Goal: Use online tool/utility: Use online tool/utility

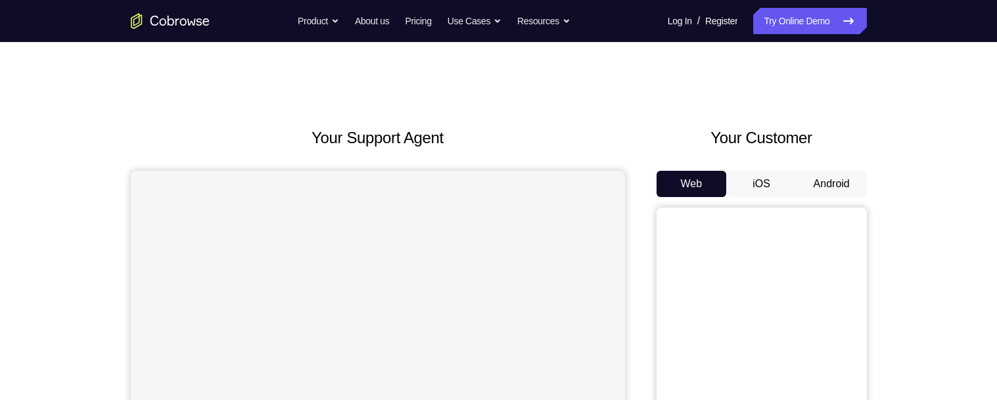
click at [824, 181] on button "Android" at bounding box center [832, 184] width 70 height 26
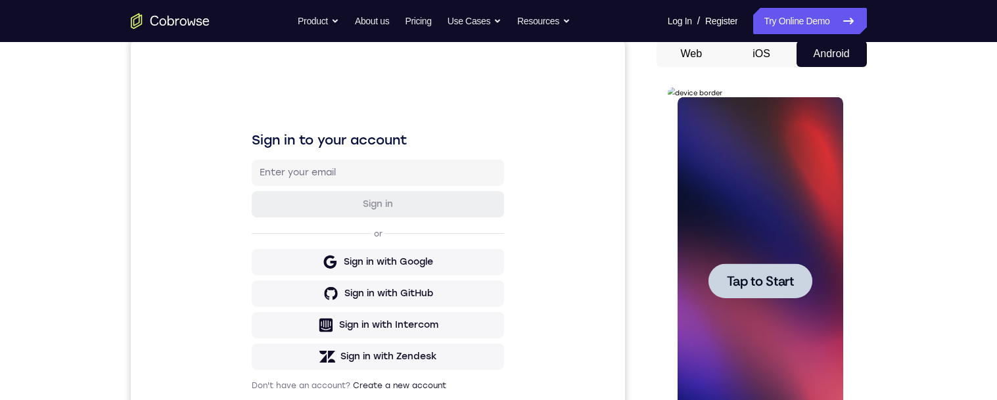
click at [782, 264] on div at bounding box center [761, 281] width 104 height 35
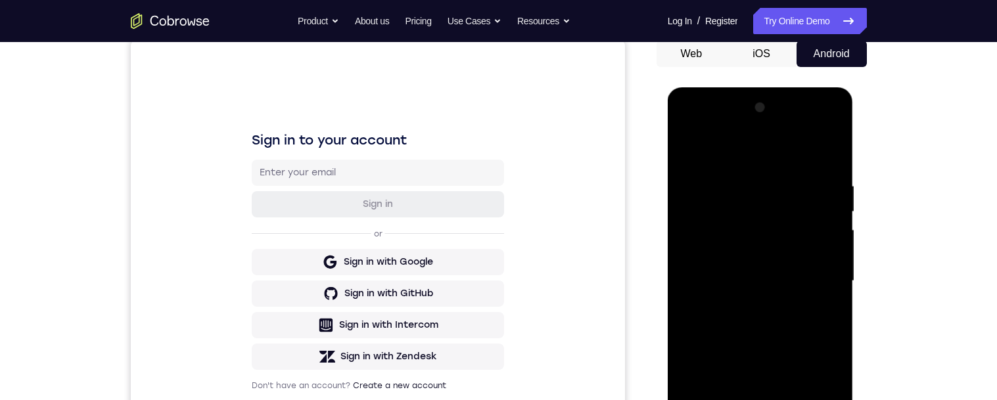
scroll to position [229, 0]
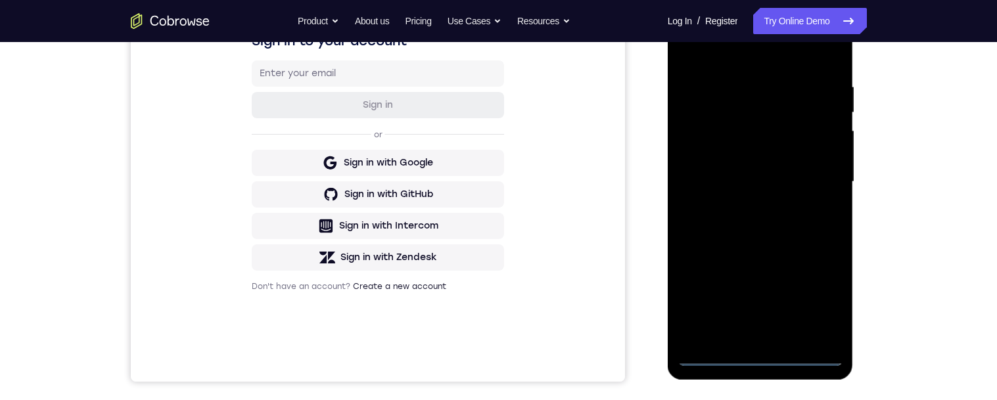
click at [761, 360] on div at bounding box center [761, 182] width 166 height 368
click at [815, 297] on div at bounding box center [761, 182] width 166 height 368
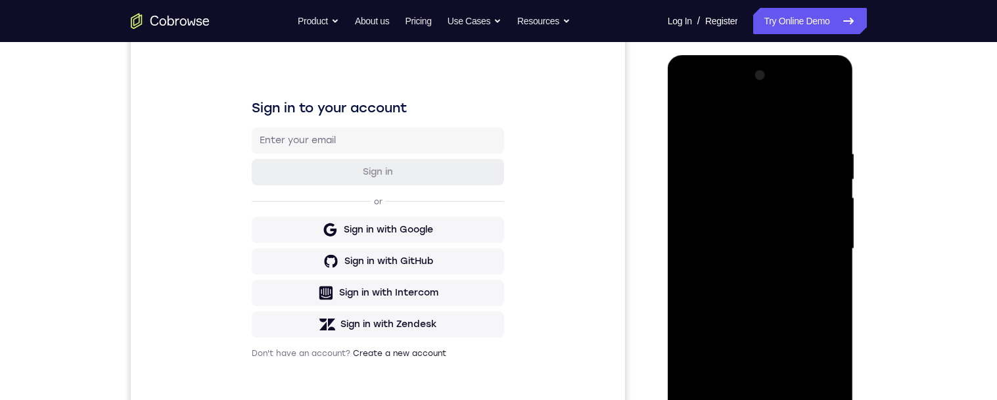
click at [732, 125] on div at bounding box center [761, 249] width 166 height 368
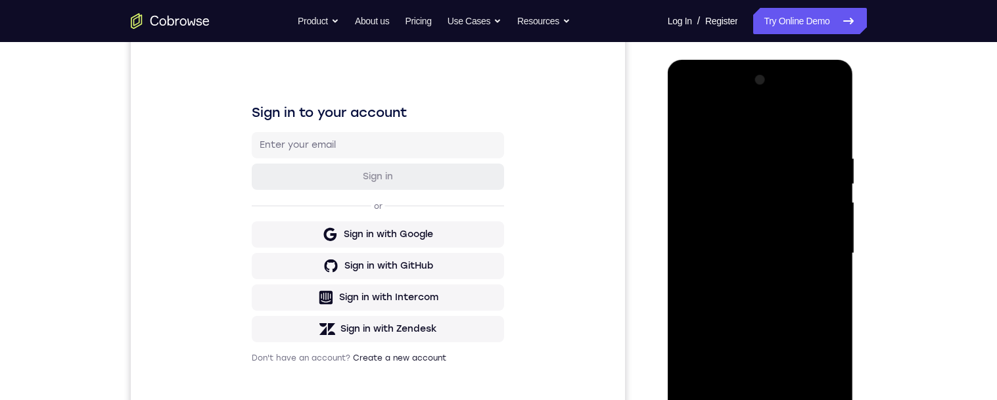
click at [757, 128] on div at bounding box center [761, 254] width 166 height 368
click at [817, 249] on div at bounding box center [761, 254] width 166 height 368
click at [909, 245] on div "Your Support Agent Your Customer Web iOS Android Next Steps We’d be happy to gi…" at bounding box center [499, 317] width 842 height 867
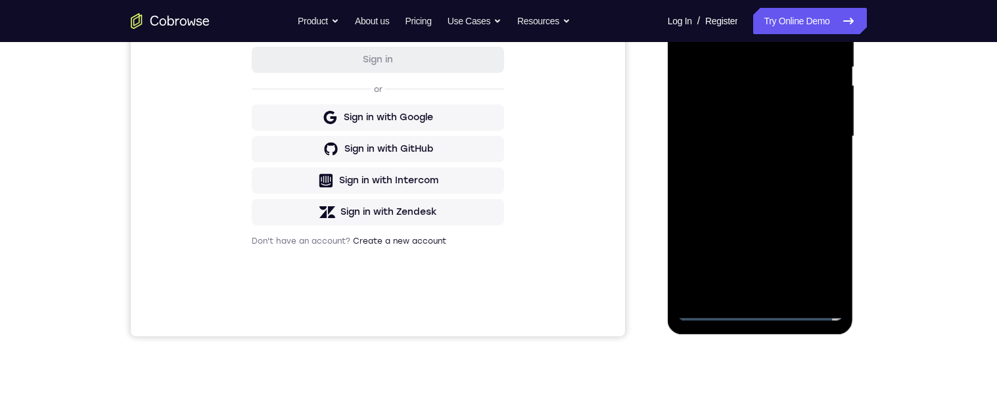
click at [745, 160] on div at bounding box center [761, 137] width 166 height 368
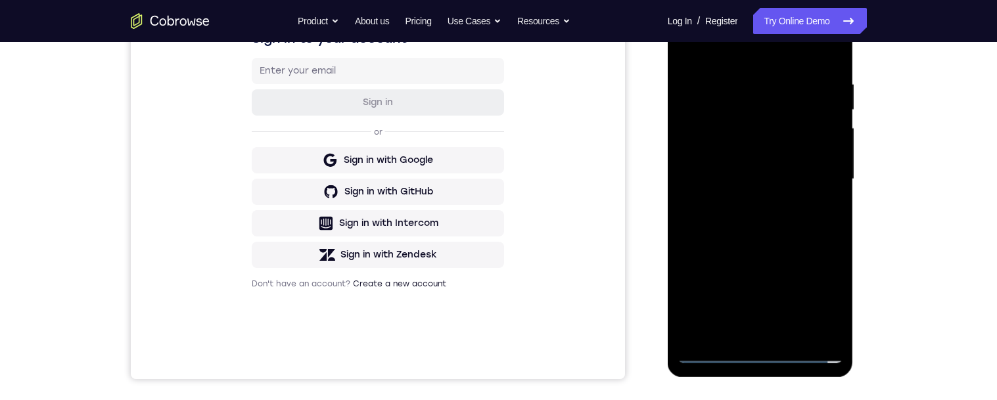
click at [740, 208] on div at bounding box center [761, 179] width 166 height 368
click at [747, 203] on div at bounding box center [761, 179] width 166 height 368
click at [746, 207] on div at bounding box center [761, 179] width 166 height 368
click at [747, 203] on div at bounding box center [761, 179] width 166 height 368
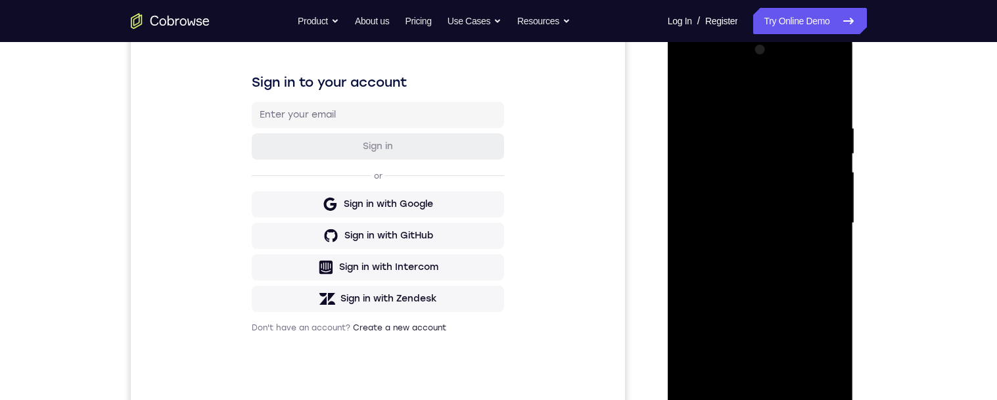
click at [746, 249] on div at bounding box center [761, 223] width 166 height 368
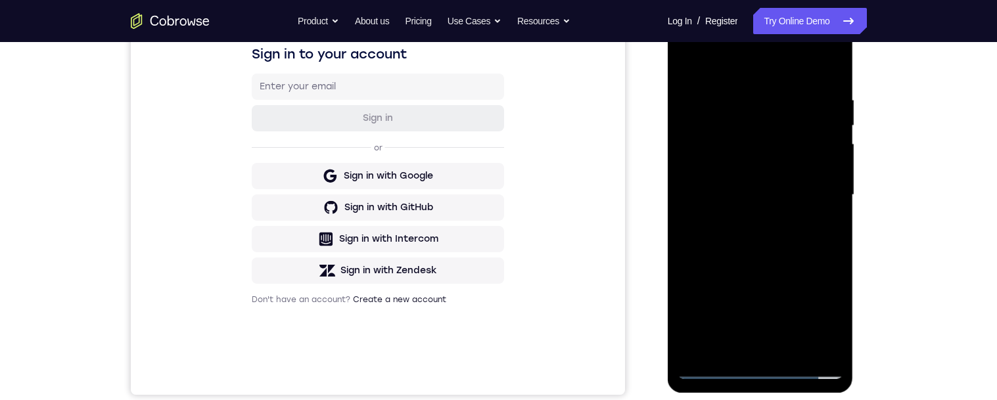
click at [745, 220] on div at bounding box center [761, 195] width 166 height 368
click at [761, 183] on div at bounding box center [761, 195] width 166 height 368
click at [820, 181] on div at bounding box center [761, 195] width 166 height 368
click at [809, 143] on div at bounding box center [761, 195] width 166 height 368
click at [736, 170] on div at bounding box center [761, 195] width 166 height 368
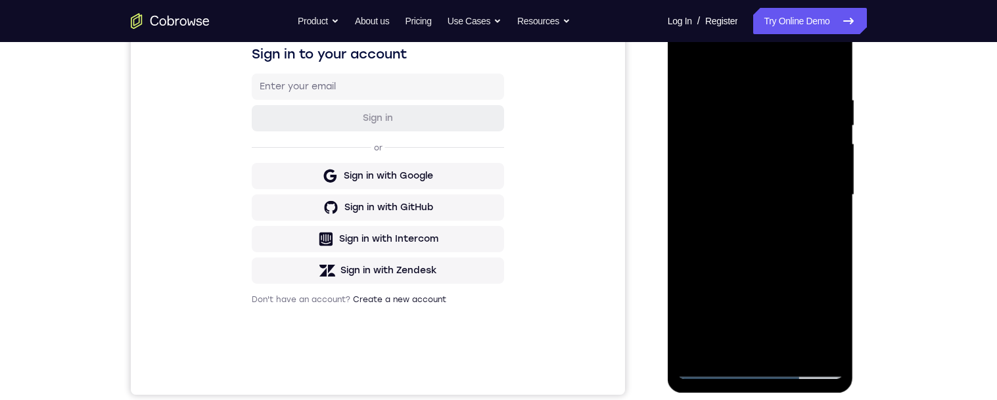
click at [756, 198] on div at bounding box center [761, 195] width 166 height 368
click at [770, 246] on div at bounding box center [761, 195] width 166 height 368
click at [772, 246] on div at bounding box center [761, 195] width 166 height 368
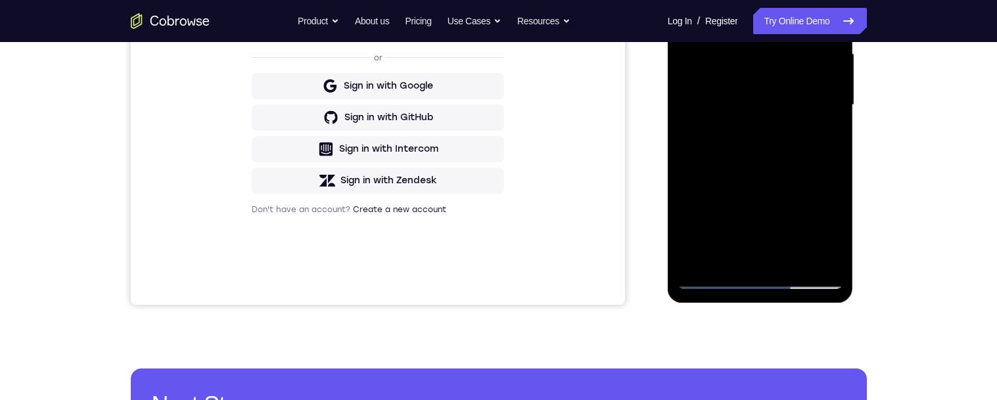
click at [790, 258] on div at bounding box center [761, 105] width 166 height 368
click at [796, 178] on div at bounding box center [761, 104] width 166 height 368
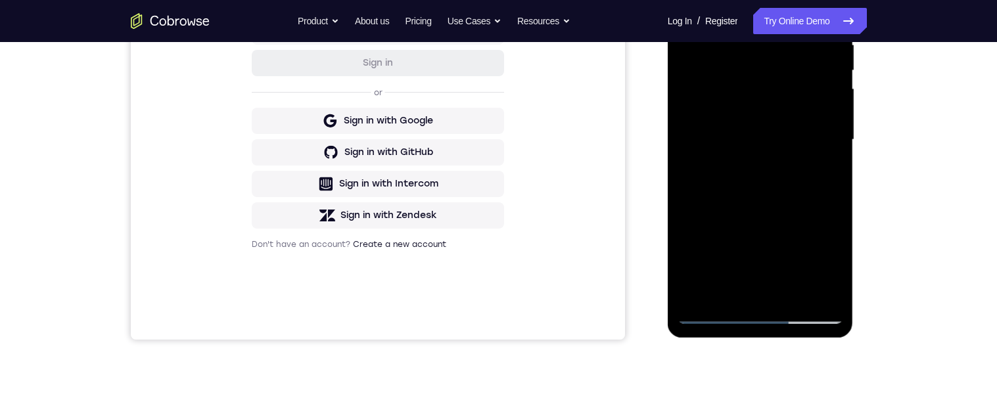
scroll to position [259, 0]
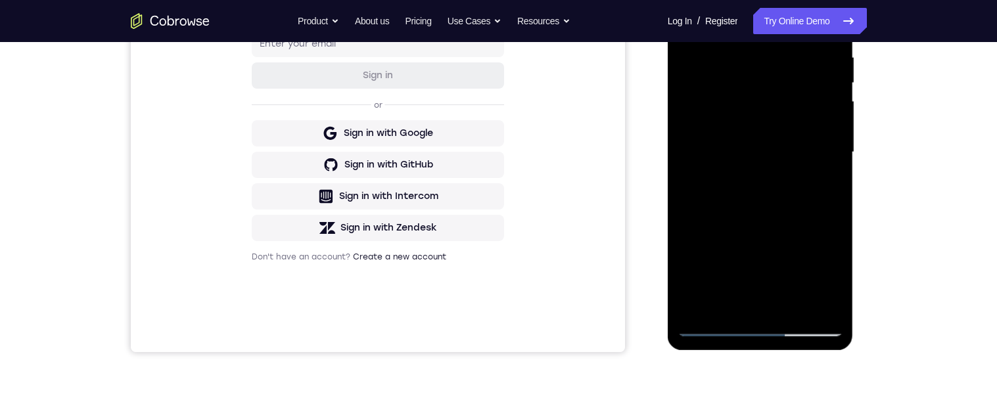
click at [760, 168] on div at bounding box center [761, 152] width 166 height 368
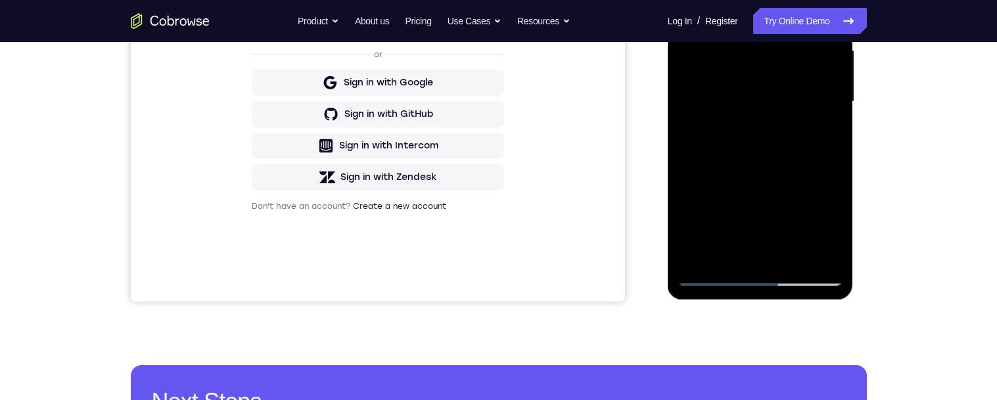
click at [823, 133] on div at bounding box center [761, 102] width 166 height 368
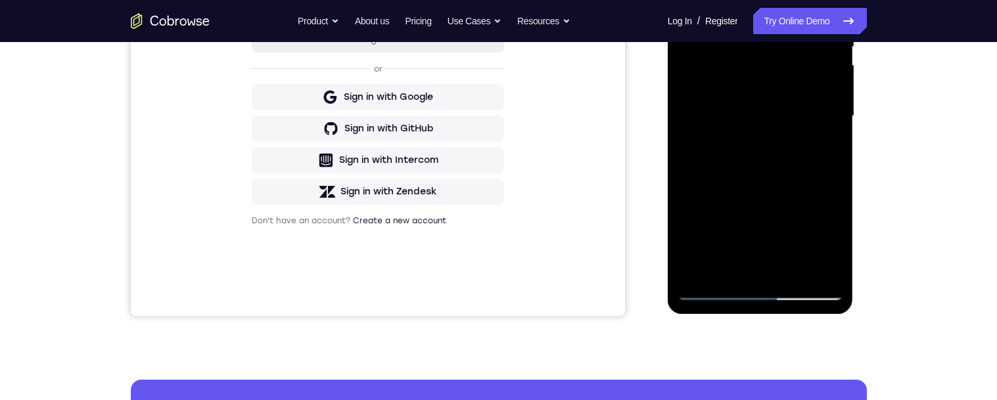
click at [687, 0] on div at bounding box center [761, 116] width 166 height 368
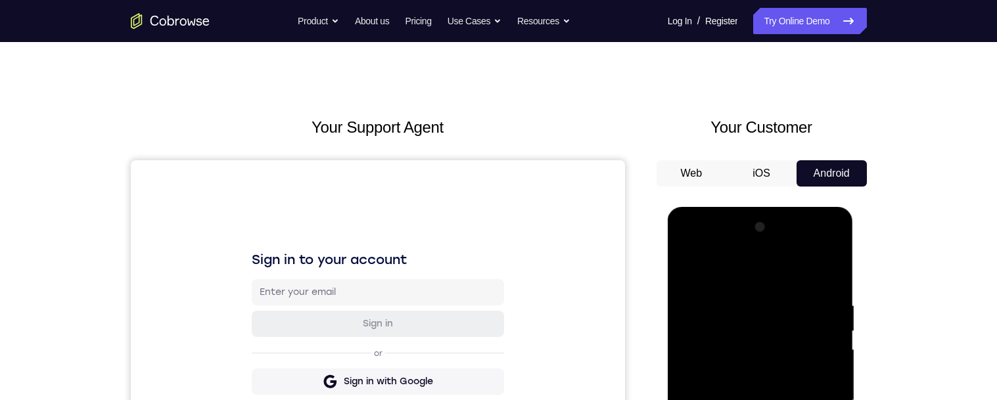
scroll to position [107, 0]
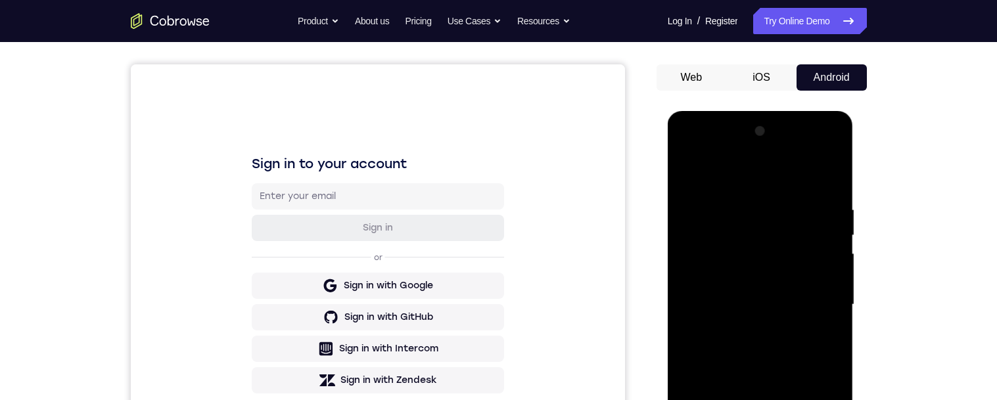
click at [774, 318] on div at bounding box center [761, 305] width 166 height 368
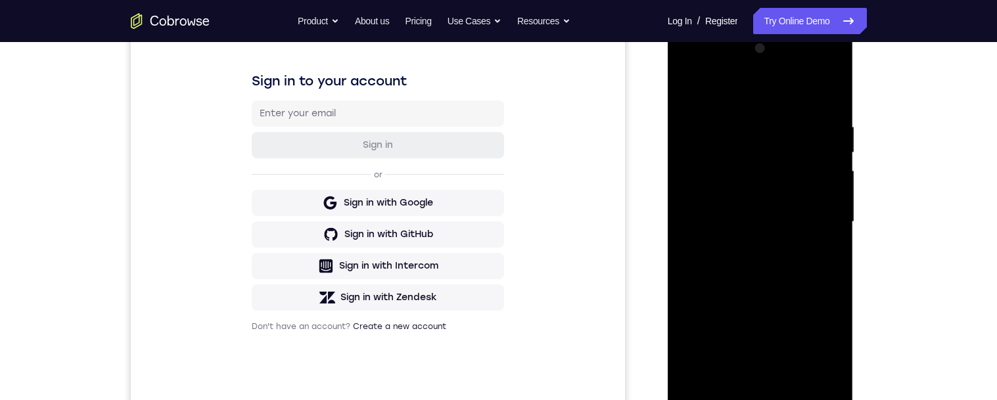
scroll to position [260, 0]
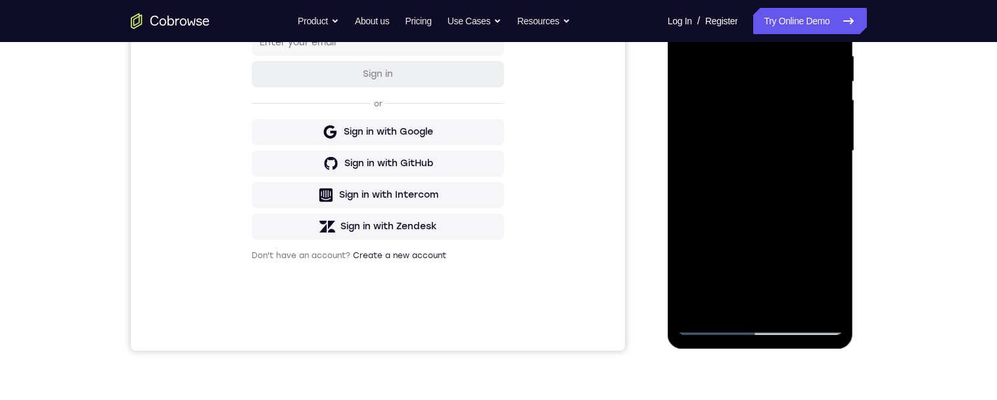
click at [820, 186] on div at bounding box center [761, 151] width 166 height 368
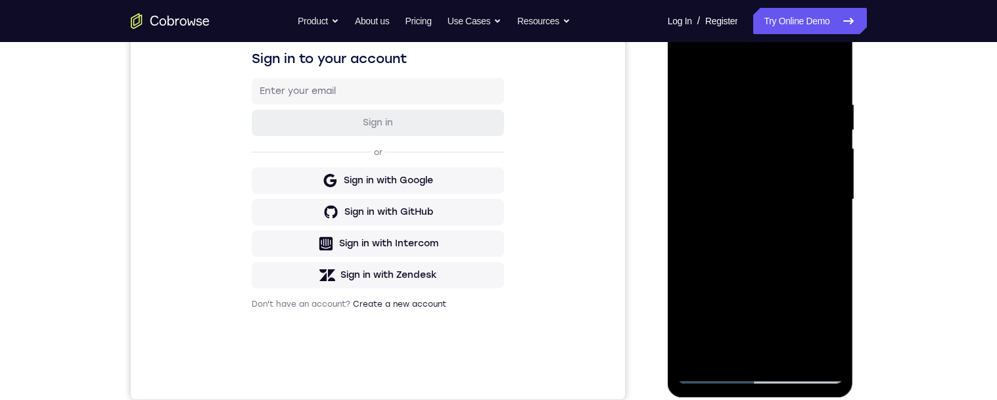
click at [686, 66] on div at bounding box center [761, 200] width 166 height 368
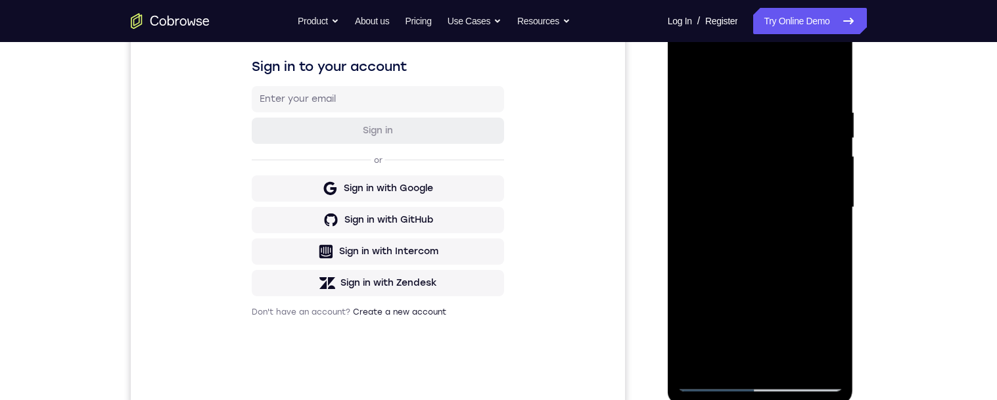
scroll to position [239, 0]
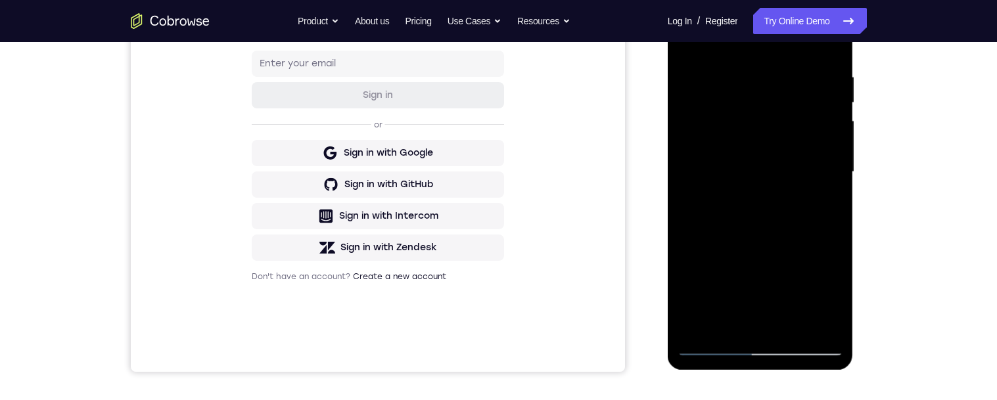
click at [780, 210] on div at bounding box center [761, 172] width 166 height 368
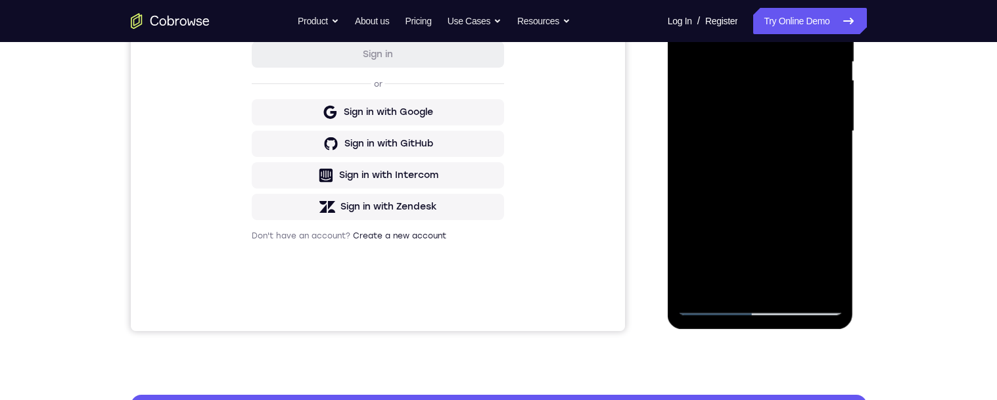
scroll to position [282, 0]
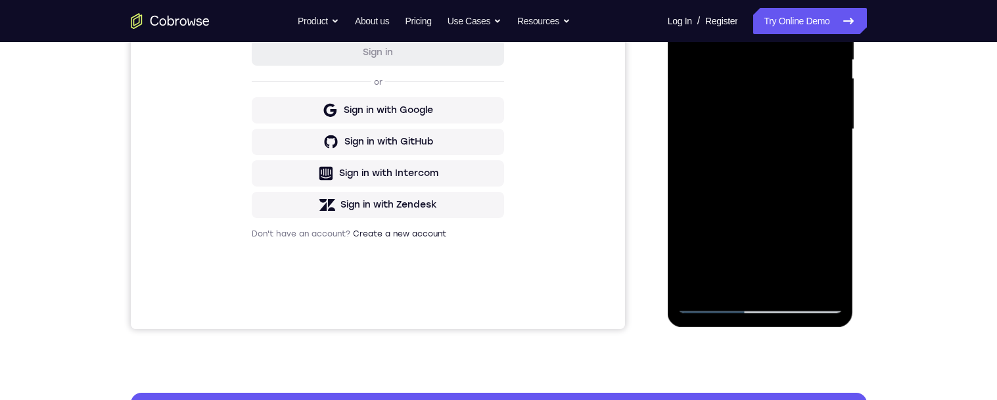
click at [827, 254] on div at bounding box center [761, 129] width 166 height 368
click at [821, 163] on div at bounding box center [761, 129] width 166 height 368
click at [832, 256] on div at bounding box center [761, 129] width 166 height 368
click at [820, 170] on div at bounding box center [761, 129] width 166 height 368
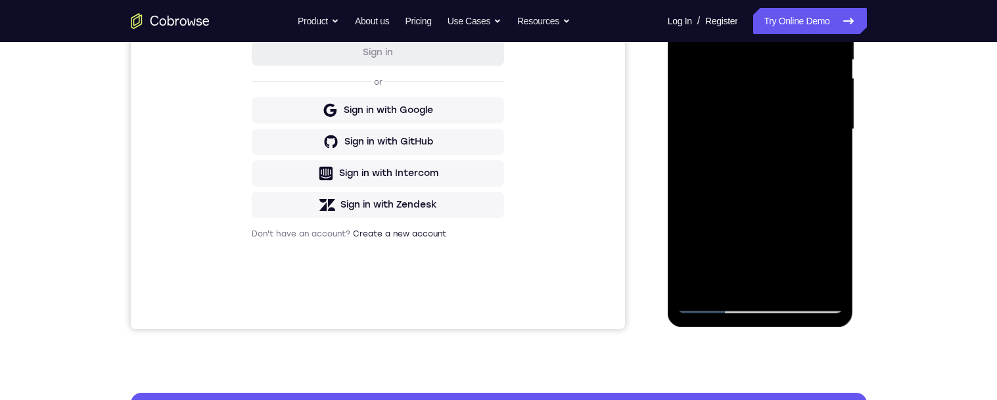
scroll to position [184, 0]
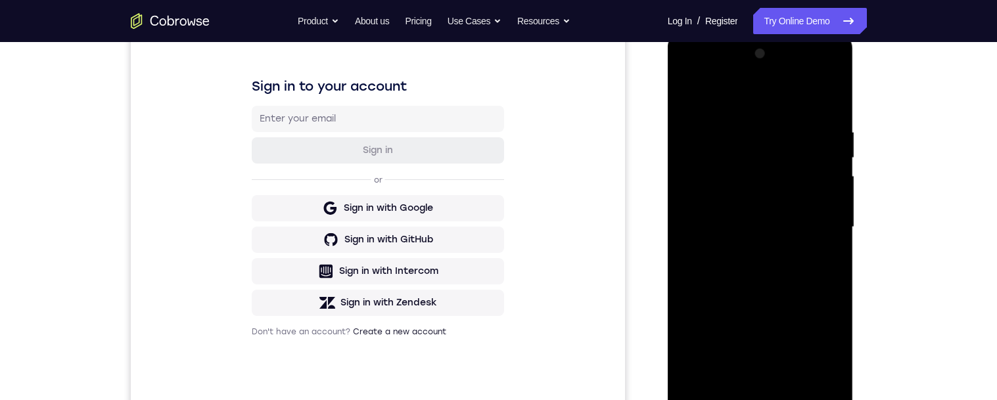
click at [685, 93] on div at bounding box center [761, 227] width 166 height 368
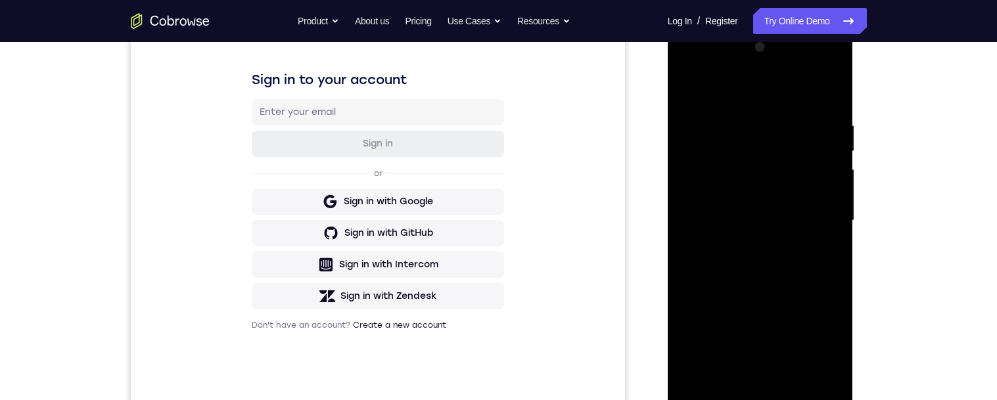
scroll to position [243, 0]
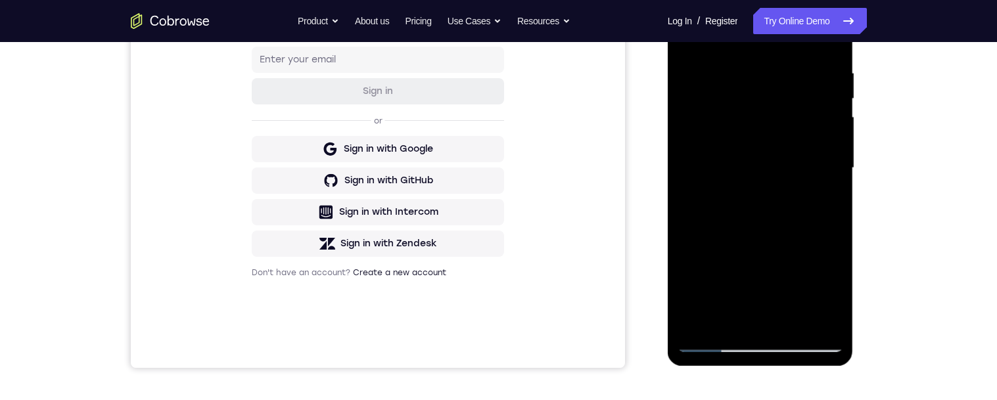
click at [763, 185] on div at bounding box center [761, 168] width 166 height 368
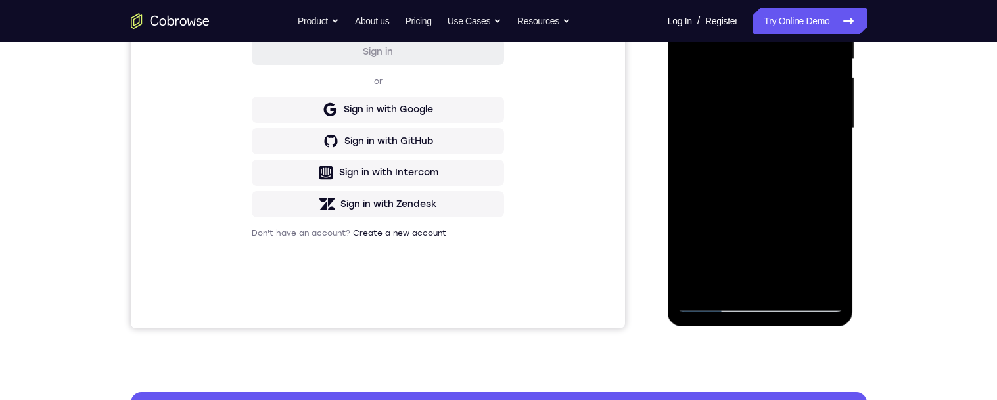
scroll to position [273, 0]
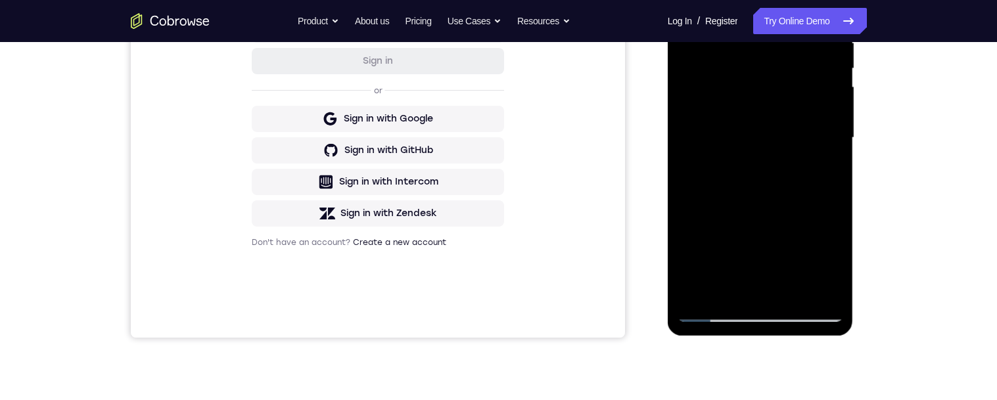
click at [823, 172] on div at bounding box center [761, 138] width 166 height 368
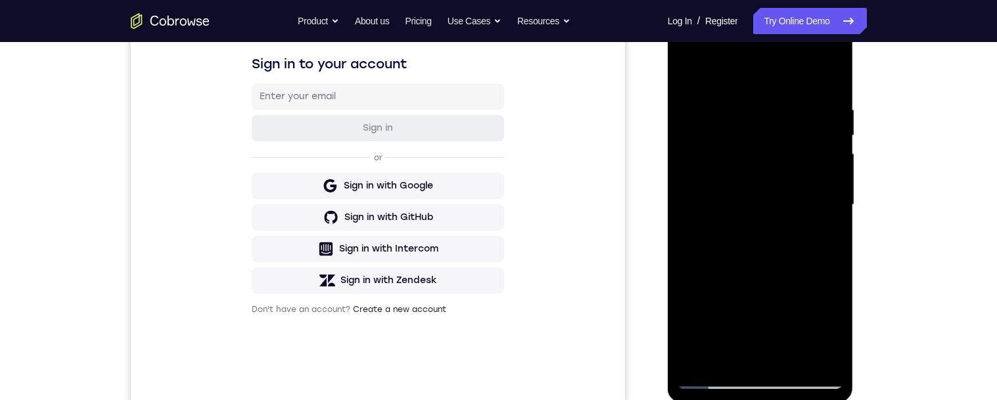
click at [687, 74] on div at bounding box center [761, 205] width 166 height 368
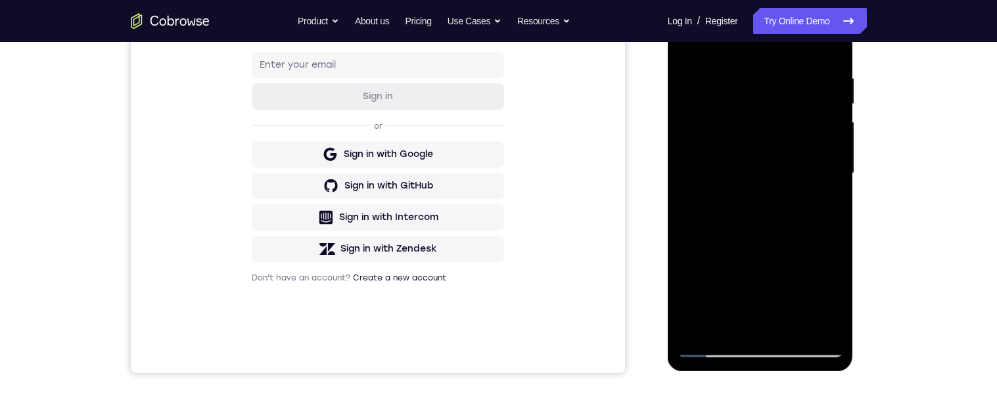
click at [763, 251] on div at bounding box center [761, 173] width 166 height 368
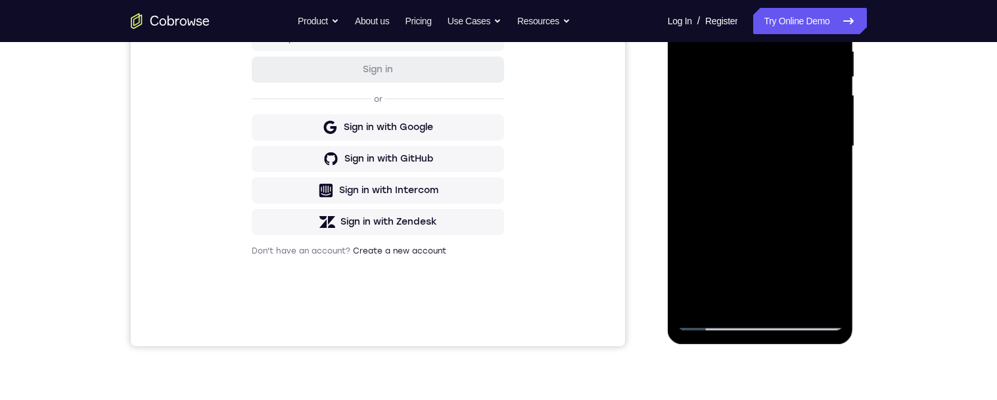
scroll to position [268, 0]
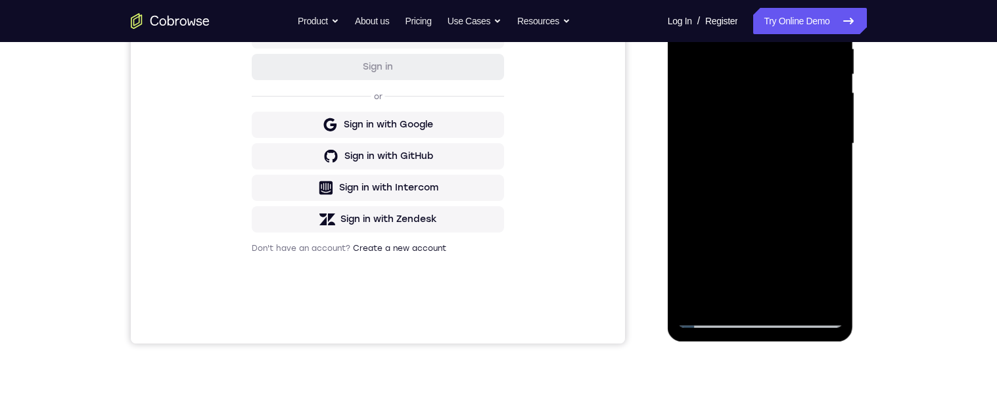
click at [824, 178] on div at bounding box center [761, 144] width 166 height 368
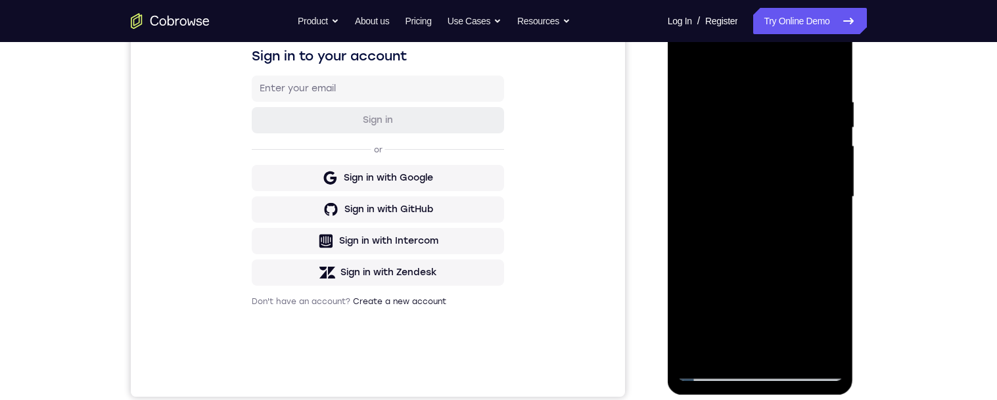
click at [687, 66] on div at bounding box center [761, 197] width 166 height 368
click at [833, 131] on div at bounding box center [761, 197] width 166 height 368
click at [834, 127] on div at bounding box center [761, 197] width 166 height 368
click at [834, 125] on div at bounding box center [761, 197] width 166 height 368
click at [705, 130] on div at bounding box center [761, 197] width 166 height 368
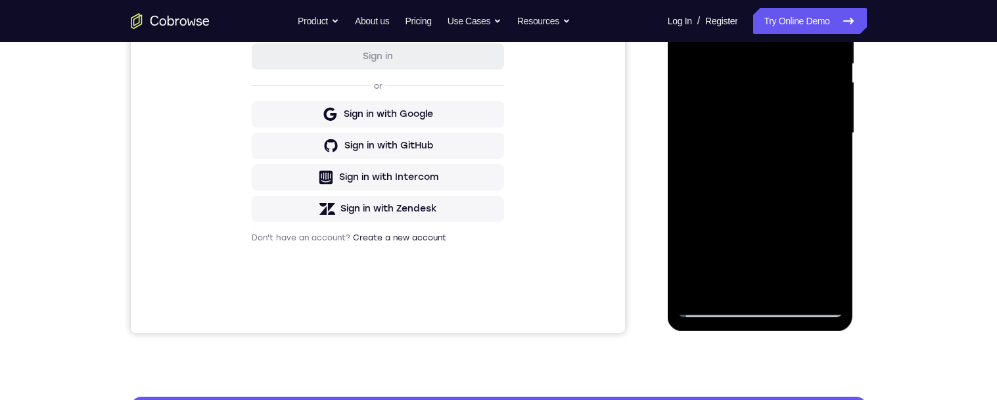
scroll to position [280, 0]
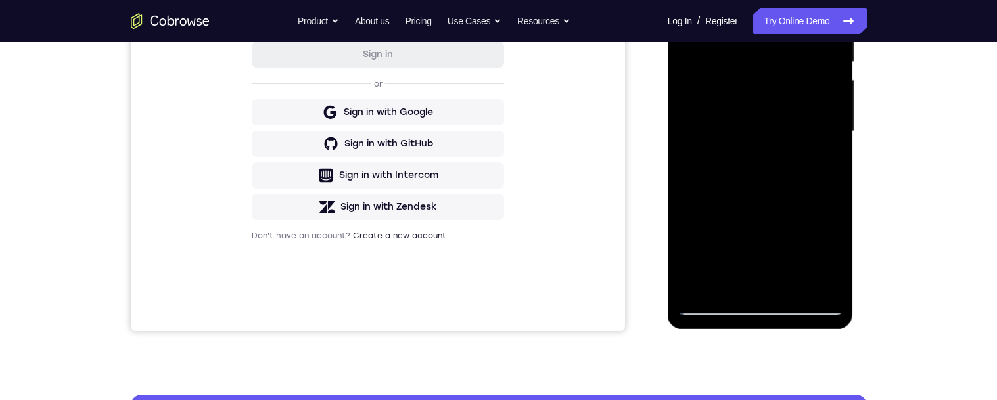
click at [824, 159] on div at bounding box center [761, 131] width 166 height 368
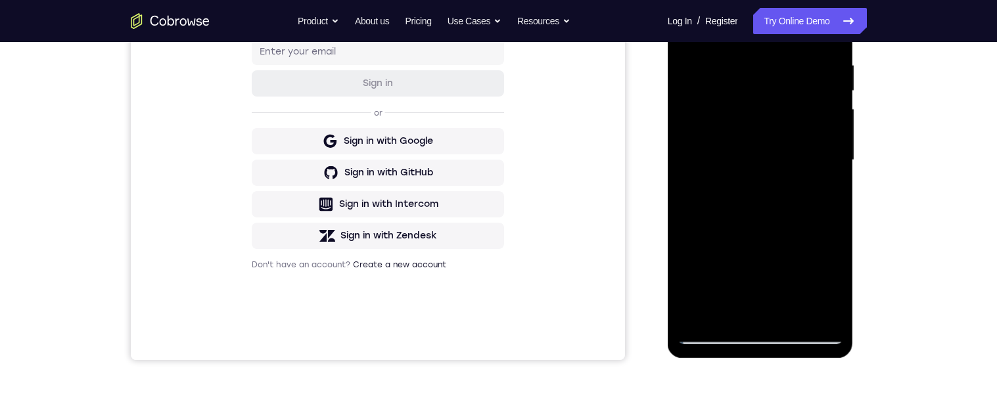
scroll to position [233, 0]
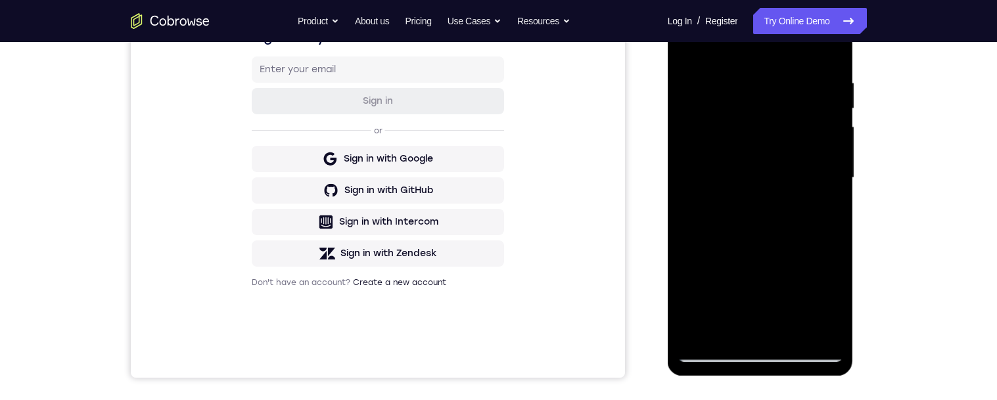
click at [695, 50] on div at bounding box center [761, 178] width 166 height 368
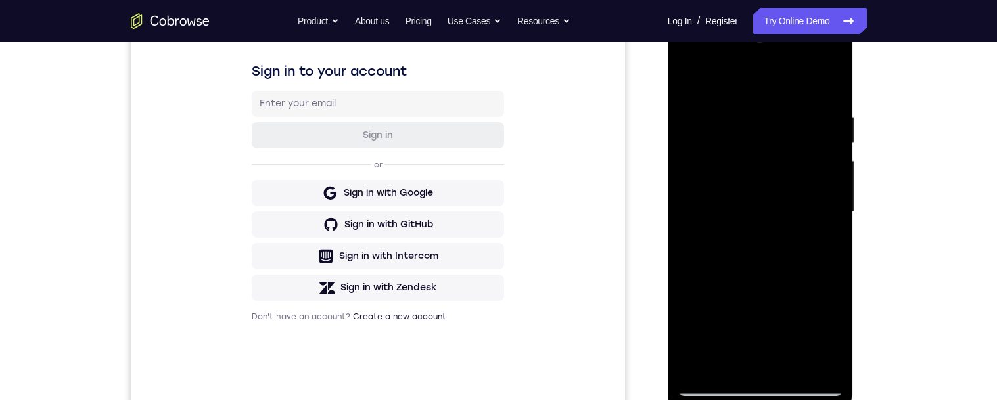
click at [689, 78] on div at bounding box center [761, 212] width 166 height 368
click at [736, 112] on div at bounding box center [761, 212] width 166 height 368
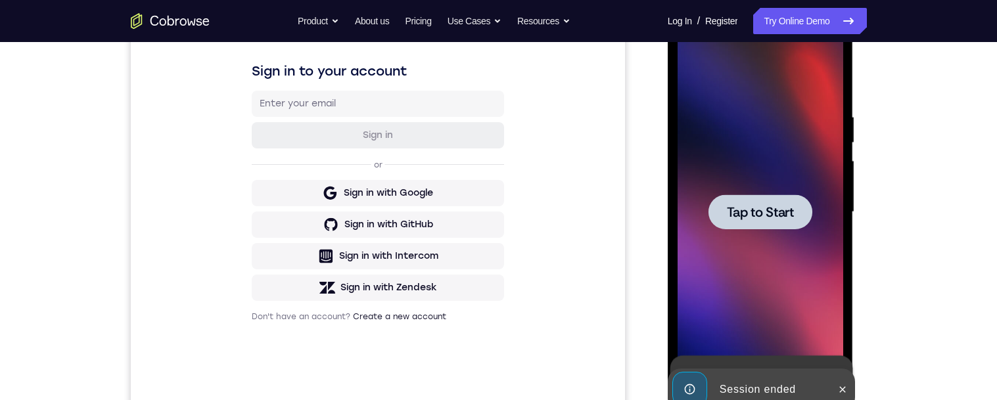
click at [800, 225] on div at bounding box center [761, 212] width 104 height 35
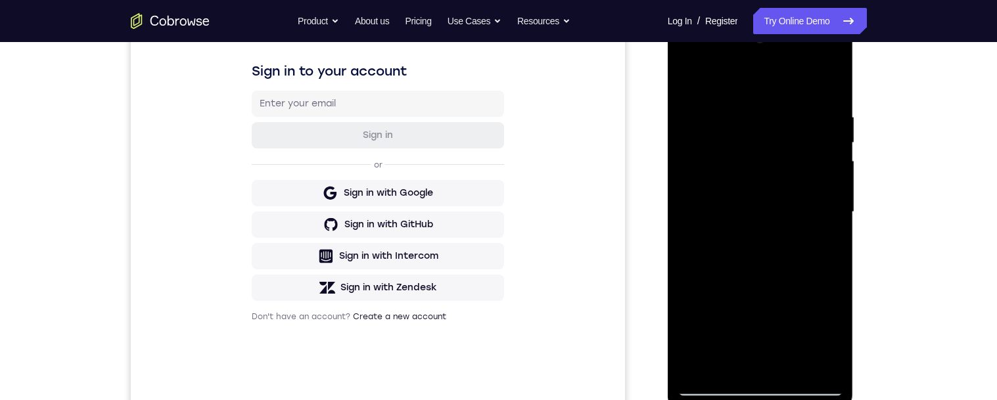
scroll to position [284, 0]
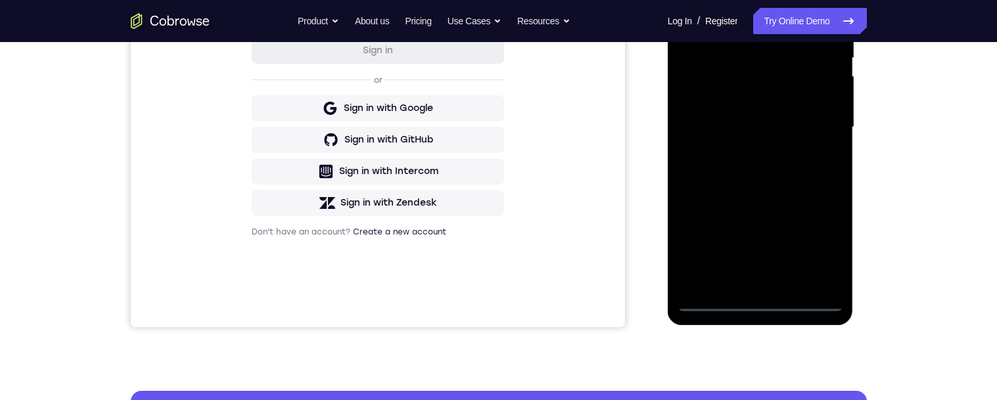
click at [761, 305] on div at bounding box center [761, 127] width 166 height 368
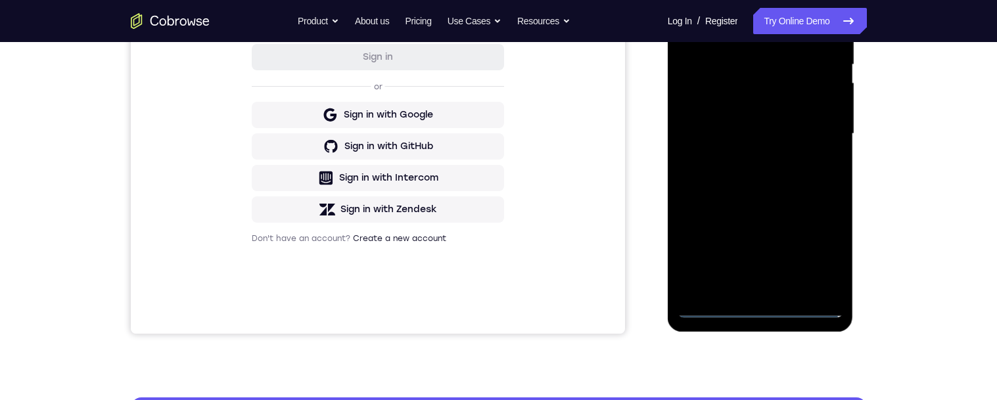
click at [817, 253] on div at bounding box center [761, 134] width 166 height 368
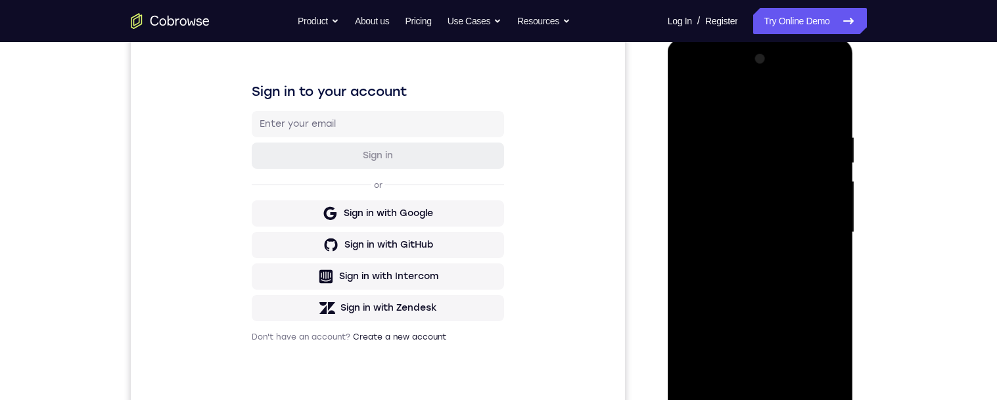
click at [760, 105] on div at bounding box center [761, 233] width 166 height 368
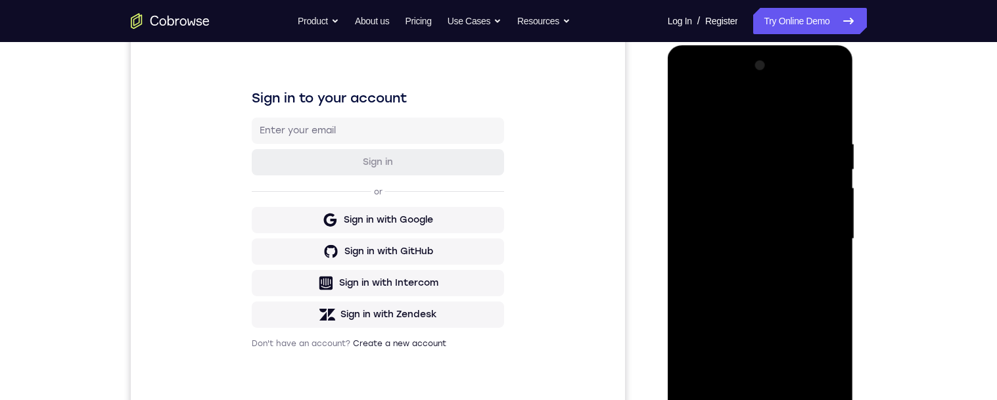
click at [811, 242] on div at bounding box center [761, 239] width 166 height 368
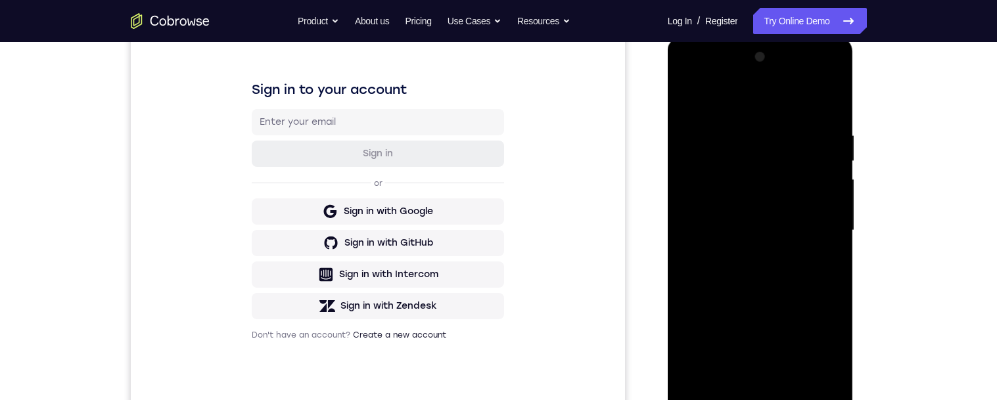
click at [746, 387] on div at bounding box center [761, 231] width 166 height 368
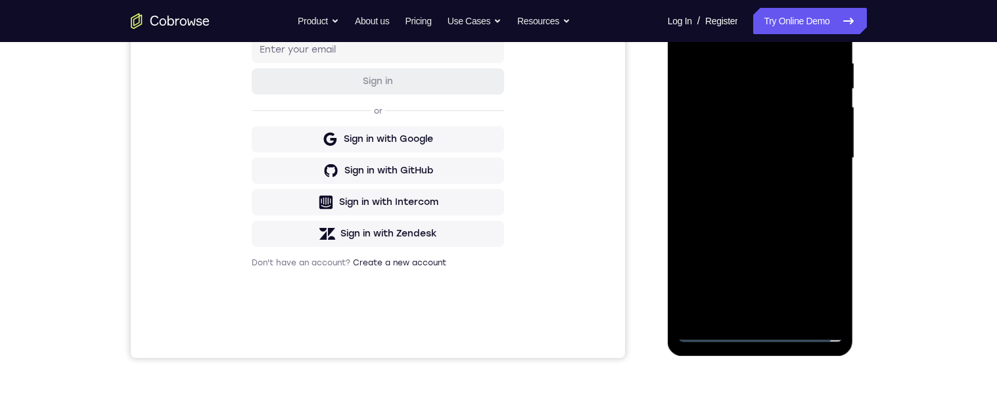
click at [803, 145] on div at bounding box center [761, 158] width 166 height 368
click at [753, 136] on div at bounding box center [761, 158] width 166 height 368
click at [770, 158] on div at bounding box center [761, 158] width 166 height 368
click at [797, 203] on div at bounding box center [761, 158] width 166 height 368
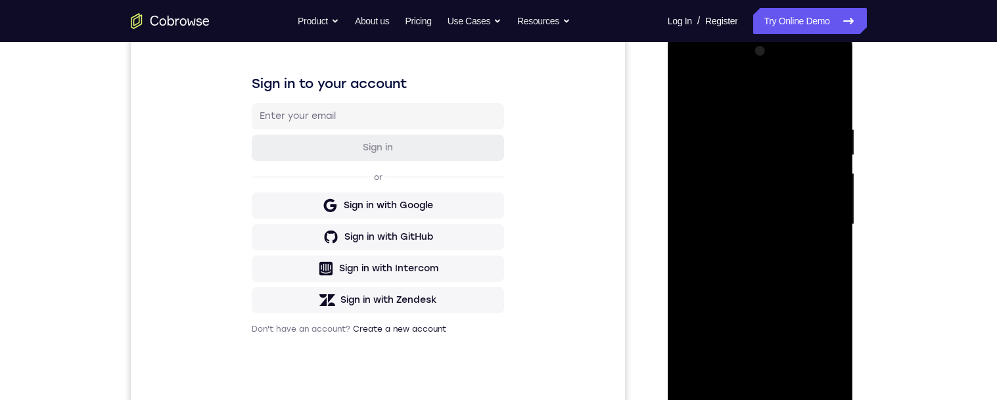
scroll to position [180, 0]
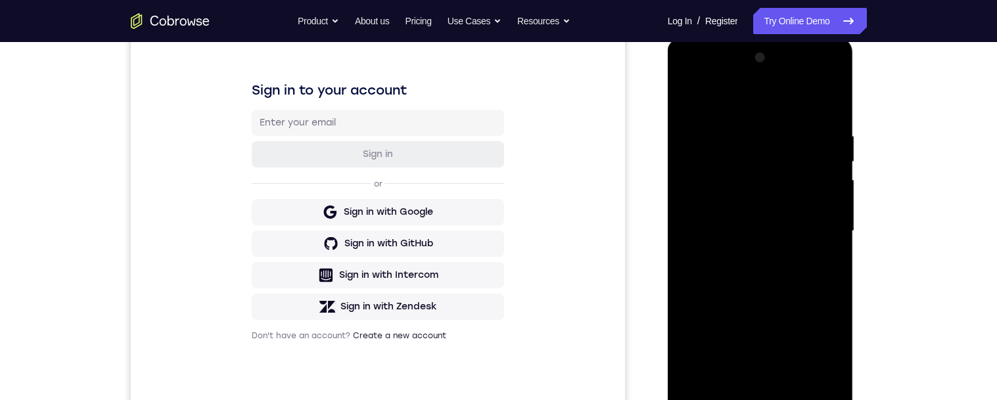
click at [809, 290] on div at bounding box center [761, 231] width 166 height 368
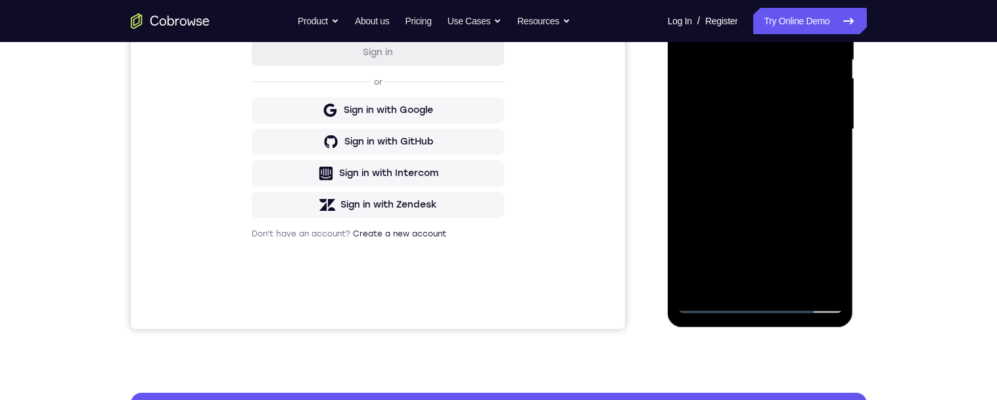
click at [794, 286] on div at bounding box center [761, 129] width 166 height 368
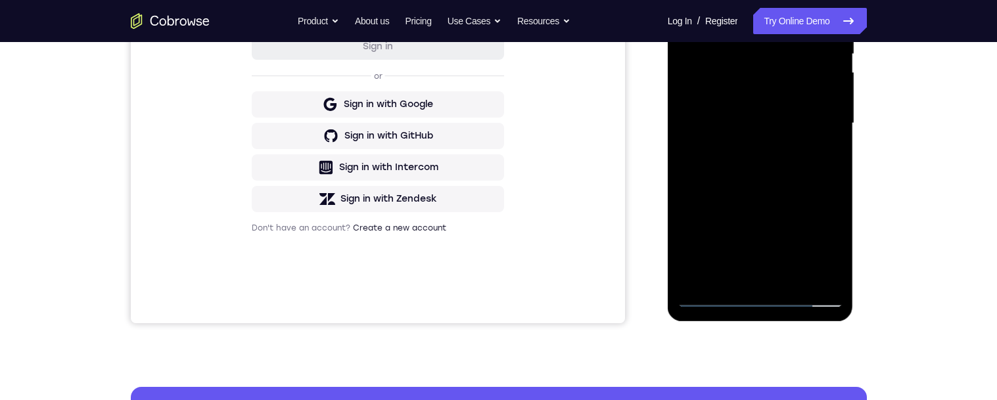
click at [807, 192] on div at bounding box center [761, 124] width 166 height 368
click at [793, 105] on div at bounding box center [761, 124] width 166 height 368
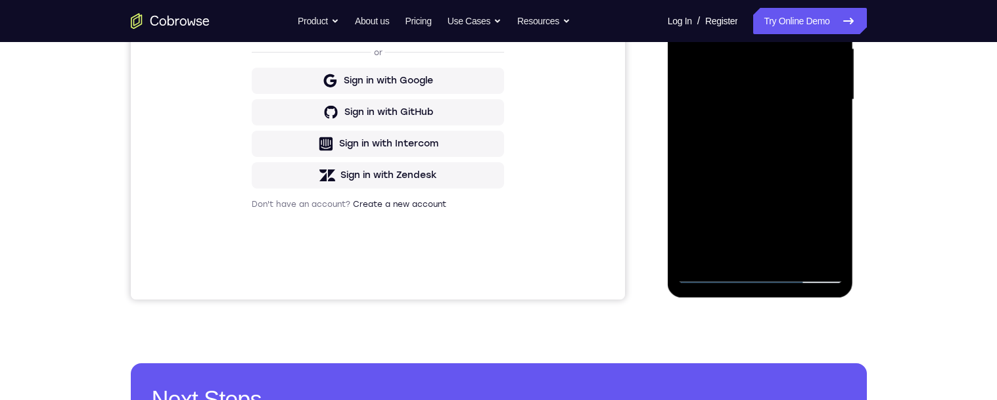
click at [833, 133] on div at bounding box center [761, 100] width 166 height 368
click at [826, 133] on div at bounding box center [761, 100] width 166 height 368
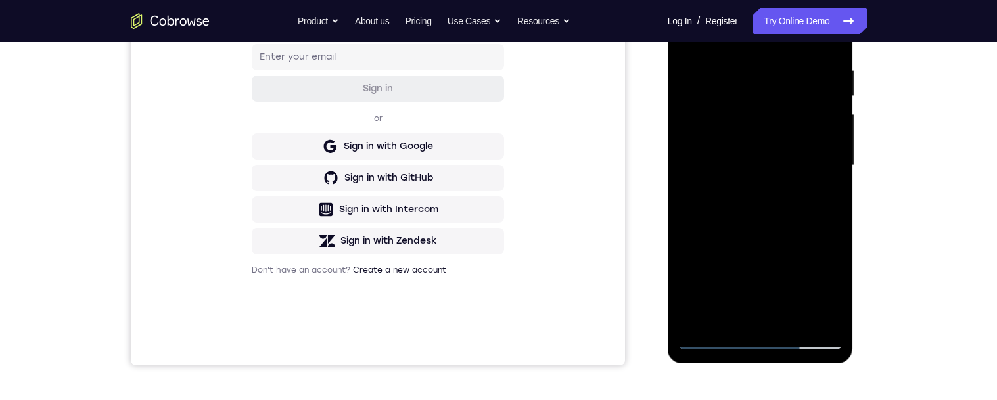
scroll to position [160, 0]
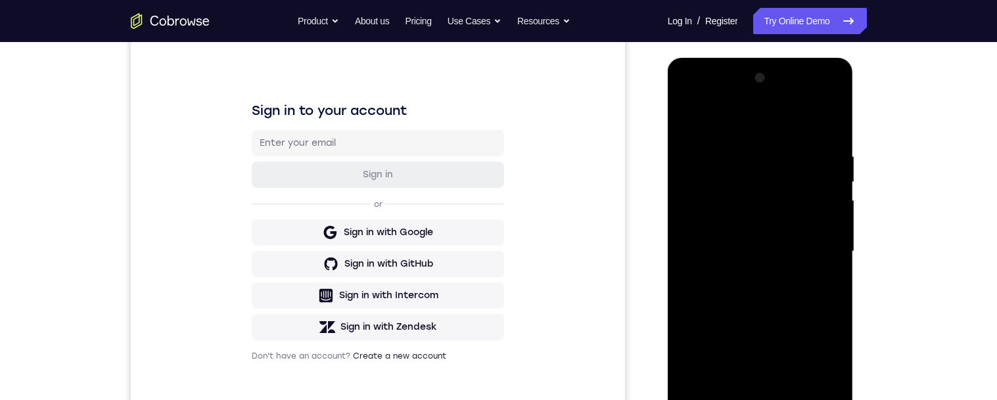
click at [684, 122] on div at bounding box center [761, 252] width 166 height 368
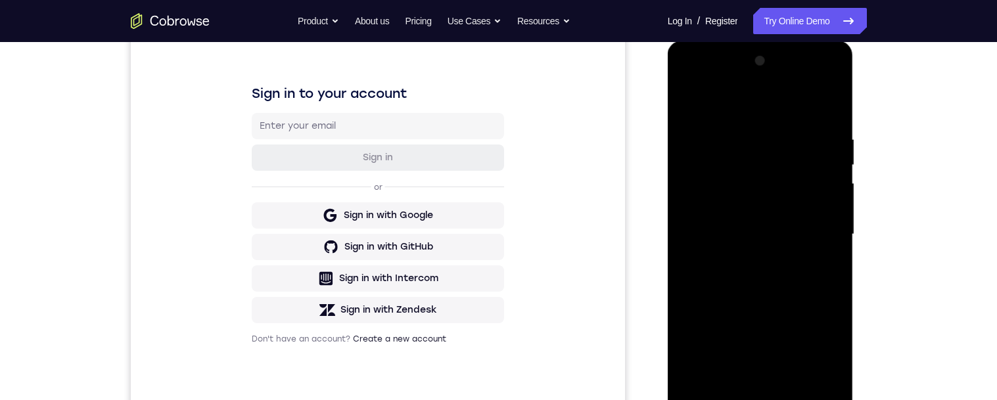
click at [688, 107] on div at bounding box center [761, 235] width 166 height 368
click at [736, 133] on div at bounding box center [761, 235] width 166 height 368
click at [822, 231] on div at bounding box center [761, 235] width 166 height 368
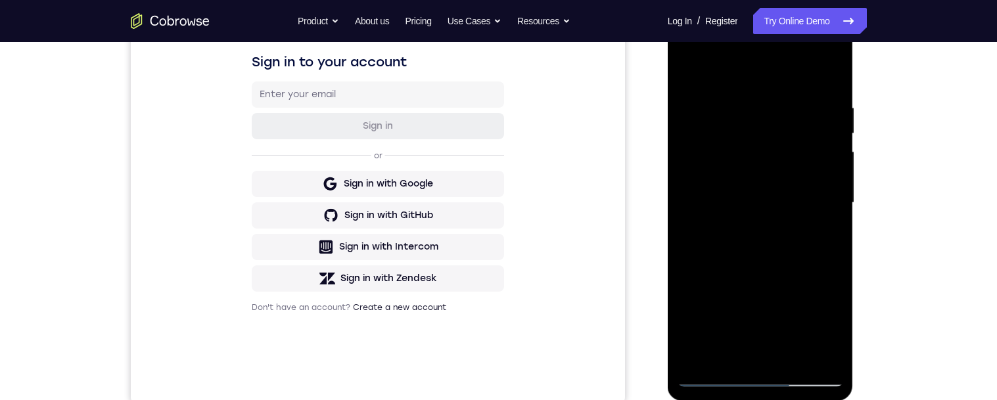
scroll to position [246, 0]
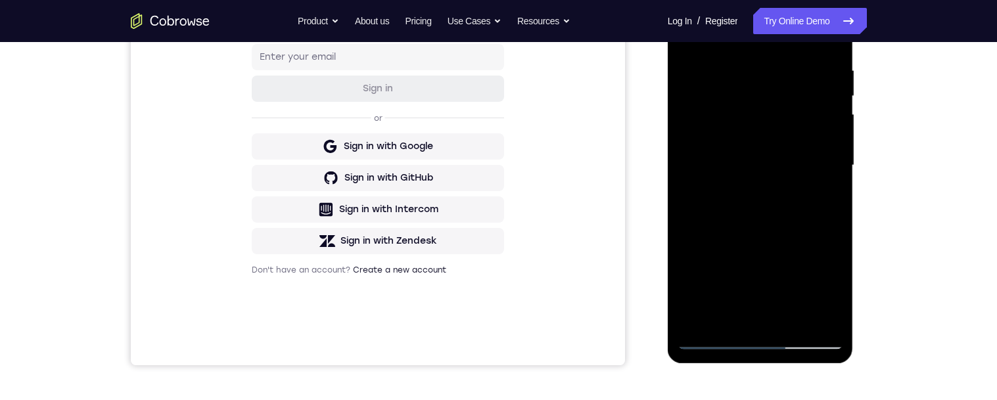
click at [822, 259] on div at bounding box center [761, 166] width 166 height 368
click at [822, 260] on div at bounding box center [761, 166] width 166 height 368
click at [822, 258] on div at bounding box center [761, 166] width 166 height 368
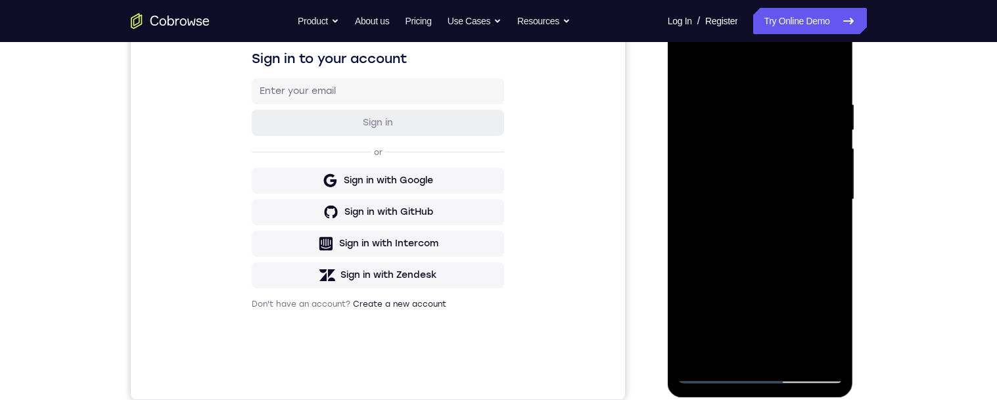
scroll to position [204, 0]
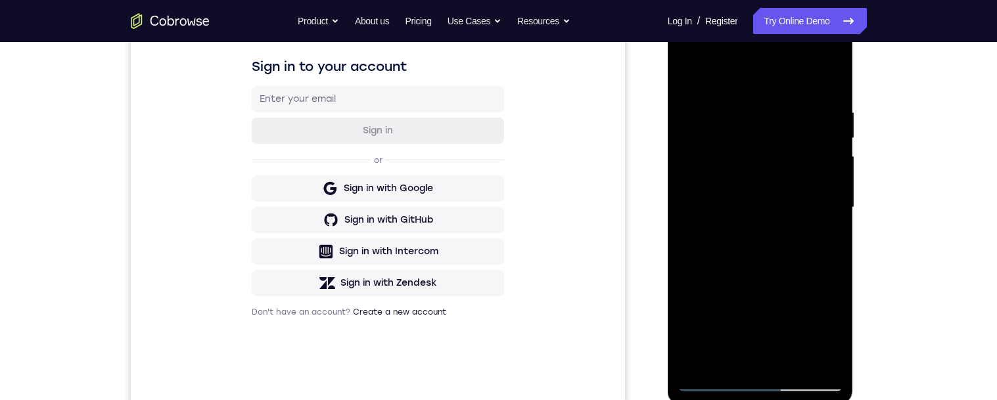
click at [821, 222] on div at bounding box center [761, 208] width 166 height 368
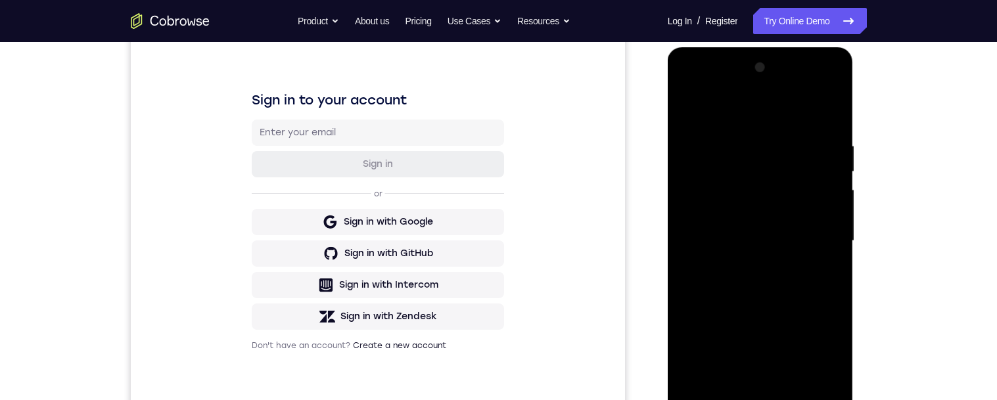
click at [827, 193] on div at bounding box center [761, 241] width 166 height 368
click at [829, 115] on div at bounding box center [761, 241] width 166 height 368
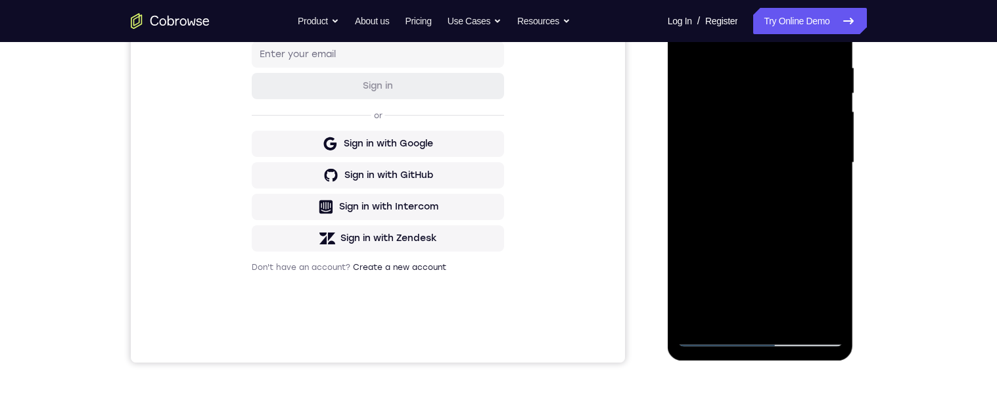
scroll to position [120, 0]
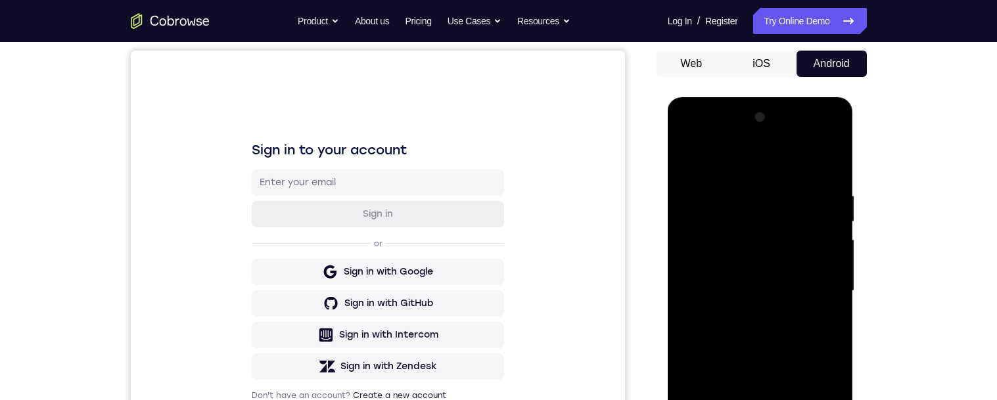
click at [835, 193] on div at bounding box center [761, 291] width 166 height 368
click at [811, 284] on div at bounding box center [761, 291] width 166 height 368
click at [770, 232] on div at bounding box center [761, 291] width 166 height 368
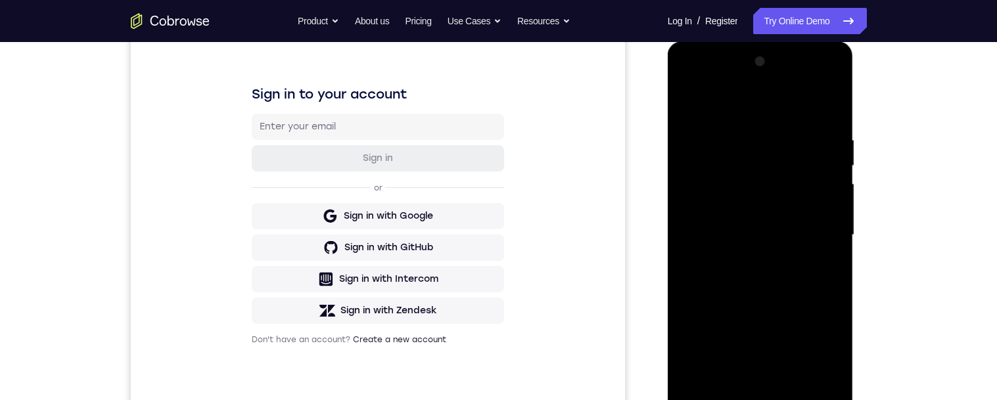
scroll to position [245, 0]
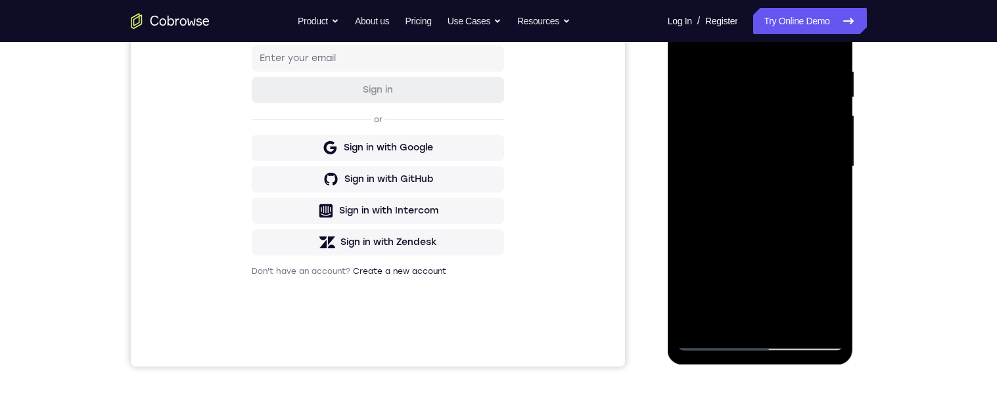
click at [793, 319] on div at bounding box center [761, 167] width 166 height 368
click at [778, 155] on div at bounding box center [761, 167] width 166 height 368
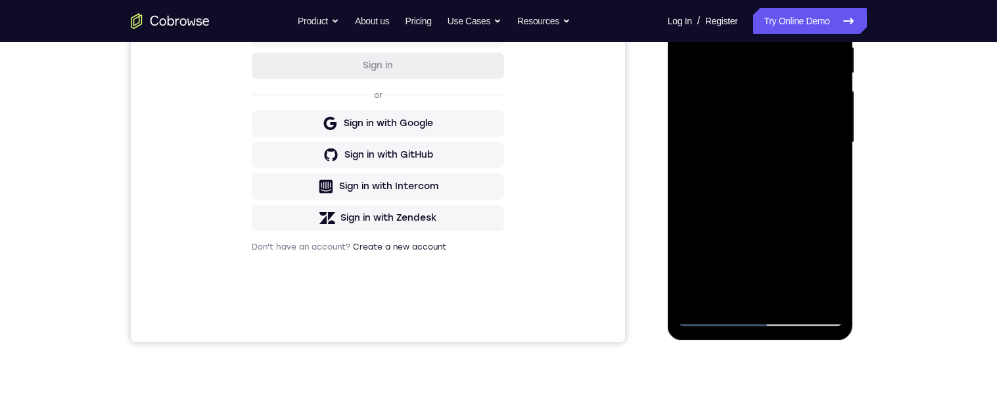
scroll to position [287, 0]
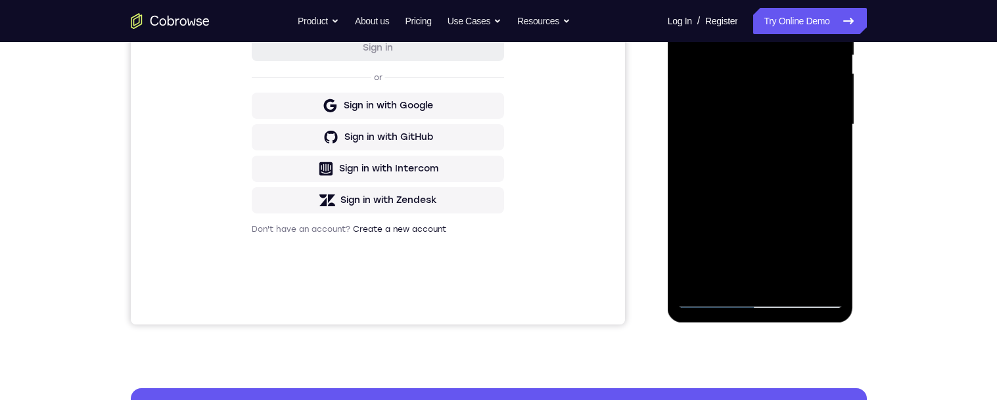
click at [824, 156] on div at bounding box center [761, 125] width 166 height 368
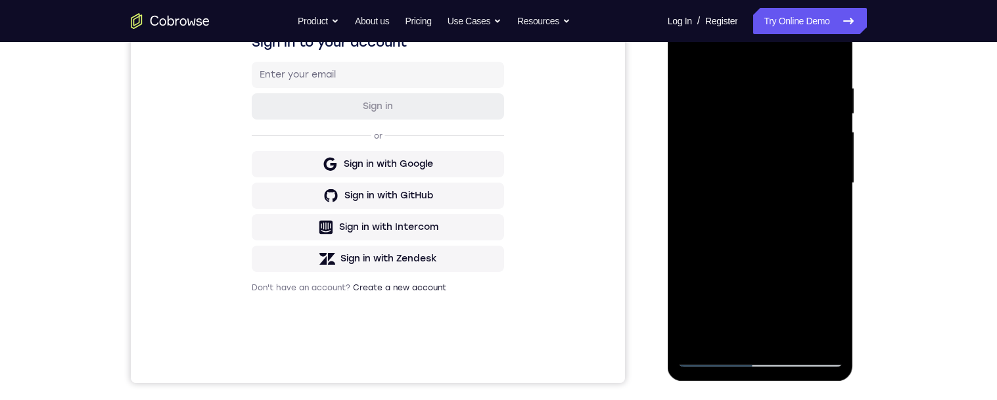
click at [689, 51] on div at bounding box center [761, 183] width 166 height 368
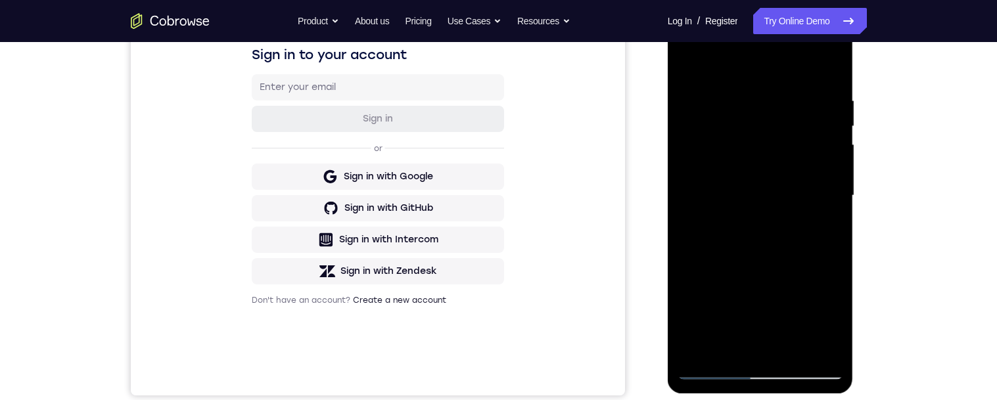
click at [692, 65] on div at bounding box center [761, 196] width 166 height 368
click at [739, 101] on div at bounding box center [761, 196] width 166 height 368
click at [828, 201] on div at bounding box center [761, 196] width 166 height 368
click at [829, 198] on div at bounding box center [761, 196] width 166 height 368
click at [821, 185] on div at bounding box center [761, 196] width 166 height 368
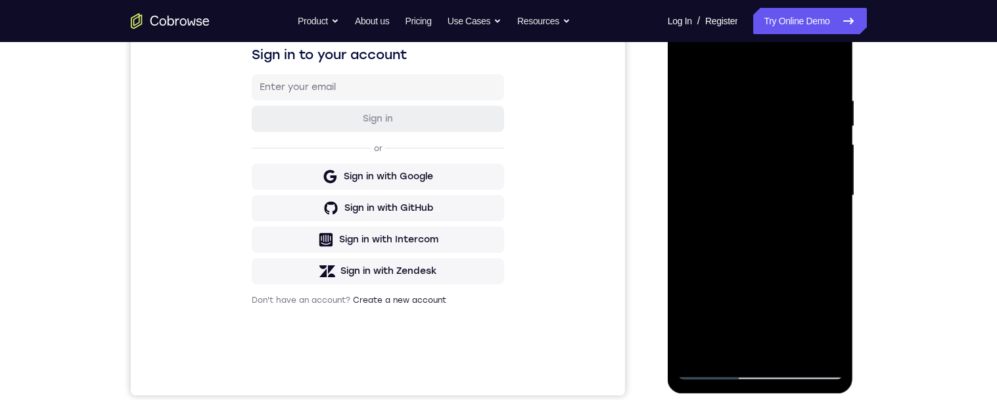
click at [826, 176] on div at bounding box center [761, 196] width 166 height 368
click at [824, 183] on div at bounding box center [761, 196] width 166 height 368
click at [829, 183] on div at bounding box center [761, 196] width 166 height 368
click at [822, 167] on div at bounding box center [761, 196] width 166 height 368
click at [828, 66] on div at bounding box center [761, 196] width 166 height 368
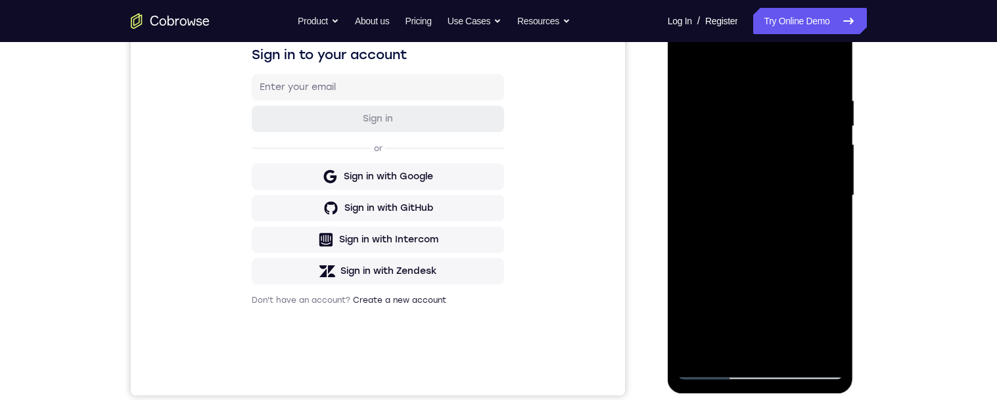
scroll to position [275, 0]
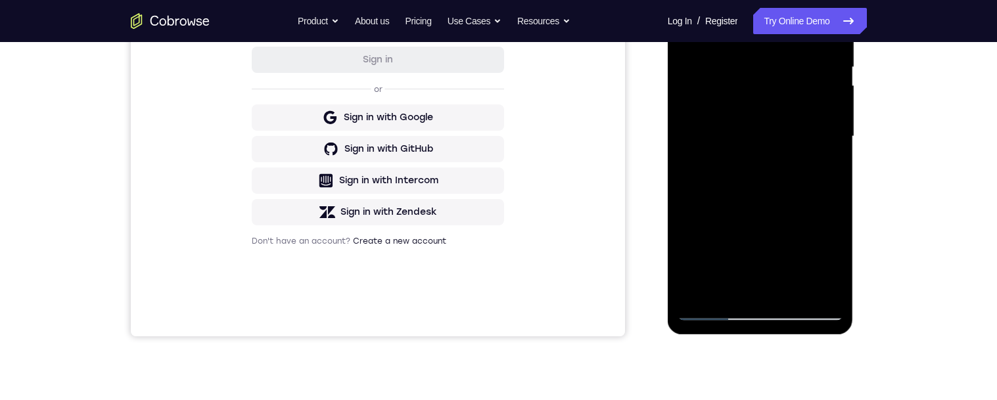
click at [795, 295] on div at bounding box center [761, 137] width 166 height 368
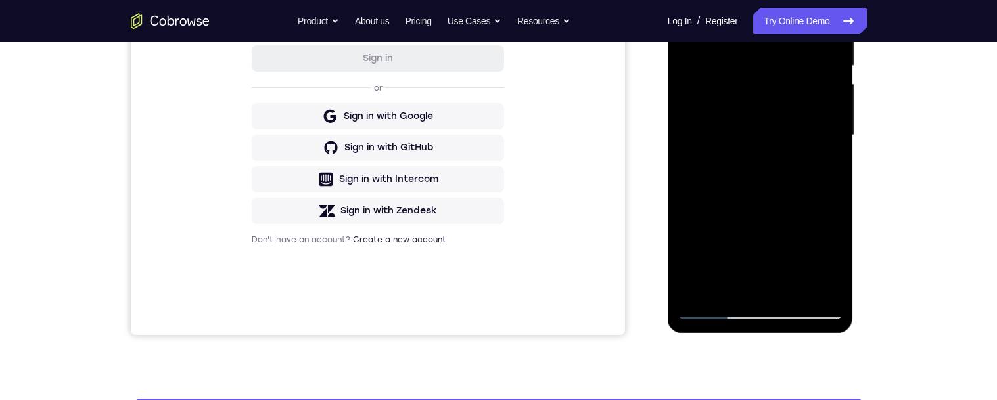
click at [771, 120] on div at bounding box center [761, 135] width 166 height 368
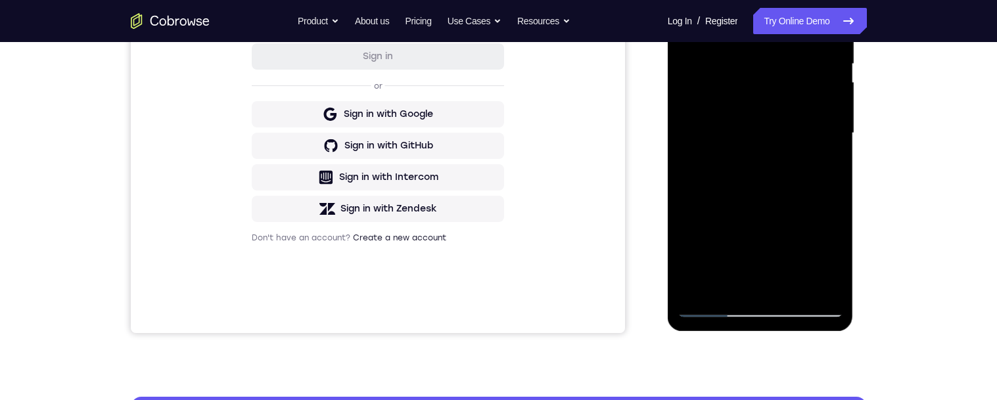
scroll to position [280, 0]
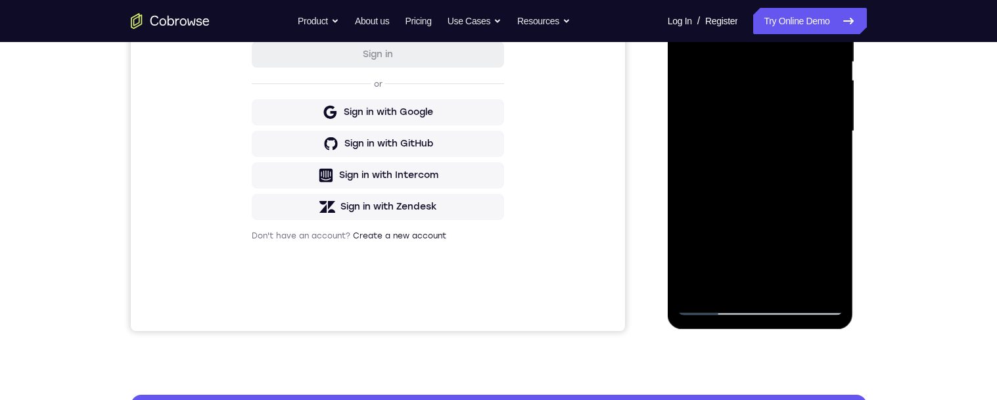
click at [822, 166] on div at bounding box center [761, 131] width 166 height 368
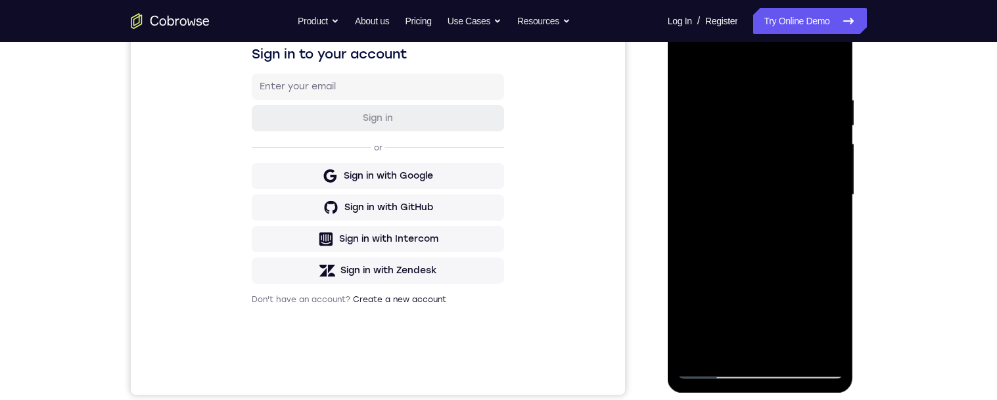
click at [688, 62] on div at bounding box center [761, 195] width 166 height 368
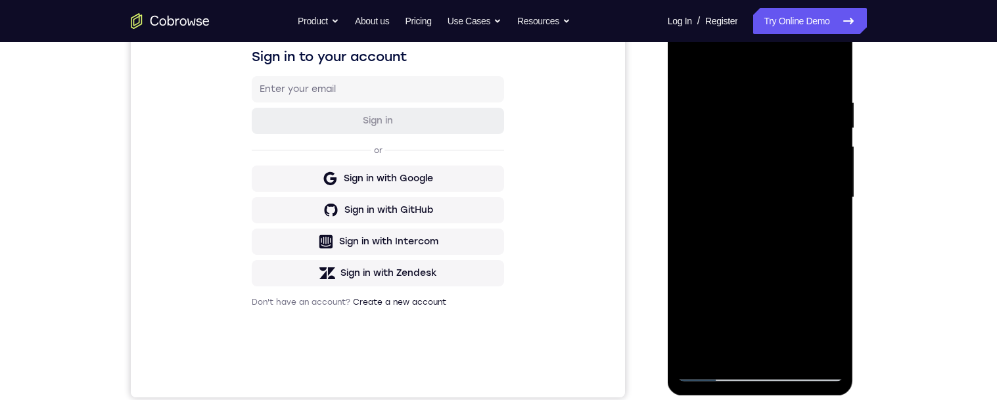
click at [690, 65] on div at bounding box center [761, 198] width 166 height 368
click at [836, 222] on div at bounding box center [761, 198] width 166 height 368
click at [831, 232] on div at bounding box center [761, 198] width 166 height 368
click at [834, 233] on div at bounding box center [761, 198] width 166 height 368
click at [831, 231] on div at bounding box center [761, 198] width 166 height 368
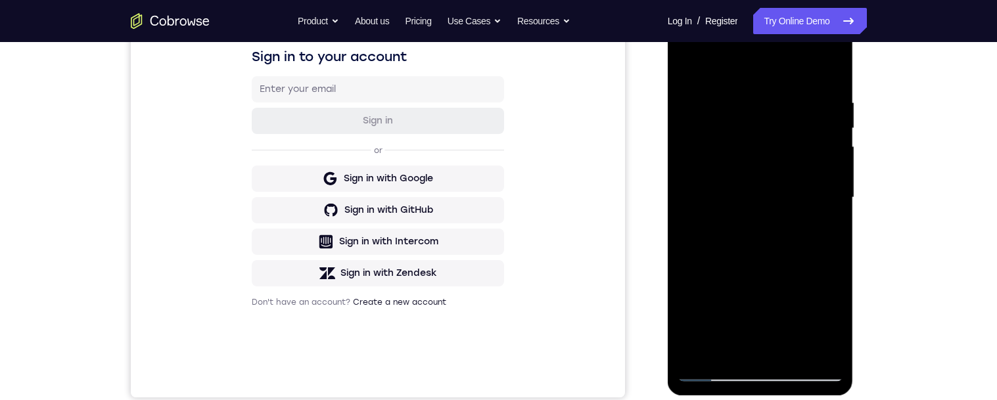
click at [832, 231] on div at bounding box center [761, 198] width 166 height 368
click at [830, 231] on div at bounding box center [761, 198] width 166 height 368
click at [836, 231] on div at bounding box center [761, 198] width 166 height 368
click at [836, 237] on div at bounding box center [761, 198] width 166 height 368
click at [840, 237] on div at bounding box center [761, 198] width 166 height 368
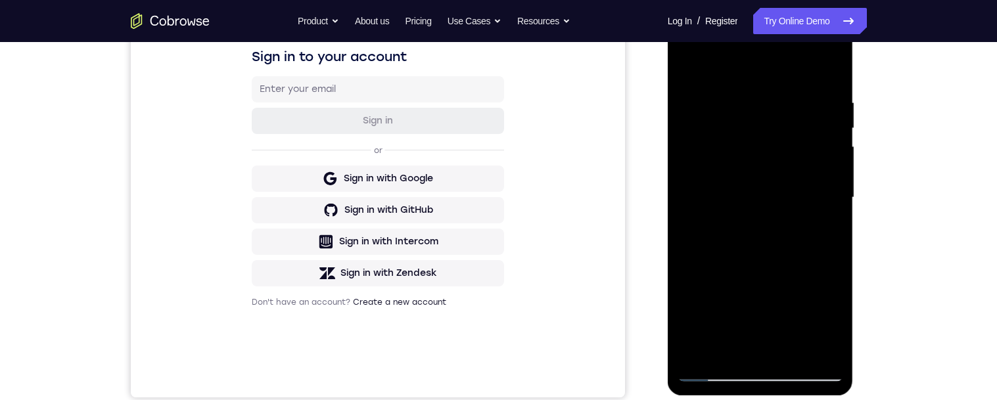
click at [834, 231] on div at bounding box center [761, 198] width 166 height 368
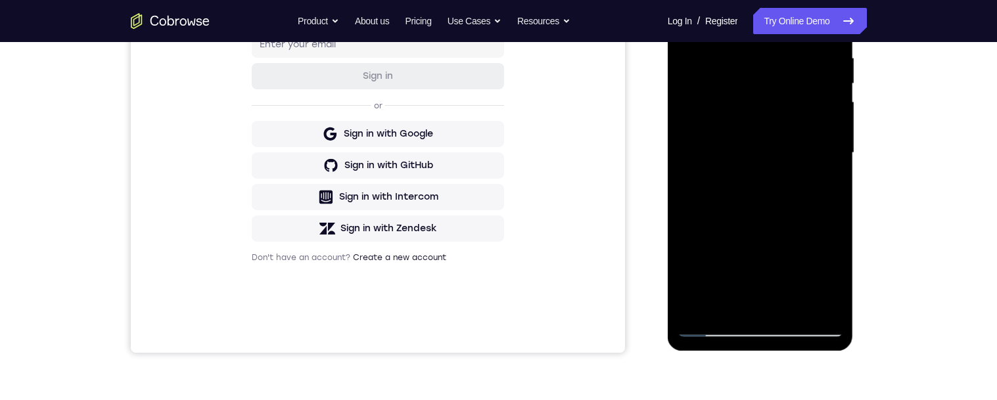
click at [834, 220] on div at bounding box center [761, 153] width 166 height 368
click at [831, 220] on div at bounding box center [761, 153] width 166 height 368
click at [838, 222] on div at bounding box center [761, 153] width 166 height 368
click at [834, 218] on div at bounding box center [761, 153] width 166 height 368
click at [791, 310] on div at bounding box center [761, 153] width 166 height 368
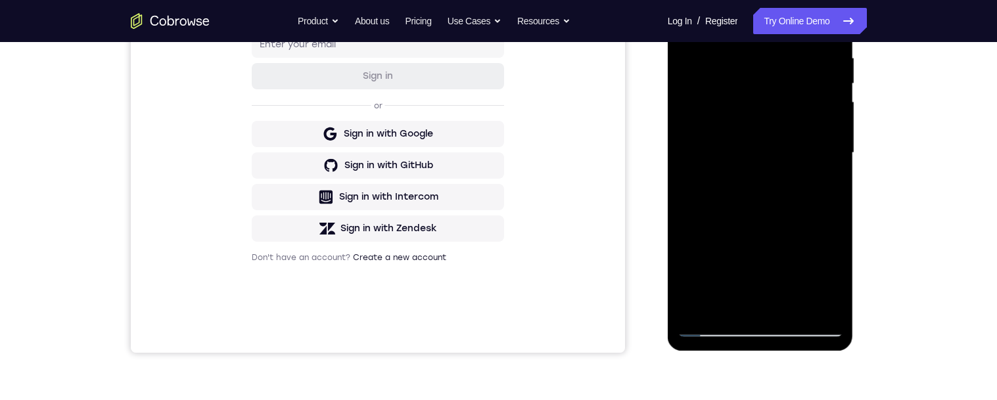
click at [777, 126] on div at bounding box center [761, 153] width 166 height 368
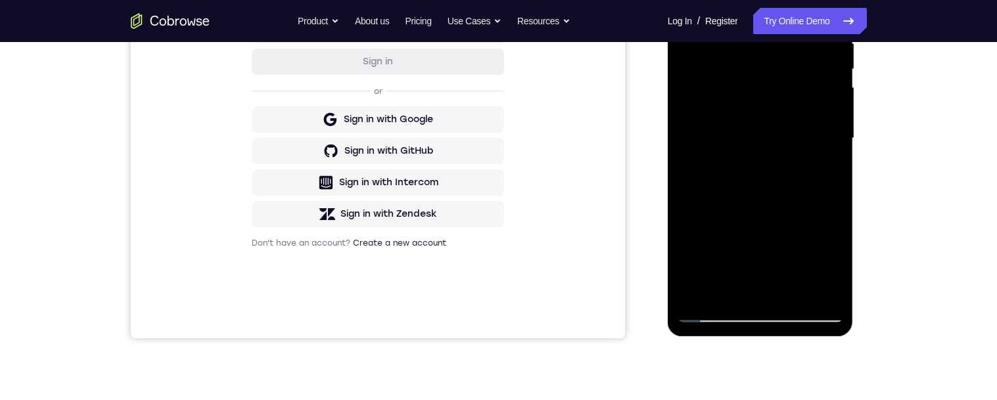
scroll to position [283, 0]
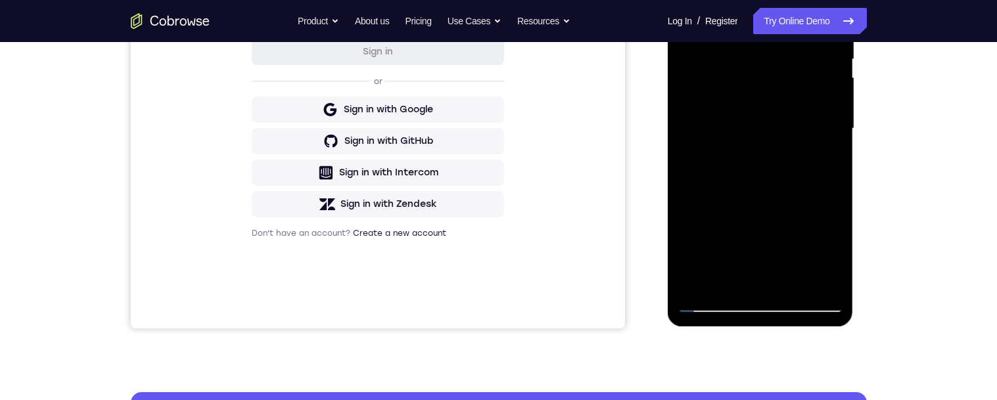
click at [826, 254] on div at bounding box center [761, 129] width 166 height 368
click at [824, 158] on div at bounding box center [761, 129] width 166 height 368
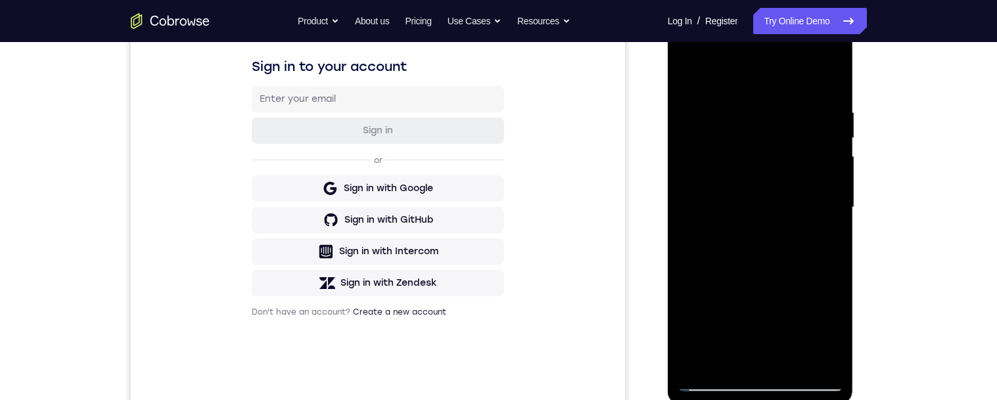
click at [686, 80] on div at bounding box center [761, 208] width 166 height 368
click at [686, 76] on div at bounding box center [761, 208] width 166 height 368
click at [836, 180] on div at bounding box center [761, 208] width 166 height 368
click at [834, 179] on div at bounding box center [761, 208] width 166 height 368
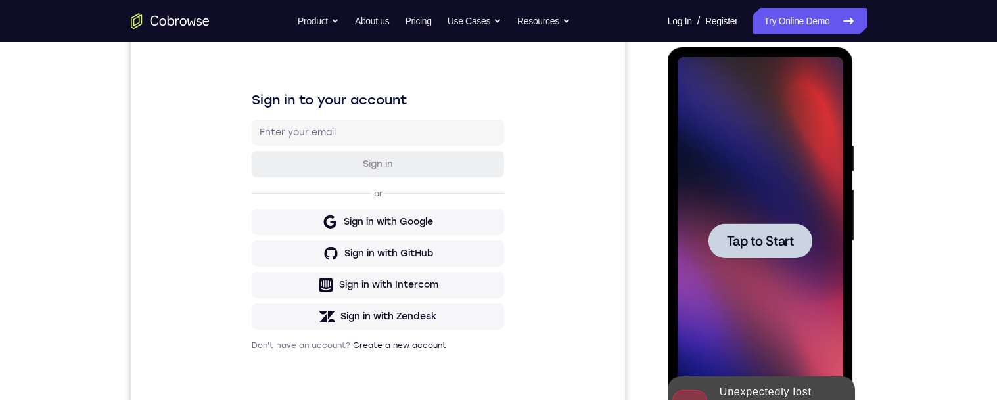
click at [786, 252] on div at bounding box center [761, 241] width 104 height 35
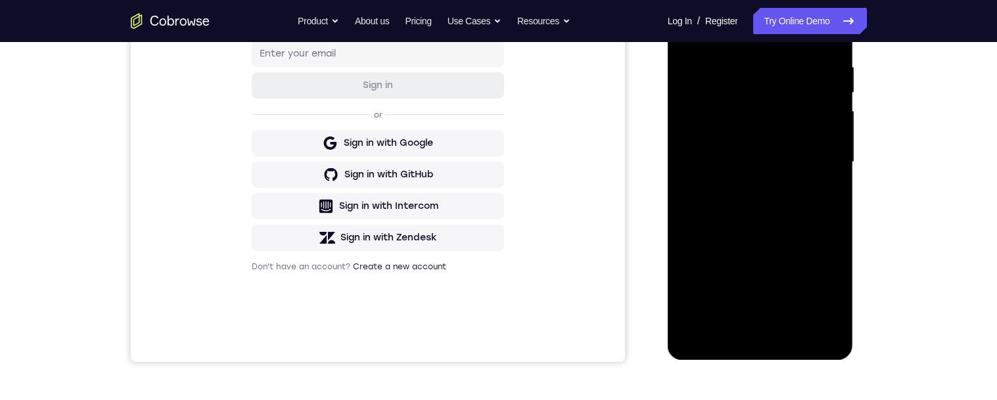
scroll to position [314, 0]
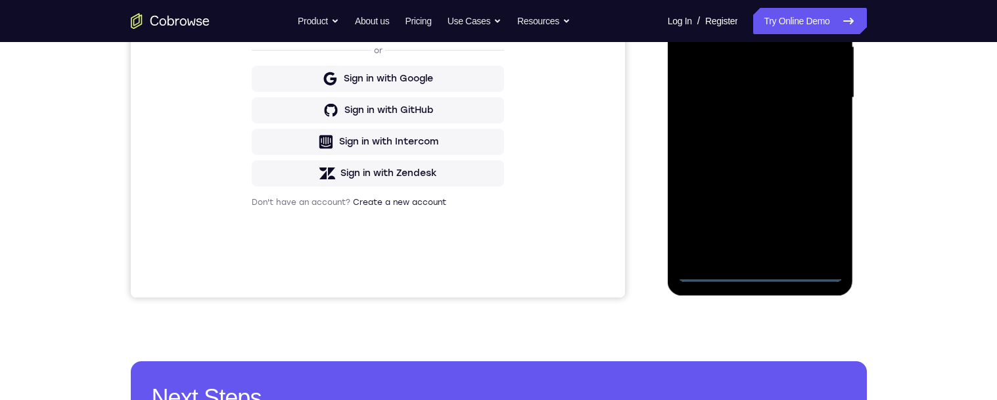
click at [761, 276] on div at bounding box center [761, 98] width 166 height 368
click at [823, 221] on div at bounding box center [761, 98] width 166 height 368
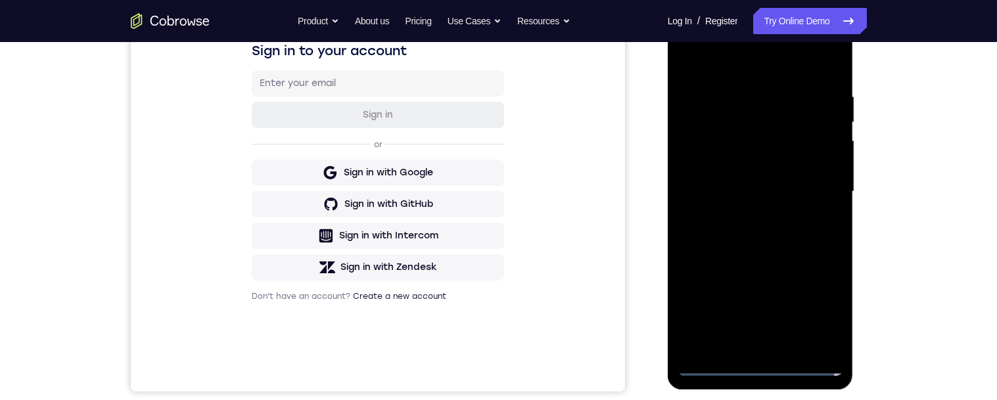
click at [755, 61] on div at bounding box center [761, 192] width 166 height 368
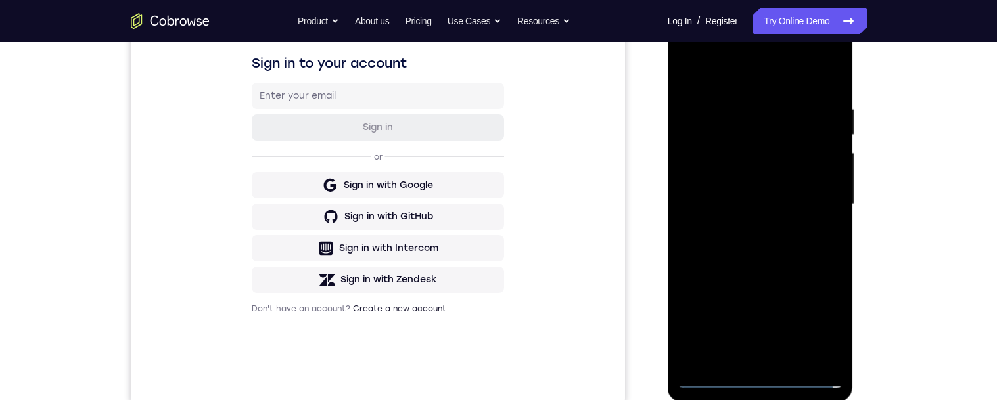
click at [745, 78] on div at bounding box center [761, 204] width 166 height 368
click at [737, 76] on div at bounding box center [761, 204] width 166 height 368
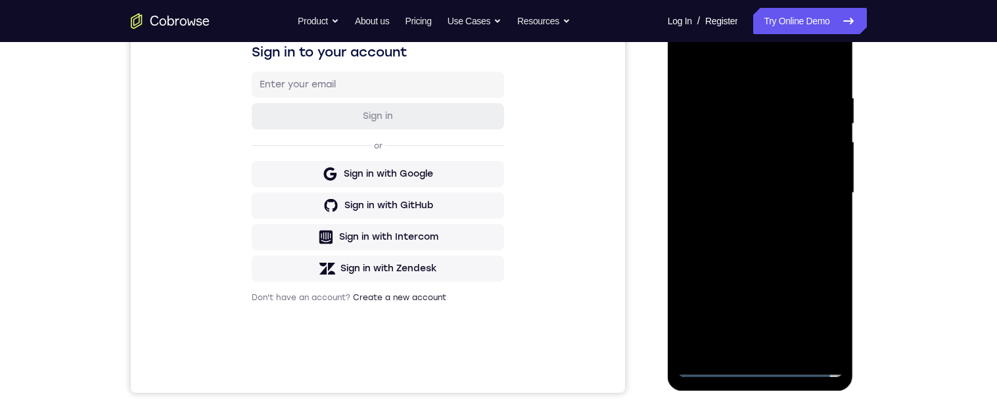
click at [717, 62] on div at bounding box center [761, 193] width 166 height 368
click at [811, 189] on div at bounding box center [761, 193] width 166 height 368
click at [821, 190] on div at bounding box center [761, 193] width 166 height 368
click at [815, 185] on div at bounding box center [761, 193] width 166 height 368
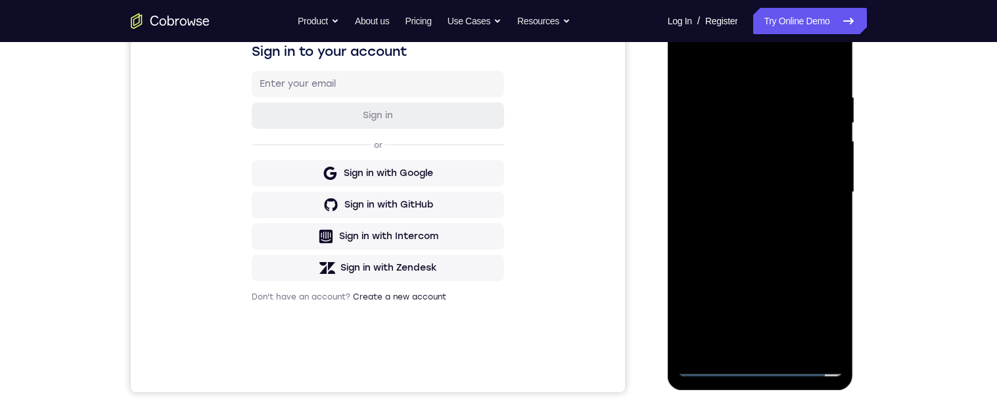
click at [809, 181] on div at bounding box center [761, 193] width 166 height 368
click at [816, 189] on div at bounding box center [761, 193] width 166 height 368
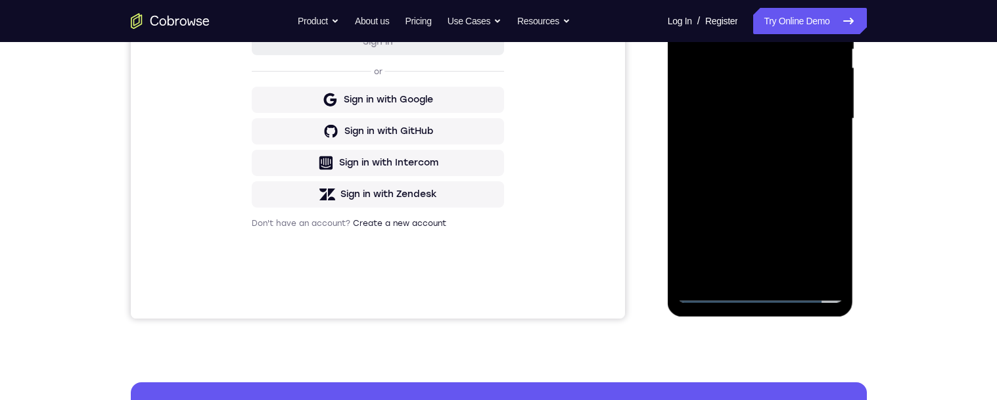
click at [745, 277] on div at bounding box center [761, 119] width 166 height 368
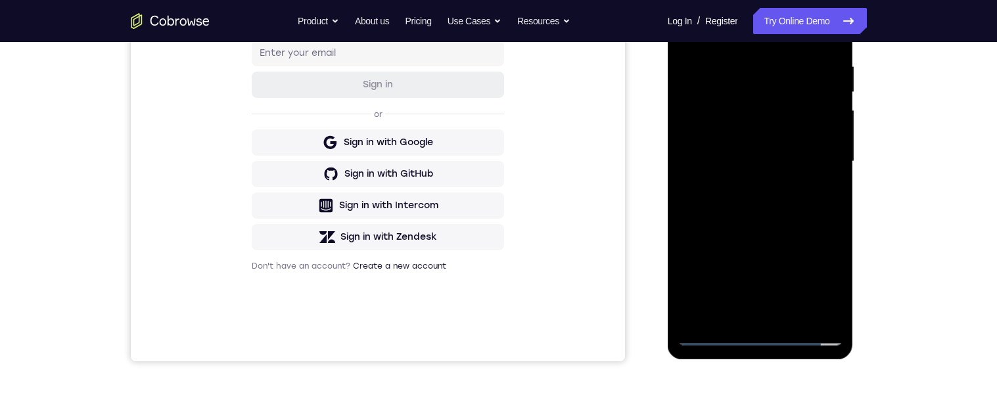
click at [810, 145] on div at bounding box center [761, 162] width 166 height 368
click at [746, 135] on div at bounding box center [761, 162] width 166 height 368
click at [788, 164] on div at bounding box center [761, 162] width 166 height 368
click at [799, 209] on div at bounding box center [761, 162] width 166 height 368
click at [809, 196] on div at bounding box center [761, 162] width 166 height 368
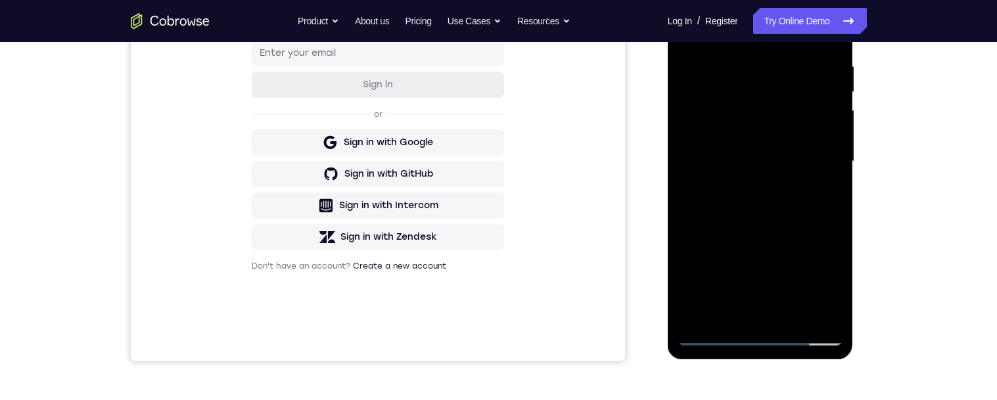
click at [801, 206] on div at bounding box center [761, 162] width 166 height 368
click at [807, 216] on div at bounding box center [761, 162] width 166 height 368
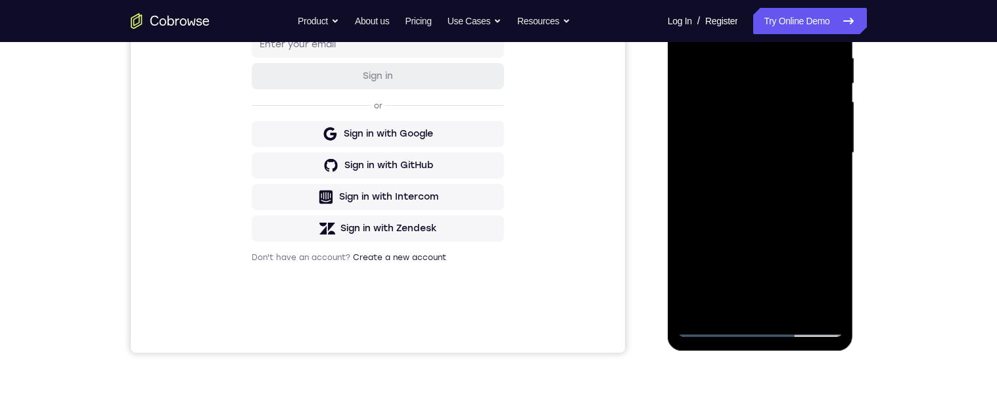
scroll to position [173, 0]
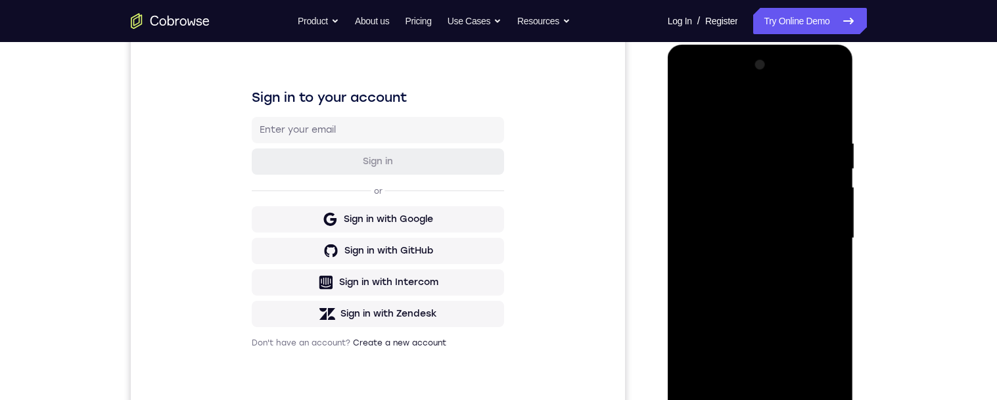
click at [831, 181] on div at bounding box center [761, 239] width 166 height 368
click at [836, 181] on div at bounding box center [761, 239] width 166 height 368
click at [835, 180] on div at bounding box center [761, 239] width 166 height 368
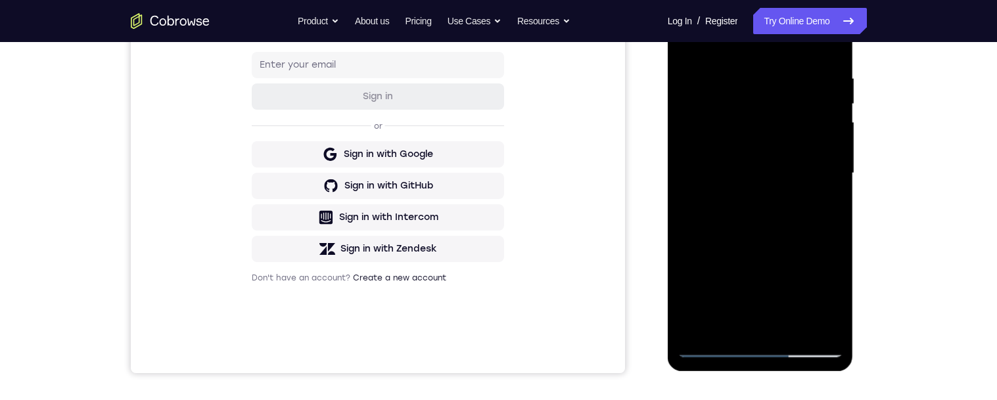
click at [795, 331] on div at bounding box center [761, 173] width 166 height 368
click at [801, 243] on div at bounding box center [761, 173] width 166 height 368
click at [776, 156] on div at bounding box center [761, 173] width 166 height 368
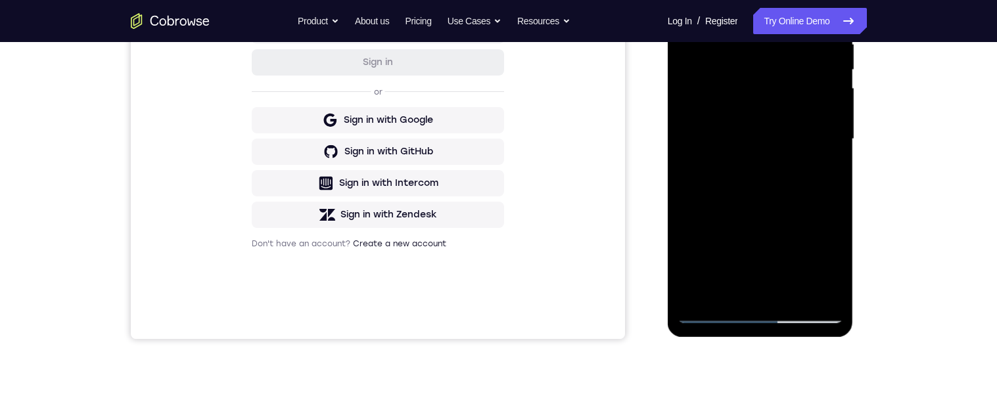
click at [832, 256] on div at bounding box center [761, 139] width 166 height 368
click at [826, 171] on div at bounding box center [761, 139] width 166 height 368
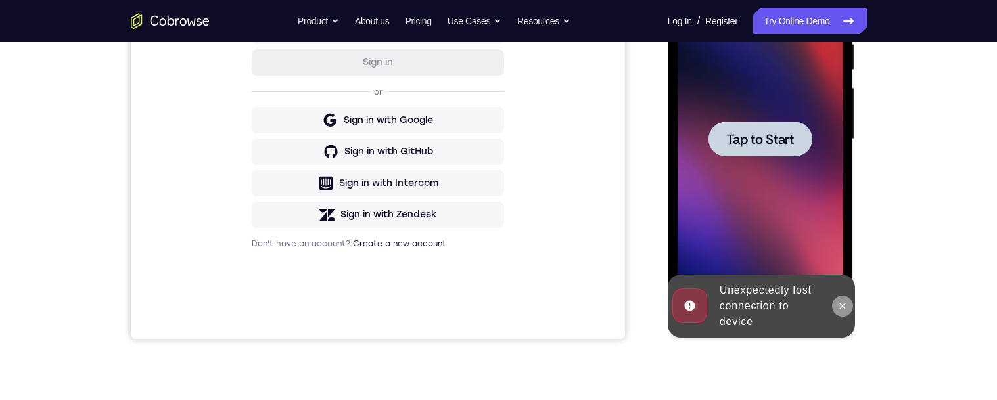
click at [847, 310] on icon at bounding box center [843, 306] width 11 height 11
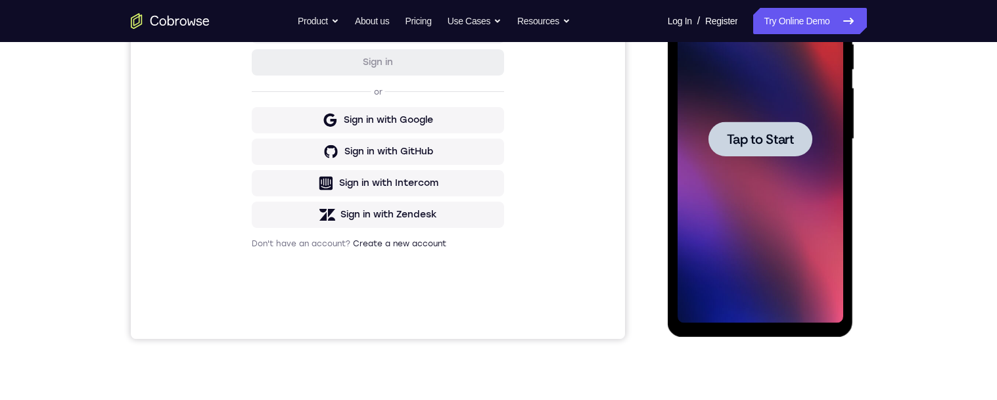
click at [784, 138] on span "Tap to Start" at bounding box center [760, 139] width 67 height 13
click at [780, 145] on span "Tap to Start" at bounding box center [760, 139] width 67 height 13
click at [911, 151] on div "Your Support Agent Your Customer Web iOS Android Next Steps We’d be happy to gi…" at bounding box center [499, 203] width 842 height 867
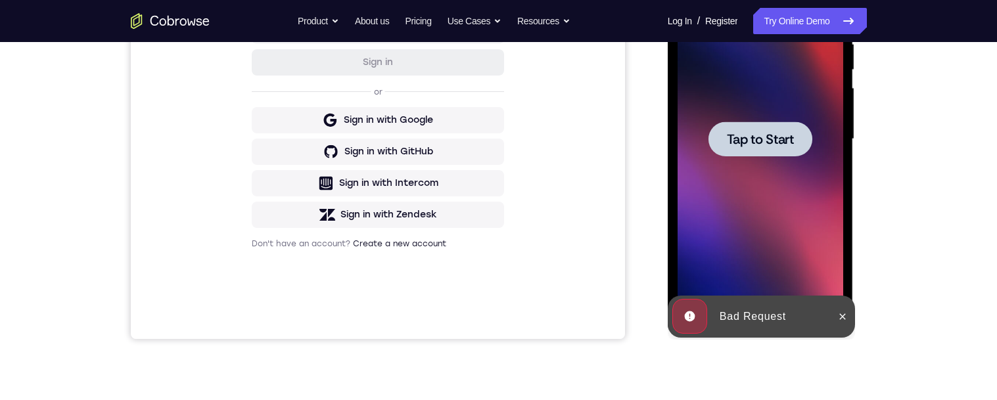
click at [784, 225] on div at bounding box center [761, 139] width 166 height 368
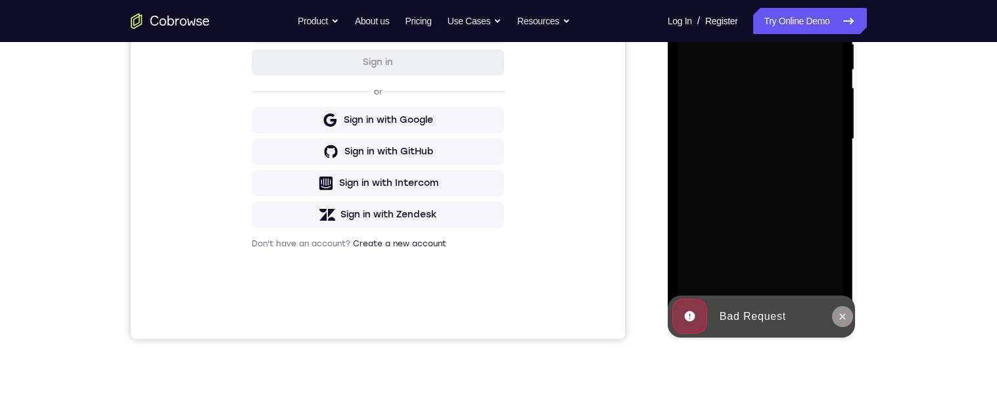
click at [842, 314] on icon at bounding box center [843, 317] width 11 height 11
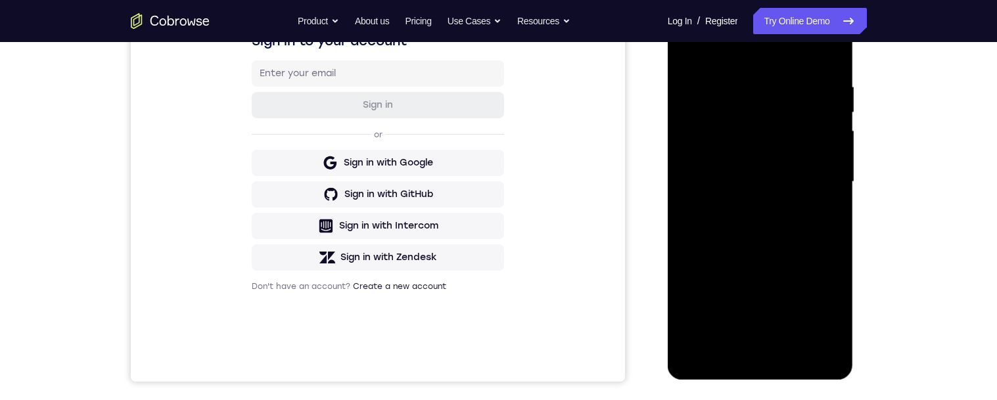
scroll to position [275, 0]
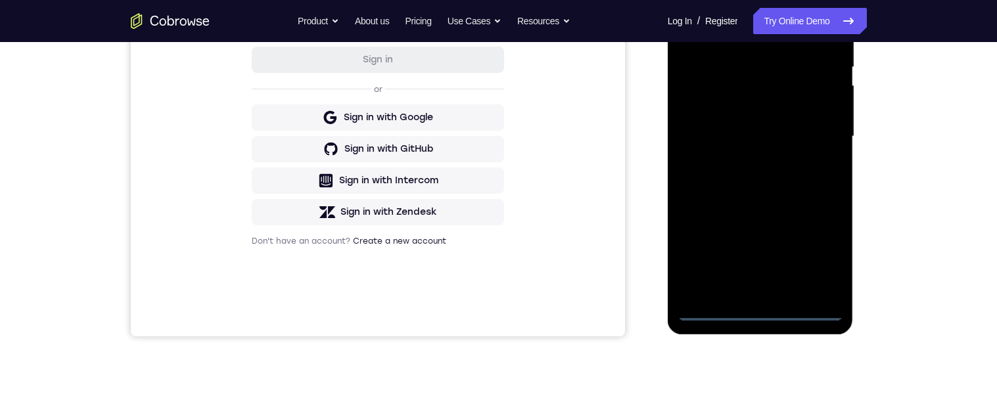
click at [759, 308] on div at bounding box center [761, 137] width 166 height 368
click at [819, 256] on div at bounding box center [761, 137] width 166 height 368
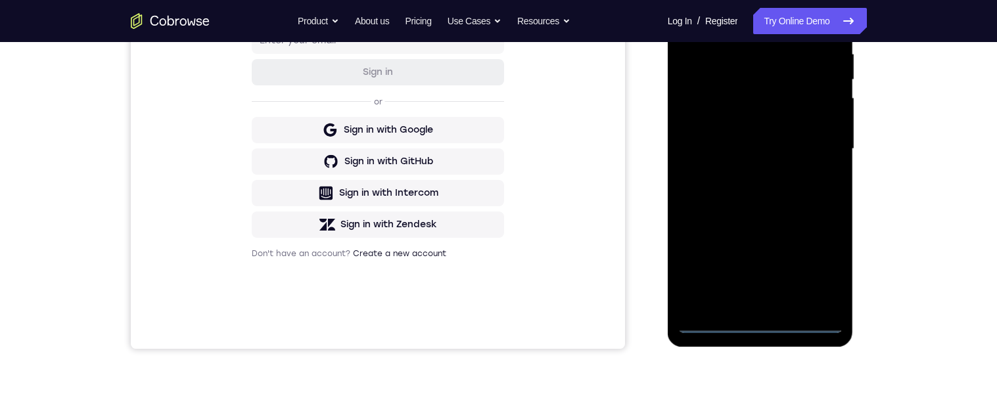
scroll to position [186, 0]
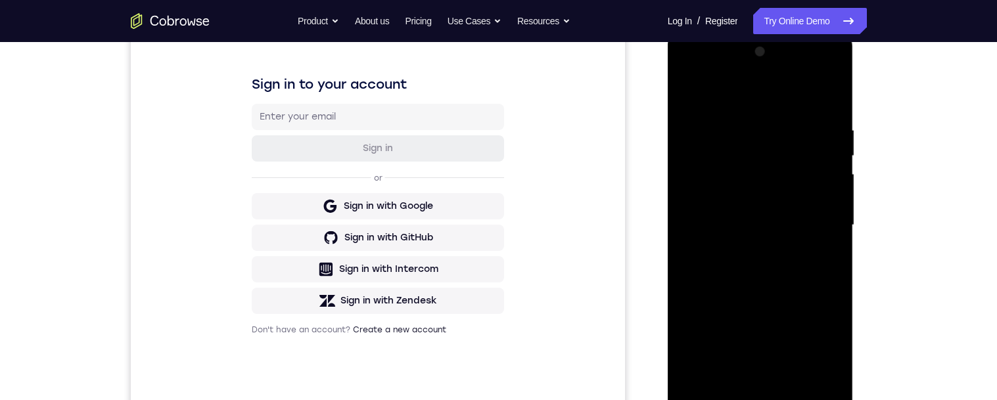
click at [735, 99] on div at bounding box center [761, 225] width 166 height 368
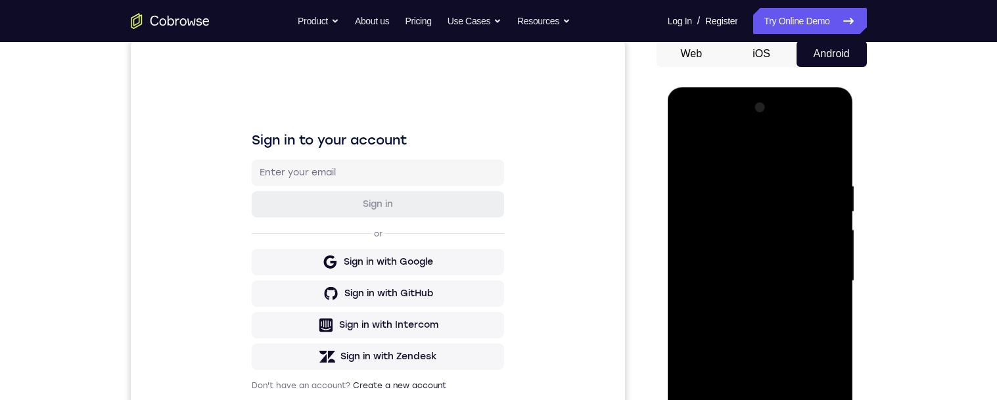
scroll to position [188, 0]
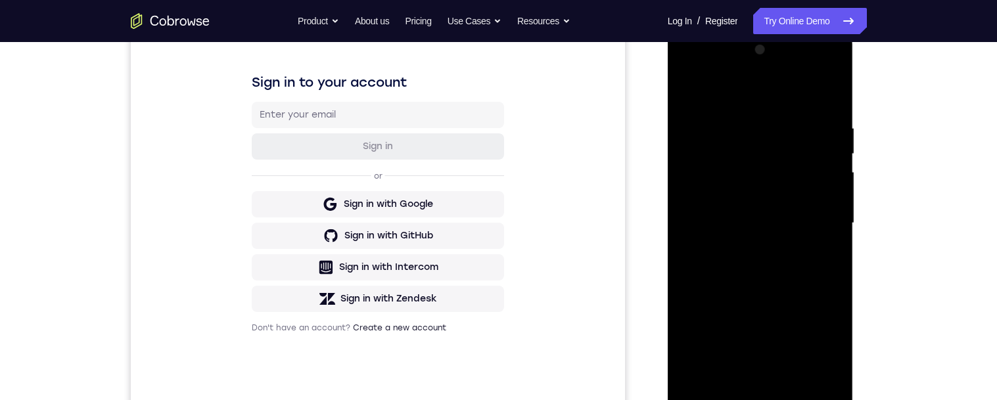
click at [749, 247] on div at bounding box center [761, 223] width 166 height 368
click at [802, 214] on div at bounding box center [761, 223] width 166 height 368
click at [742, 199] on div at bounding box center [761, 223] width 166 height 368
click at [782, 227] on div at bounding box center [761, 223] width 166 height 368
click at [800, 270] on div at bounding box center [761, 223] width 166 height 368
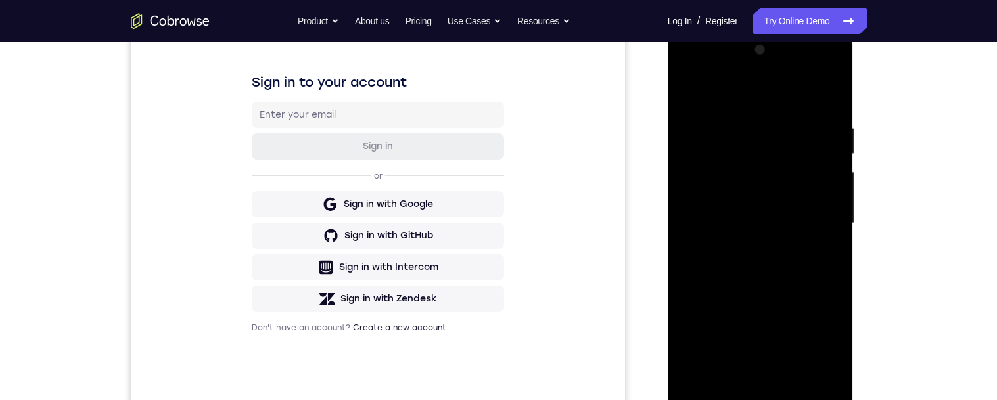
click at [807, 277] on div at bounding box center [761, 223] width 166 height 368
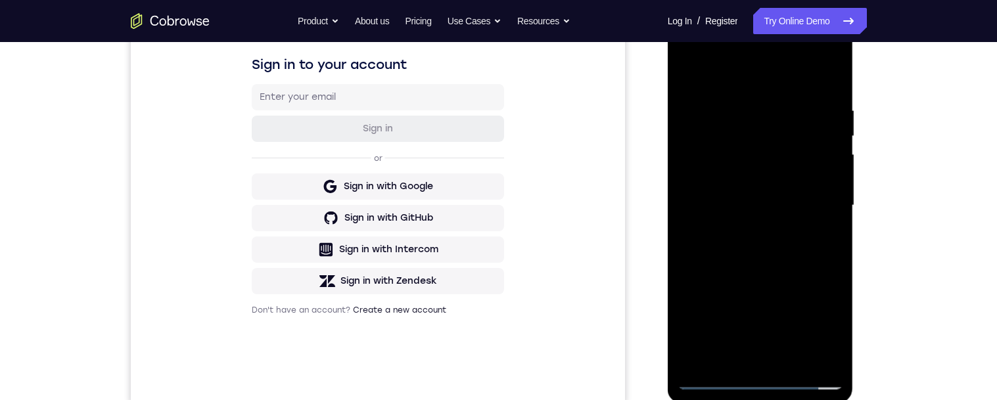
scroll to position [236, 0]
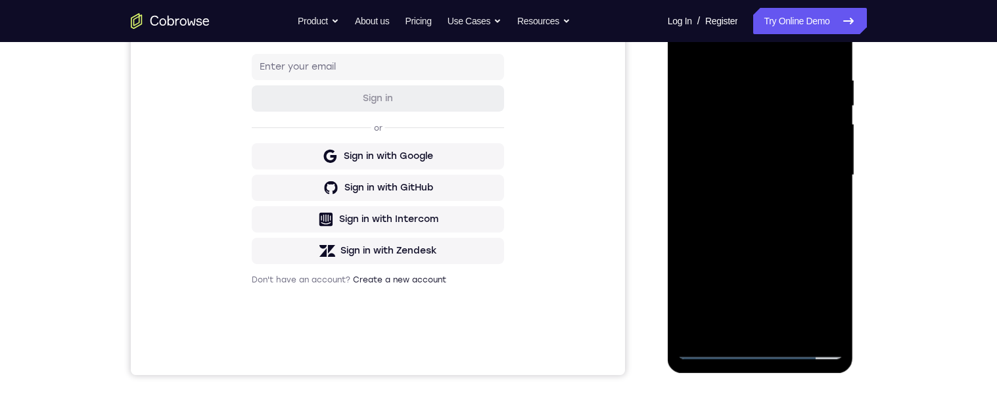
click at [789, 327] on div at bounding box center [761, 175] width 166 height 368
click at [774, 247] on div at bounding box center [761, 175] width 166 height 368
click at [795, 160] on div at bounding box center [761, 175] width 166 height 368
click at [822, 208] on div at bounding box center [761, 175] width 166 height 368
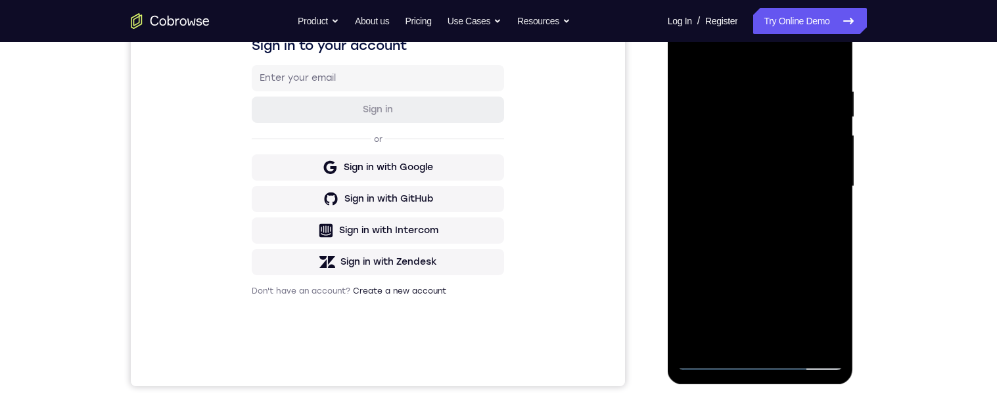
click at [684, 55] on div at bounding box center [761, 187] width 166 height 368
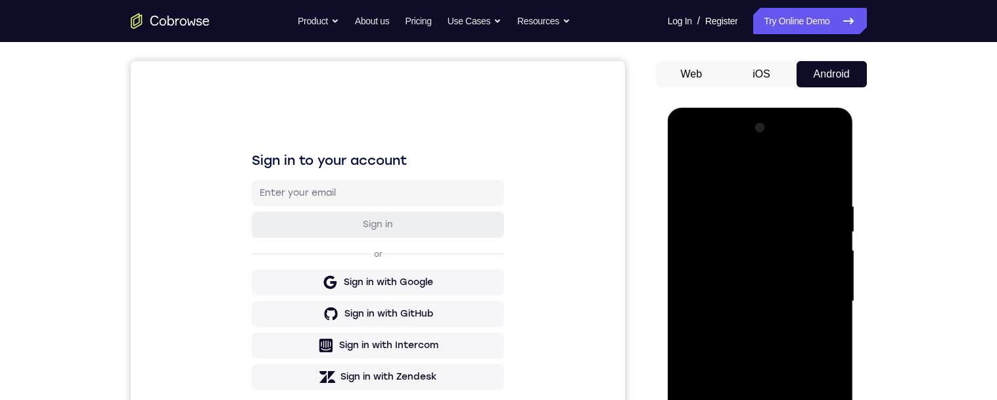
click at [832, 230] on div at bounding box center [761, 302] width 166 height 368
click at [830, 227] on div at bounding box center [761, 302] width 166 height 368
click at [833, 229] on div at bounding box center [761, 302] width 166 height 368
click at [687, 171] on div at bounding box center [761, 302] width 166 height 368
click at [739, 197] on div at bounding box center [761, 302] width 166 height 368
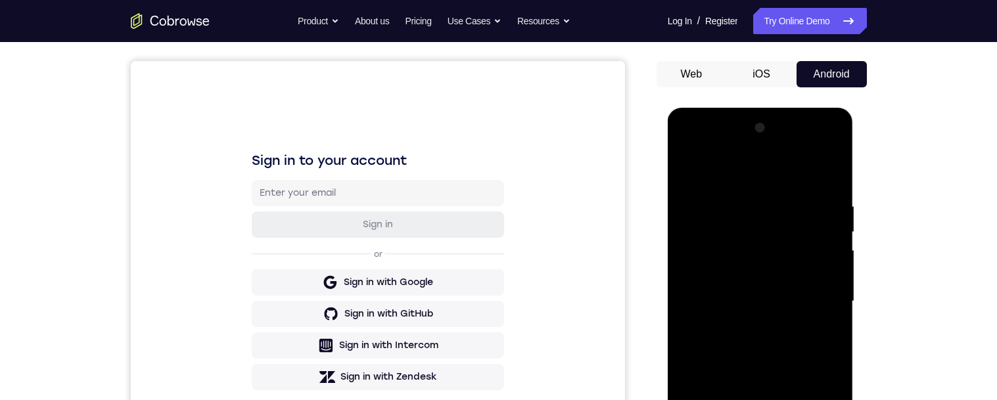
click at [819, 297] on div at bounding box center [761, 302] width 166 height 368
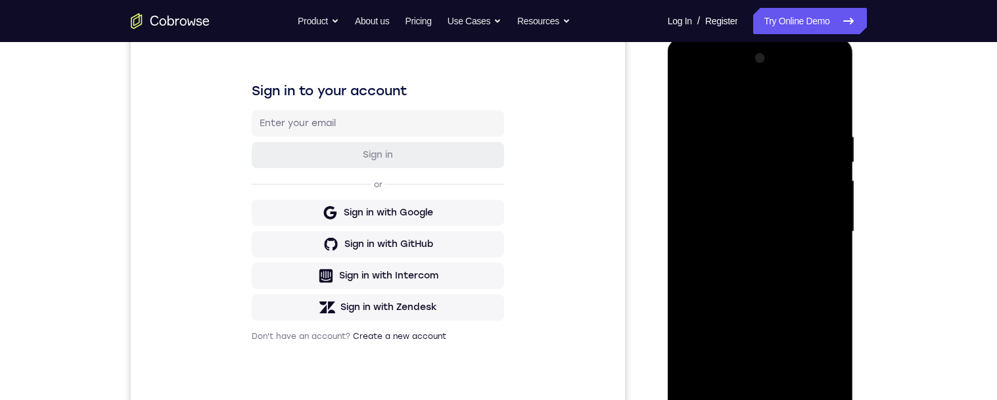
scroll to position [218, 0]
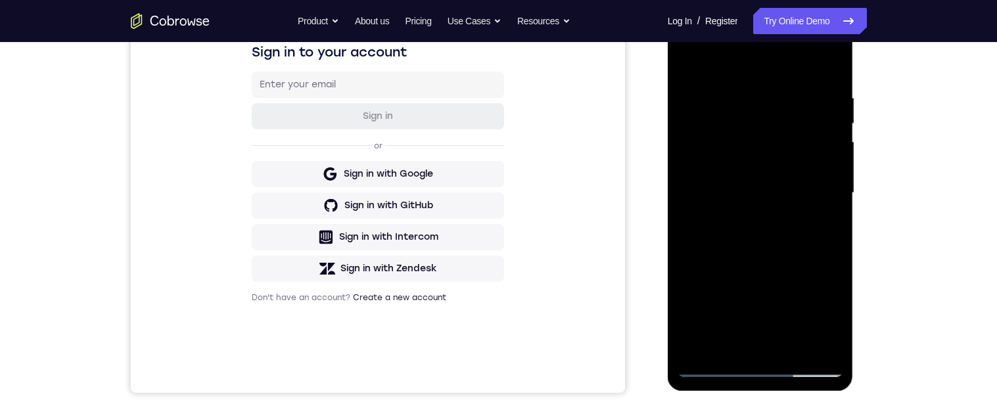
click at [830, 267] on div at bounding box center [761, 193] width 166 height 368
click at [822, 273] on div at bounding box center [761, 193] width 166 height 368
click at [820, 275] on div at bounding box center [761, 193] width 166 height 368
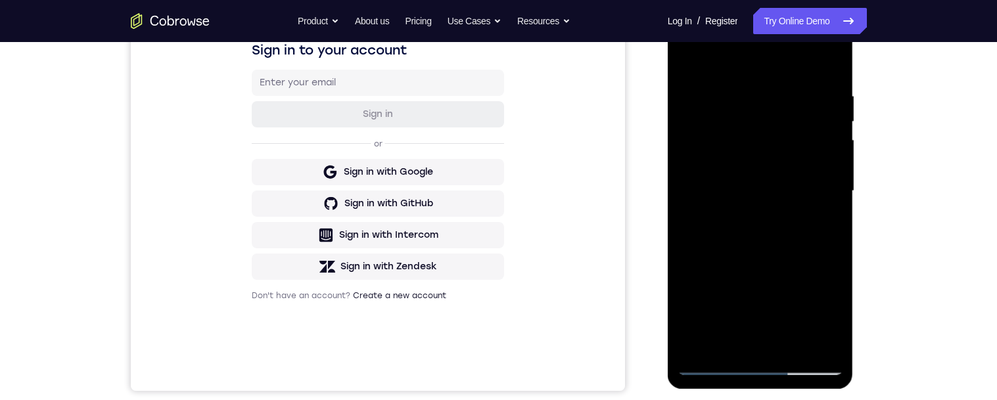
scroll to position [220, 0]
click at [822, 220] on div at bounding box center [761, 192] width 166 height 368
click at [829, 201] on div at bounding box center [761, 192] width 166 height 368
click at [823, 230] on div at bounding box center [761, 192] width 166 height 368
click at [823, 246] on div at bounding box center [761, 192] width 166 height 368
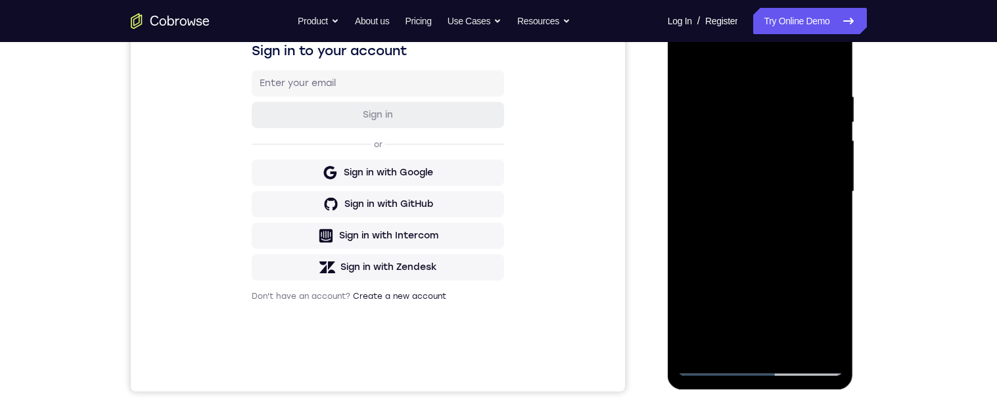
click at [821, 242] on div at bounding box center [761, 192] width 166 height 368
click at [827, 66] on div at bounding box center [761, 192] width 166 height 368
click at [798, 346] on div at bounding box center [761, 192] width 166 height 368
click at [771, 170] on div at bounding box center [761, 192] width 166 height 368
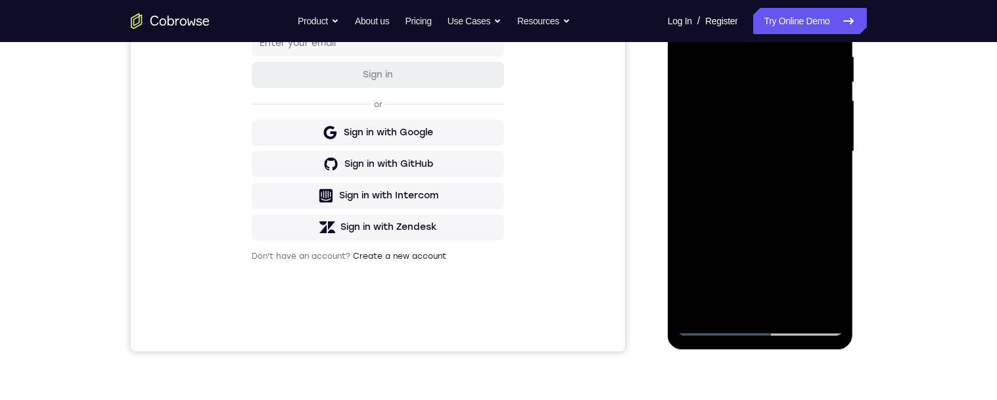
scroll to position [266, 0]
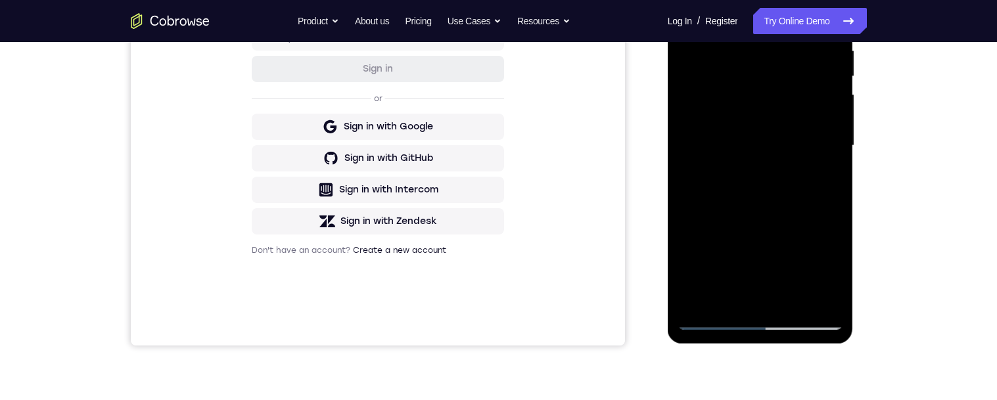
click at [824, 271] on div at bounding box center [761, 146] width 166 height 368
click at [827, 178] on div at bounding box center [761, 146] width 166 height 368
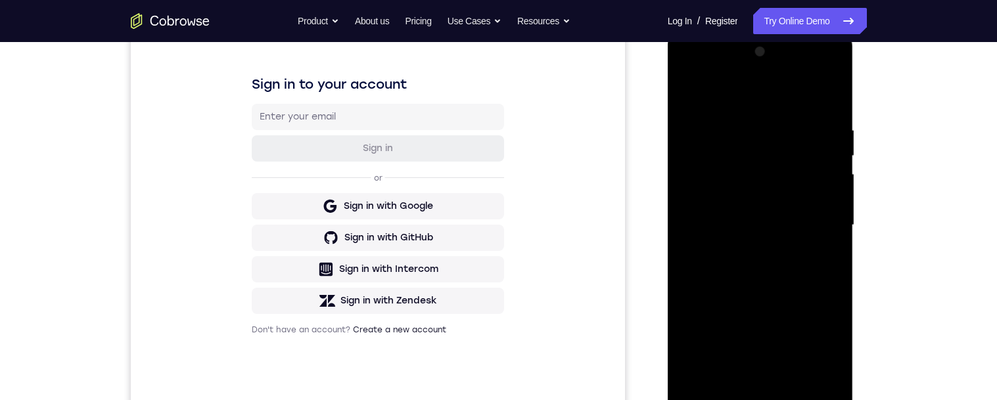
click at [692, 98] on div at bounding box center [761, 225] width 166 height 368
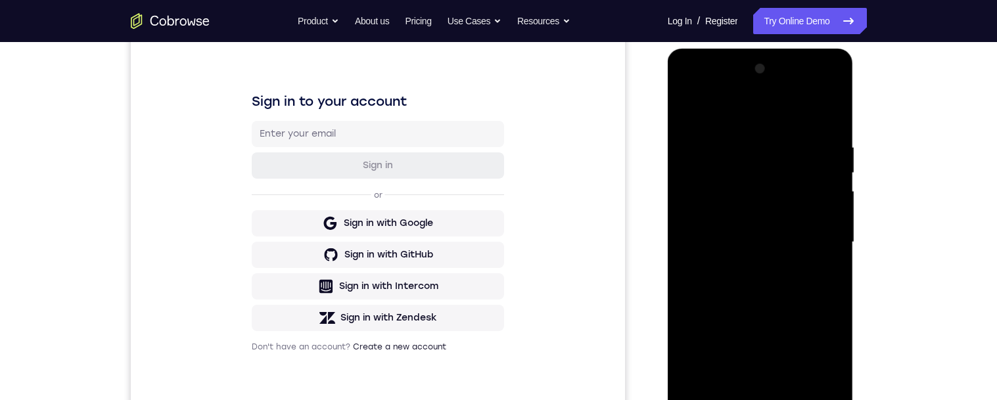
click at [696, 110] on div at bounding box center [761, 243] width 166 height 368
click at [776, 143] on div at bounding box center [761, 243] width 166 height 368
click at [831, 116] on div at bounding box center [761, 243] width 166 height 368
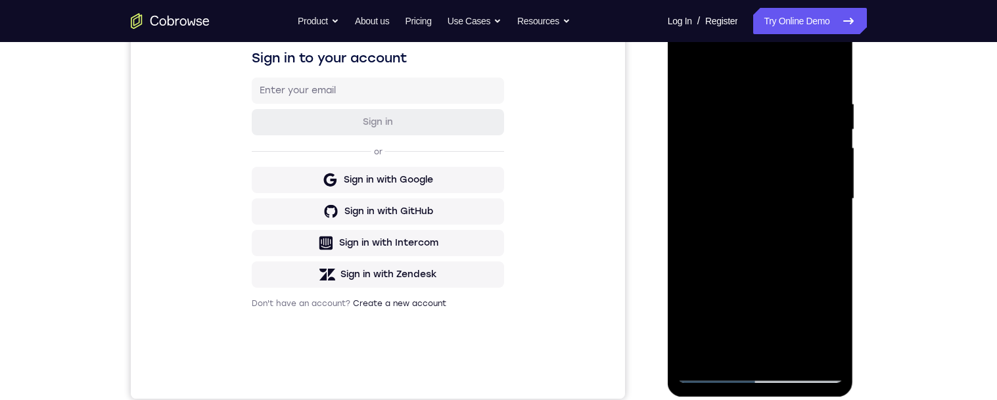
scroll to position [284, 0]
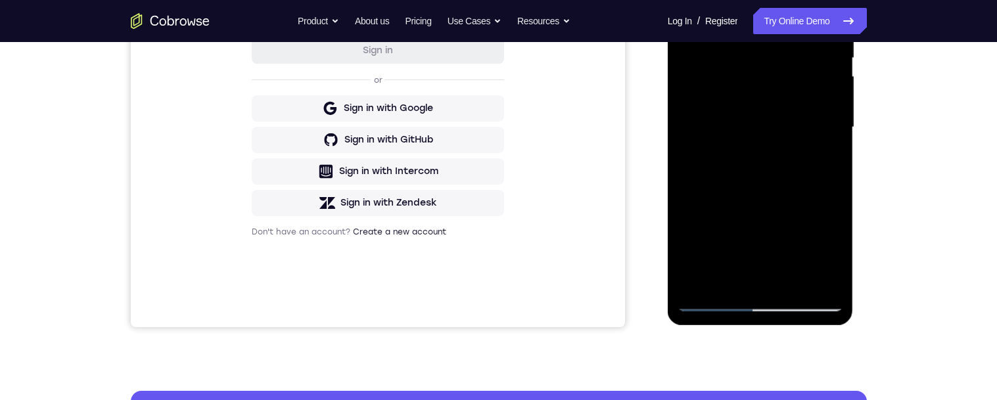
click at [836, 138] on div at bounding box center [761, 127] width 166 height 368
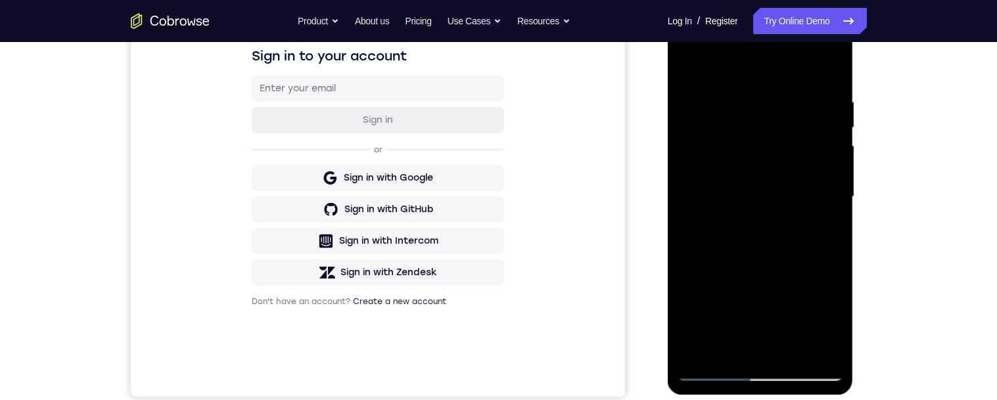
click at [835, 138] on div at bounding box center [761, 197] width 166 height 368
click at [838, 137] on div at bounding box center [761, 197] width 166 height 368
click at [792, 350] on div at bounding box center [761, 197] width 166 height 368
click at [769, 181] on div at bounding box center [761, 197] width 166 height 368
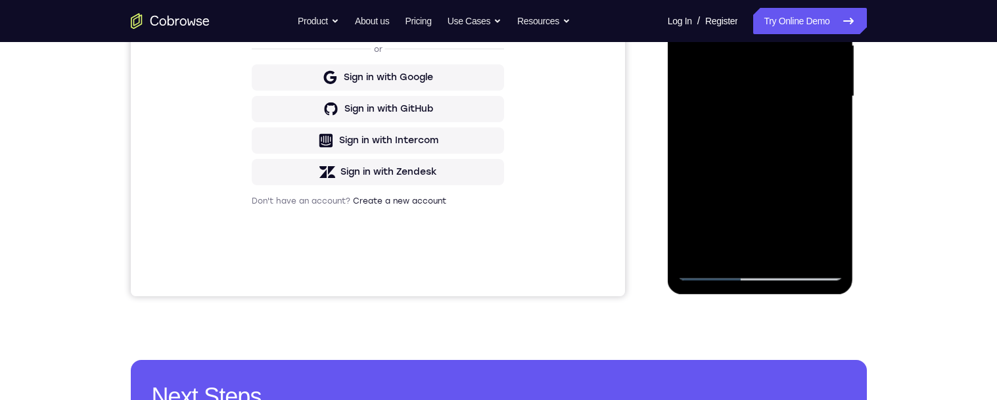
click at [823, 127] on div at bounding box center [761, 97] width 166 height 368
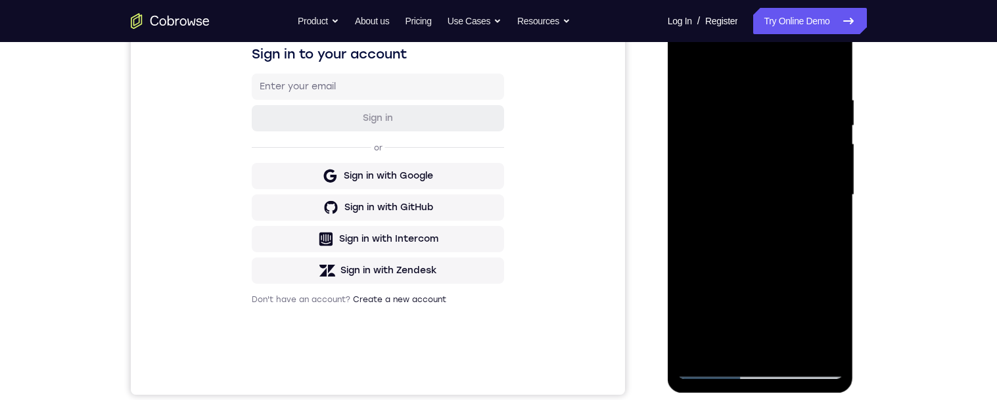
click at [685, 64] on div at bounding box center [761, 195] width 166 height 368
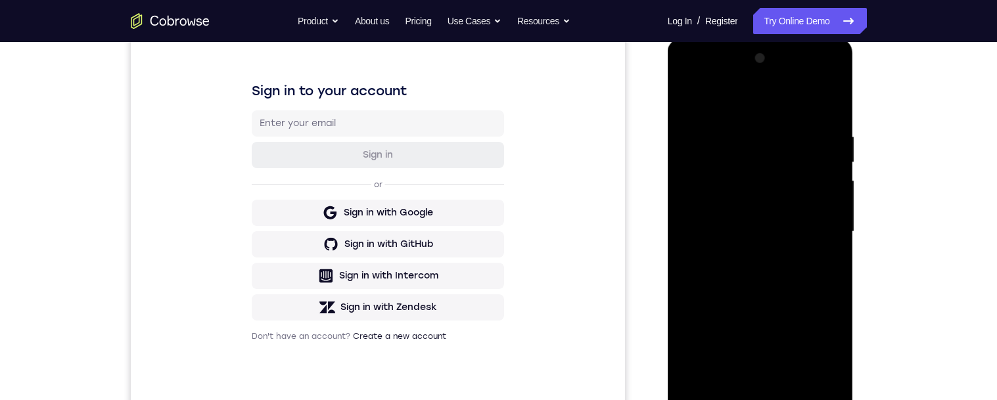
click at [689, 96] on div at bounding box center [761, 232] width 166 height 368
click at [829, 216] on div at bounding box center [761, 232] width 166 height 368
click at [835, 218] on div at bounding box center [761, 232] width 166 height 368
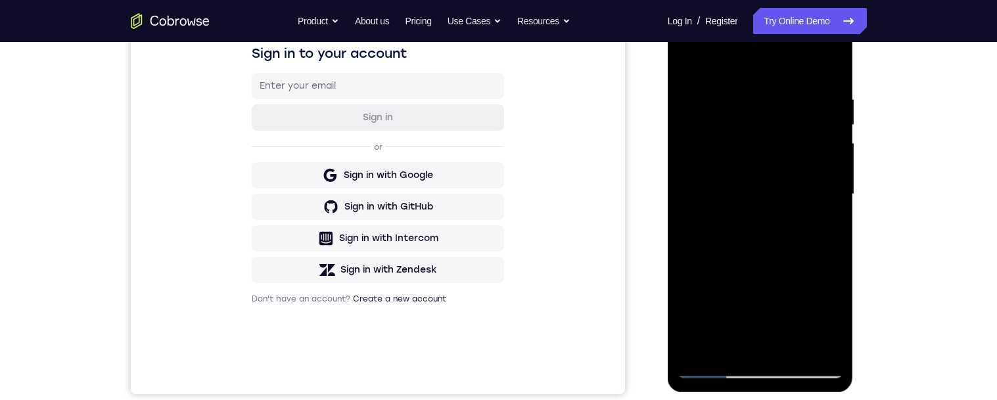
scroll to position [208, 0]
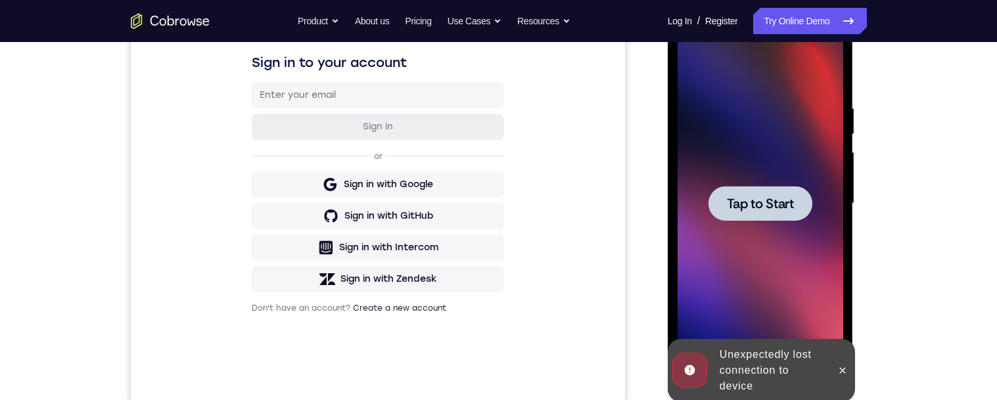
click at [780, 200] on span "Tap to Start" at bounding box center [760, 203] width 67 height 13
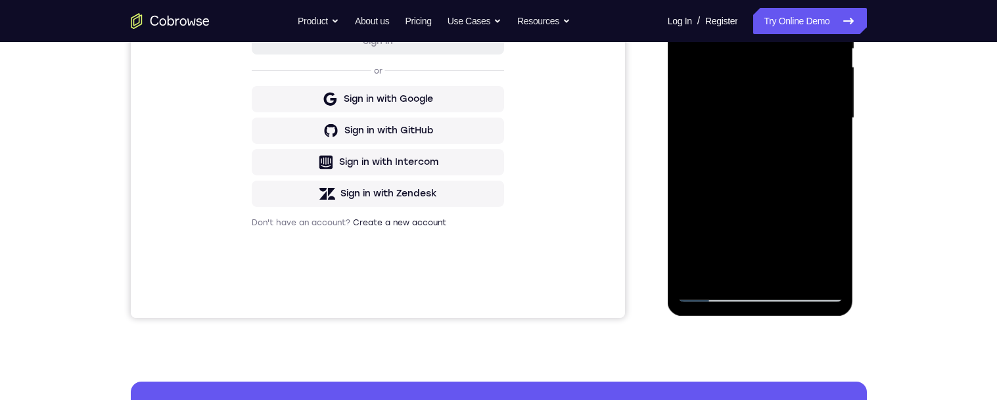
scroll to position [293, 0]
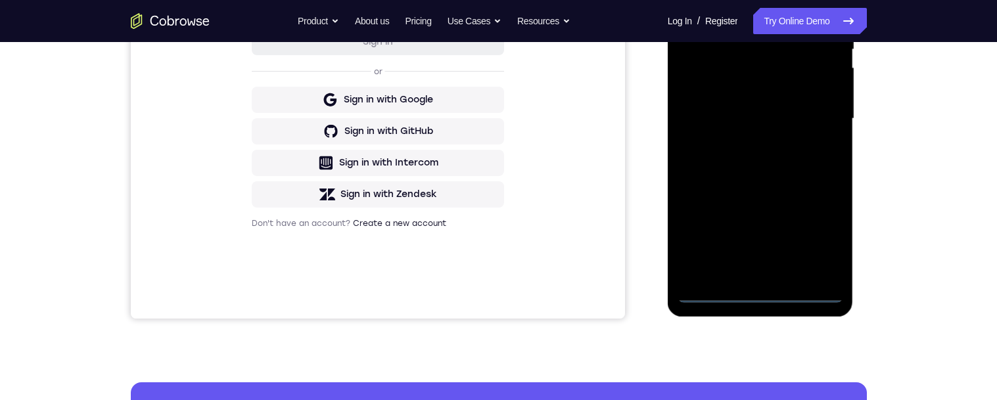
click at [760, 296] on div at bounding box center [761, 119] width 166 height 368
click at [820, 241] on div at bounding box center [761, 119] width 166 height 368
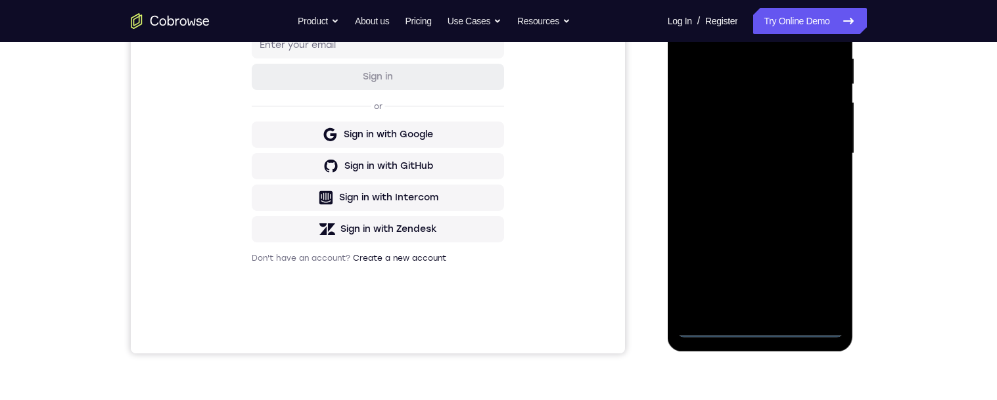
scroll to position [183, 0]
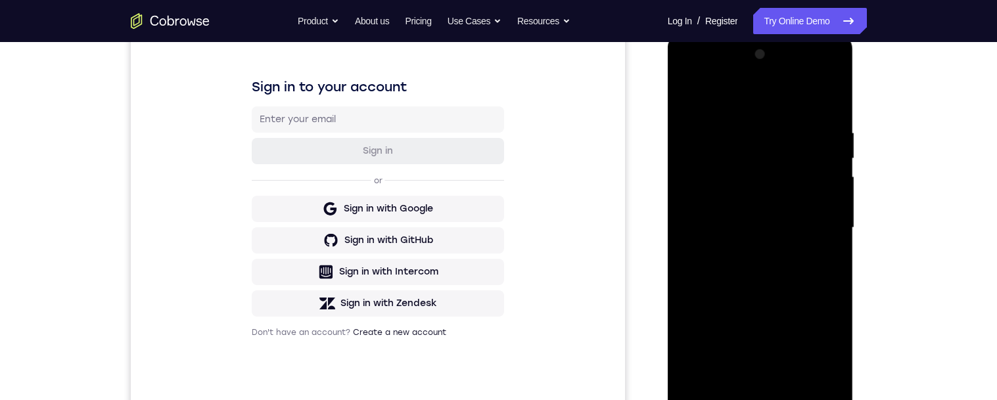
click at [747, 101] on div at bounding box center [761, 228] width 166 height 368
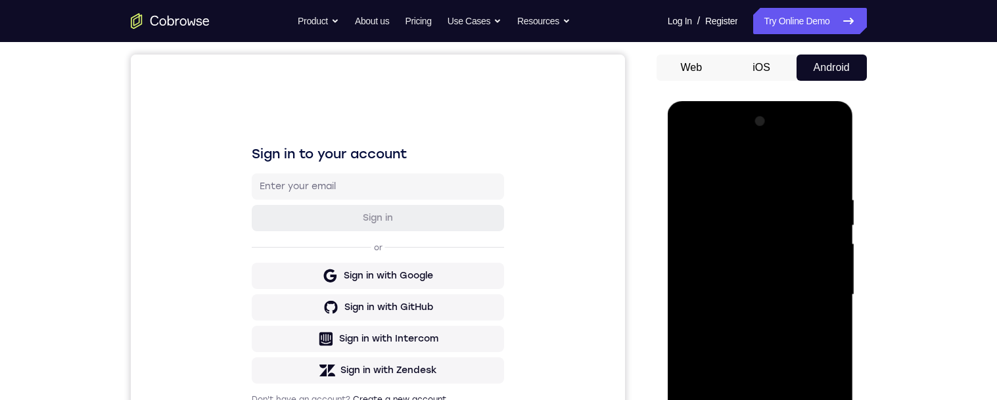
click at [815, 291] on div at bounding box center [761, 295] width 166 height 368
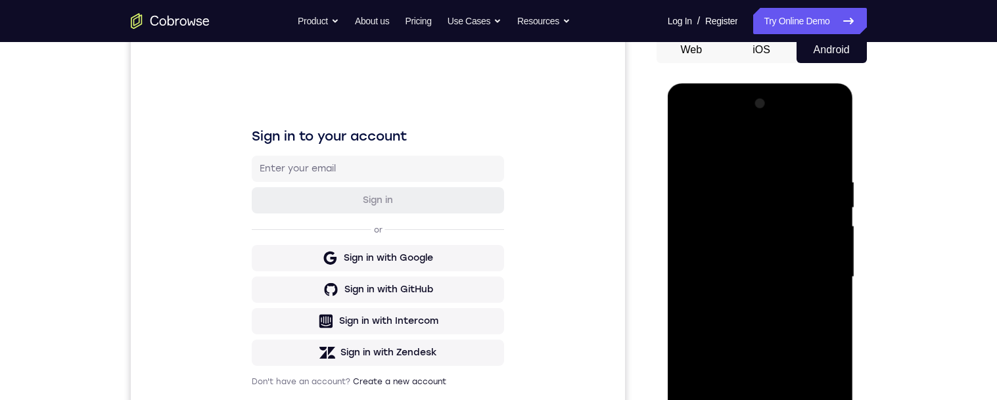
click at [743, 304] on div at bounding box center [761, 277] width 166 height 368
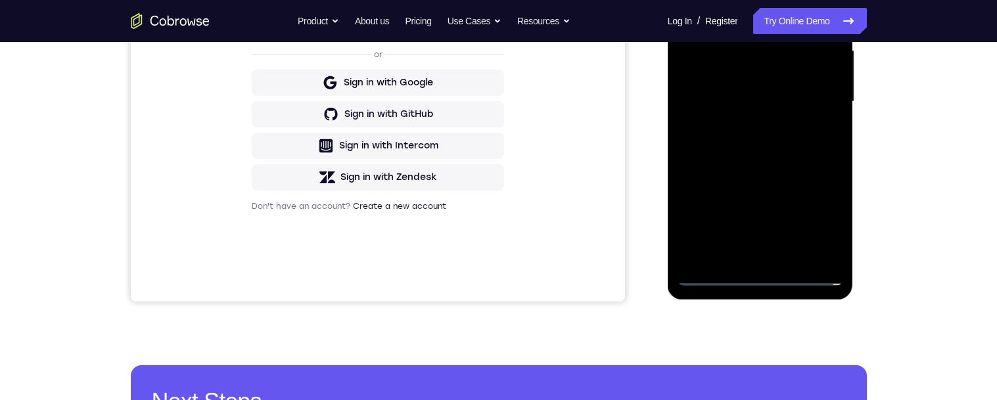
scroll to position [266, 0]
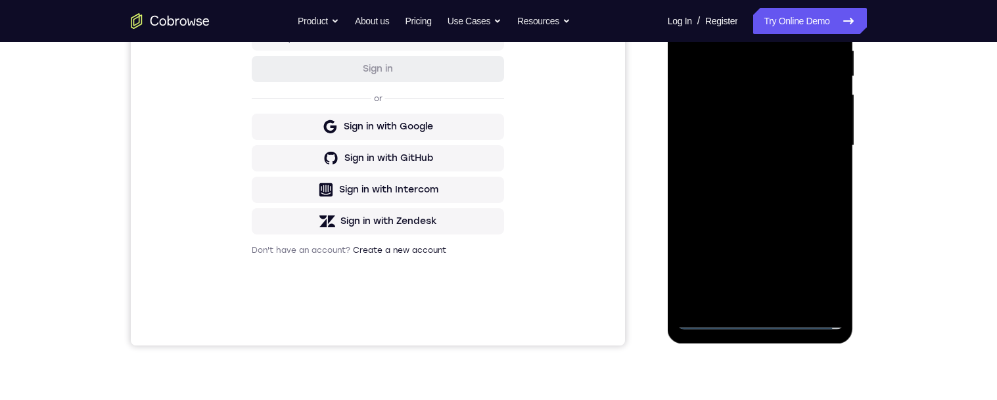
click at [811, 134] on div at bounding box center [761, 146] width 166 height 368
click at [737, 121] on div at bounding box center [761, 146] width 166 height 368
click at [773, 147] on div at bounding box center [761, 146] width 166 height 368
click at [783, 191] on div at bounding box center [761, 146] width 166 height 368
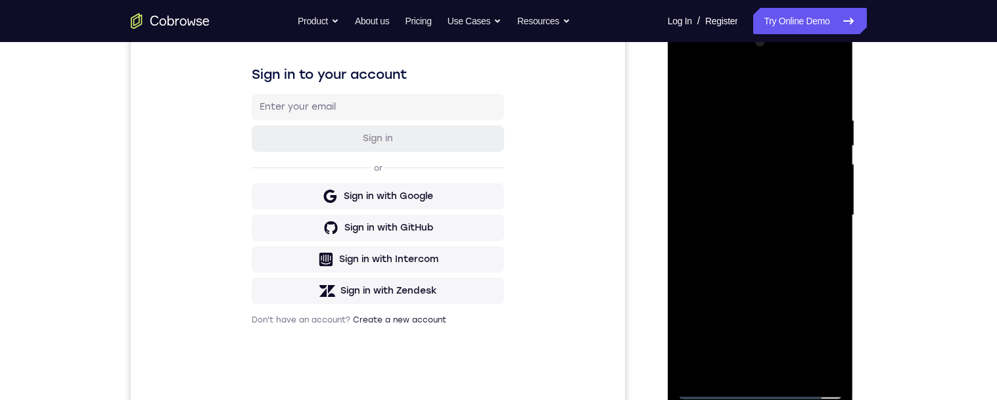
scroll to position [267, 0]
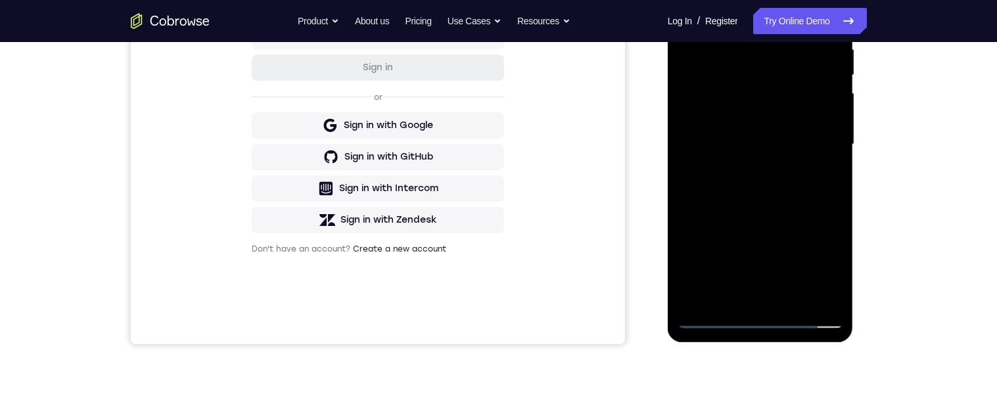
click at [786, 200] on div at bounding box center [761, 145] width 166 height 368
click at [833, 205] on div at bounding box center [761, 145] width 166 height 368
click at [830, 167] on div at bounding box center [761, 145] width 166 height 368
click at [835, 165] on div at bounding box center [761, 145] width 166 height 368
click at [834, 162] on div at bounding box center [761, 145] width 166 height 368
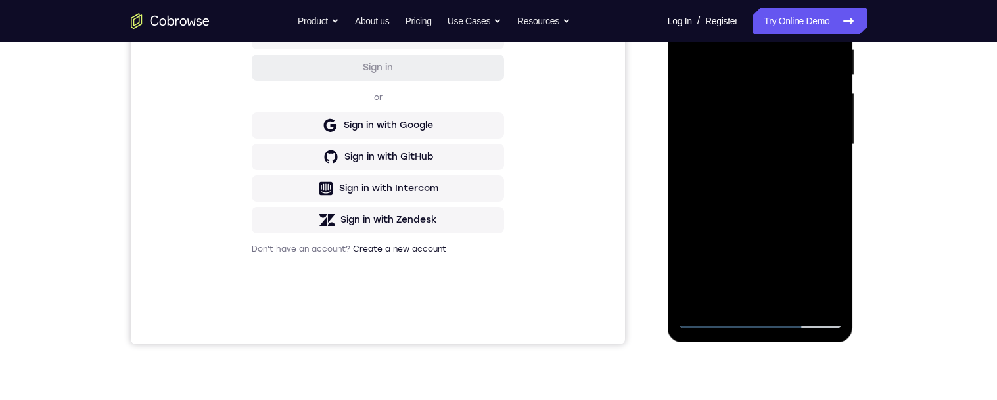
click at [834, 162] on div at bounding box center [761, 145] width 166 height 368
click at [834, 164] on div at bounding box center [761, 145] width 166 height 368
click at [837, 164] on div at bounding box center [761, 145] width 166 height 368
click at [838, 166] on div at bounding box center [761, 145] width 166 height 368
click at [834, 163] on div at bounding box center [761, 145] width 166 height 368
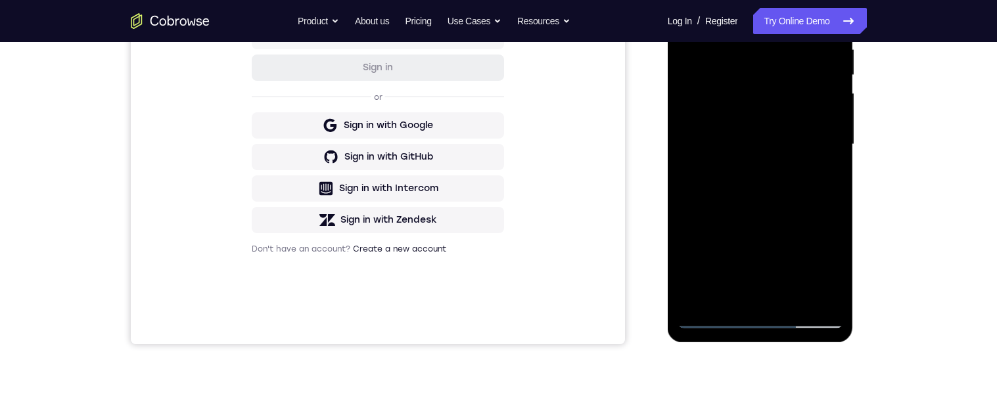
scroll to position [180, 0]
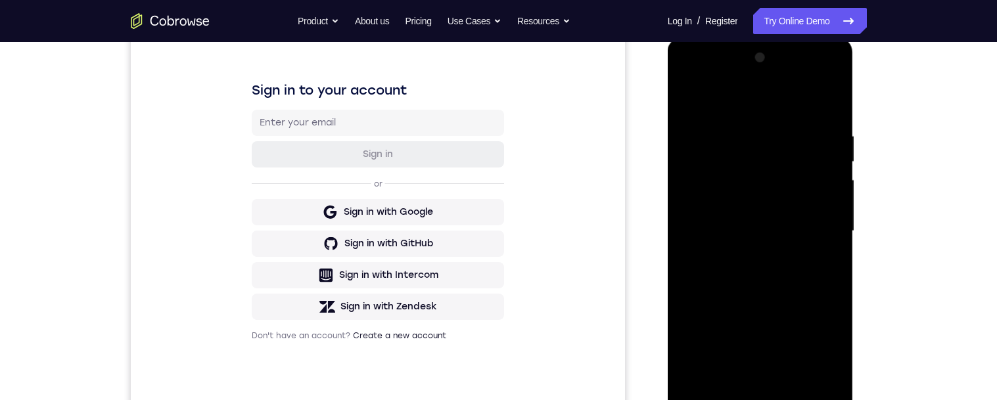
click at [830, 156] on div at bounding box center [761, 231] width 166 height 368
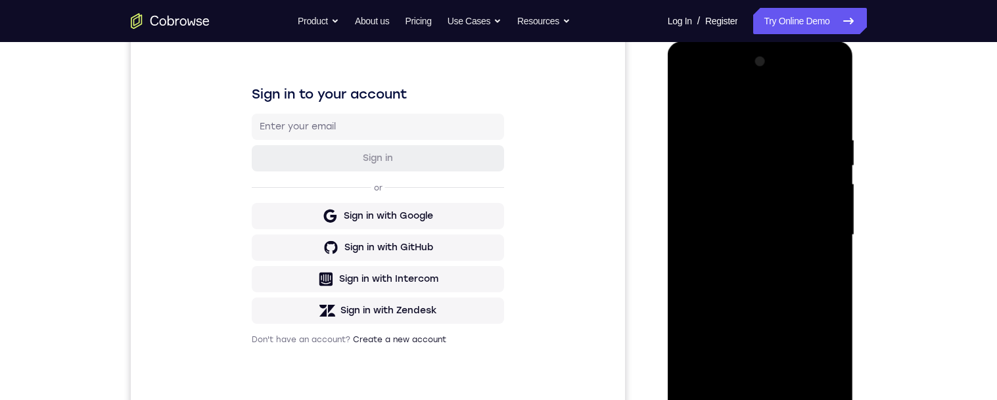
scroll to position [179, 0]
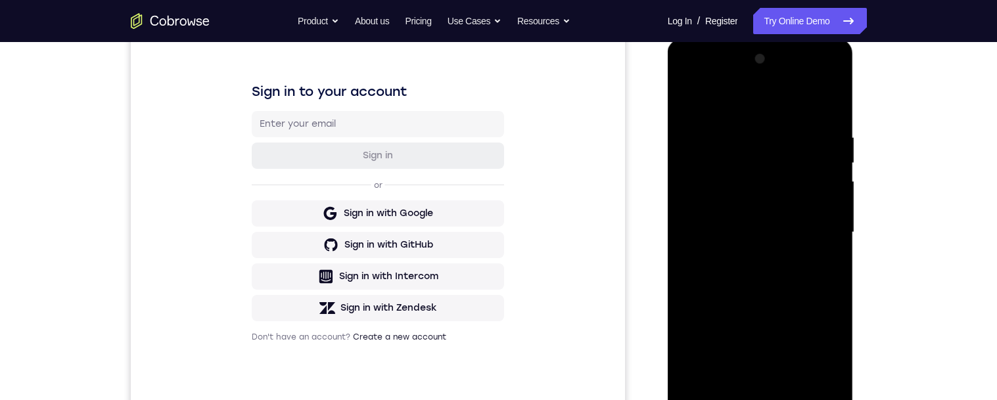
click at [830, 159] on div at bounding box center [761, 233] width 166 height 368
click at [835, 158] on div at bounding box center [761, 233] width 166 height 368
click at [835, 156] on div at bounding box center [761, 233] width 166 height 368
click at [603, 259] on div "Sign in to your account Sign in or Sign in with Google Sign in with GitHub Sign…" at bounding box center [377, 213] width 494 height 440
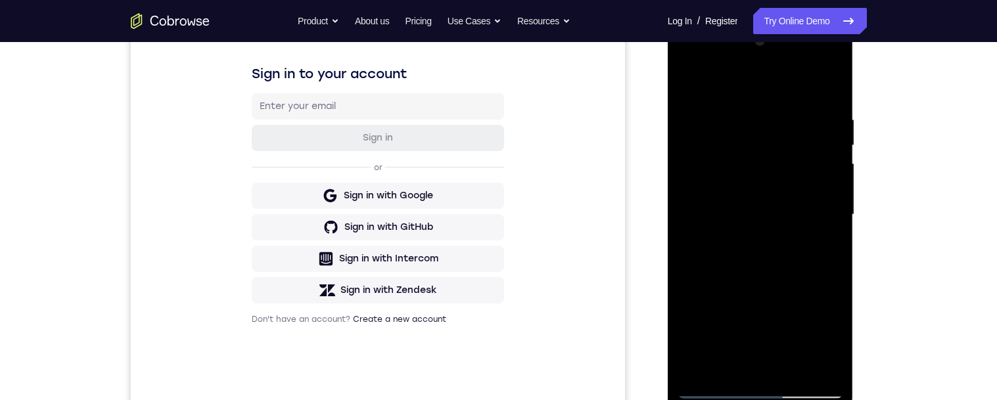
scroll to position [241, 0]
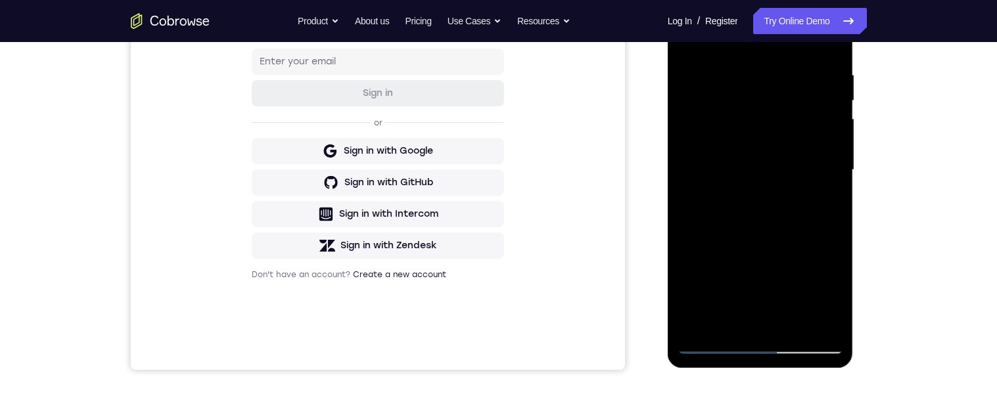
click at [833, 151] on div at bounding box center [761, 170] width 166 height 368
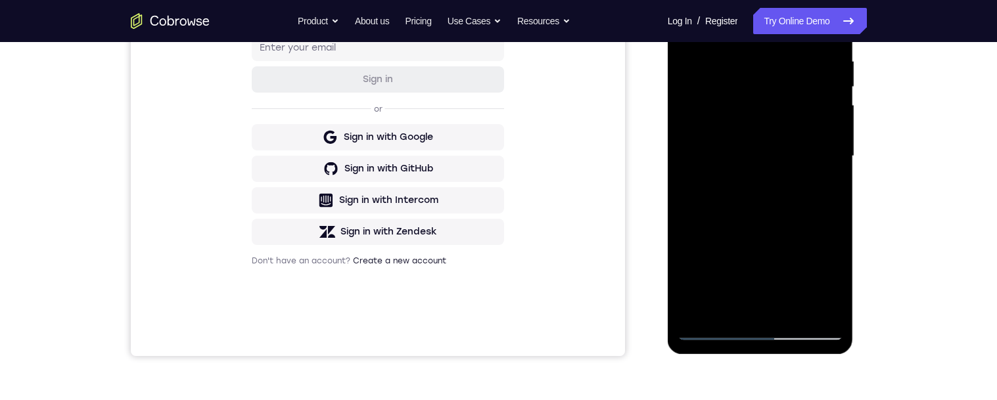
scroll to position [308, 0]
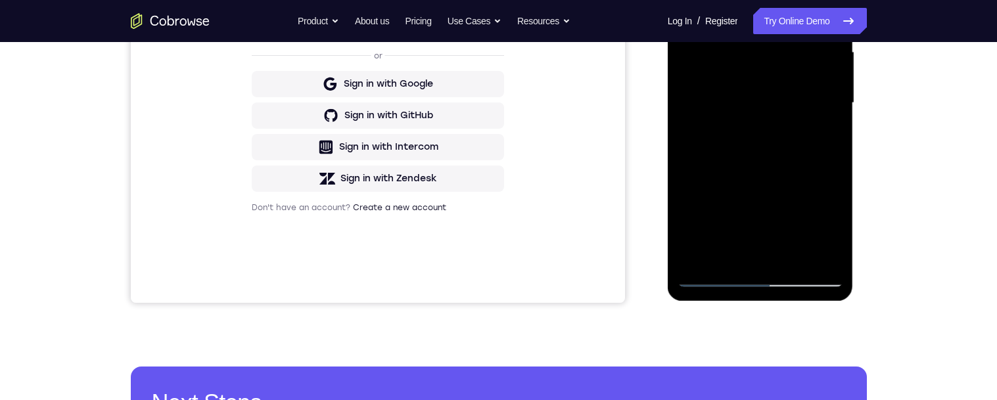
click at [833, 139] on div at bounding box center [761, 103] width 166 height 368
click at [836, 141] on div at bounding box center [761, 103] width 166 height 368
click at [834, 143] on div at bounding box center [761, 103] width 166 height 368
click at [833, 139] on div at bounding box center [761, 103] width 166 height 368
click at [835, 138] on div at bounding box center [761, 103] width 166 height 368
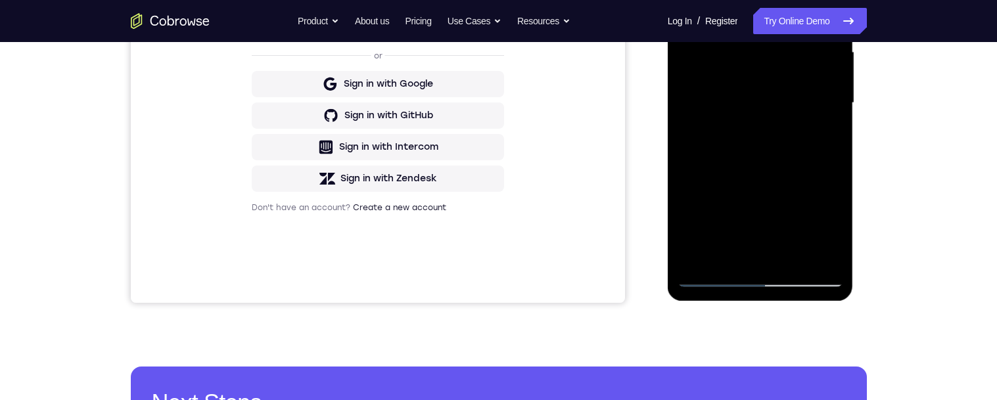
click at [839, 140] on div at bounding box center [761, 103] width 166 height 368
click at [834, 140] on div at bounding box center [761, 103] width 166 height 368
click at [834, 141] on div at bounding box center [761, 103] width 166 height 368
click at [832, 143] on div at bounding box center [761, 103] width 166 height 368
click at [834, 138] on div at bounding box center [761, 103] width 166 height 368
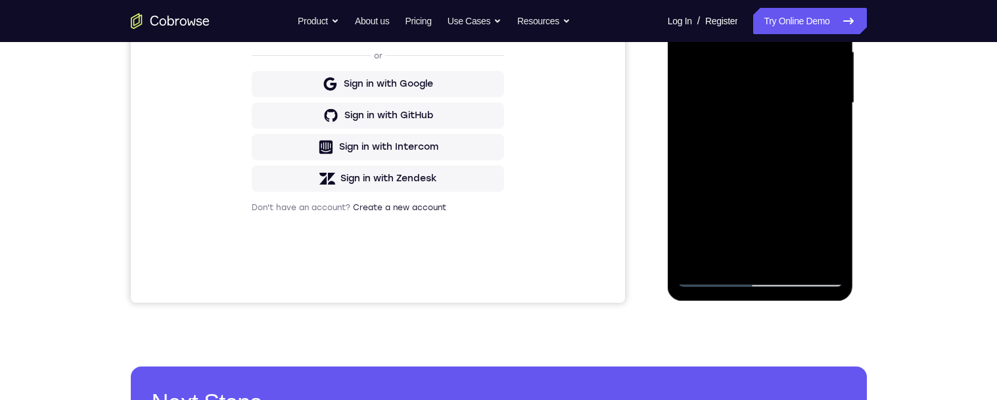
click at [839, 138] on div at bounding box center [761, 103] width 166 height 368
click at [835, 137] on div at bounding box center [761, 103] width 166 height 368
click at [833, 139] on div at bounding box center [761, 103] width 166 height 368
click at [832, 183] on div at bounding box center [761, 103] width 166 height 368
click at [834, 180] on div at bounding box center [761, 103] width 166 height 368
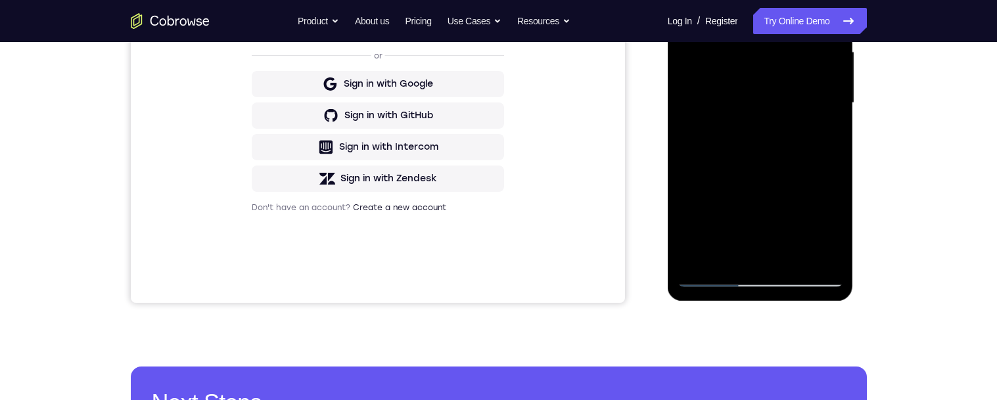
click at [837, 182] on div at bounding box center [761, 103] width 166 height 368
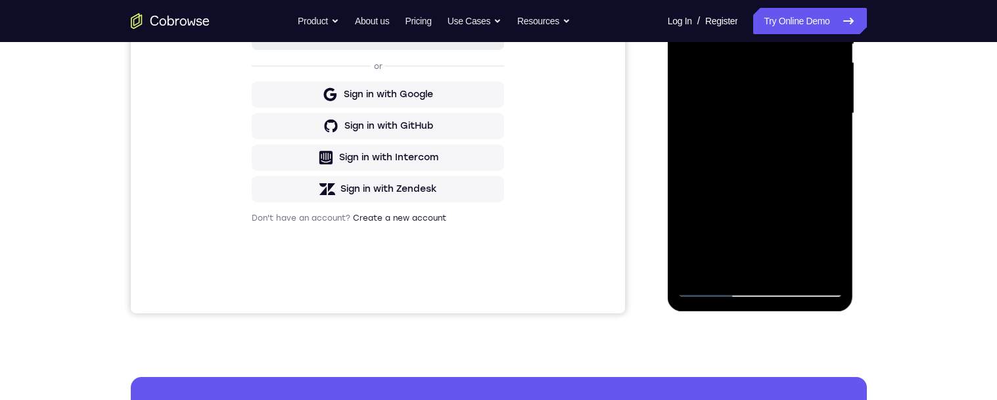
scroll to position [285, 0]
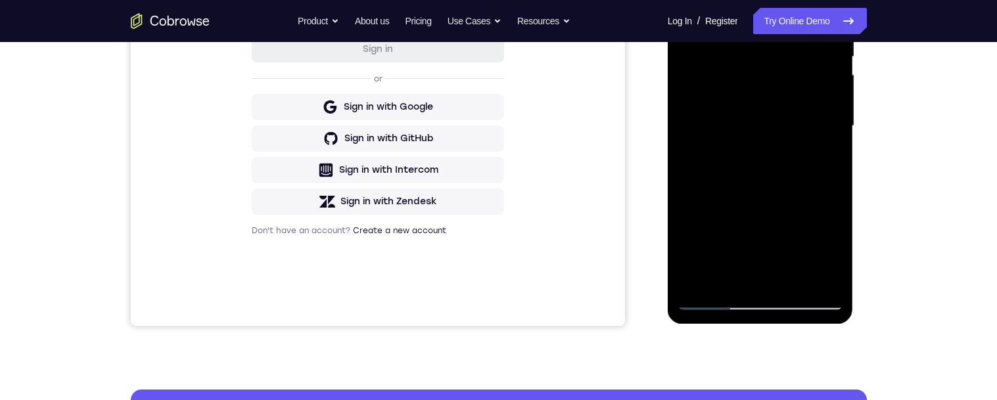
click at [834, 132] on div at bounding box center [761, 126] width 166 height 368
click at [833, 135] on div at bounding box center [761, 126] width 166 height 368
click at [835, 137] on div at bounding box center [761, 126] width 166 height 368
click at [835, 135] on div at bounding box center [761, 126] width 166 height 368
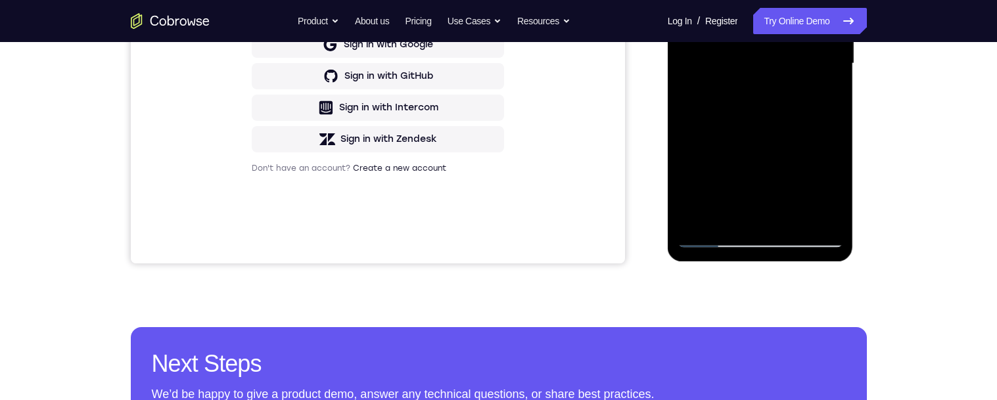
click at [797, 218] on div at bounding box center [761, 64] width 166 height 368
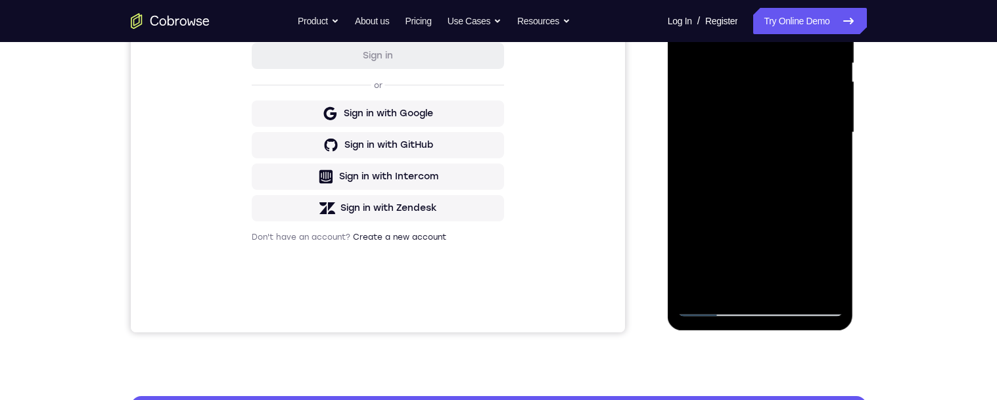
click at [801, 202] on div at bounding box center [761, 133] width 166 height 368
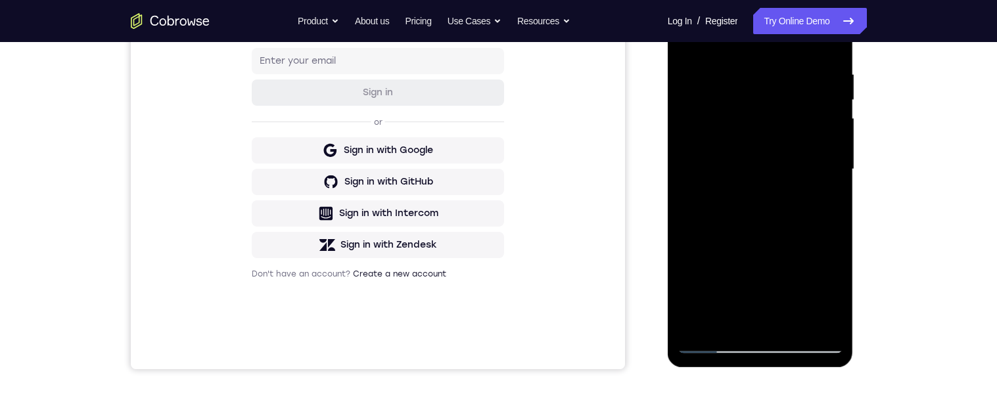
scroll to position [214, 0]
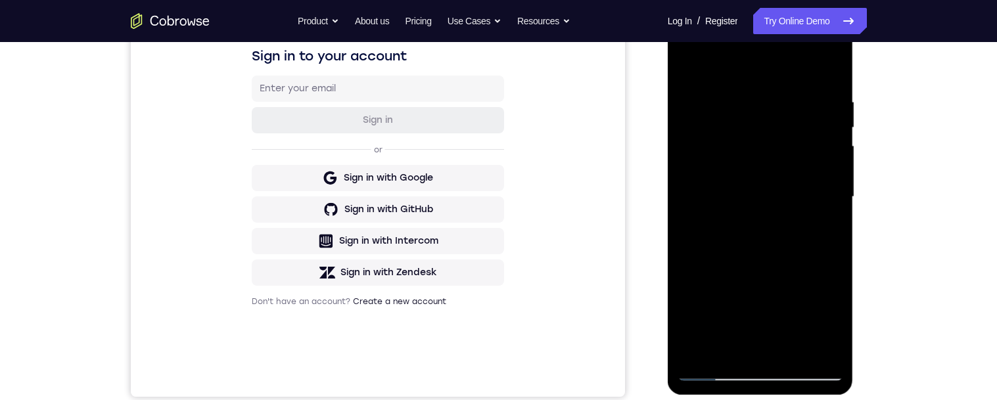
click at [687, 65] on div at bounding box center [761, 197] width 166 height 368
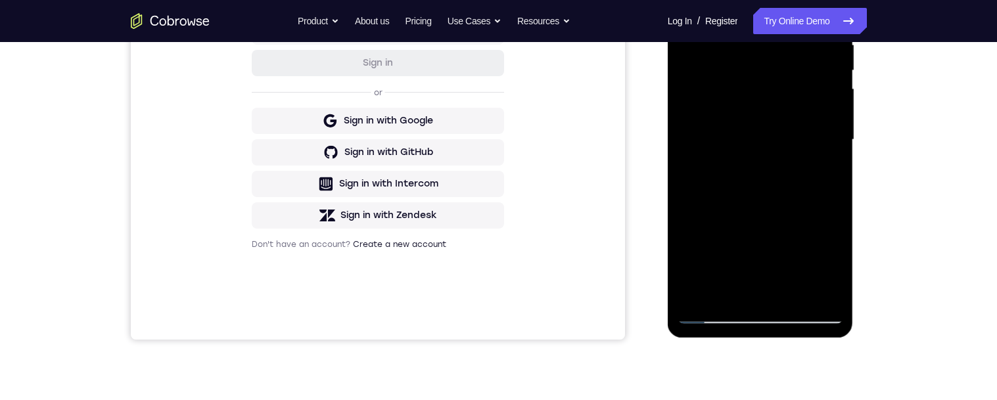
scroll to position [343, 0]
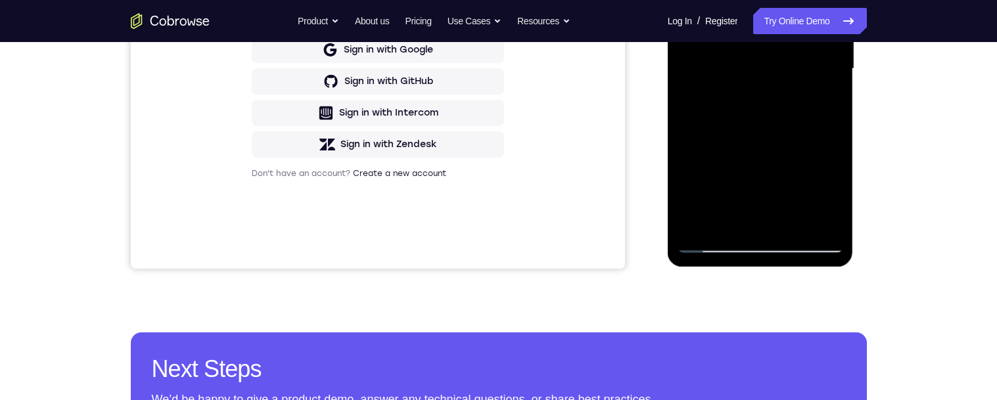
click at [834, 161] on div at bounding box center [761, 69] width 166 height 368
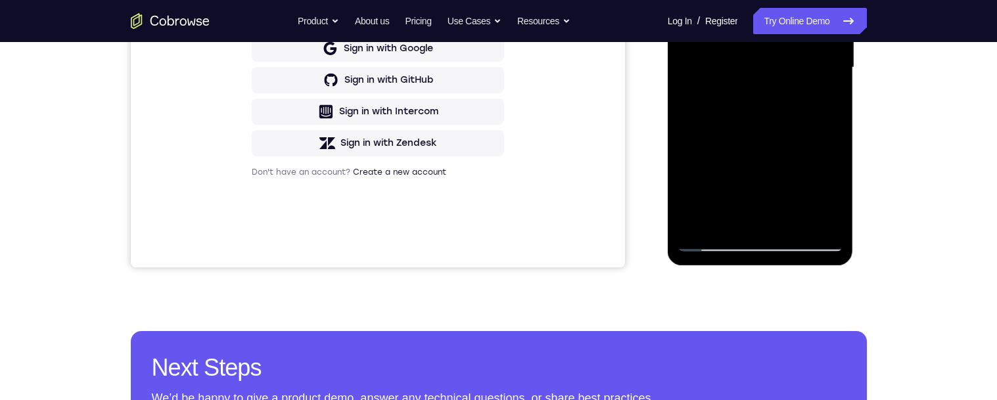
scroll to position [281, 0]
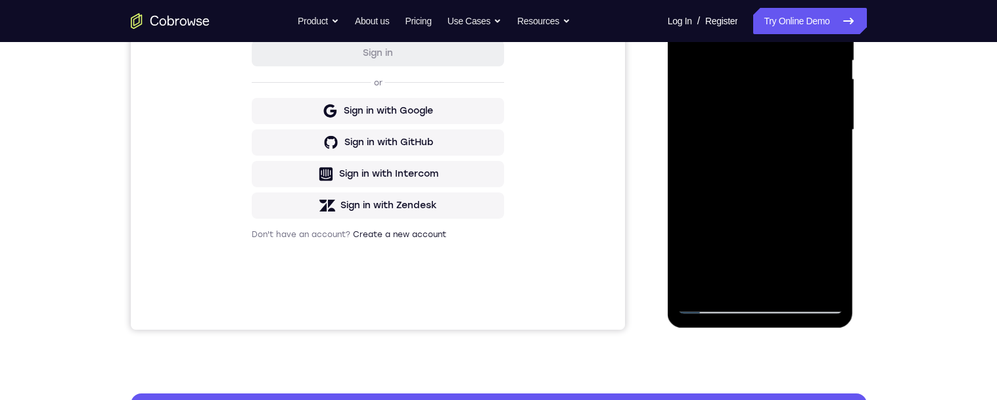
click at [836, 129] on div at bounding box center [761, 130] width 166 height 368
click at [832, 131] on div at bounding box center [761, 130] width 166 height 368
click at [836, 128] on div at bounding box center [761, 130] width 166 height 368
click at [836, 130] on div at bounding box center [761, 130] width 166 height 368
click at [837, 129] on div at bounding box center [761, 130] width 166 height 368
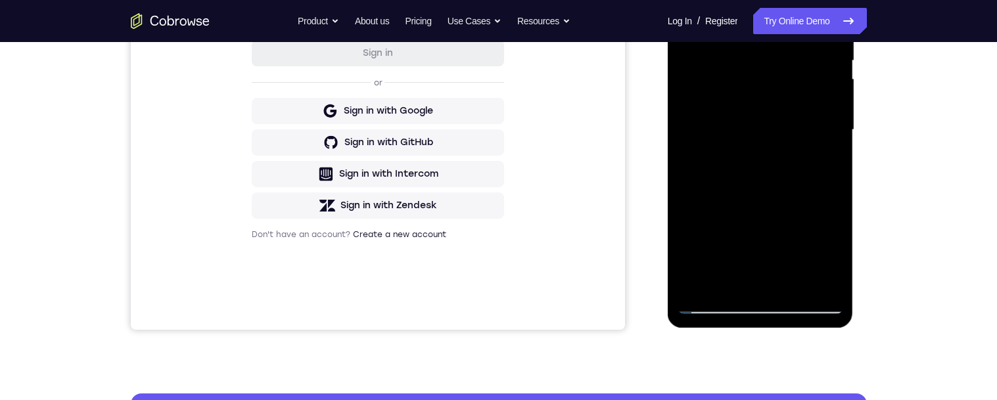
click at [837, 128] on div at bounding box center [761, 130] width 166 height 368
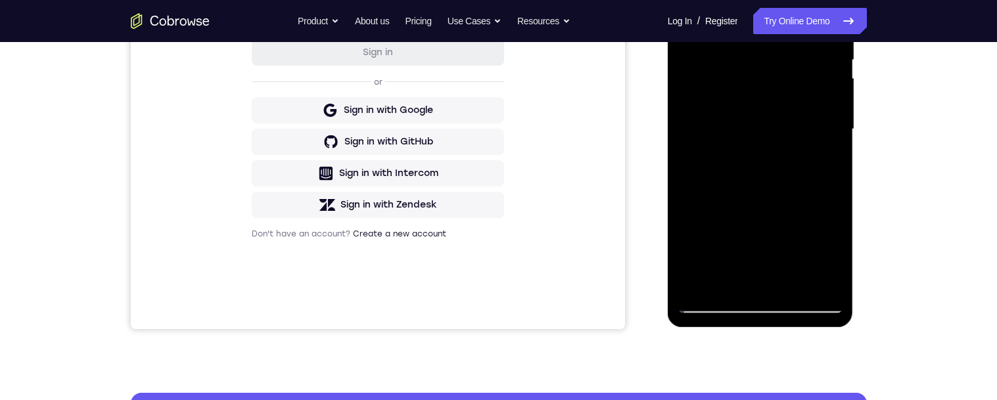
scroll to position [193, 0]
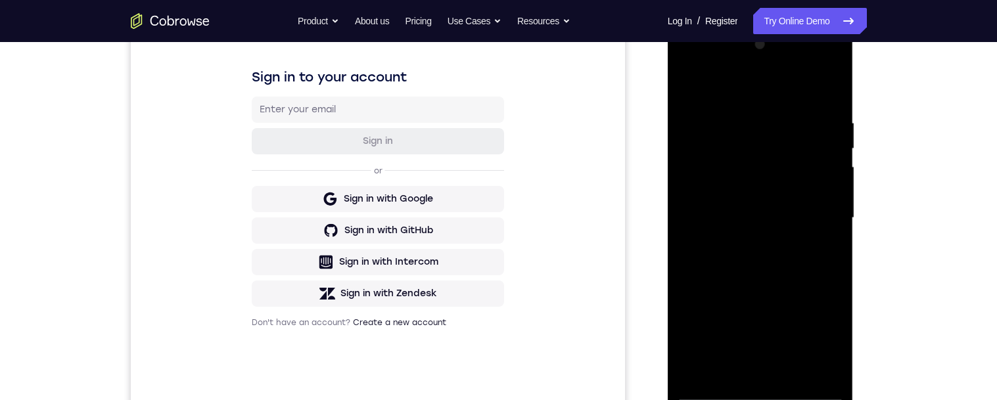
click at [828, 257] on div at bounding box center [761, 218] width 166 height 368
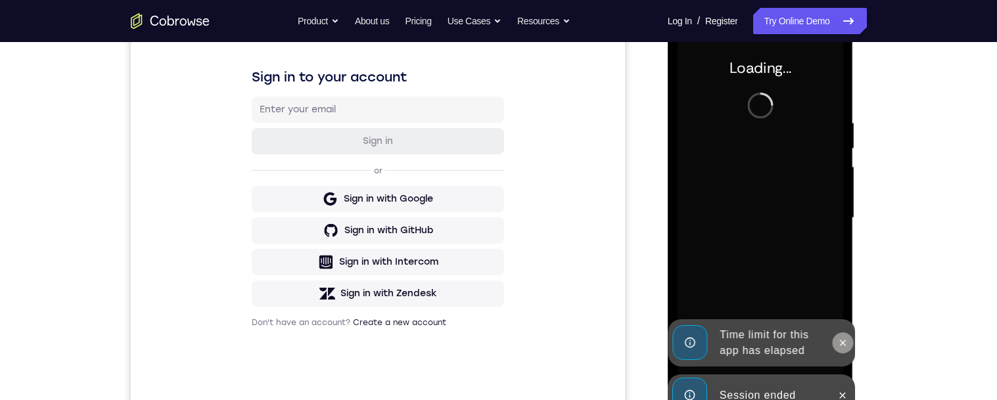
click at [843, 339] on icon at bounding box center [843, 343] width 11 height 11
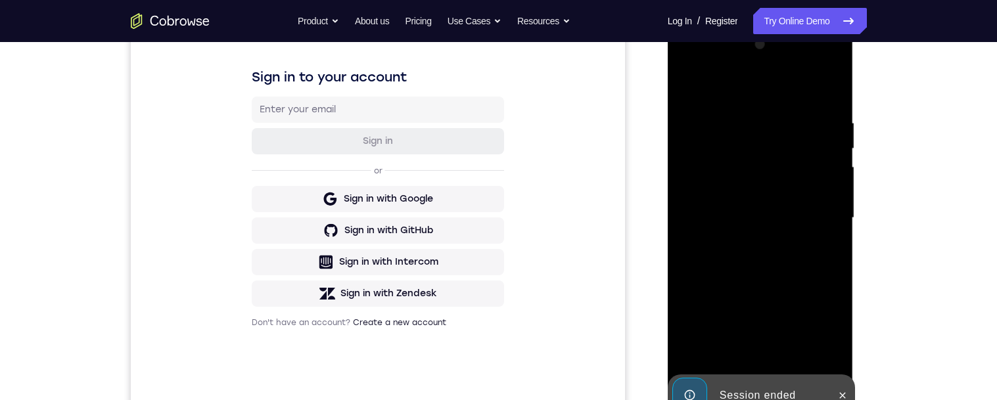
scroll to position [217, 0]
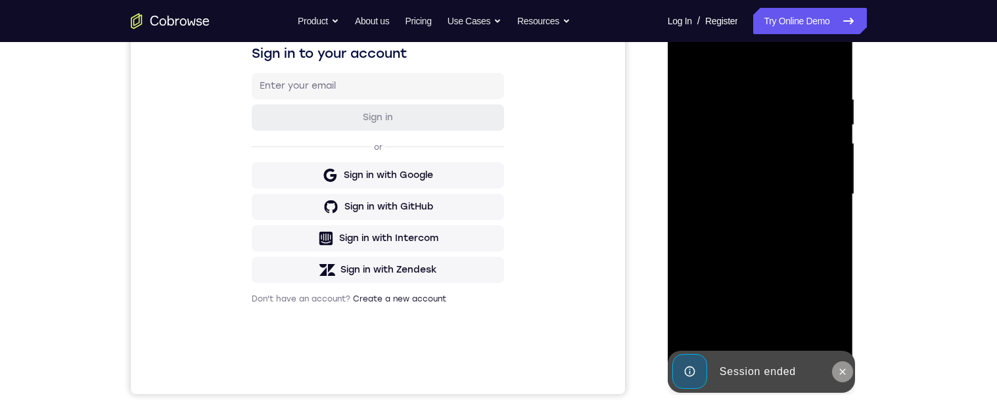
click at [844, 373] on icon at bounding box center [843, 372] width 6 height 6
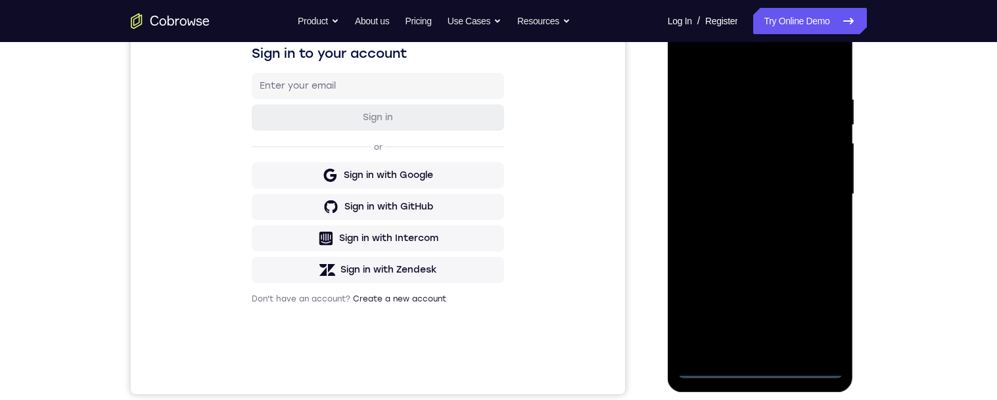
click at [757, 377] on div at bounding box center [761, 195] width 166 height 368
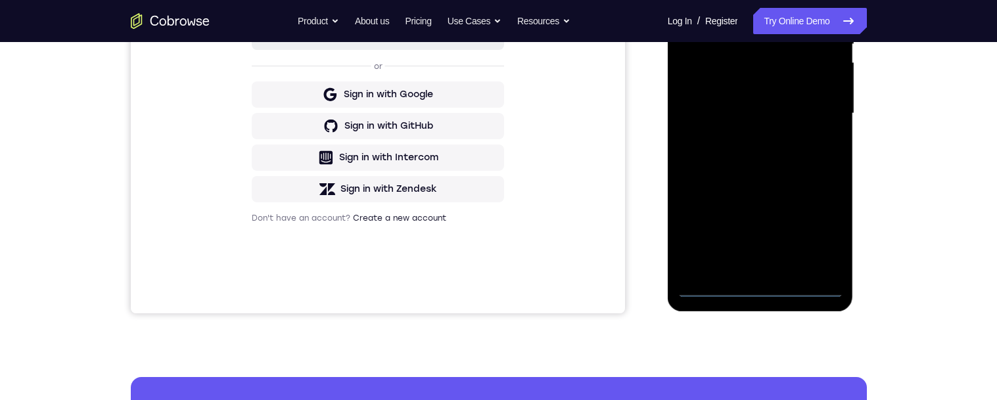
click at [822, 241] on div at bounding box center [761, 114] width 166 height 368
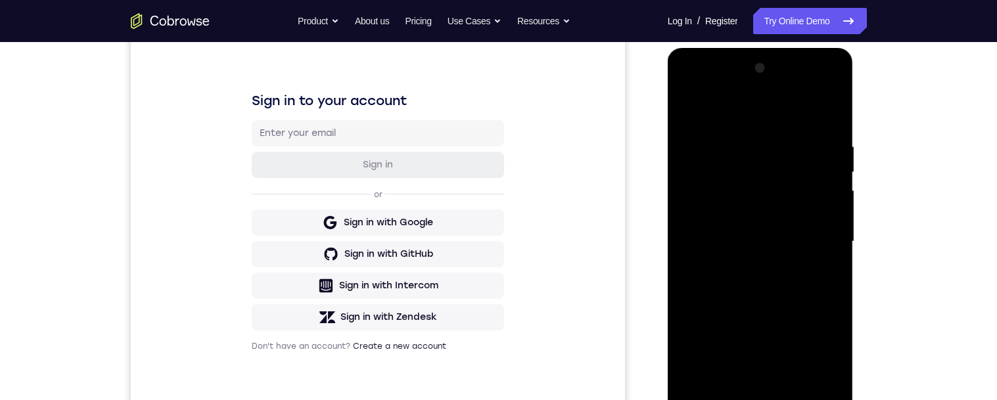
click at [736, 118] on div at bounding box center [761, 242] width 166 height 368
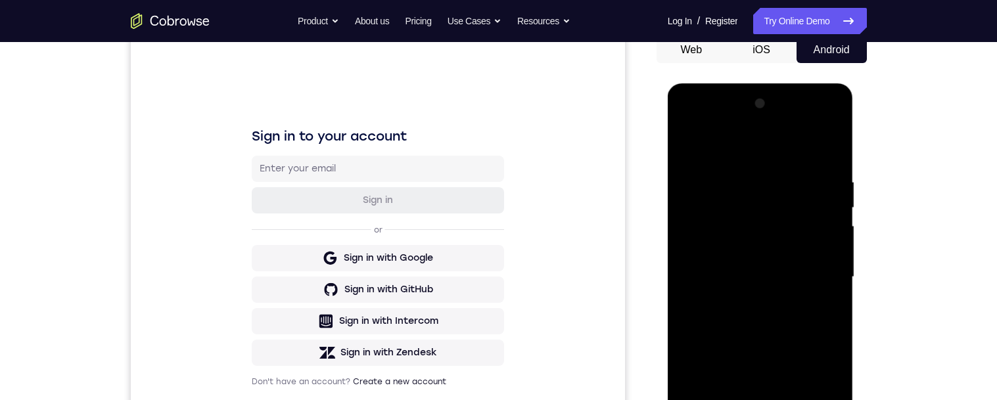
click at [817, 270] on div at bounding box center [761, 277] width 166 height 368
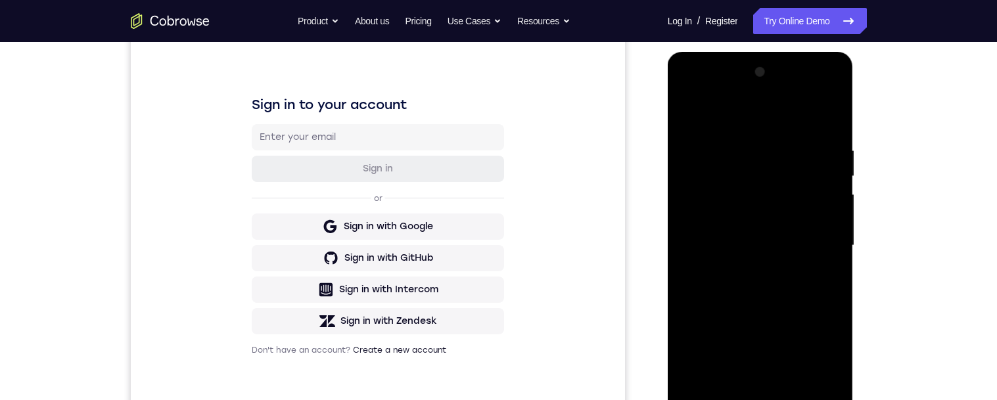
click at [742, 266] on div at bounding box center [761, 246] width 166 height 368
click at [787, 242] on div at bounding box center [761, 246] width 166 height 368
click at [754, 221] on div at bounding box center [761, 246] width 166 height 368
click at [769, 253] on div at bounding box center [761, 246] width 166 height 368
click at [780, 285] on div at bounding box center [761, 246] width 166 height 368
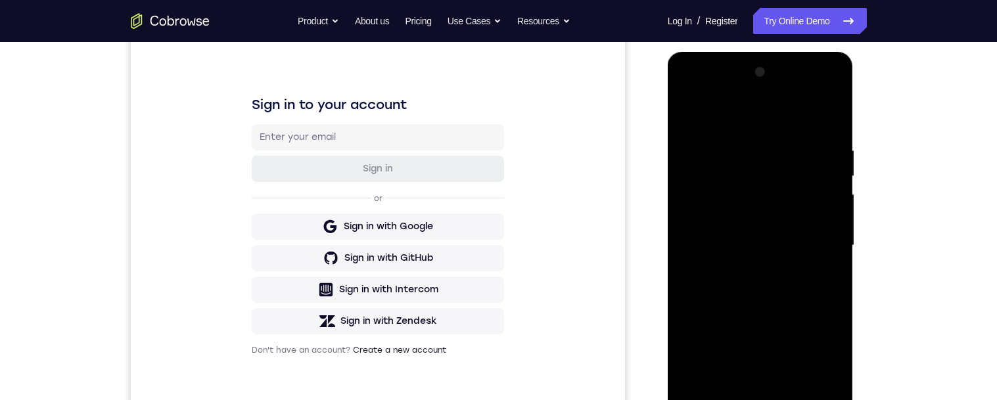
click at [794, 297] on div at bounding box center [761, 246] width 166 height 368
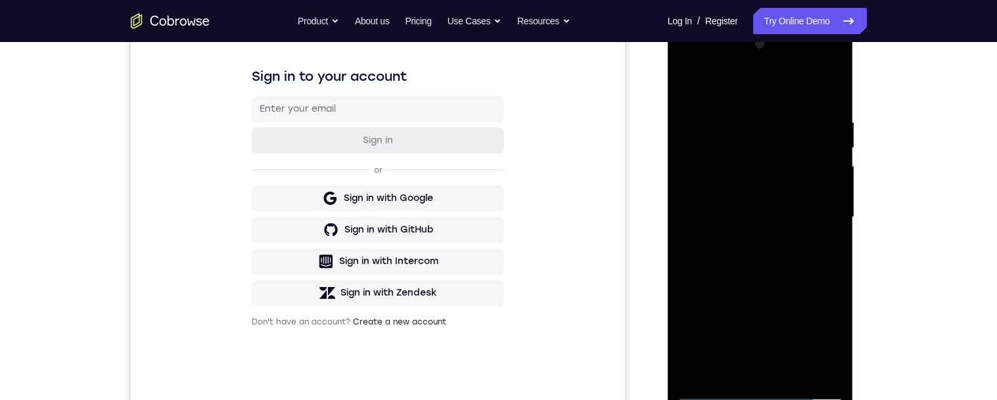
scroll to position [187, 0]
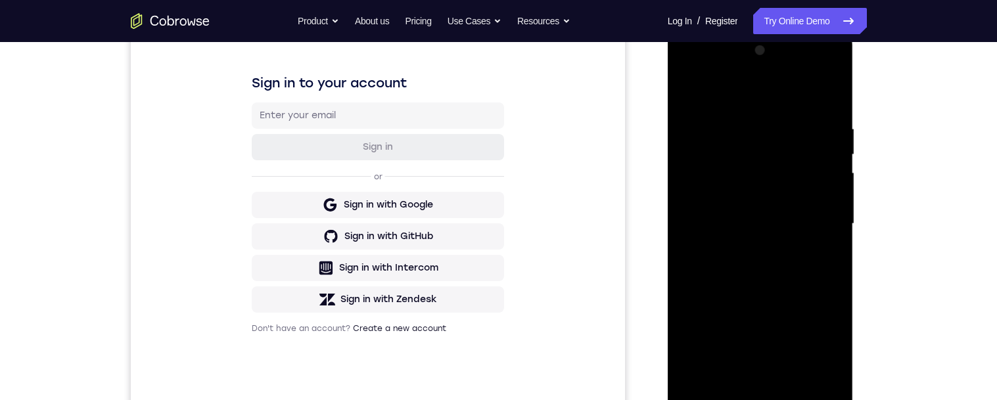
click at [834, 255] on div at bounding box center [761, 224] width 166 height 368
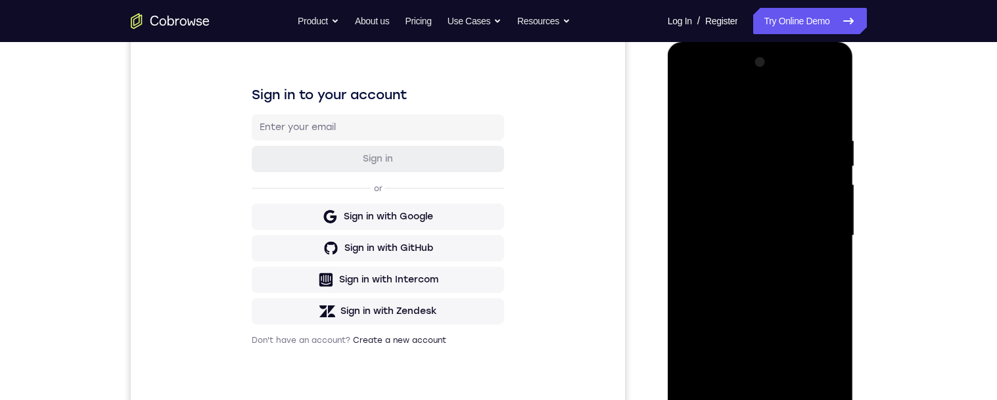
click at [688, 359] on div at bounding box center [761, 236] width 166 height 368
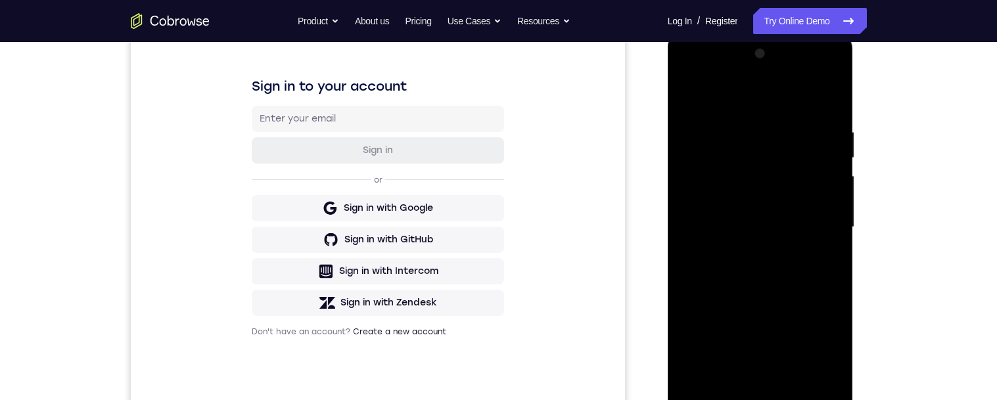
scroll to position [162, 0]
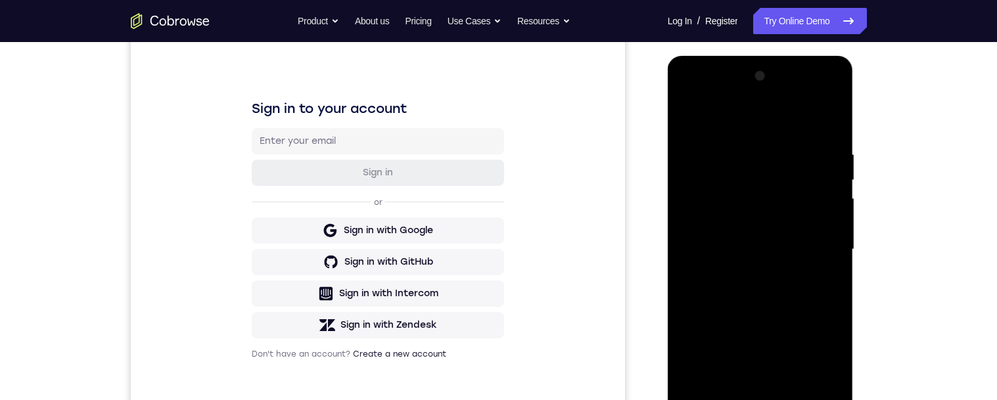
click at [835, 251] on div at bounding box center [761, 250] width 166 height 368
click at [833, 250] on div at bounding box center [761, 250] width 166 height 368
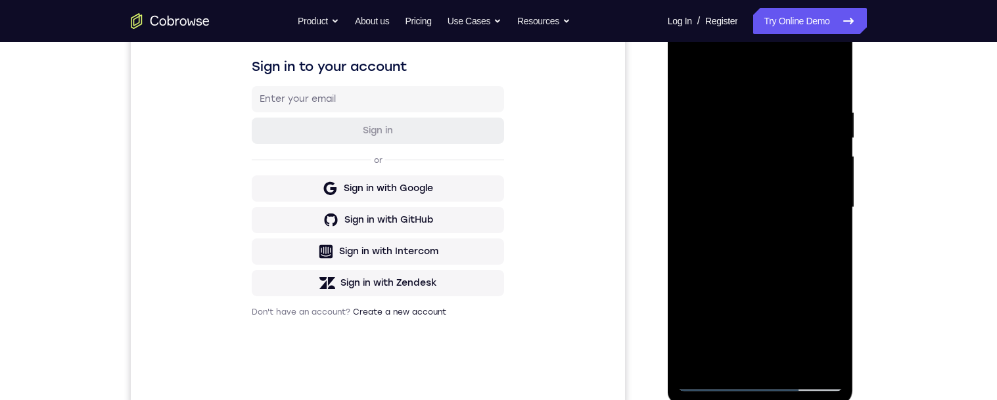
click at [793, 364] on div at bounding box center [761, 208] width 166 height 368
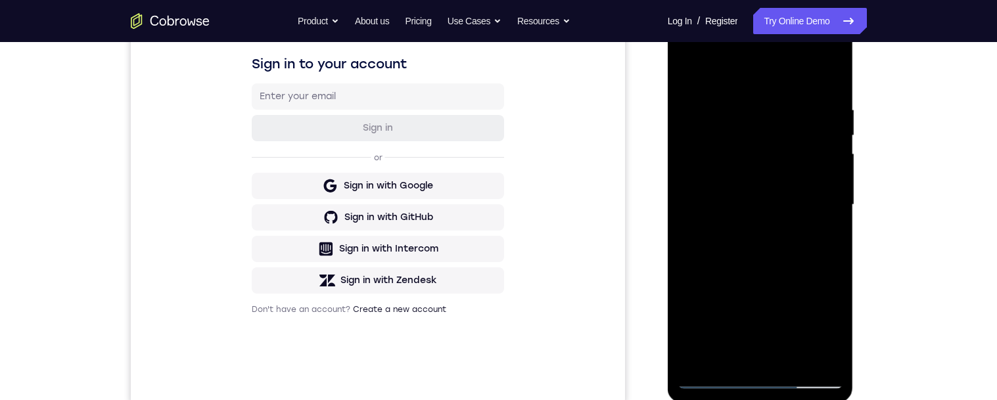
click at [802, 273] on div at bounding box center [761, 205] width 166 height 368
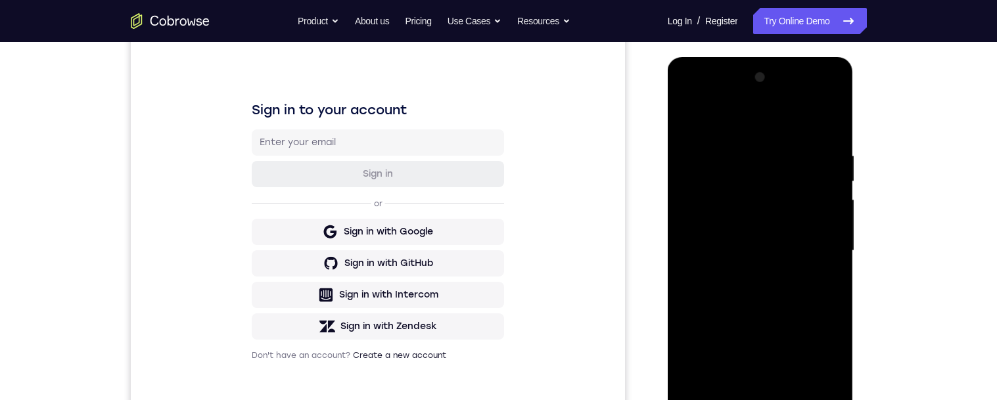
scroll to position [101, 0]
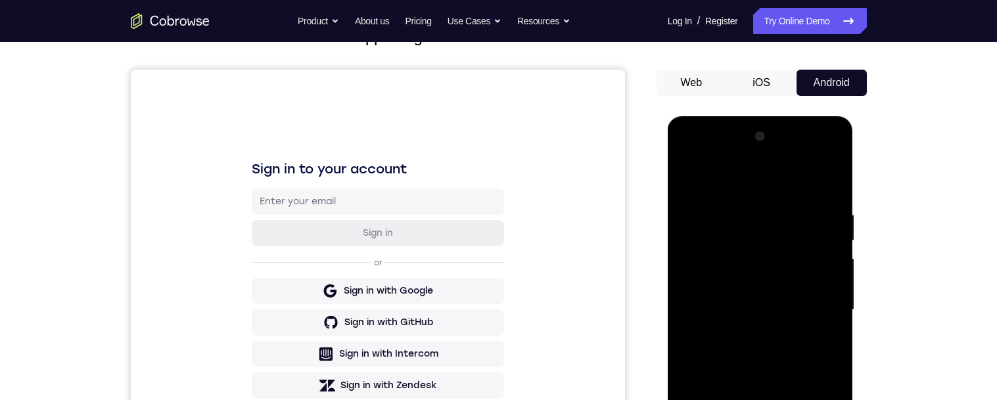
click at [690, 176] on div at bounding box center [761, 310] width 166 height 368
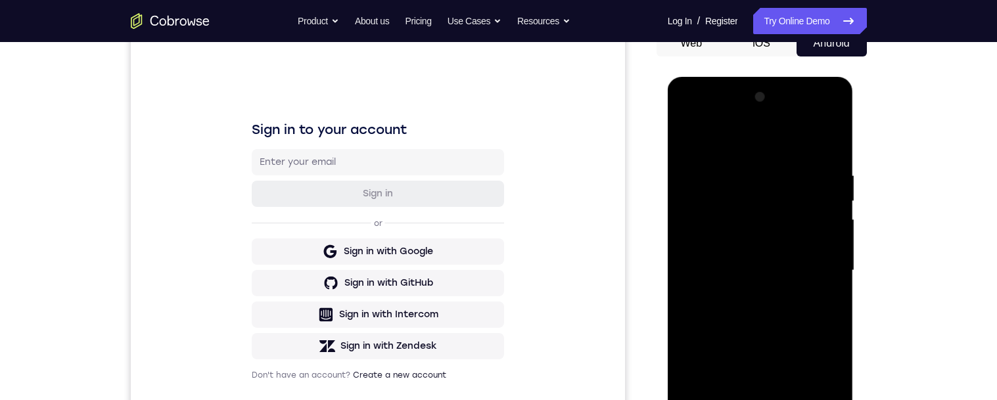
scroll to position [186, 0]
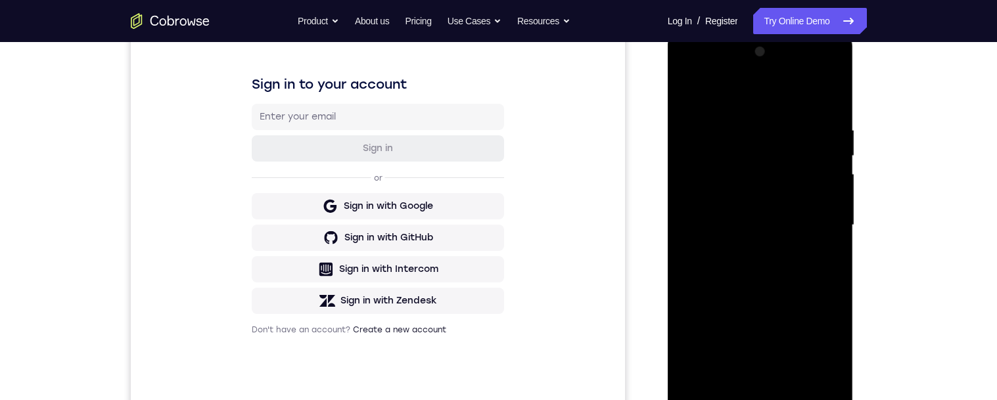
click at [832, 266] on div at bounding box center [761, 225] width 166 height 368
click at [839, 269] on div at bounding box center [761, 225] width 166 height 368
click at [840, 265] on div at bounding box center [761, 225] width 166 height 368
click at [836, 265] on div at bounding box center [761, 225] width 166 height 368
click at [838, 265] on div at bounding box center [761, 225] width 166 height 368
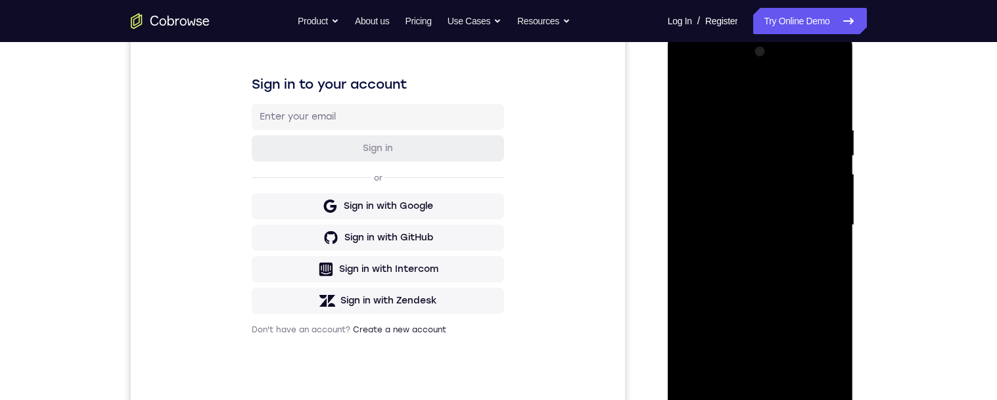
click at [836, 266] on div at bounding box center [761, 225] width 166 height 368
click at [835, 265] on div at bounding box center [761, 225] width 166 height 368
click at [837, 265] on div at bounding box center [761, 225] width 166 height 368
click at [836, 265] on div at bounding box center [761, 225] width 166 height 368
click at [836, 264] on div at bounding box center [761, 225] width 166 height 368
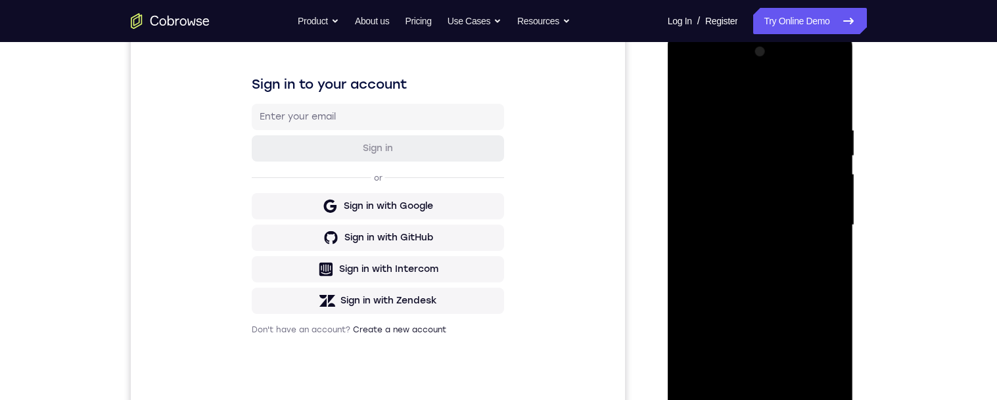
scroll to position [243, 0]
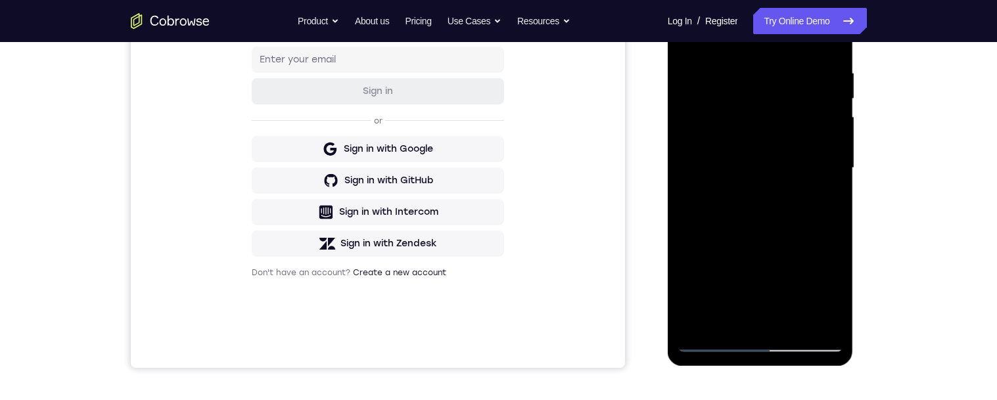
click at [831, 253] on div at bounding box center [761, 168] width 166 height 368
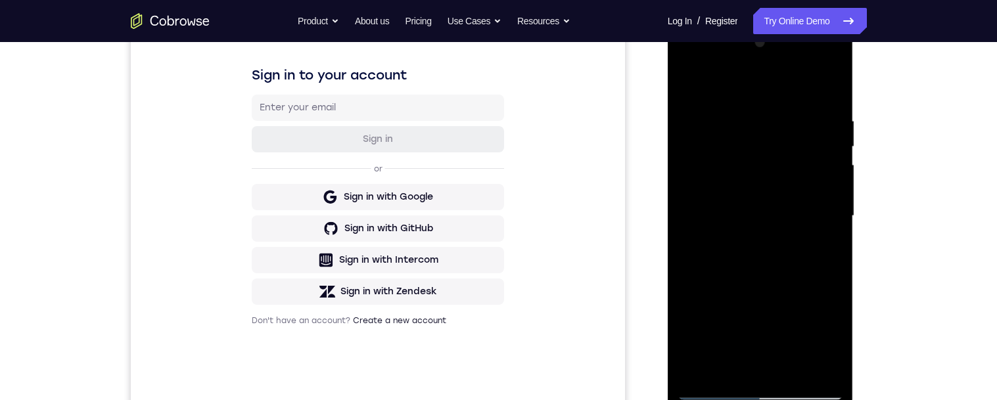
click at [832, 268] on div at bounding box center [761, 216] width 166 height 368
click at [832, 266] on div at bounding box center [761, 216] width 166 height 368
click at [834, 269] on div at bounding box center [761, 216] width 166 height 368
click at [685, 315] on div at bounding box center [761, 216] width 166 height 368
click at [718, 193] on div at bounding box center [761, 216] width 166 height 368
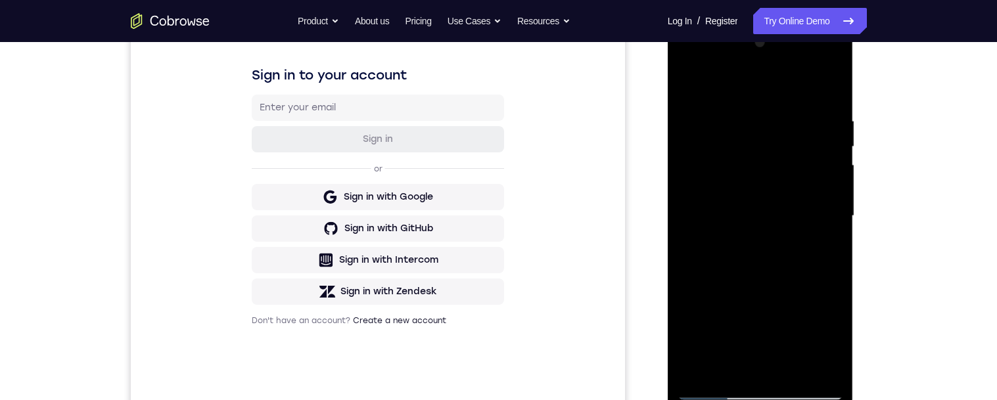
click at [792, 190] on div at bounding box center [761, 216] width 166 height 368
click at [821, 249] on div at bounding box center [761, 216] width 166 height 368
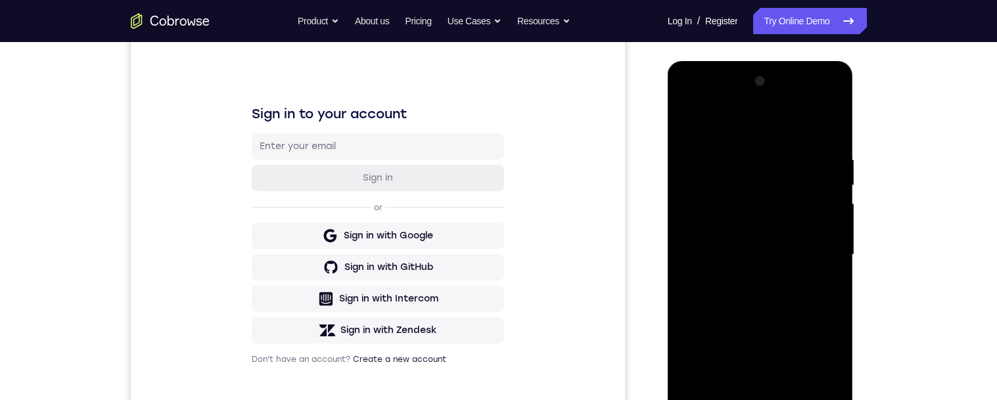
scroll to position [129, 0]
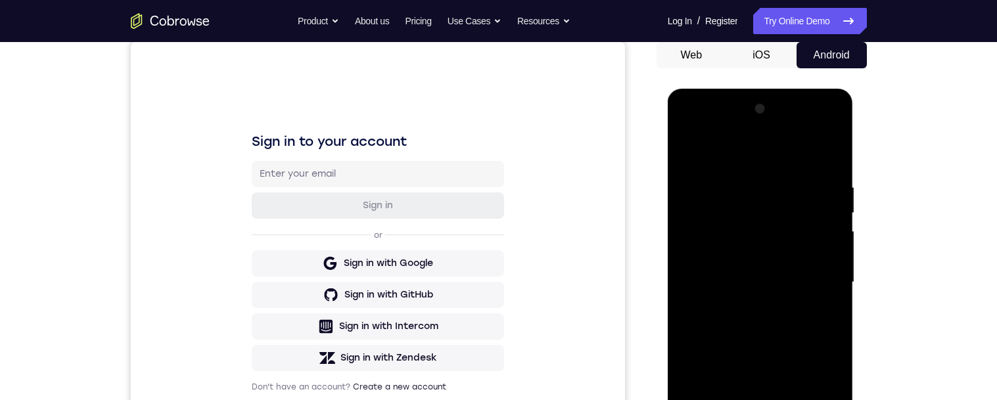
click at [685, 151] on div at bounding box center [761, 283] width 166 height 368
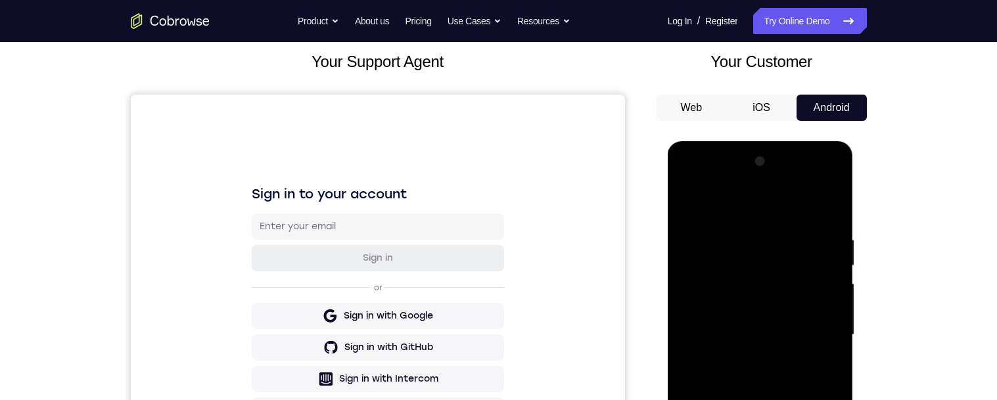
click at [692, 202] on div at bounding box center [761, 335] width 166 height 368
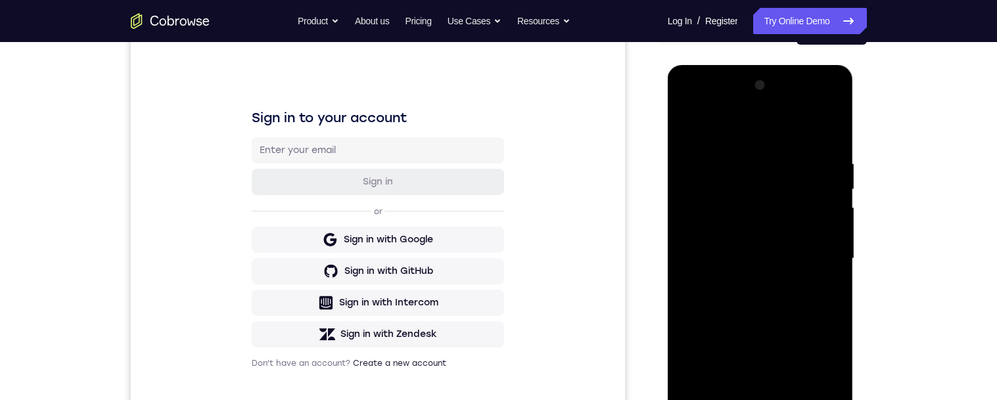
scroll to position [212, 0]
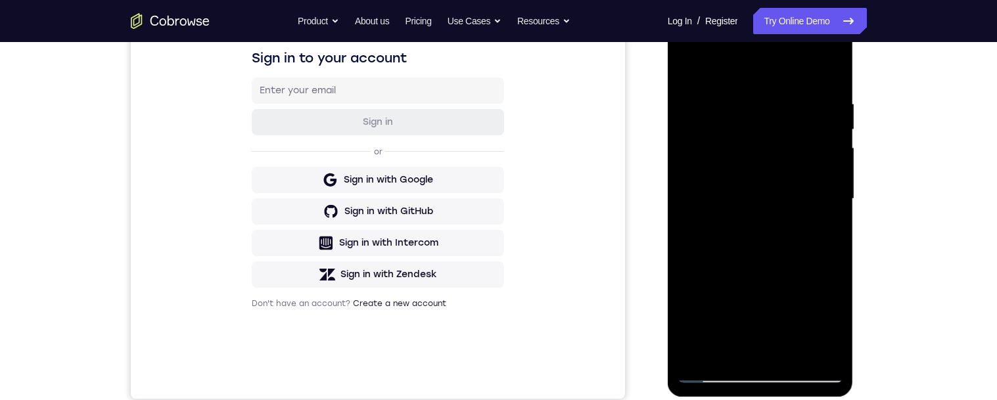
click at [833, 208] on div at bounding box center [761, 199] width 166 height 368
click at [834, 205] on div at bounding box center [761, 199] width 166 height 368
click at [834, 207] on div at bounding box center [761, 199] width 166 height 368
click at [837, 201] on div at bounding box center [761, 199] width 166 height 368
click at [834, 200] on div at bounding box center [761, 199] width 166 height 368
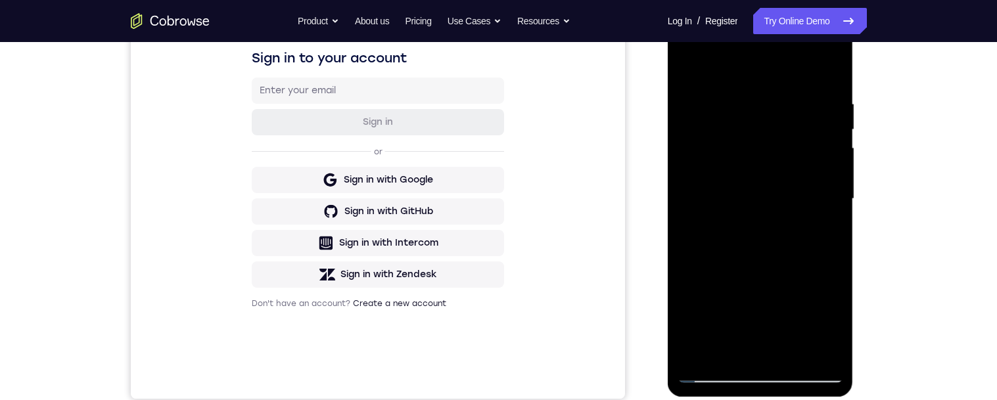
click at [687, 314] on div at bounding box center [761, 199] width 166 height 368
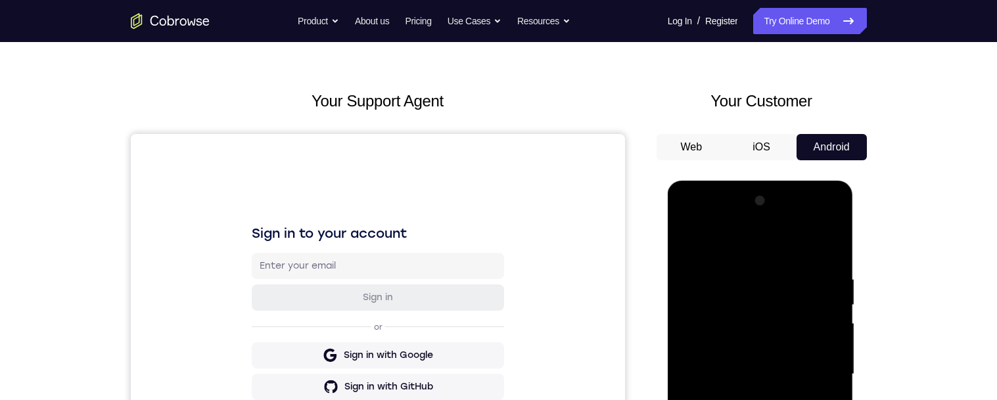
scroll to position [21, 0]
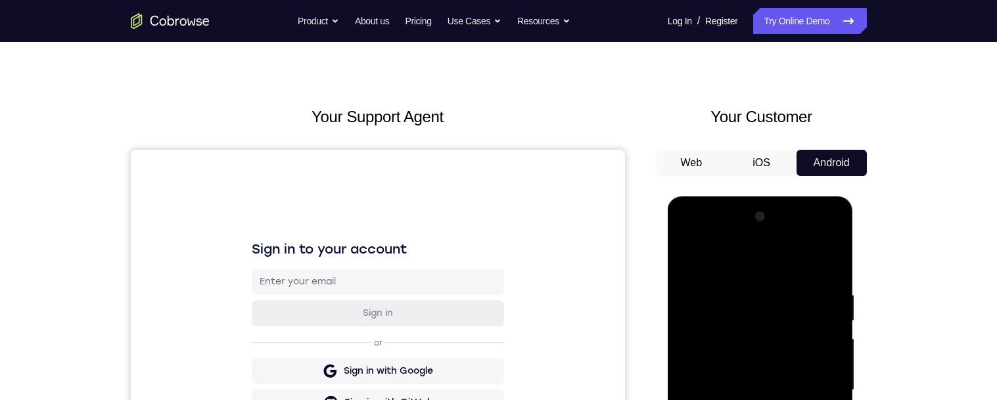
click at [692, 254] on div at bounding box center [761, 390] width 166 height 368
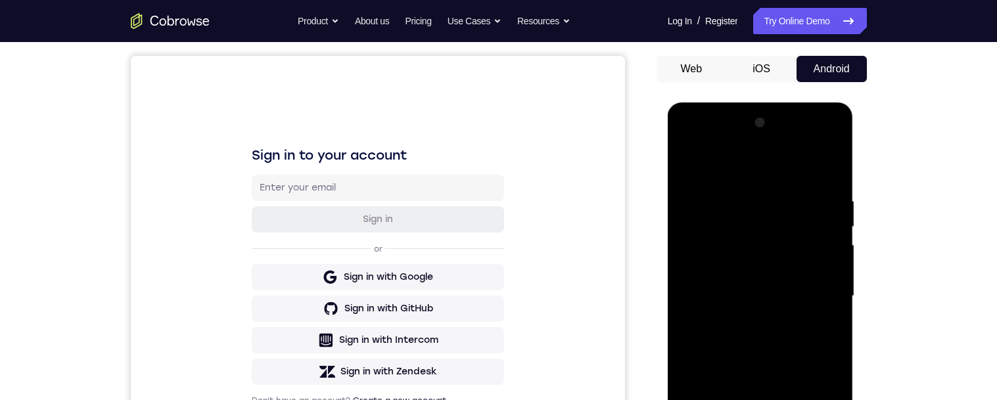
click at [835, 305] on div at bounding box center [761, 296] width 166 height 368
click at [836, 298] on div at bounding box center [761, 296] width 166 height 368
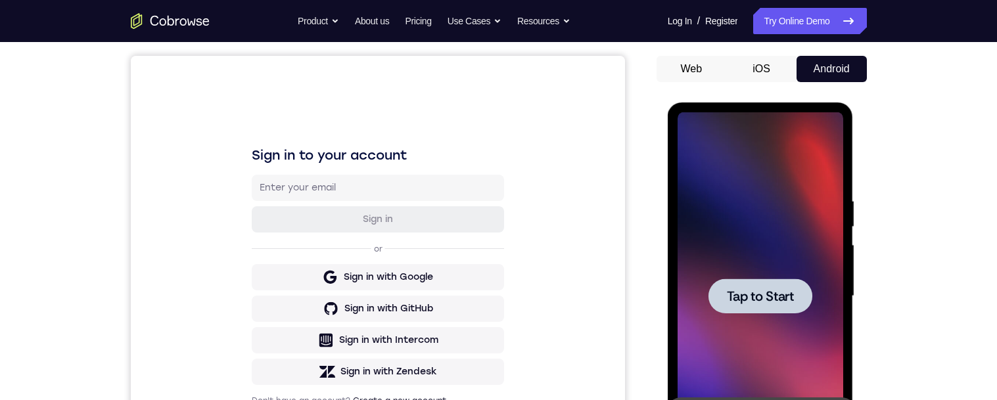
click at [797, 325] on div at bounding box center [761, 296] width 166 height 368
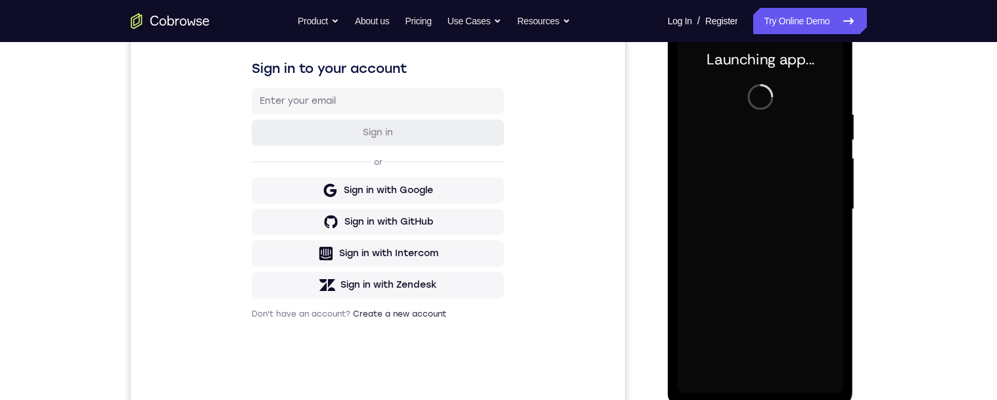
scroll to position [273, 0]
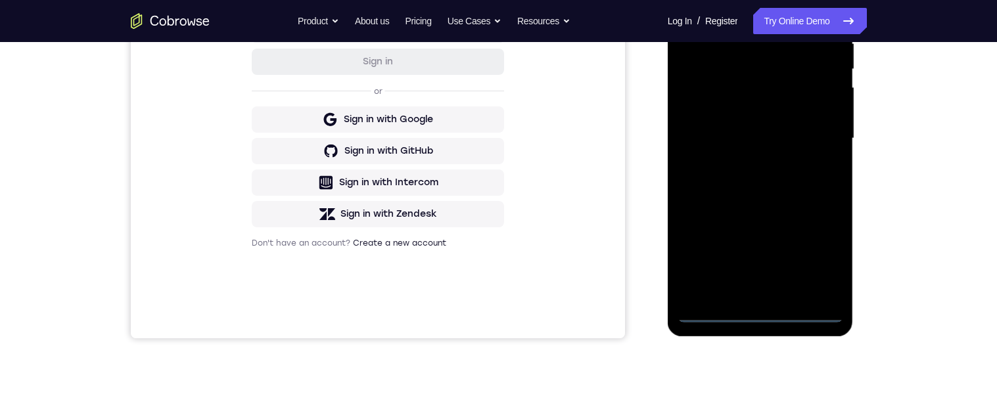
click at [763, 310] on div at bounding box center [761, 139] width 166 height 368
click at [816, 258] on div at bounding box center [761, 139] width 166 height 368
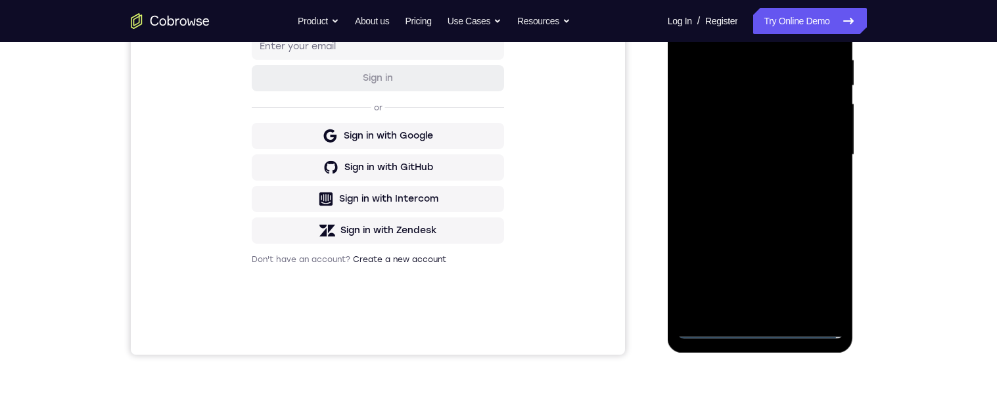
click at [815, 274] on div at bounding box center [761, 155] width 166 height 368
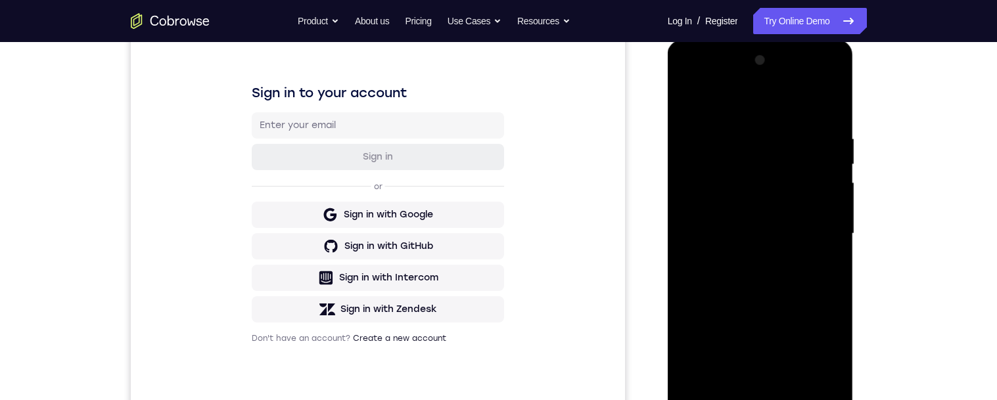
click at [816, 351] on div at bounding box center [761, 234] width 166 height 368
click at [818, 349] on div at bounding box center [761, 234] width 166 height 368
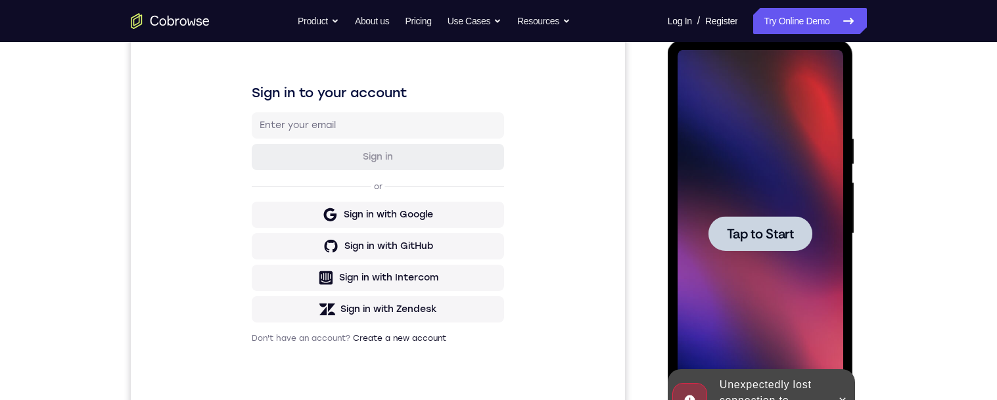
click at [797, 233] on div at bounding box center [761, 233] width 104 height 35
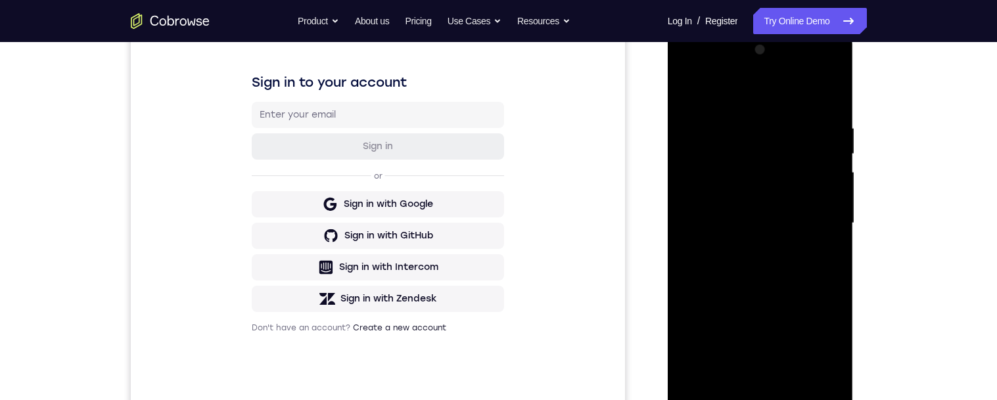
scroll to position [256, 0]
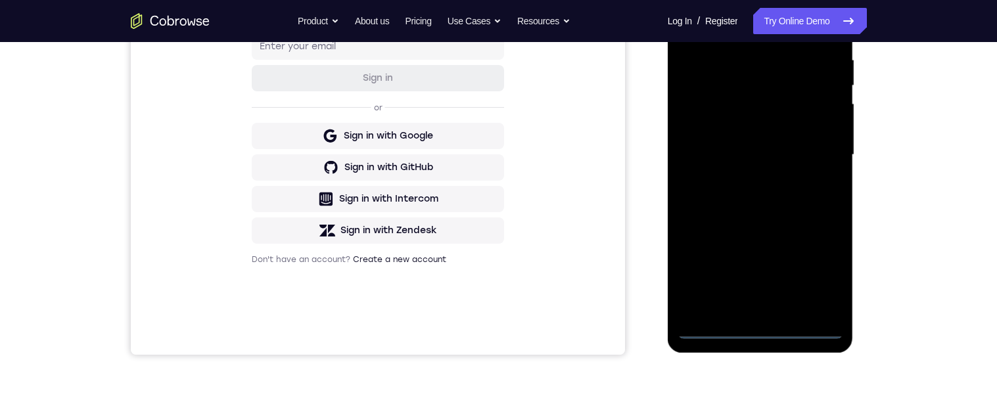
click at [755, 333] on div at bounding box center [761, 155] width 166 height 368
click at [814, 272] on div at bounding box center [761, 155] width 166 height 368
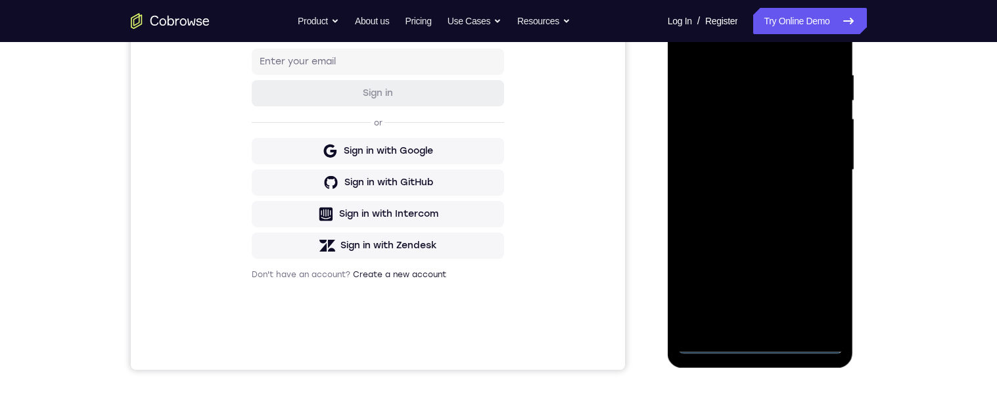
click at [739, 46] on div at bounding box center [761, 170] width 166 height 368
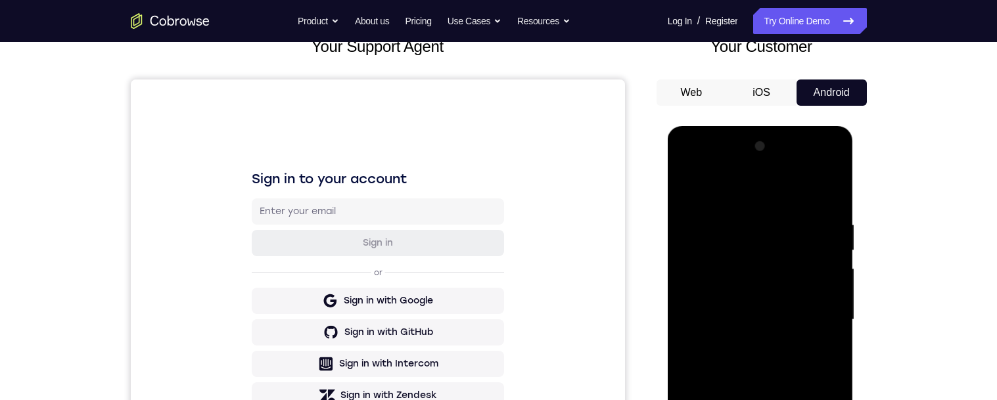
scroll to position [117, 0]
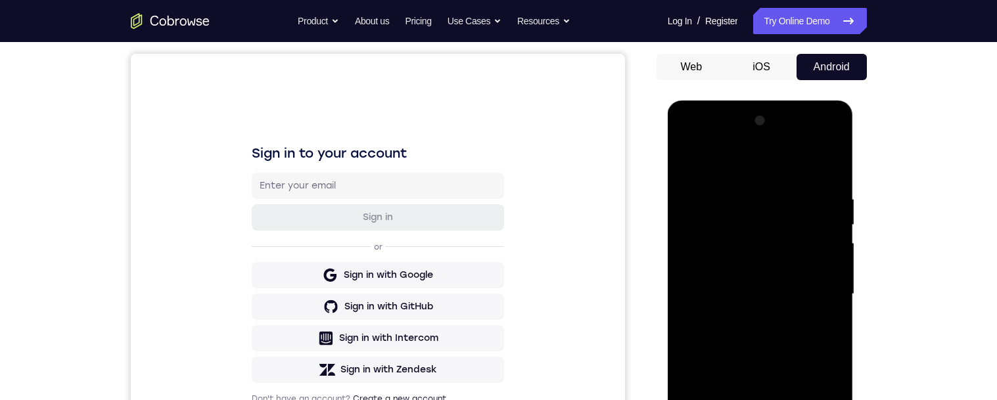
click at [817, 291] on div at bounding box center [761, 294] width 166 height 368
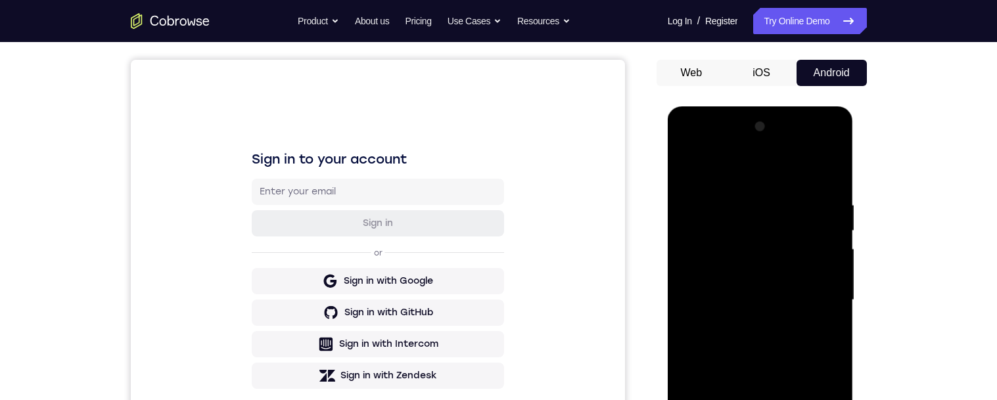
click at [809, 293] on div at bounding box center [761, 300] width 166 height 368
click at [815, 300] on div at bounding box center [761, 300] width 166 height 368
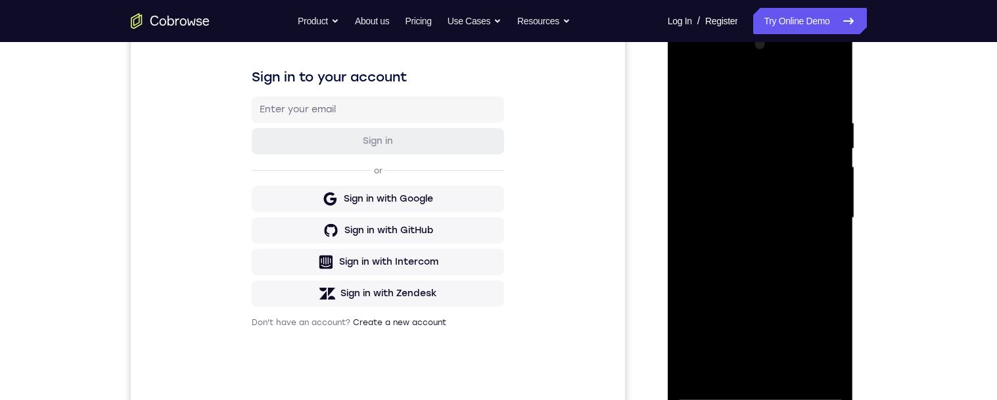
scroll to position [201, 0]
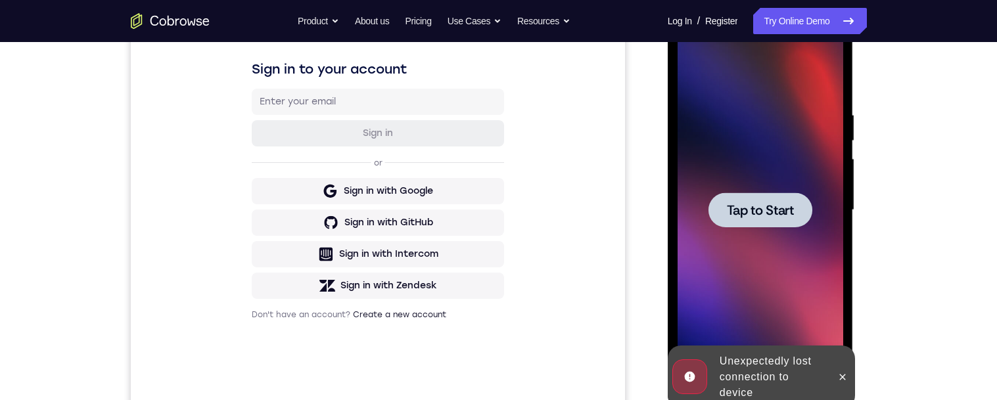
click at [813, 199] on div at bounding box center [761, 210] width 104 height 35
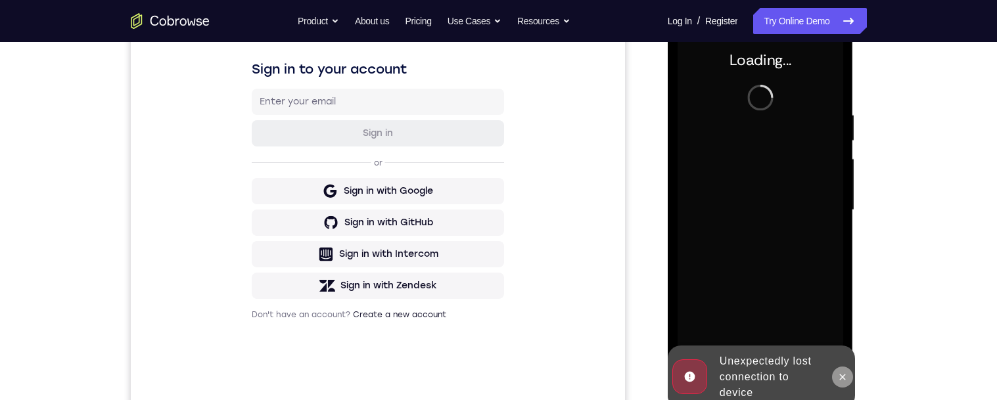
click at [841, 381] on icon at bounding box center [843, 377] width 11 height 11
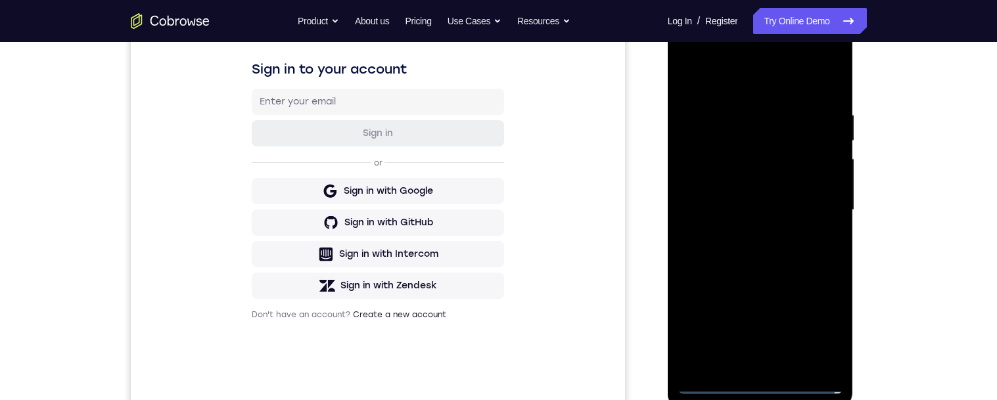
click at [763, 381] on div at bounding box center [761, 210] width 166 height 368
click at [826, 327] on div at bounding box center [761, 210] width 166 height 368
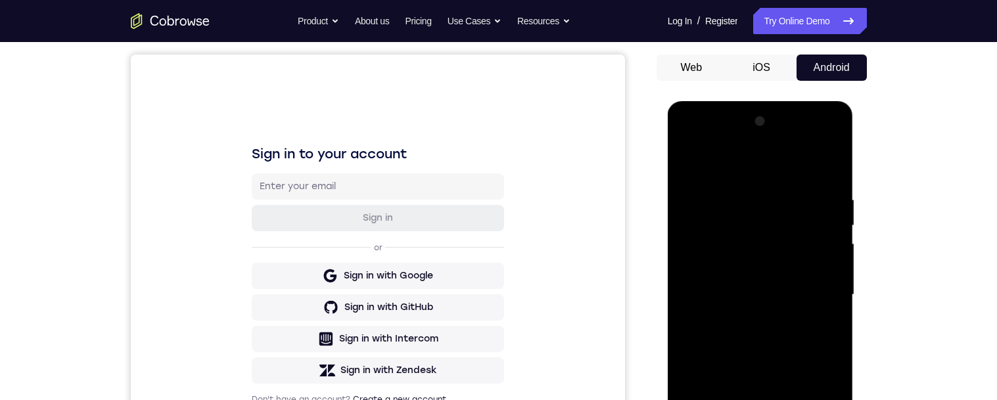
click at [742, 162] on div at bounding box center [761, 295] width 166 height 368
click at [814, 293] on div at bounding box center [761, 295] width 166 height 368
click at [748, 316] on div at bounding box center [761, 295] width 166 height 368
click at [796, 282] on div at bounding box center [761, 295] width 166 height 368
click at [741, 270] on div at bounding box center [761, 295] width 166 height 368
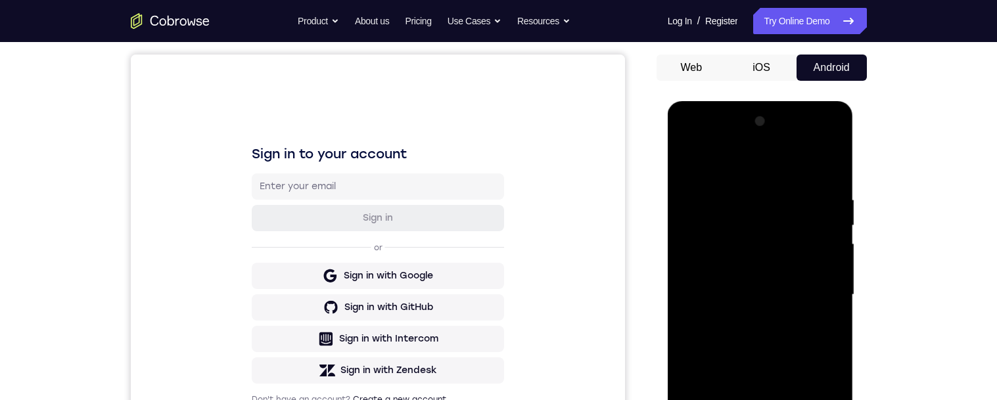
click at [790, 295] on div at bounding box center [761, 295] width 166 height 368
click at [767, 341] on div at bounding box center [761, 295] width 166 height 368
click at [809, 345] on div at bounding box center [761, 295] width 166 height 368
click at [740, 195] on div at bounding box center [761, 295] width 166 height 368
click at [822, 164] on div at bounding box center [761, 295] width 166 height 368
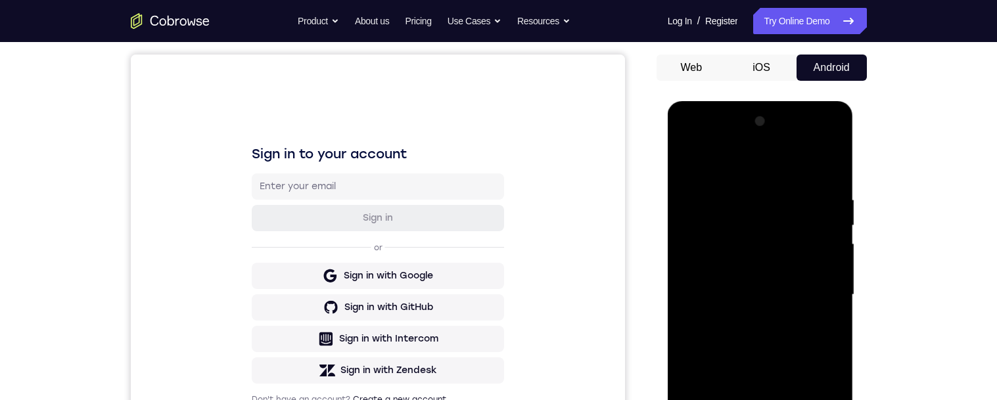
click at [827, 212] on div at bounding box center [761, 295] width 166 height 368
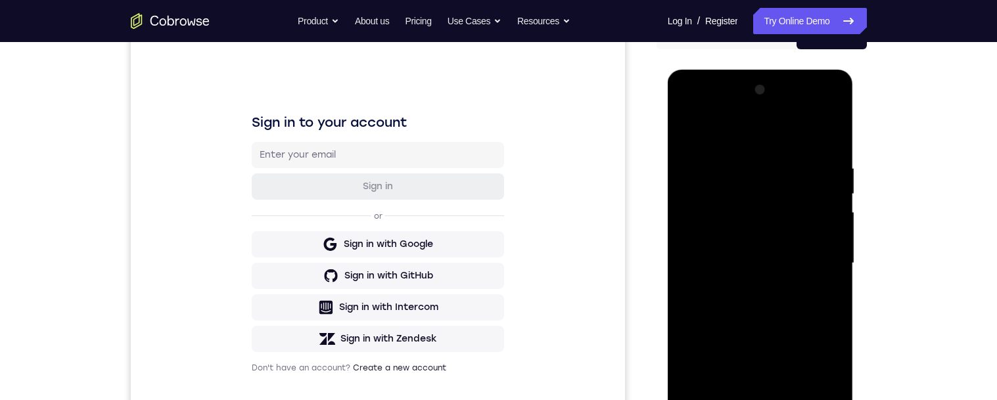
scroll to position [102, 0]
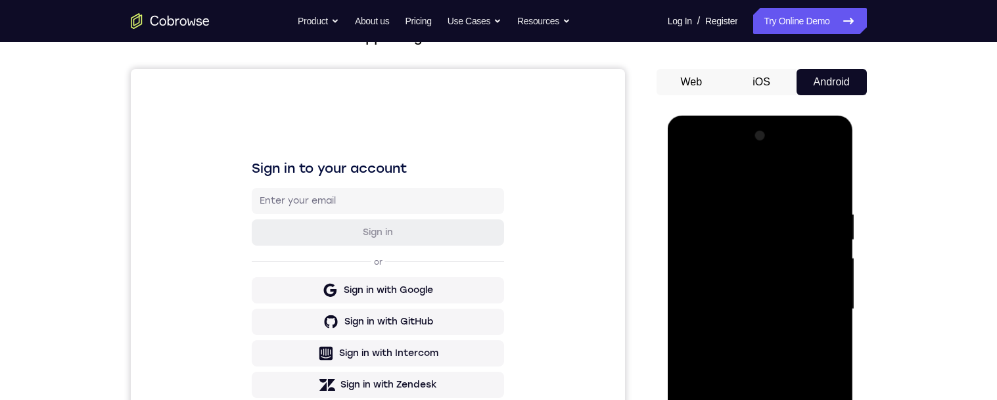
click at [826, 187] on div at bounding box center [761, 310] width 166 height 368
click at [821, 209] on div at bounding box center [761, 310] width 166 height 368
click at [827, 185] on div at bounding box center [761, 310] width 166 height 368
click at [760, 204] on div at bounding box center [761, 310] width 166 height 368
click at [828, 178] on div at bounding box center [761, 310] width 166 height 368
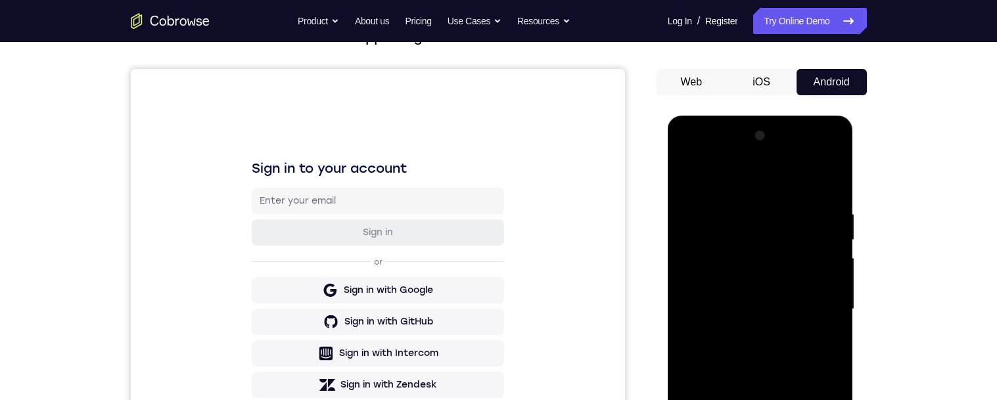
click at [827, 183] on div at bounding box center [761, 310] width 166 height 368
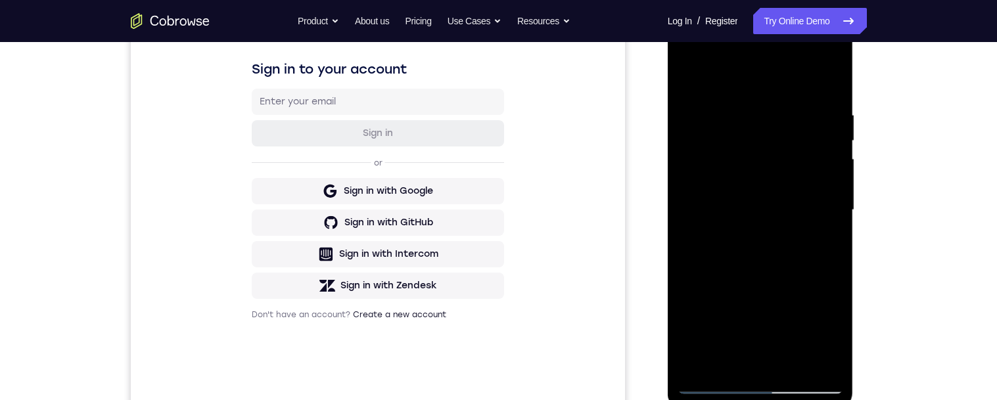
click at [791, 367] on div at bounding box center [761, 210] width 166 height 368
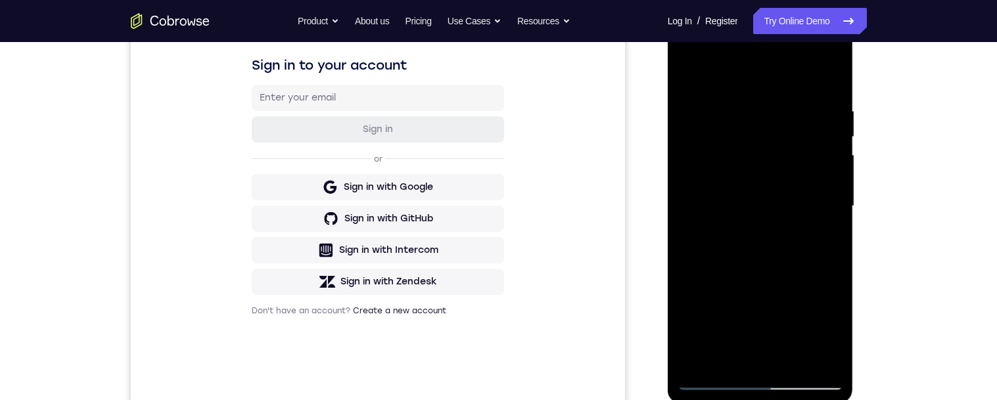
click at [801, 279] on div at bounding box center [761, 206] width 166 height 368
click at [794, 185] on div at bounding box center [761, 206] width 166 height 368
click at [824, 240] on div at bounding box center [761, 206] width 166 height 368
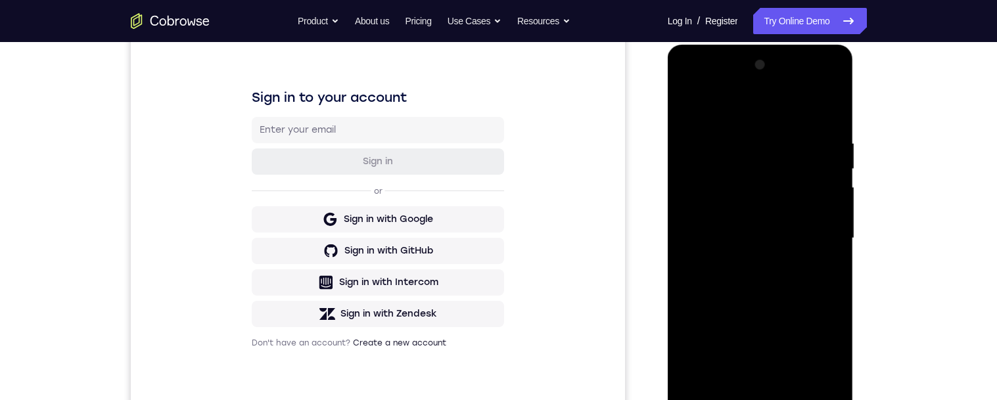
click at [684, 107] on div at bounding box center [761, 239] width 166 height 368
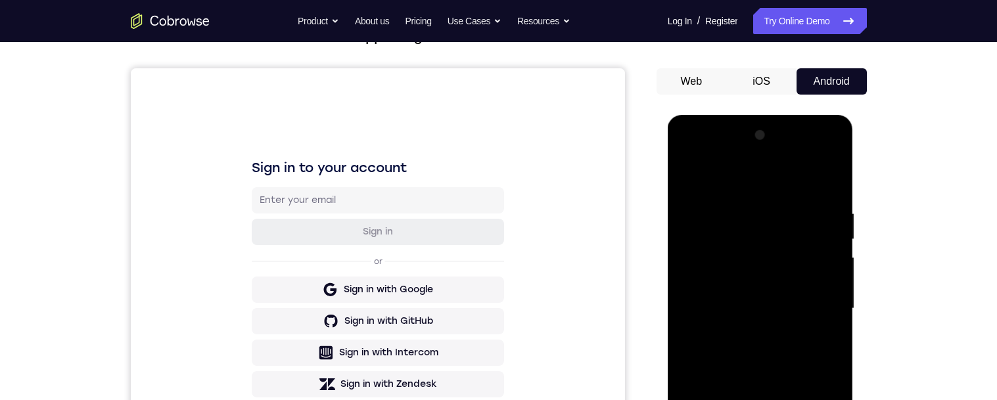
scroll to position [91, 0]
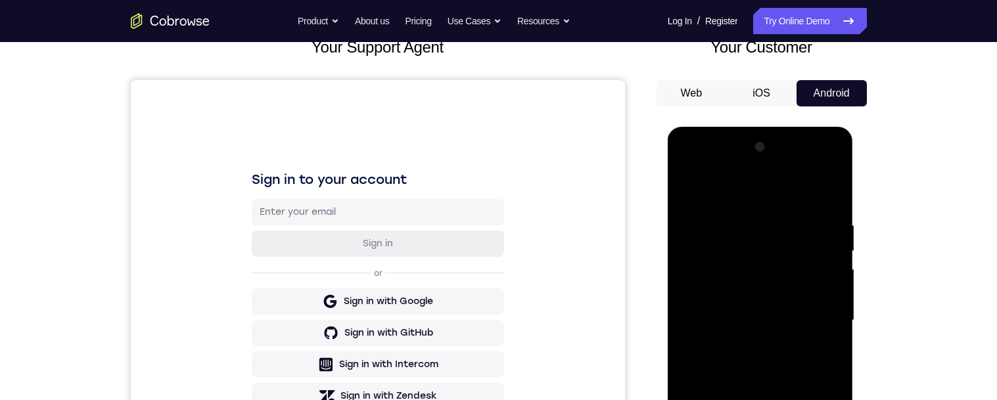
click at [689, 189] on div at bounding box center [761, 321] width 166 height 368
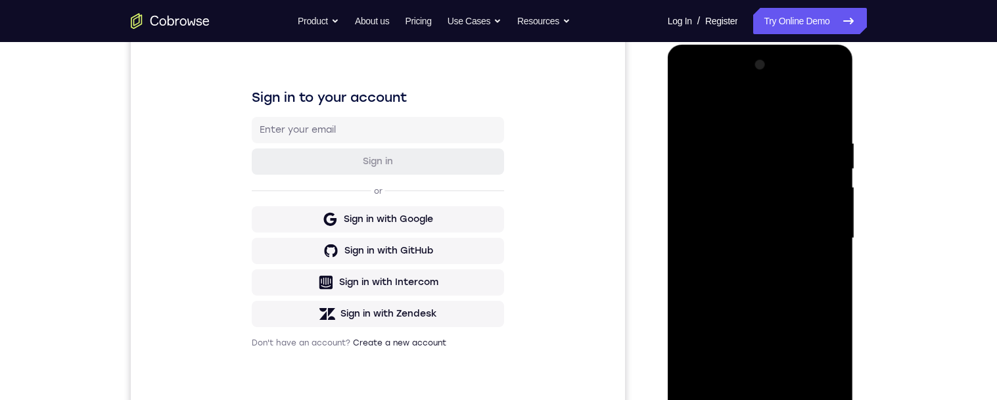
click at [795, 390] on div at bounding box center [761, 239] width 166 height 368
click at [805, 218] on div at bounding box center [761, 239] width 166 height 368
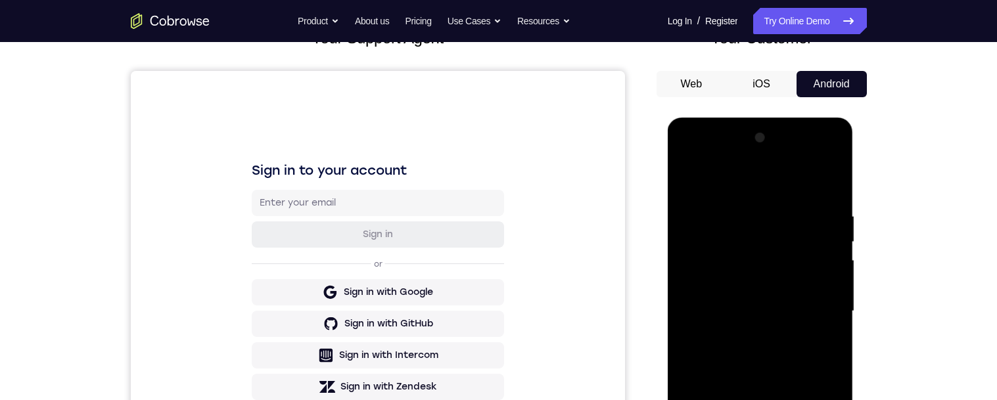
click at [681, 183] on div at bounding box center [761, 312] width 166 height 368
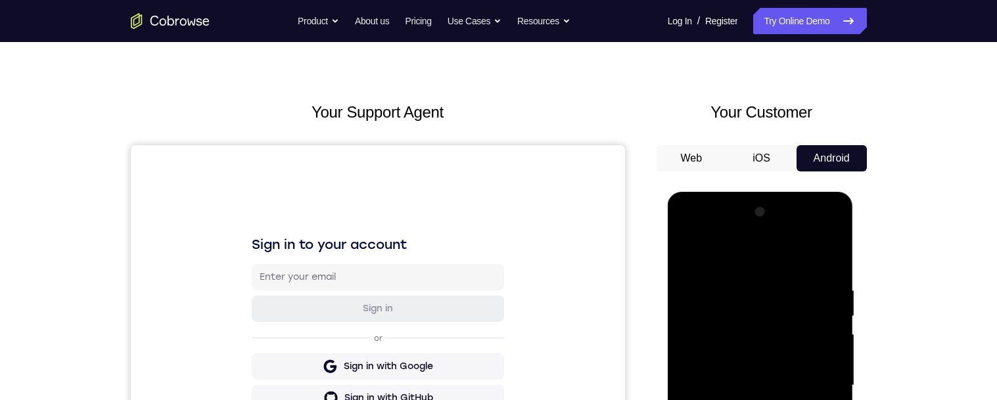
scroll to position [44, 0]
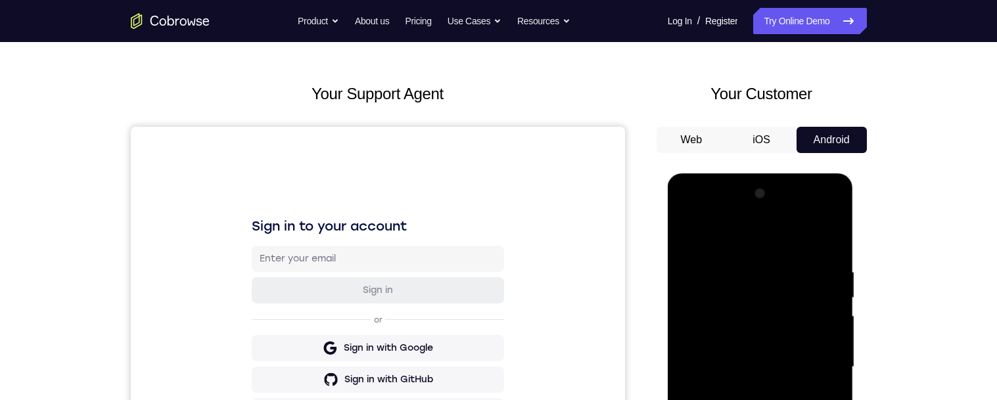
click at [688, 231] on div at bounding box center [761, 367] width 166 height 368
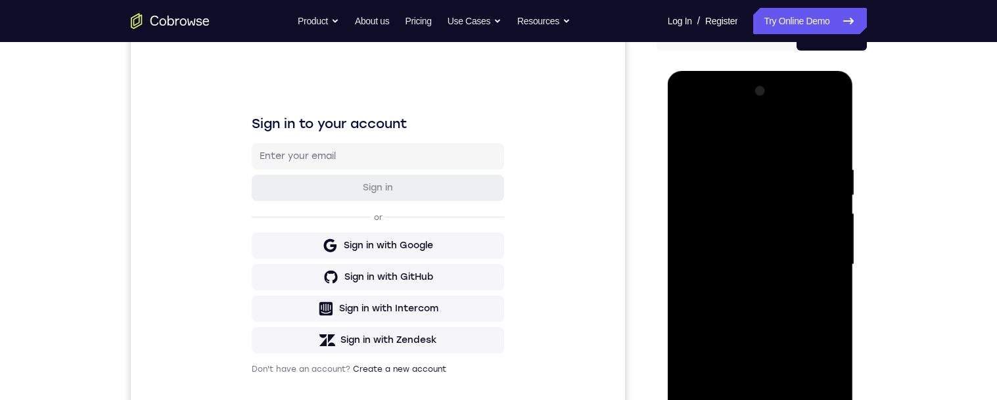
scroll to position [240, 0]
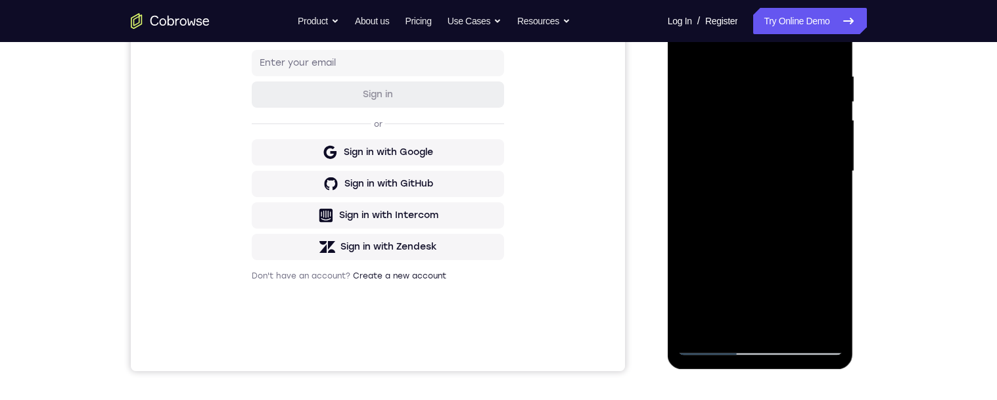
click at [729, 326] on div at bounding box center [761, 172] width 166 height 368
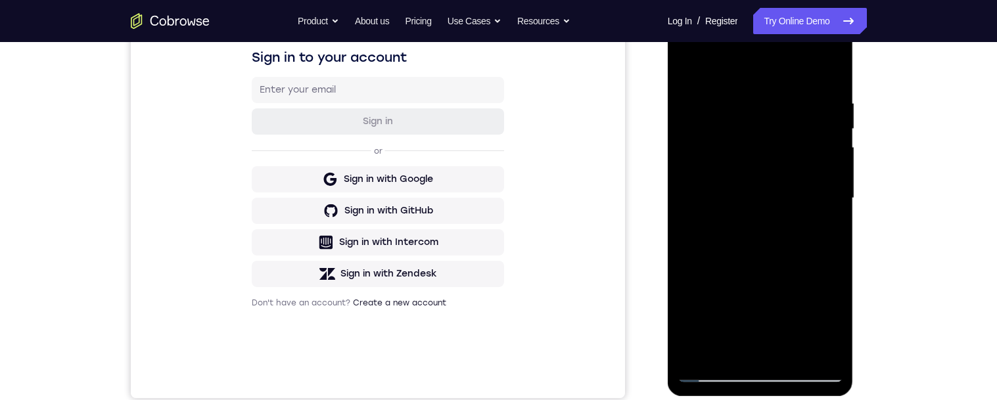
scroll to position [232, 0]
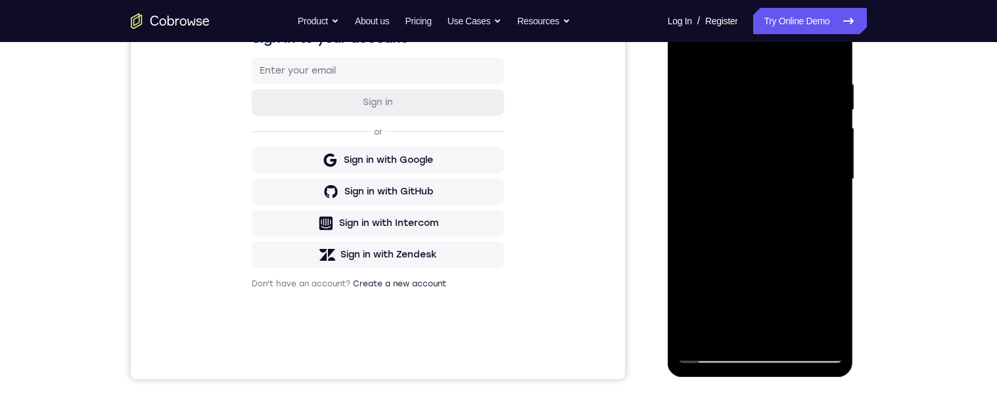
click at [760, 304] on div at bounding box center [761, 179] width 166 height 368
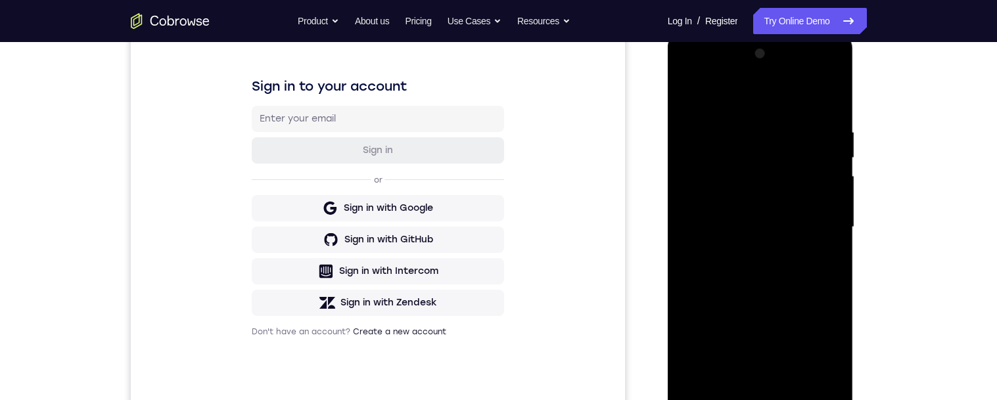
click at [829, 241] on div at bounding box center [761, 227] width 166 height 368
click at [833, 240] on div at bounding box center [761, 227] width 166 height 368
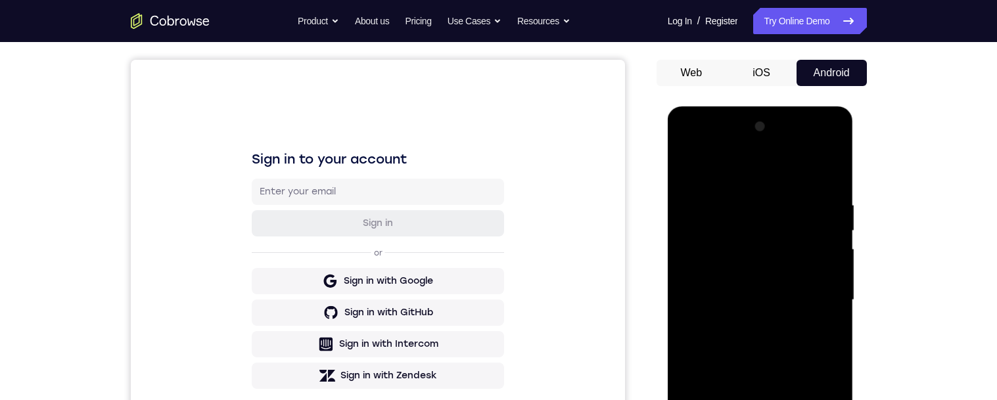
click at [687, 169] on div at bounding box center [761, 300] width 166 height 368
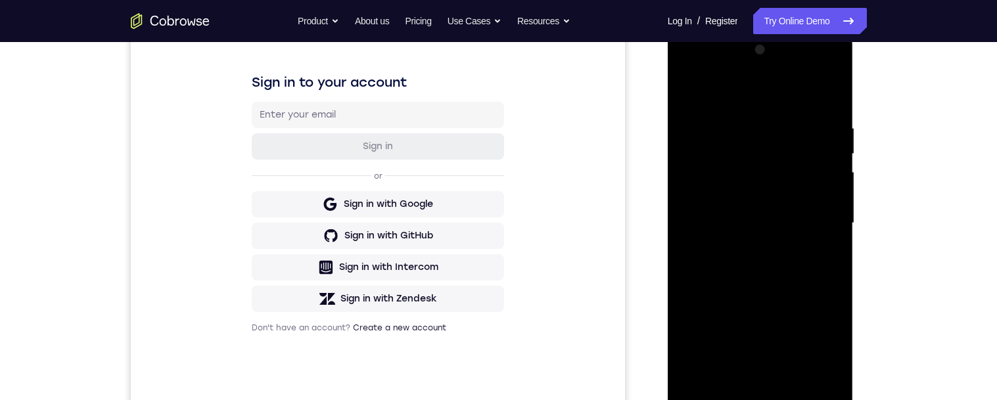
scroll to position [224, 0]
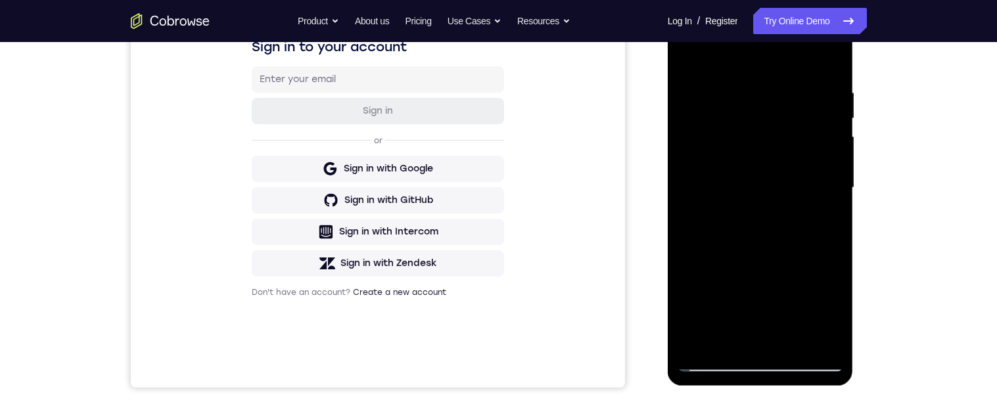
click at [764, 260] on div at bounding box center [761, 188] width 166 height 368
click at [833, 199] on div at bounding box center [761, 188] width 166 height 368
click at [834, 200] on div at bounding box center [761, 188] width 166 height 368
click at [834, 195] on div at bounding box center [761, 188] width 166 height 368
click at [834, 199] on div at bounding box center [761, 188] width 166 height 368
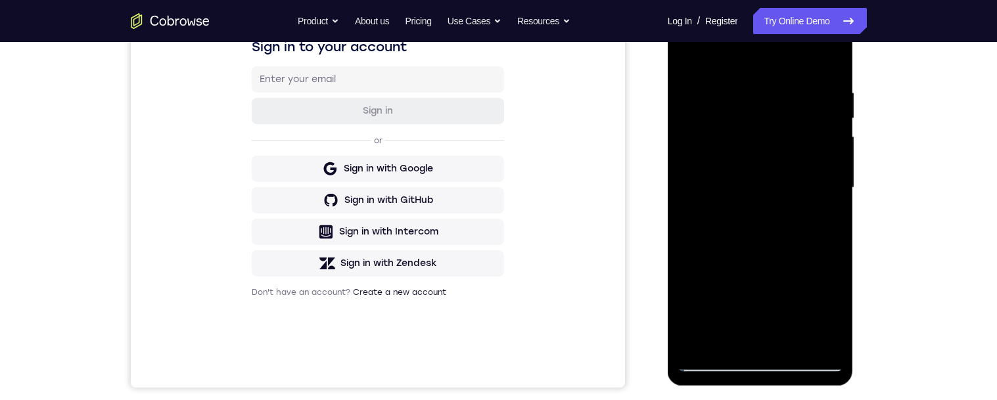
click at [835, 197] on div at bounding box center [761, 188] width 166 height 368
click at [835, 199] on div at bounding box center [761, 188] width 166 height 368
click at [868, 302] on div "Your Support Agent Your Customer Web iOS Android Next Steps We’d be happy to gi…" at bounding box center [499, 252] width 842 height 867
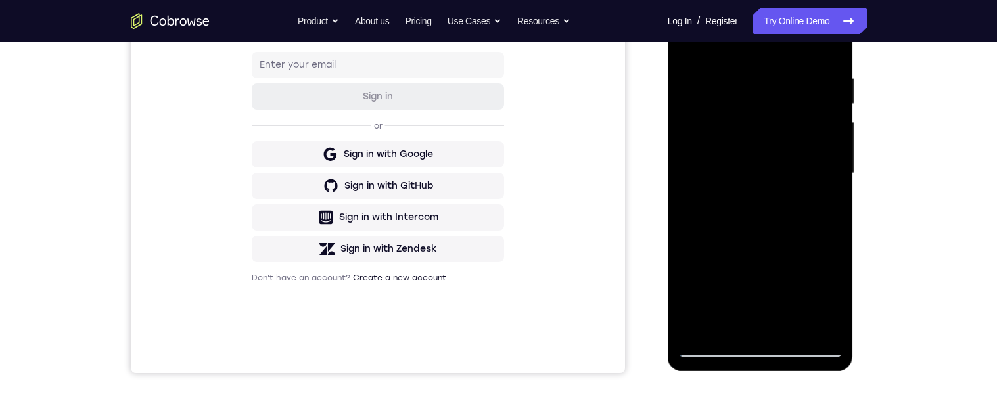
click at [729, 325] on div at bounding box center [761, 173] width 166 height 368
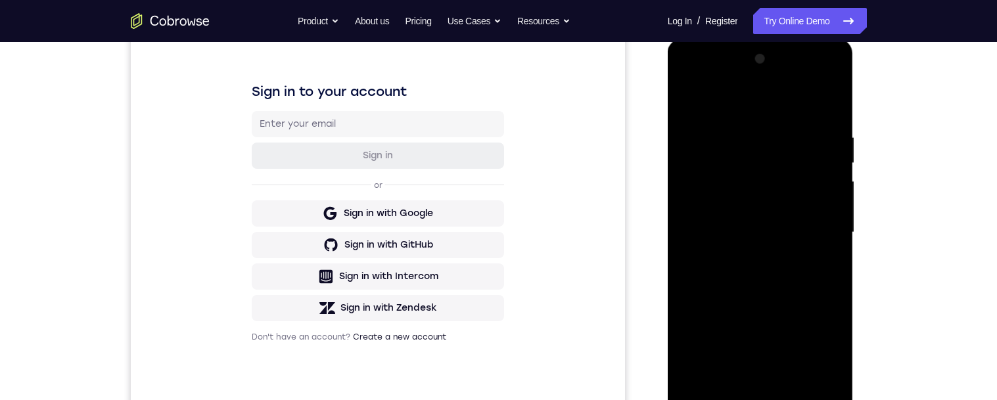
scroll to position [176, 0]
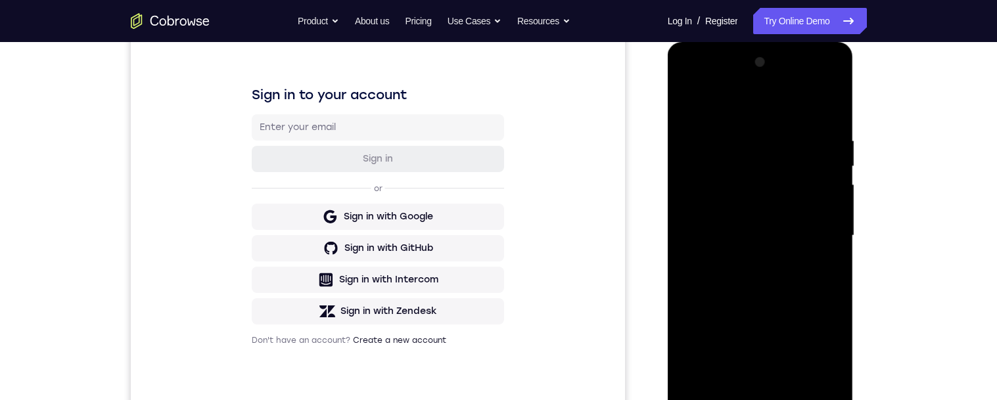
click at [762, 270] on div at bounding box center [761, 236] width 166 height 368
click at [835, 248] on div at bounding box center [761, 236] width 166 height 368
click at [836, 248] on div at bounding box center [761, 236] width 166 height 368
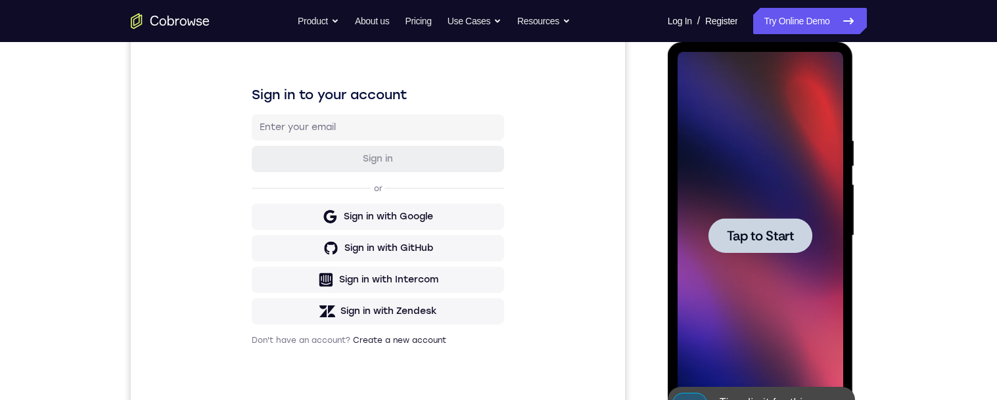
click at [807, 243] on div at bounding box center [761, 235] width 104 height 35
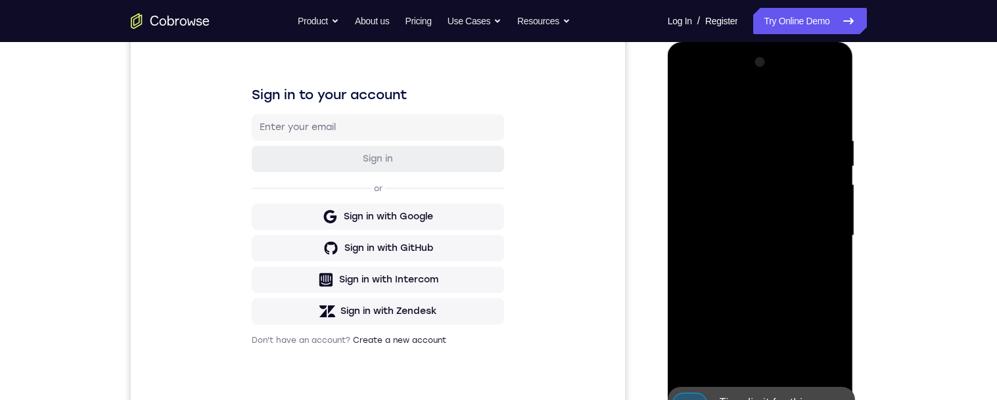
scroll to position [287, 0]
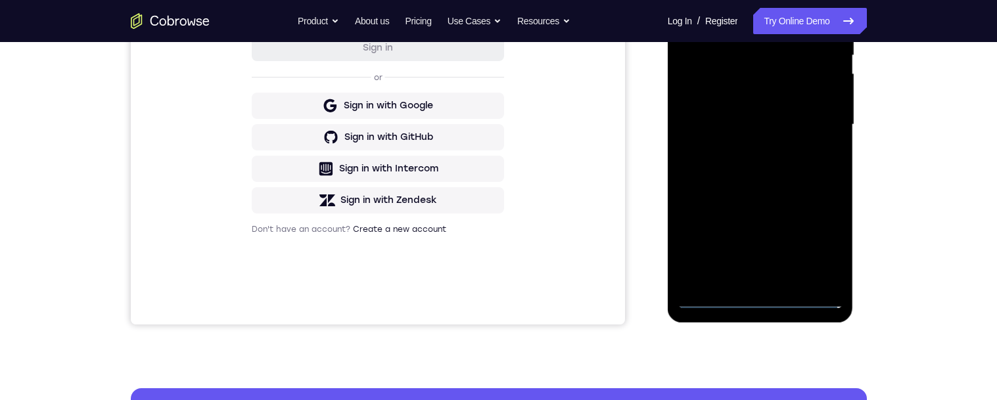
click at [759, 302] on div at bounding box center [761, 125] width 166 height 368
click at [817, 250] on div at bounding box center [761, 125] width 166 height 368
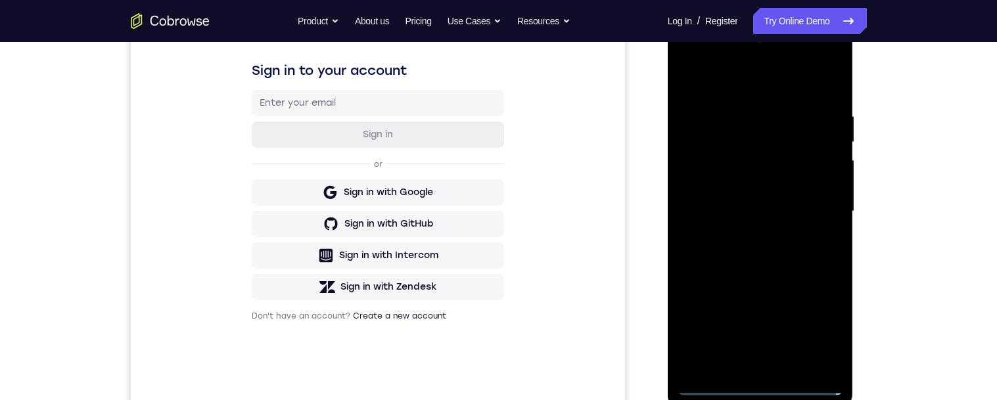
scroll to position [172, 0]
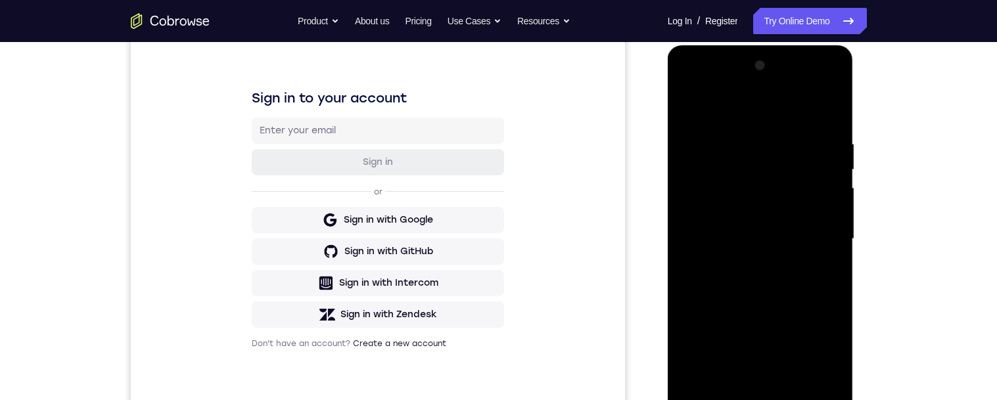
click at [735, 112] on div at bounding box center [761, 239] width 166 height 368
click at [813, 229] on div at bounding box center [761, 239] width 166 height 368
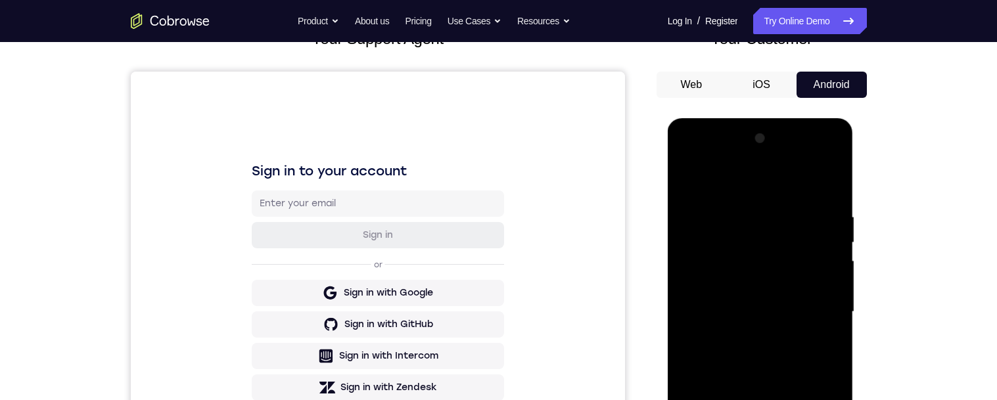
click at [751, 337] on div at bounding box center [761, 312] width 166 height 368
click at [804, 306] on div at bounding box center [761, 312] width 166 height 368
click at [758, 285] on div at bounding box center [761, 312] width 166 height 368
click at [785, 315] on div at bounding box center [761, 312] width 166 height 368
click at [820, 353] on div at bounding box center [761, 312] width 166 height 368
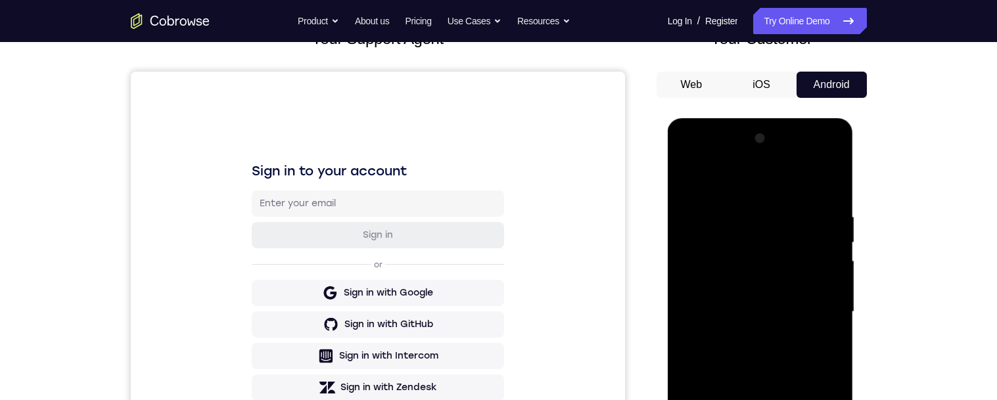
click at [811, 361] on div at bounding box center [761, 312] width 166 height 368
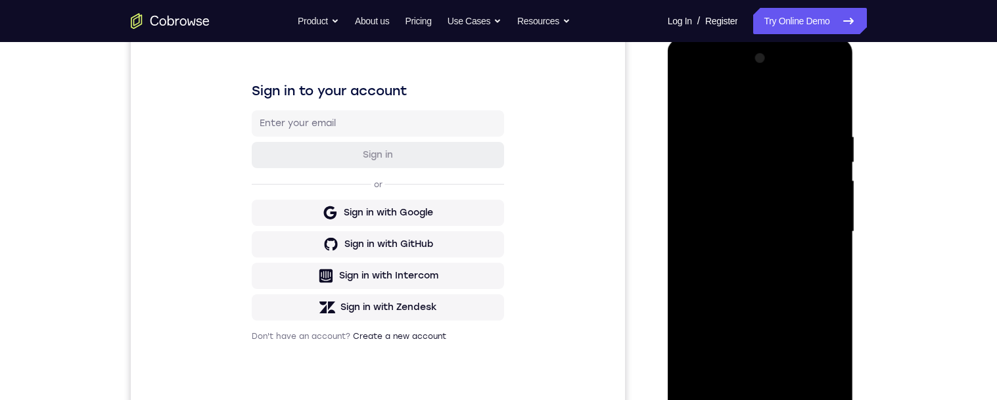
scroll to position [200, 0]
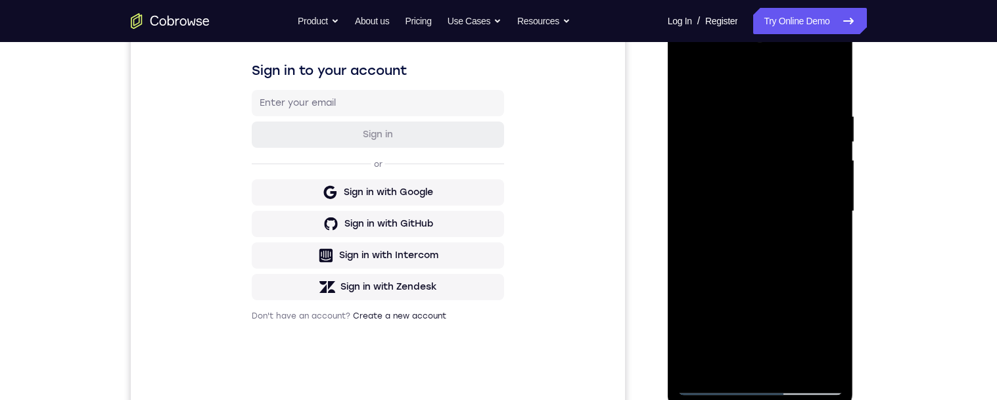
click at [833, 244] on div at bounding box center [761, 212] width 166 height 368
click at [794, 368] on div at bounding box center [761, 212] width 166 height 368
click at [807, 282] on div at bounding box center [761, 212] width 166 height 368
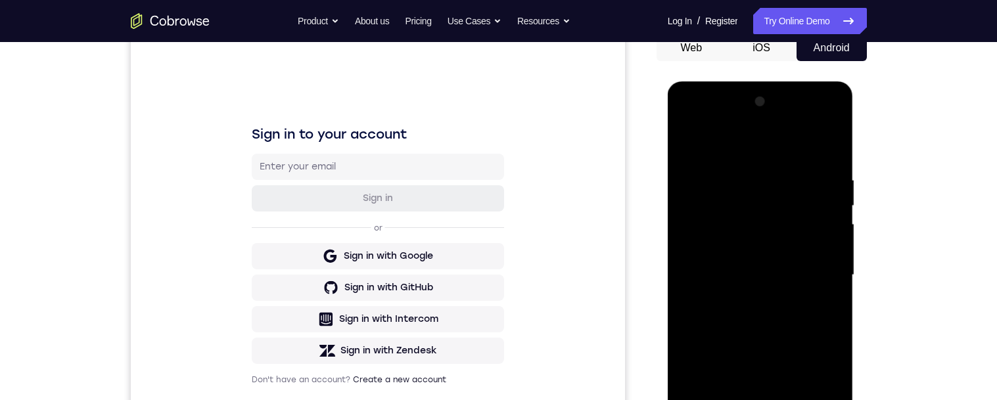
click at [732, 174] on div at bounding box center [761, 275] width 166 height 368
click at [824, 329] on div at bounding box center [761, 275] width 166 height 368
click at [829, 316] on div at bounding box center [761, 275] width 166 height 368
click at [826, 250] on div at bounding box center [761, 275] width 166 height 368
click at [828, 320] on div at bounding box center [761, 275] width 166 height 368
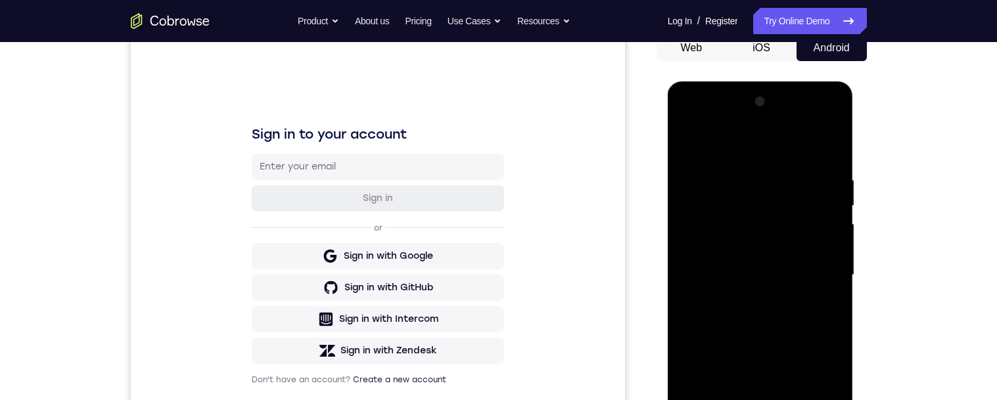
click at [829, 319] on div at bounding box center [761, 275] width 166 height 368
click at [826, 304] on div at bounding box center [761, 275] width 166 height 368
click at [829, 290] on div at bounding box center [761, 275] width 166 height 368
click at [834, 289] on div at bounding box center [761, 275] width 166 height 368
click at [833, 254] on div at bounding box center [761, 275] width 166 height 368
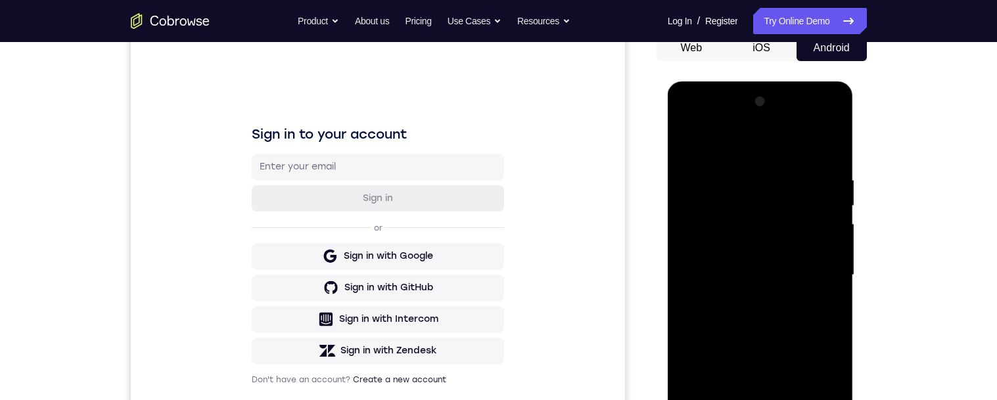
click at [834, 268] on div at bounding box center [761, 275] width 166 height 368
click at [828, 302] on div at bounding box center [761, 275] width 166 height 368
click at [833, 307] on div at bounding box center [761, 275] width 166 height 368
click at [822, 302] on div at bounding box center [761, 275] width 166 height 368
click at [823, 298] on div at bounding box center [761, 275] width 166 height 368
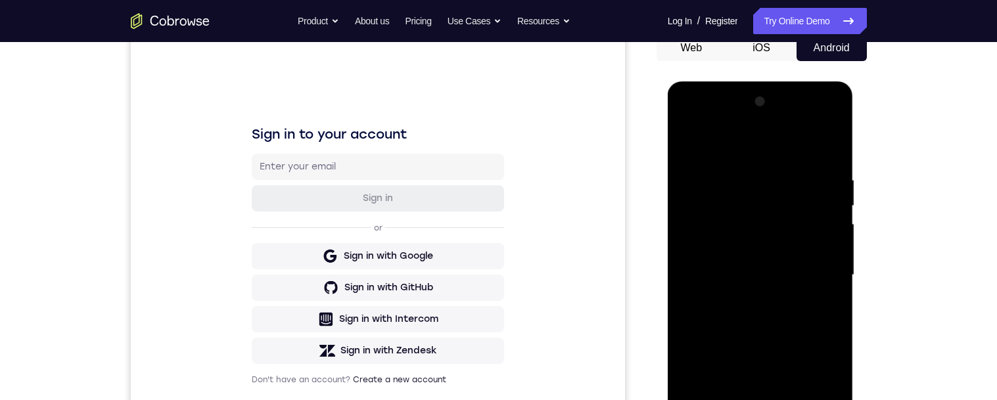
click at [828, 288] on div at bounding box center [761, 275] width 166 height 368
click at [828, 290] on div at bounding box center [761, 275] width 166 height 368
click at [829, 291] on div at bounding box center [761, 275] width 166 height 368
click at [830, 285] on div at bounding box center [761, 275] width 166 height 368
click at [830, 296] on div at bounding box center [761, 275] width 166 height 368
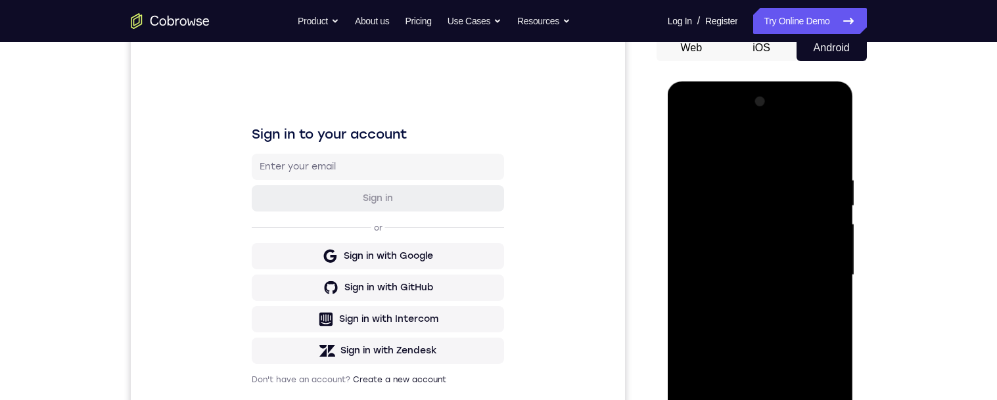
click at [826, 306] on div at bounding box center [761, 275] width 166 height 368
click at [828, 320] on div at bounding box center [761, 275] width 166 height 368
click at [829, 150] on div at bounding box center [761, 275] width 166 height 368
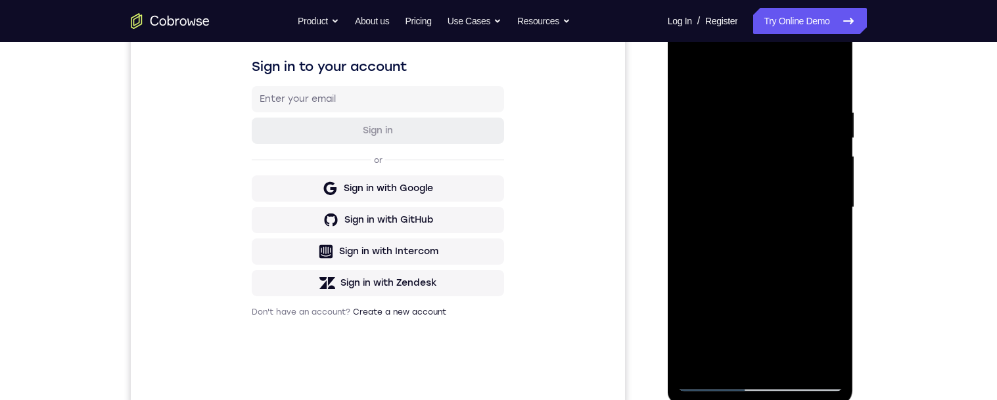
scroll to position [102, 0]
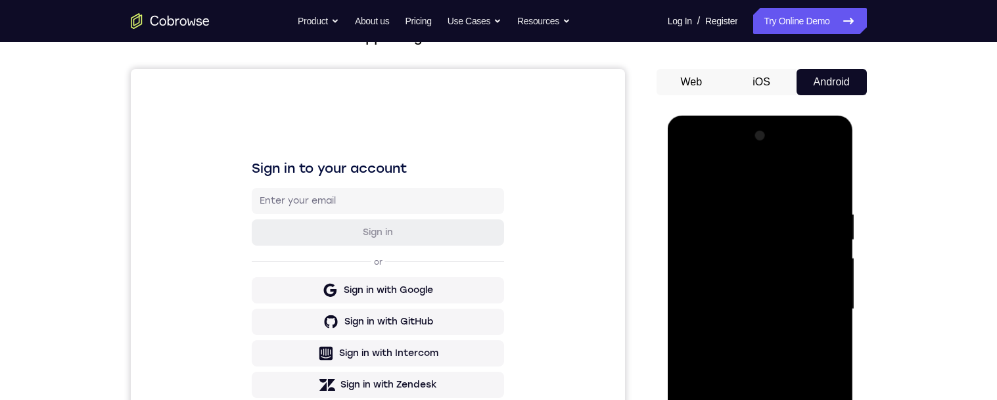
click at [698, 216] on div at bounding box center [761, 310] width 166 height 368
click at [828, 306] on div at bounding box center [761, 310] width 166 height 368
click at [826, 186] on div at bounding box center [761, 310] width 166 height 368
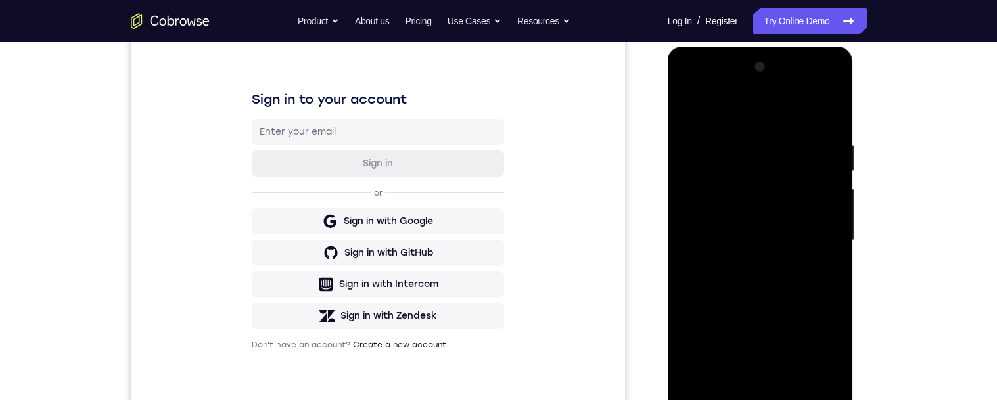
scroll to position [205, 0]
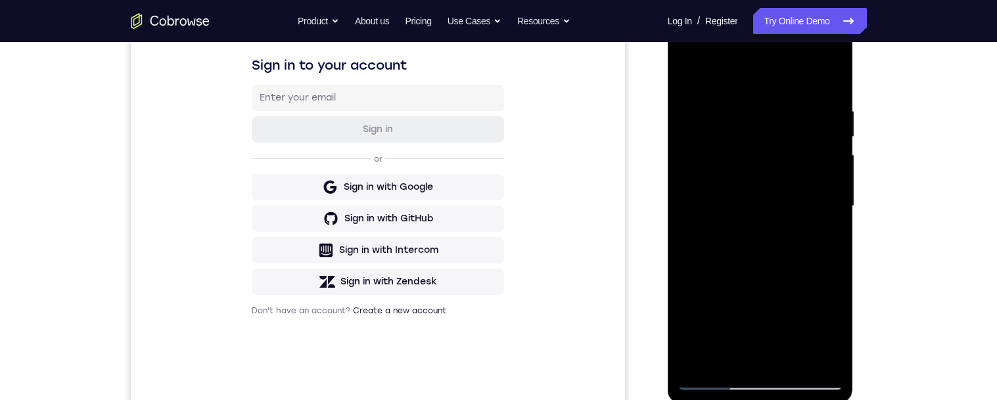
click at [728, 361] on div at bounding box center [761, 206] width 166 height 368
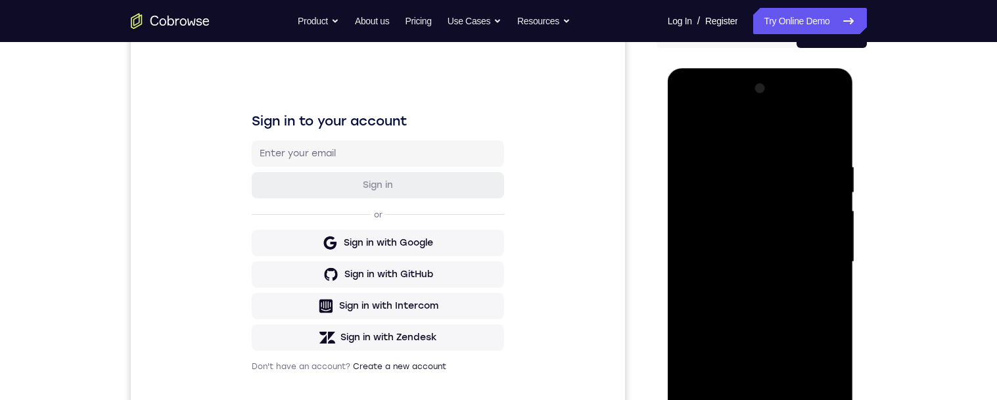
scroll to position [143, 0]
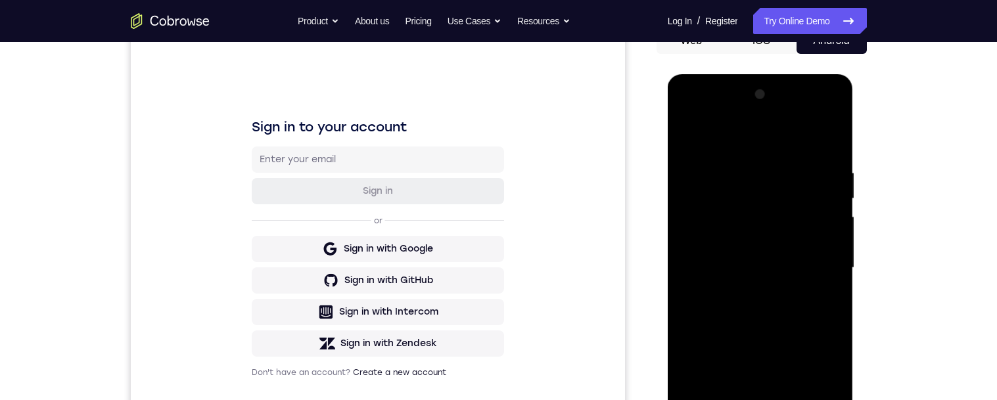
click at [765, 304] on div at bounding box center [761, 268] width 166 height 368
click at [833, 281] on div at bounding box center [761, 268] width 166 height 368
click at [834, 273] on div at bounding box center [761, 268] width 166 height 368
click at [836, 275] on div at bounding box center [761, 268] width 166 height 368
click at [833, 273] on div at bounding box center [761, 268] width 166 height 368
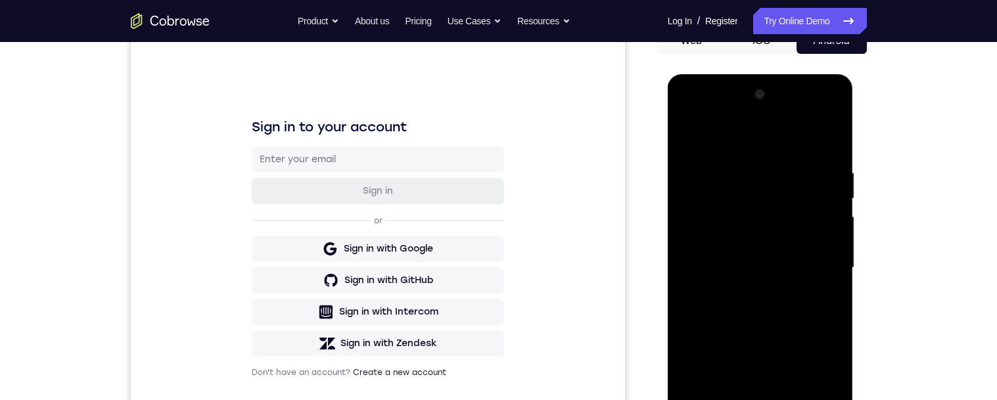
click at [836, 273] on div at bounding box center [761, 268] width 166 height 368
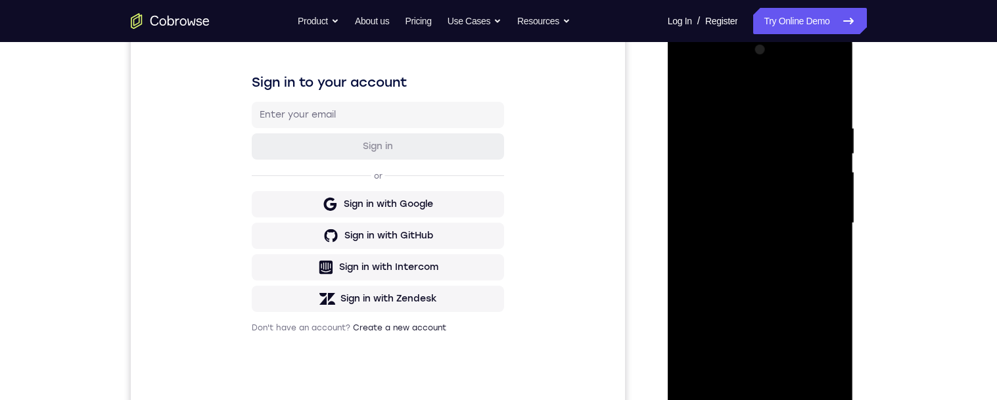
scroll to position [215, 0]
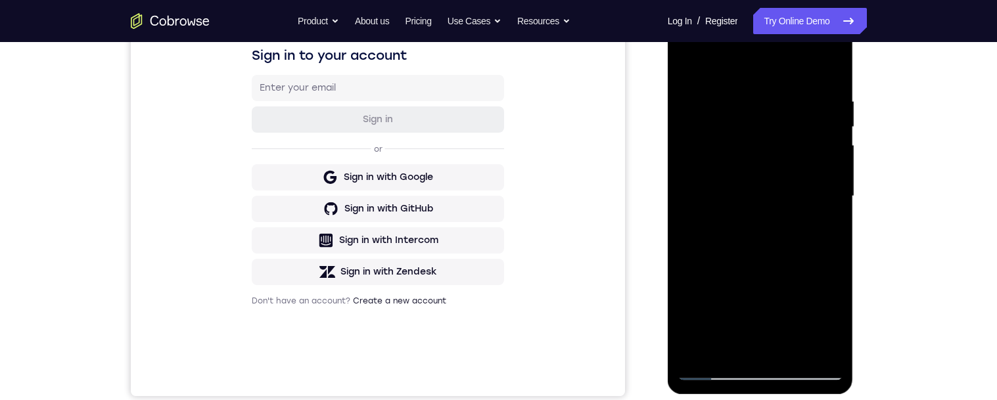
click at [730, 354] on div at bounding box center [761, 196] width 166 height 368
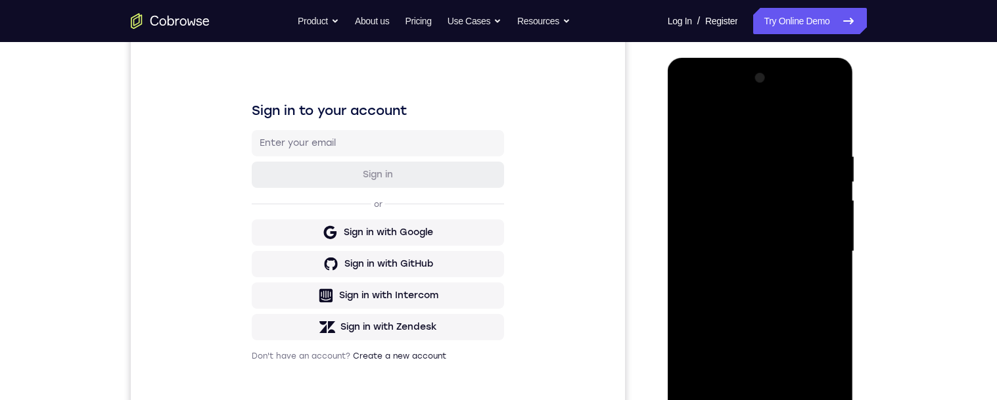
scroll to position [132, 0]
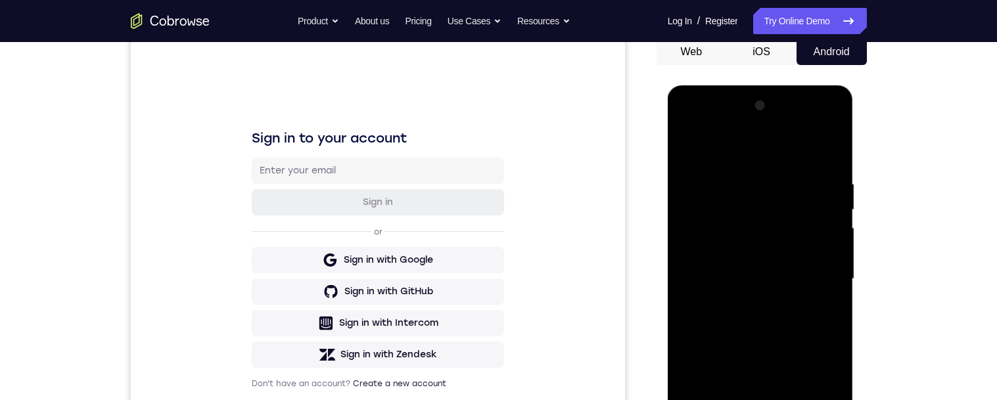
click at [769, 201] on div at bounding box center [761, 279] width 166 height 368
click at [841, 283] on div at bounding box center [761, 279] width 166 height 368
click at [834, 287] on div at bounding box center [761, 279] width 166 height 368
click at [835, 283] on div at bounding box center [761, 279] width 166 height 368
click at [838, 283] on div at bounding box center [761, 279] width 166 height 368
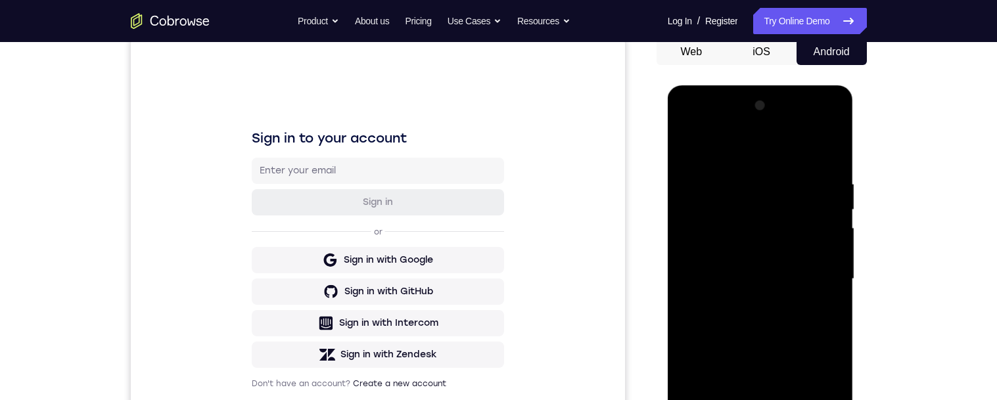
click at [833, 281] on div at bounding box center [761, 279] width 166 height 368
click at [834, 284] on div at bounding box center [761, 279] width 166 height 368
click at [836, 284] on div at bounding box center [761, 279] width 166 height 368
click at [689, 148] on div at bounding box center [761, 279] width 166 height 368
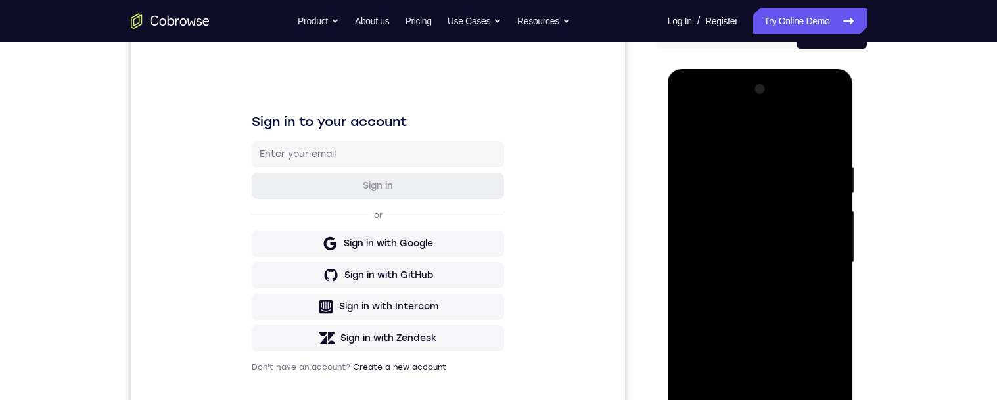
scroll to position [148, 0]
click at [884, 318] on div "Your Support Agent Your Customer Web iOS Android Next Steps We’d be happy to gi…" at bounding box center [499, 327] width 842 height 867
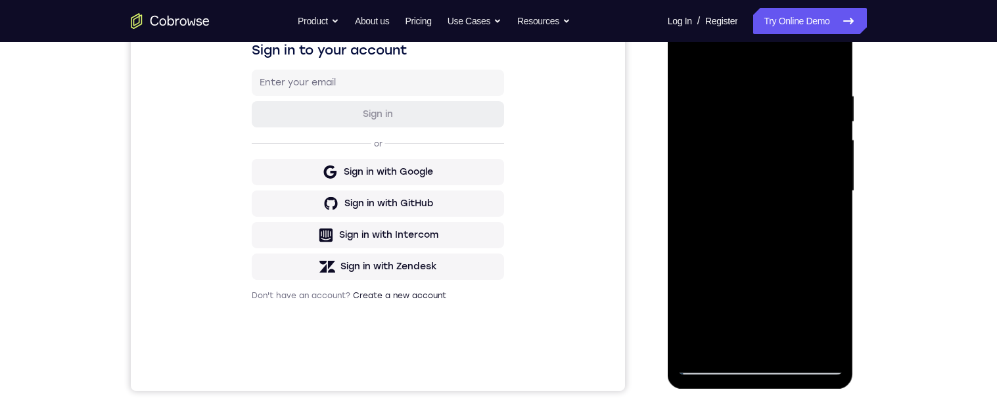
scroll to position [222, 0]
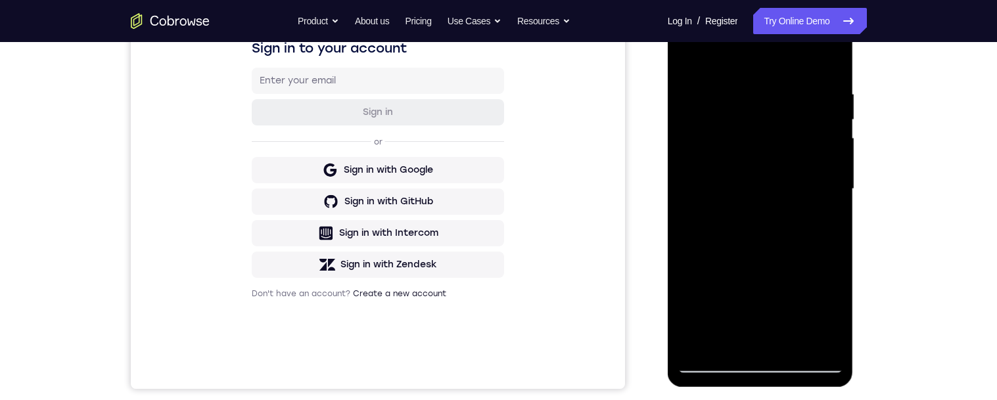
click at [764, 300] on div at bounding box center [761, 189] width 166 height 368
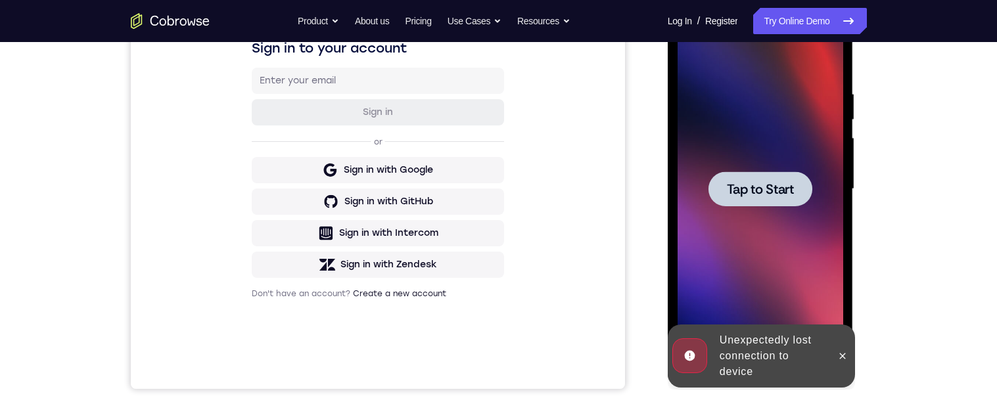
click at [774, 195] on span "Tap to Start" at bounding box center [760, 189] width 67 height 13
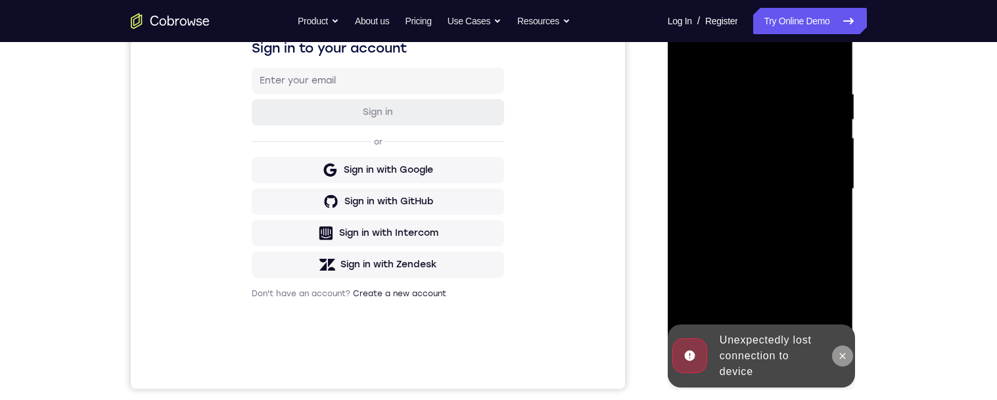
click at [842, 357] on icon at bounding box center [843, 356] width 6 height 6
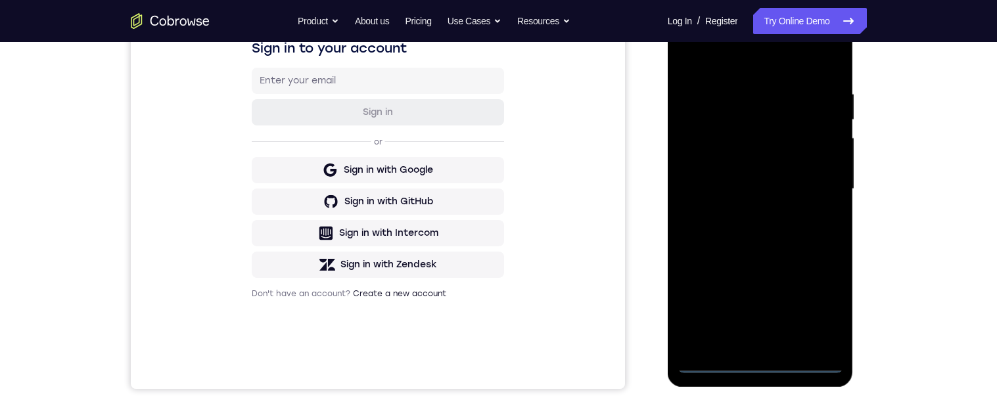
click at [755, 366] on div at bounding box center [761, 189] width 166 height 368
click at [815, 309] on div at bounding box center [761, 189] width 166 height 368
click at [755, 366] on div at bounding box center [761, 189] width 166 height 368
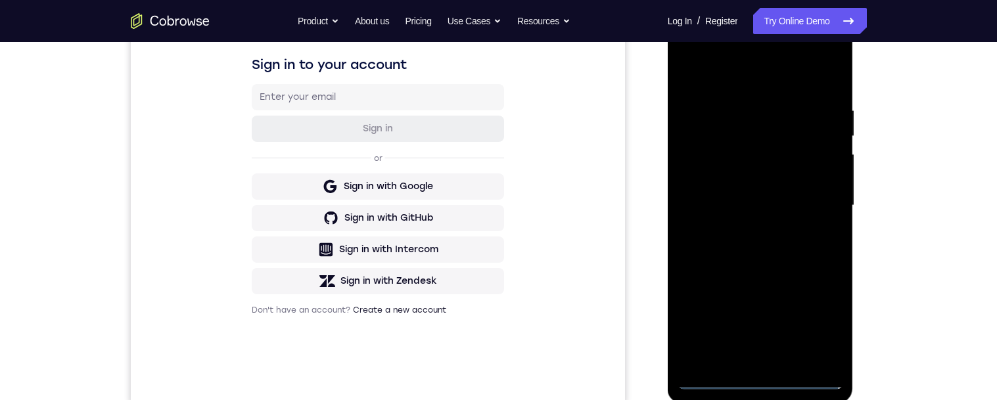
click at [811, 325] on div at bounding box center [761, 206] width 166 height 368
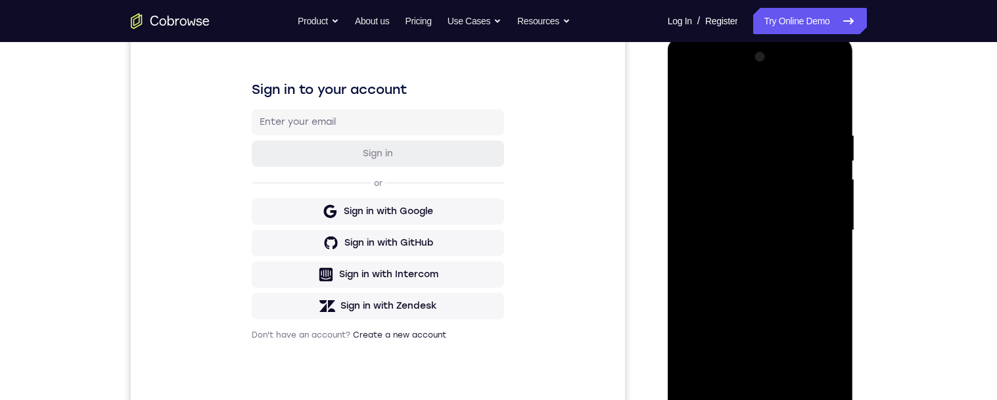
click at [754, 107] on div at bounding box center [761, 231] width 166 height 368
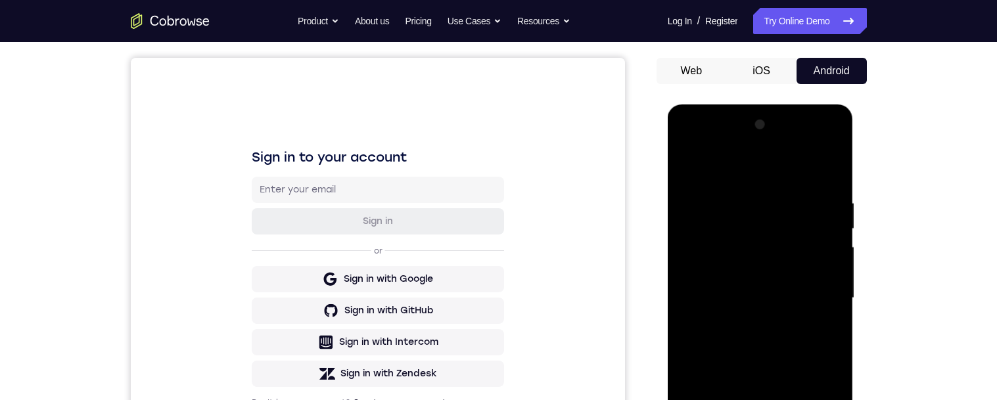
click at [811, 291] on div at bounding box center [761, 298] width 166 height 368
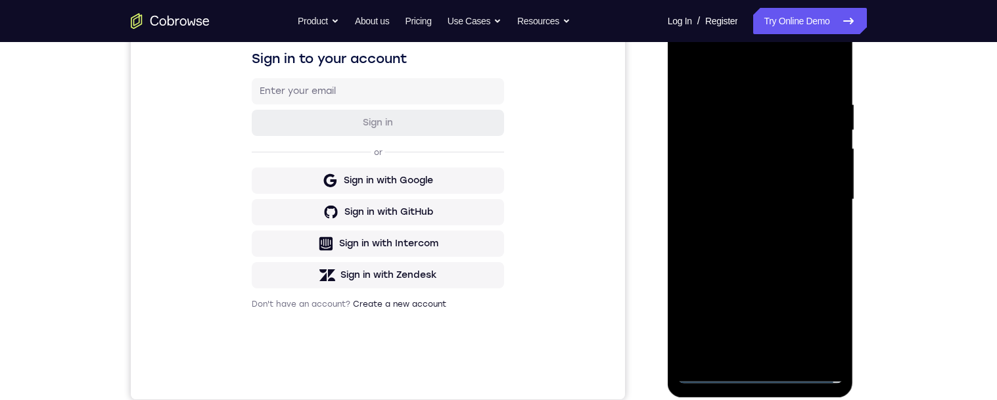
click at [744, 350] on div at bounding box center [761, 200] width 166 height 368
click at [809, 189] on div at bounding box center [761, 200] width 166 height 368
click at [752, 182] on div at bounding box center [761, 200] width 166 height 368
click at [787, 200] on div at bounding box center [761, 200] width 166 height 368
click at [813, 245] on div at bounding box center [761, 200] width 166 height 368
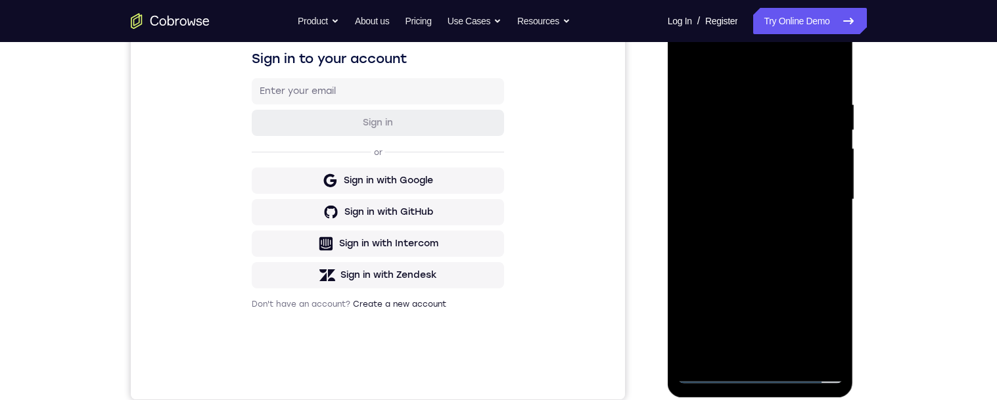
scroll to position [169, 0]
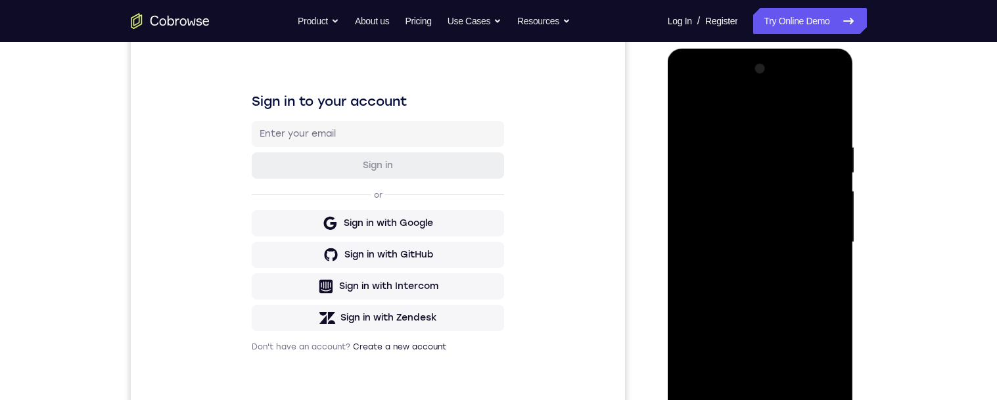
click at [817, 300] on div at bounding box center [761, 243] width 166 height 368
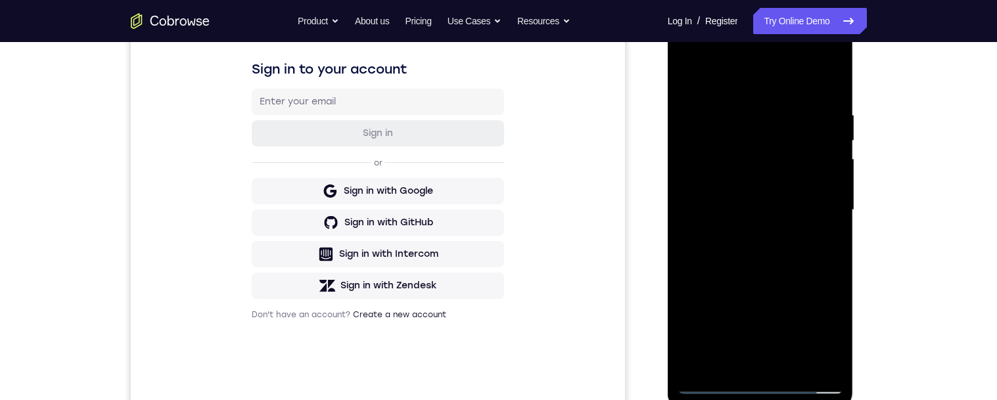
scroll to position [166, 0]
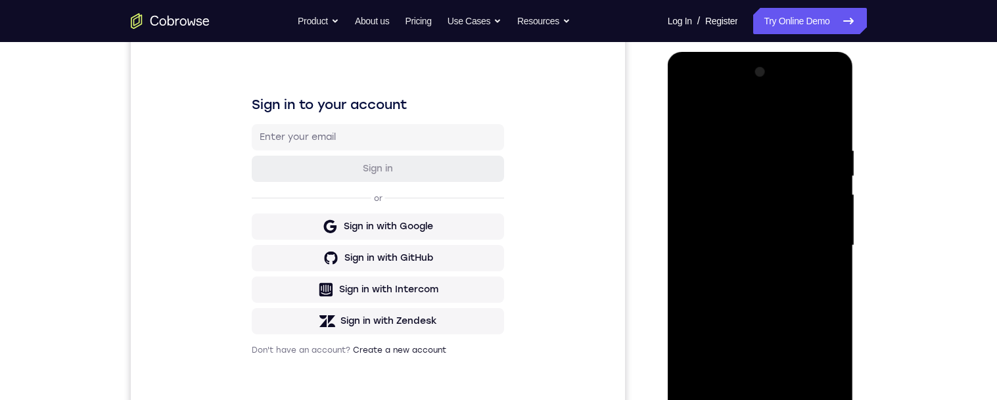
click at [742, 139] on div at bounding box center [761, 246] width 166 height 368
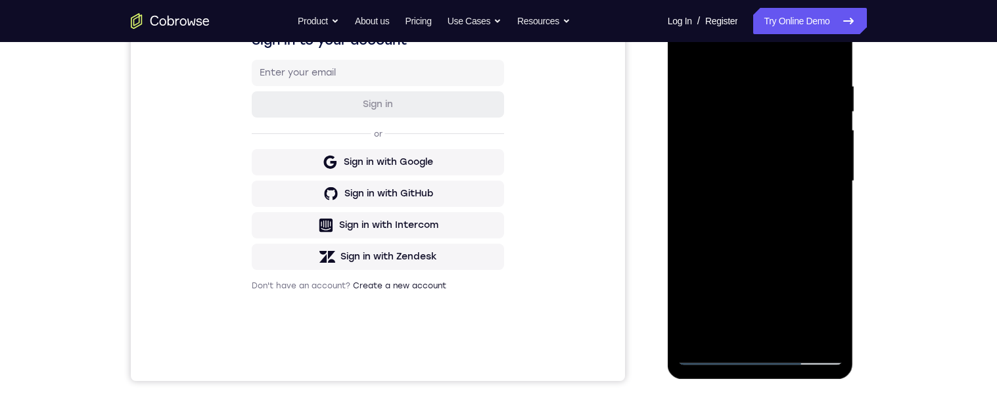
click at [729, 338] on div at bounding box center [761, 181] width 166 height 368
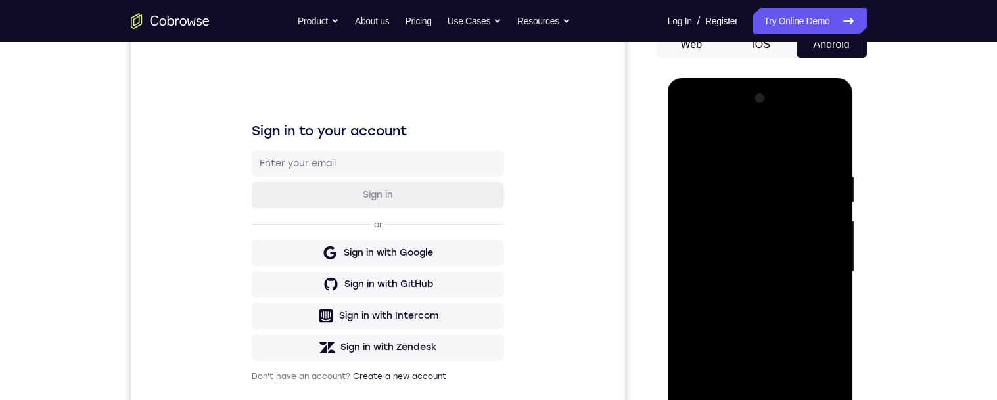
click at [821, 235] on div at bounding box center [761, 272] width 166 height 368
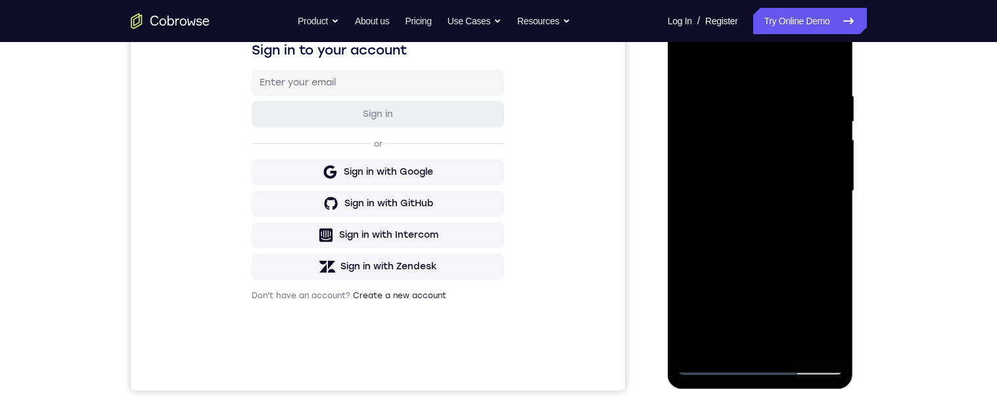
scroll to position [45, 0]
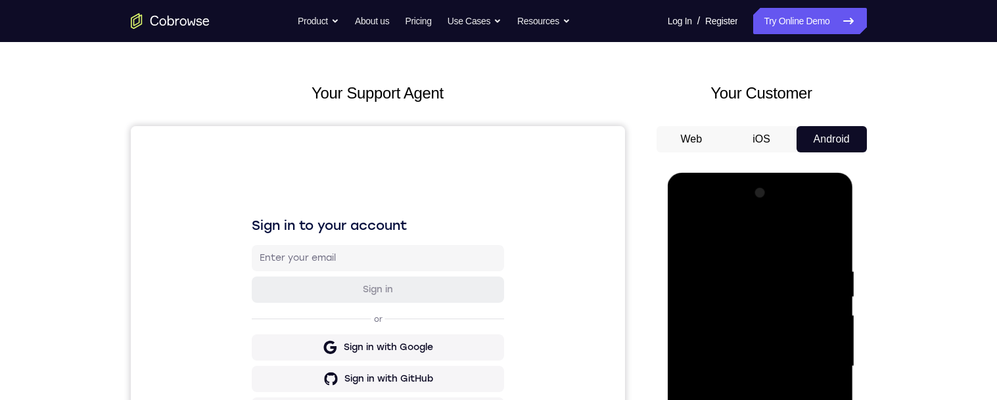
click at [823, 241] on div at bounding box center [761, 367] width 166 height 368
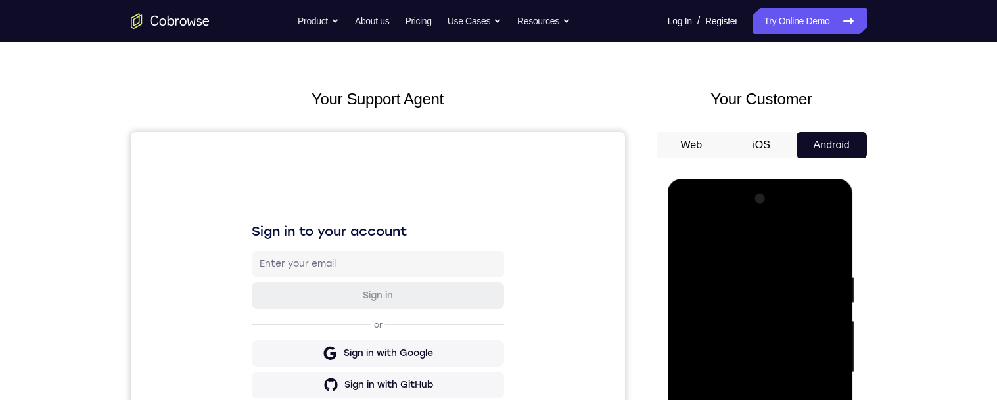
scroll to position [164, 0]
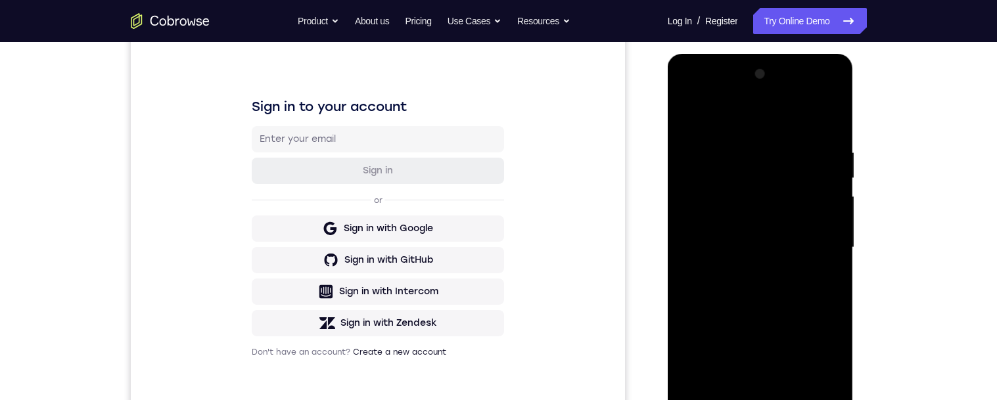
click at [736, 397] on div at bounding box center [761, 248] width 166 height 368
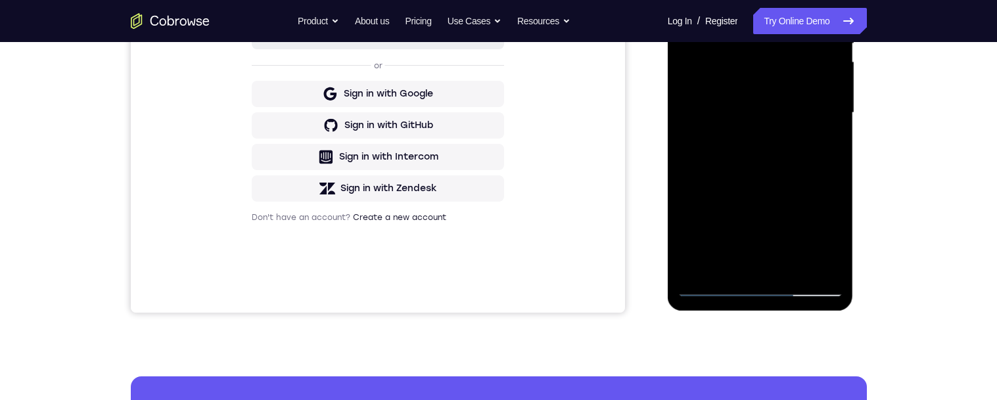
scroll to position [135, 0]
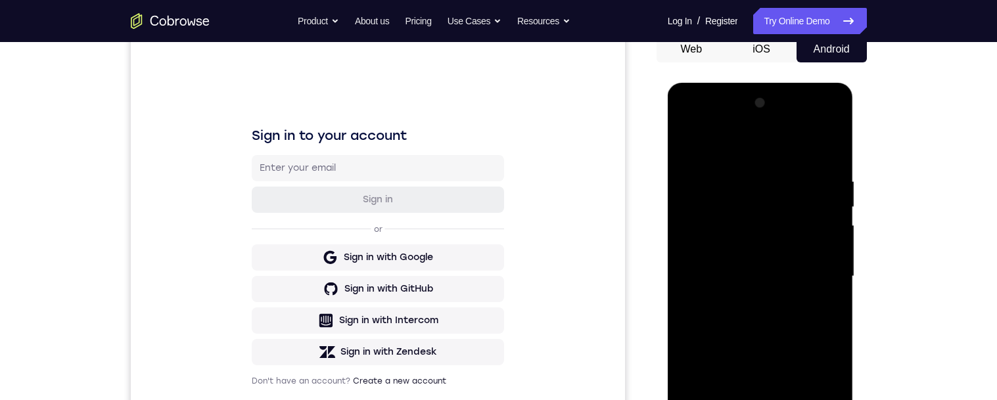
click at [816, 348] on div at bounding box center [761, 277] width 166 height 368
click at [835, 281] on div at bounding box center [761, 277] width 166 height 368
click at [834, 281] on div at bounding box center [761, 277] width 166 height 368
click at [834, 279] on div at bounding box center [761, 277] width 166 height 368
click at [835, 278] on div at bounding box center [761, 277] width 166 height 368
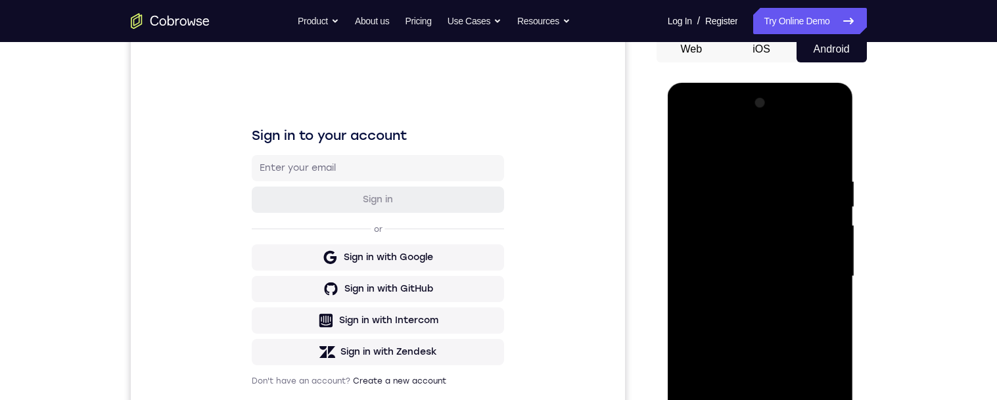
click at [837, 275] on div at bounding box center [761, 277] width 166 height 368
click at [837, 277] on div at bounding box center [761, 277] width 166 height 368
click at [685, 145] on div at bounding box center [761, 277] width 166 height 368
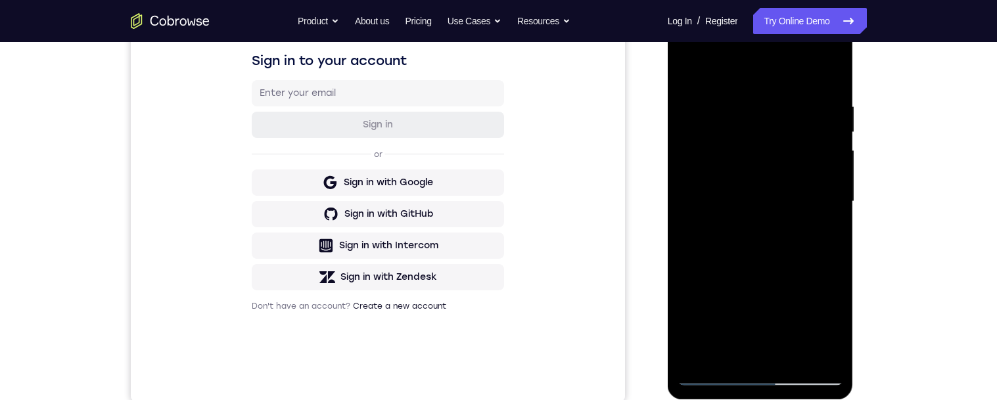
scroll to position [154, 0]
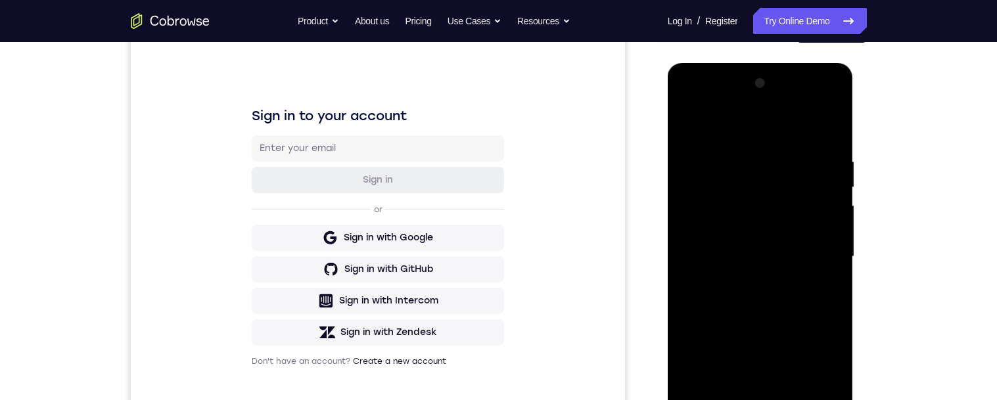
click at [764, 226] on div at bounding box center [761, 257] width 166 height 368
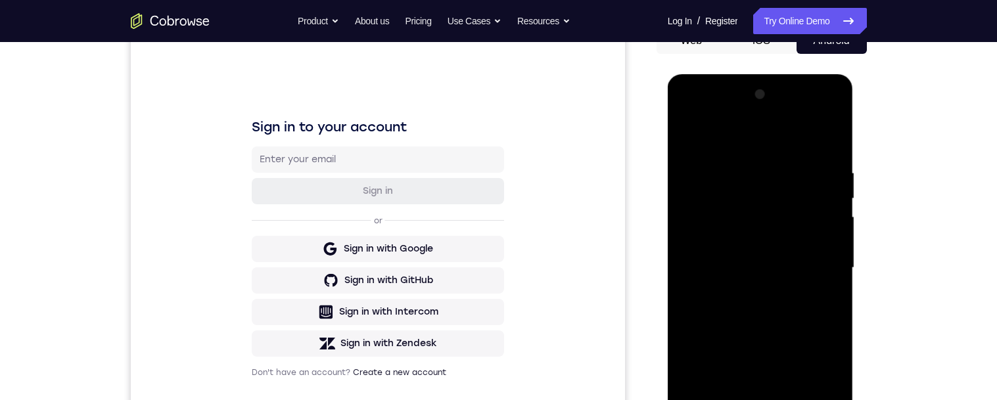
click at [771, 235] on div at bounding box center [761, 268] width 166 height 368
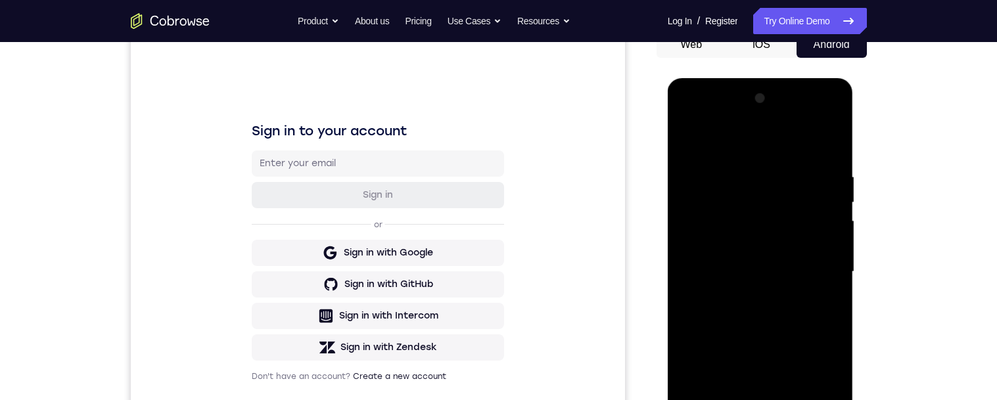
click at [762, 166] on div at bounding box center [761, 272] width 166 height 368
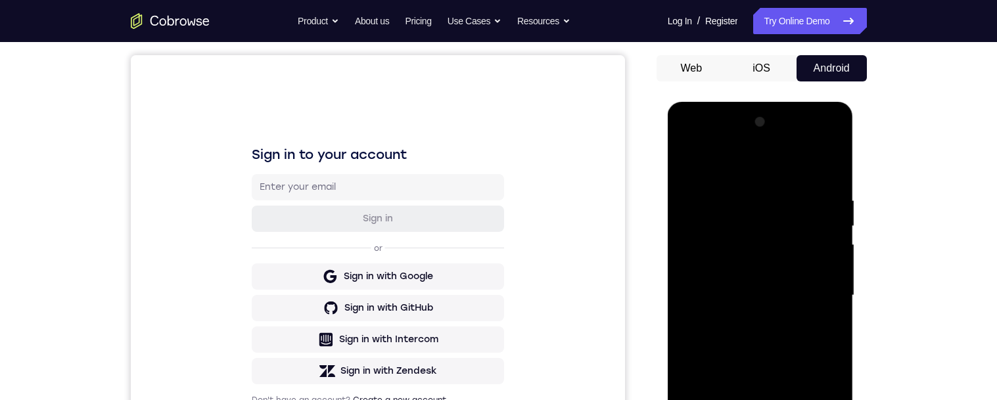
click at [833, 305] on div at bounding box center [761, 296] width 166 height 368
click at [834, 302] on div at bounding box center [761, 296] width 166 height 368
click at [834, 300] on div at bounding box center [761, 296] width 166 height 368
click at [830, 302] on div at bounding box center [761, 296] width 166 height 368
click at [831, 302] on div at bounding box center [761, 296] width 166 height 368
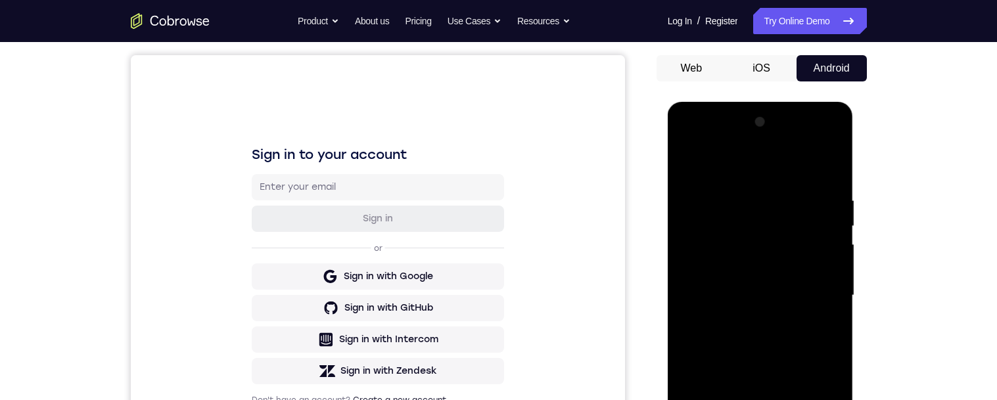
click at [833, 304] on div at bounding box center [761, 296] width 166 height 368
click at [833, 303] on div at bounding box center [761, 296] width 166 height 368
click at [835, 303] on div at bounding box center [761, 296] width 166 height 368
click at [828, 304] on div at bounding box center [761, 296] width 166 height 368
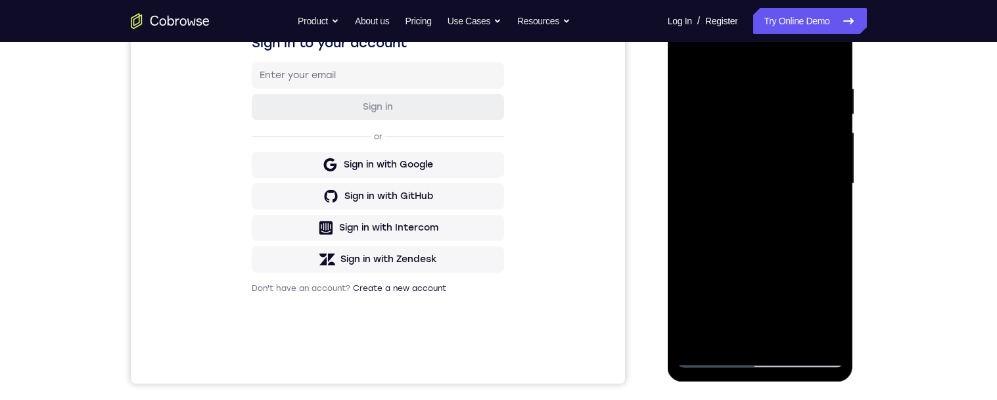
scroll to position [181, 0]
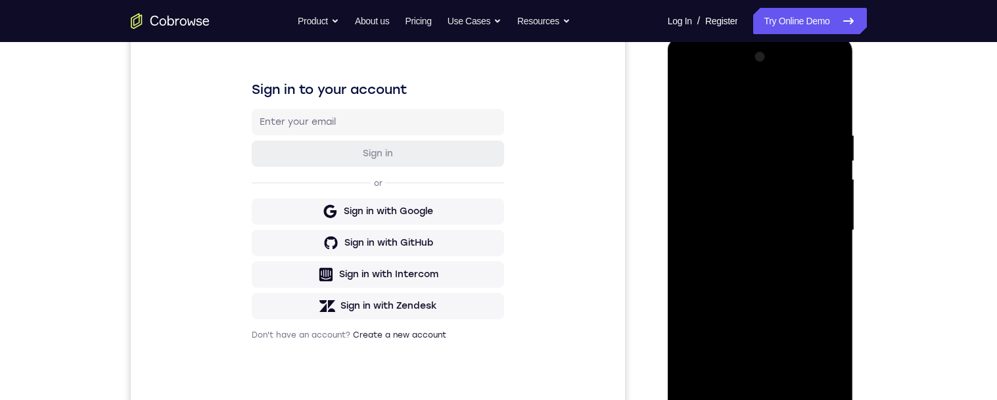
click at [828, 229] on div at bounding box center [761, 231] width 166 height 368
click at [831, 235] on div at bounding box center [761, 231] width 166 height 368
click at [832, 235] on div at bounding box center [761, 231] width 166 height 368
click at [832, 237] on div at bounding box center [761, 231] width 166 height 368
click at [831, 231] on div at bounding box center [761, 231] width 166 height 368
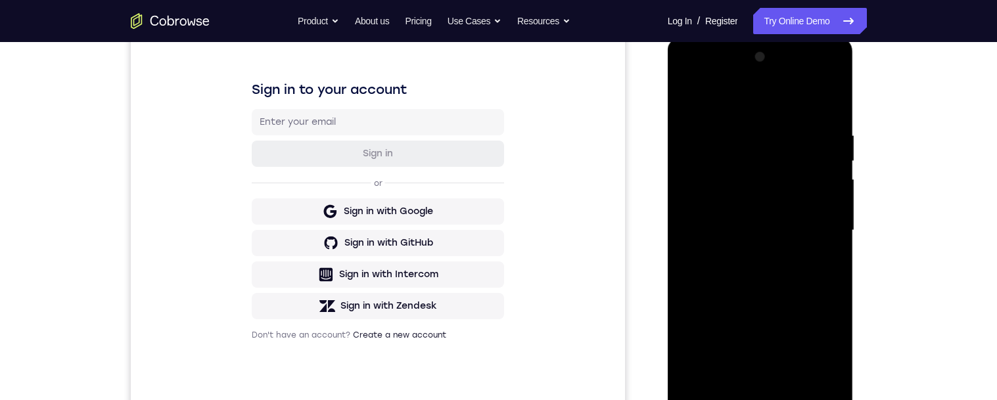
click at [832, 233] on div at bounding box center [761, 231] width 166 height 368
click at [834, 233] on div at bounding box center [761, 231] width 166 height 368
click at [836, 231] on div at bounding box center [761, 231] width 166 height 368
click at [834, 235] on div at bounding box center [761, 231] width 166 height 368
click at [729, 383] on div at bounding box center [761, 231] width 166 height 368
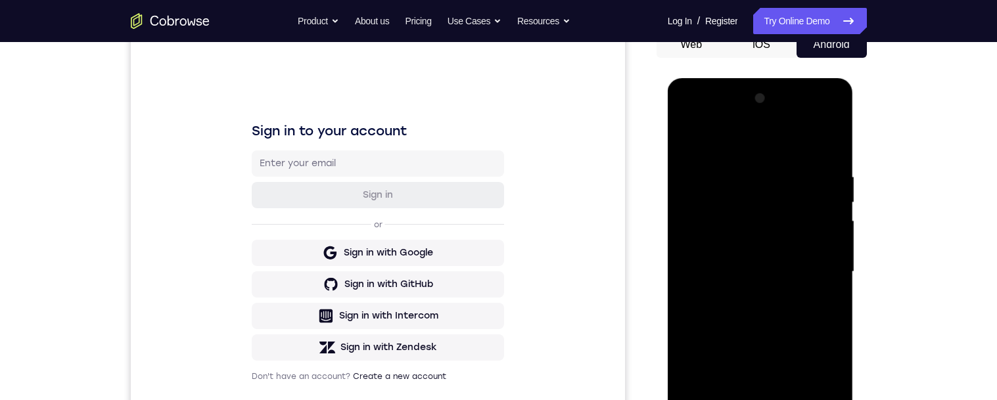
scroll to position [136, 0]
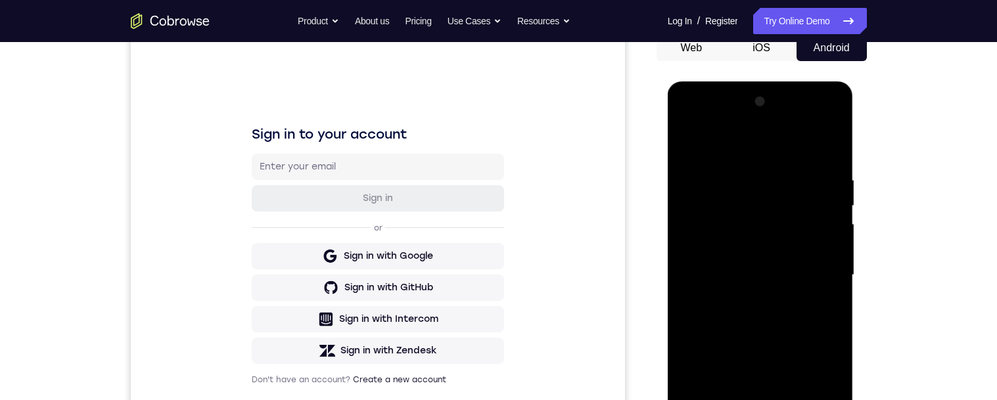
click at [769, 338] on div at bounding box center [761, 275] width 166 height 368
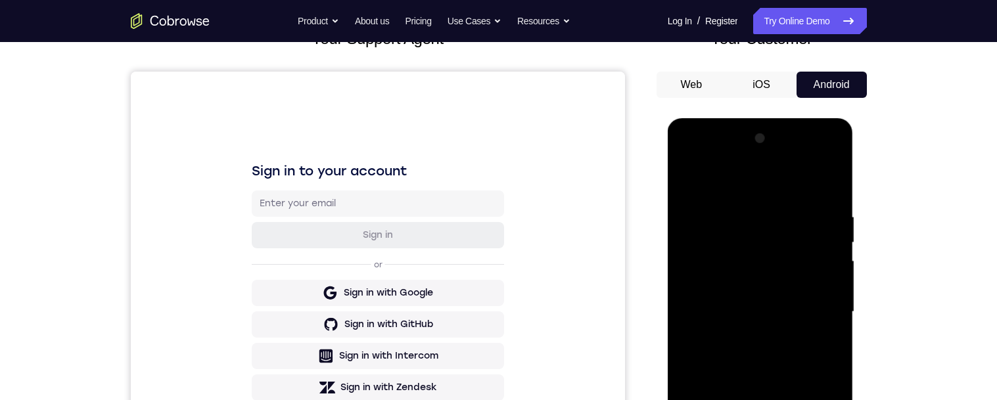
scroll to position [97, 0]
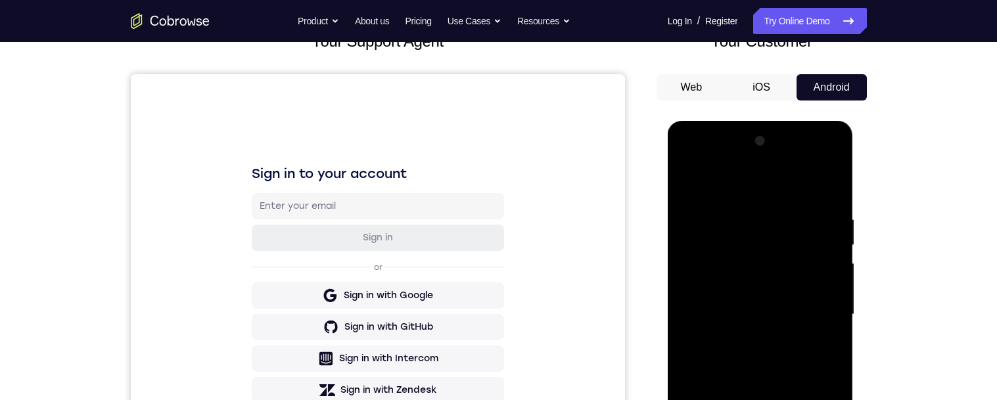
click at [830, 302] on div at bounding box center [761, 315] width 166 height 368
click at [834, 303] on div at bounding box center [761, 315] width 166 height 368
click at [836, 306] on div at bounding box center [761, 315] width 166 height 368
click at [835, 306] on div at bounding box center [761, 315] width 166 height 368
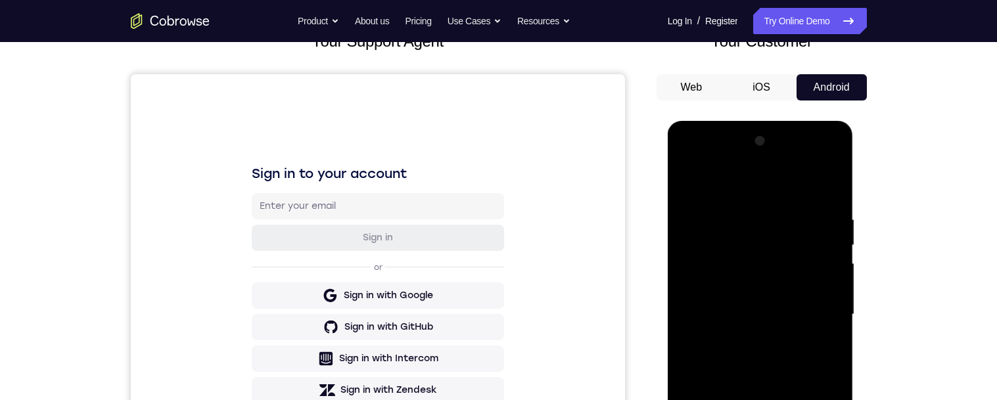
click at [834, 306] on div at bounding box center [761, 315] width 166 height 368
click at [834, 304] on div at bounding box center [761, 315] width 166 height 368
click at [836, 306] on div at bounding box center [761, 315] width 166 height 368
click at [835, 306] on div at bounding box center [761, 315] width 166 height 368
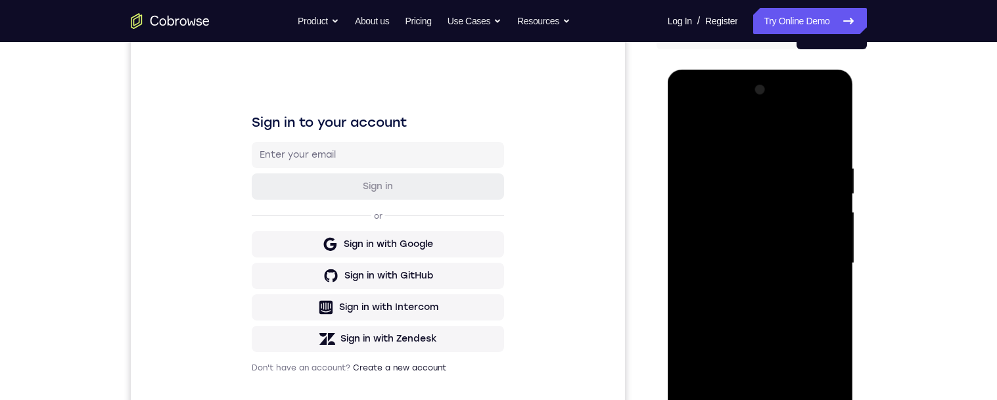
scroll to position [202, 0]
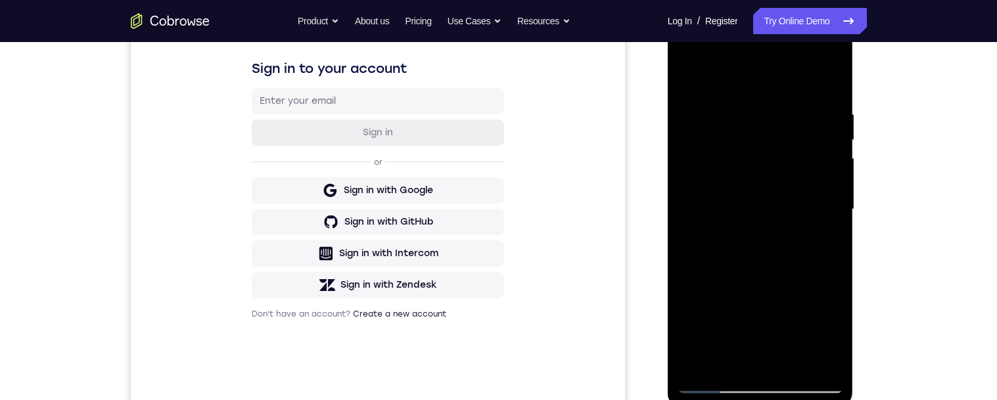
click at [725, 364] on div at bounding box center [761, 210] width 166 height 368
click at [709, 281] on div at bounding box center [761, 210] width 166 height 368
click at [832, 224] on div at bounding box center [761, 210] width 166 height 368
click at [831, 222] on div at bounding box center [761, 210] width 166 height 368
click at [833, 218] on div at bounding box center [761, 210] width 166 height 368
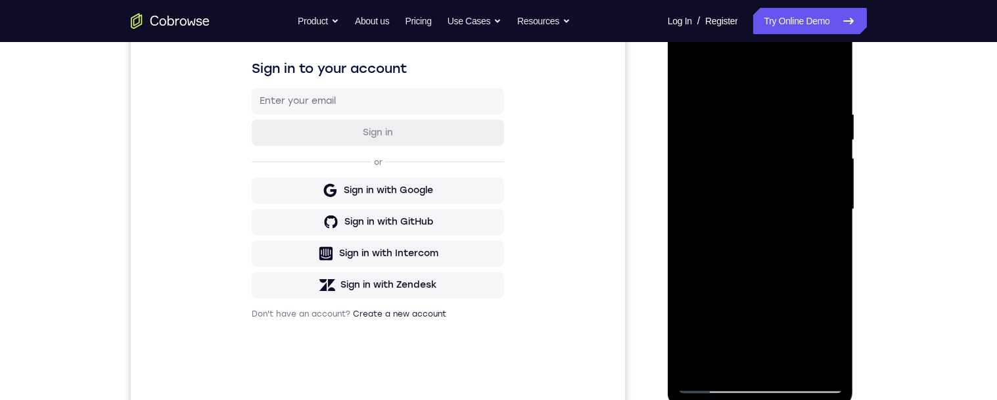
click at [833, 223] on div at bounding box center [761, 210] width 166 height 368
click at [833, 224] on div at bounding box center [761, 210] width 166 height 368
click at [833, 221] on div at bounding box center [761, 210] width 166 height 368
click at [831, 222] on div at bounding box center [761, 210] width 166 height 368
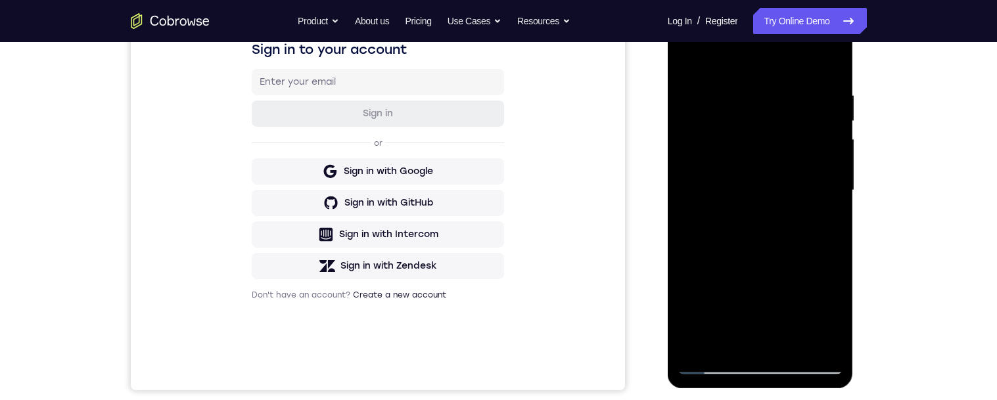
click at [724, 346] on div at bounding box center [761, 191] width 166 height 368
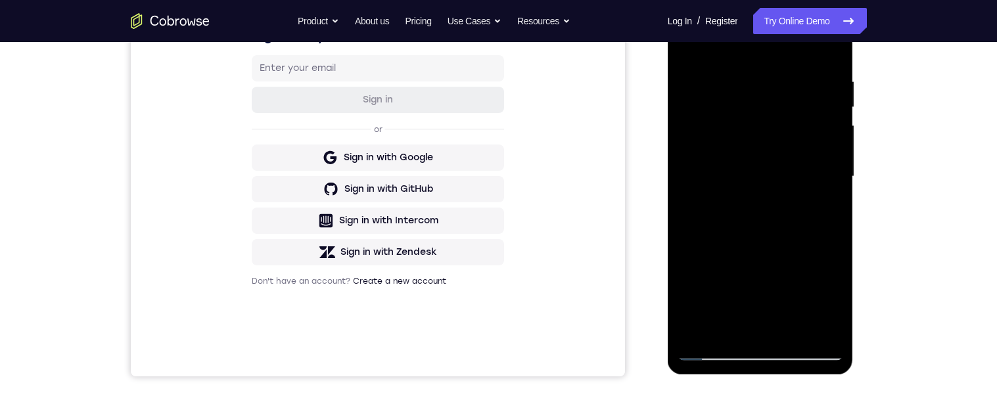
click at [726, 334] on div at bounding box center [761, 177] width 166 height 368
click at [728, 327] on div at bounding box center [761, 177] width 166 height 368
click at [830, 197] on div at bounding box center [761, 177] width 166 height 368
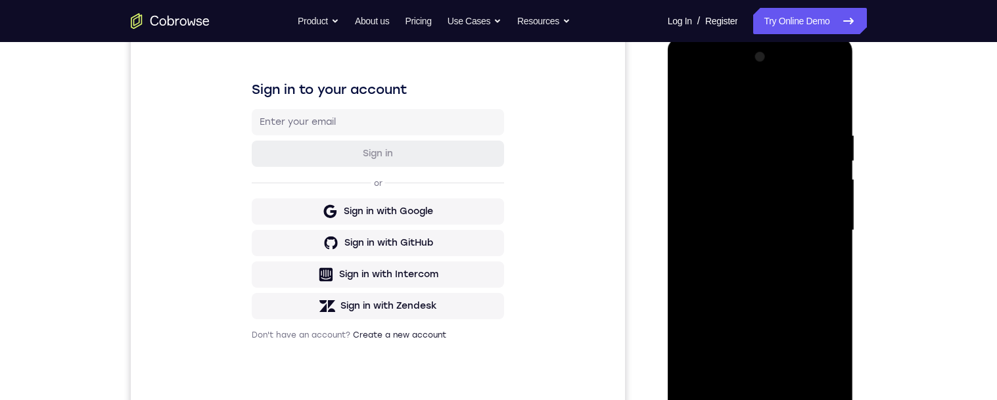
scroll to position [178, 0]
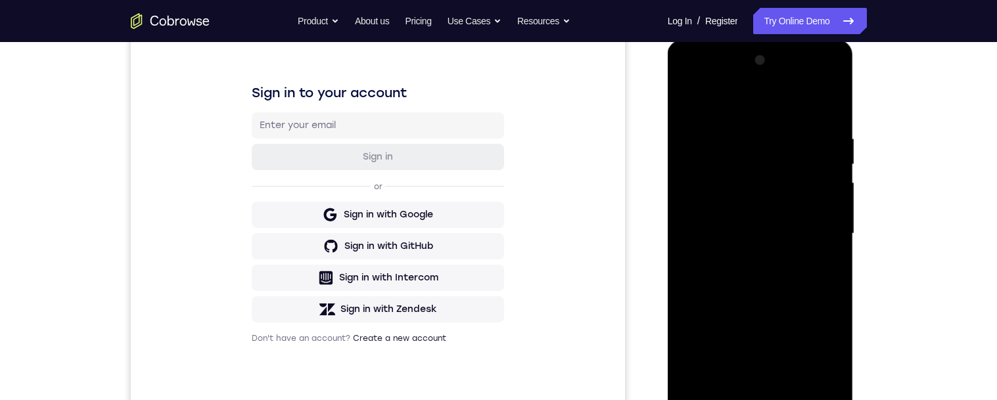
click at [831, 214] on div at bounding box center [761, 234] width 166 height 368
click at [832, 216] on div at bounding box center [761, 234] width 166 height 368
click at [833, 217] on div at bounding box center [761, 234] width 166 height 368
click at [834, 217] on div at bounding box center [761, 234] width 166 height 368
click at [834, 218] on div at bounding box center [761, 234] width 166 height 368
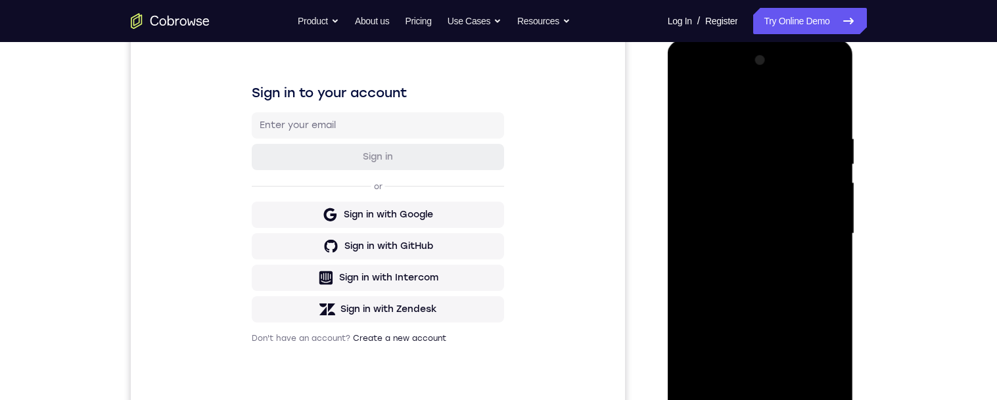
scroll to position [222, 0]
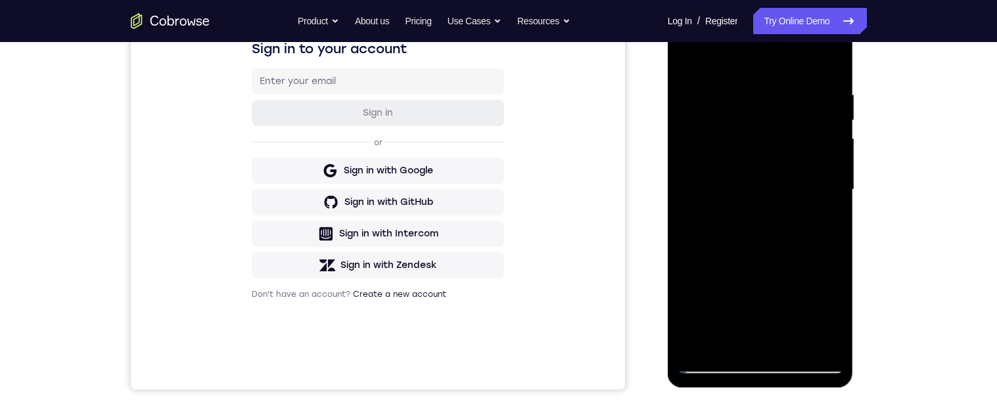
click at [727, 343] on div at bounding box center [761, 190] width 166 height 368
click at [767, 304] on div at bounding box center [761, 190] width 166 height 368
click at [834, 192] on div at bounding box center [761, 190] width 166 height 368
click at [834, 195] on div at bounding box center [761, 190] width 166 height 368
click at [836, 193] on div at bounding box center [761, 190] width 166 height 368
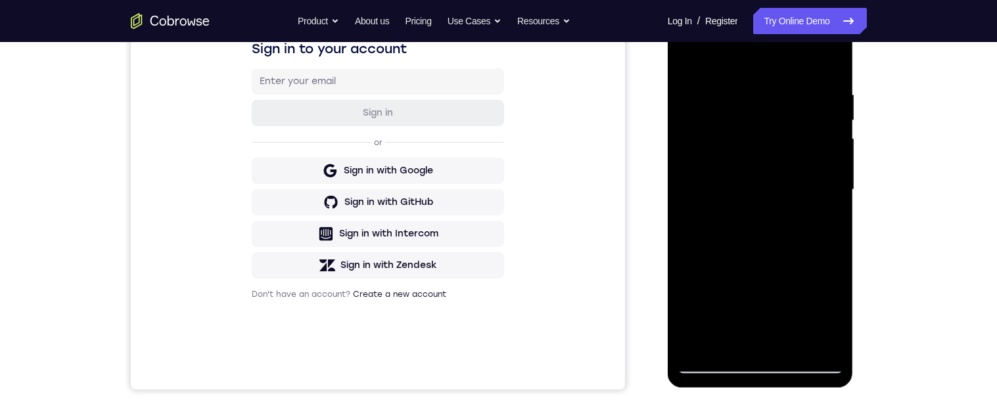
click at [836, 194] on div at bounding box center [761, 190] width 166 height 368
click at [837, 195] on div at bounding box center [761, 190] width 166 height 368
click at [834, 195] on div at bounding box center [761, 190] width 166 height 368
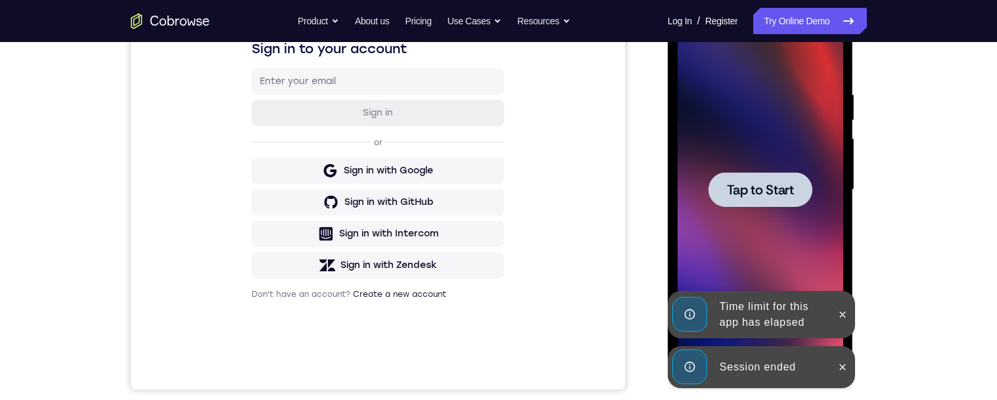
click at [815, 230] on div at bounding box center [761, 190] width 166 height 368
